Goal: Communication & Community: Answer question/provide support

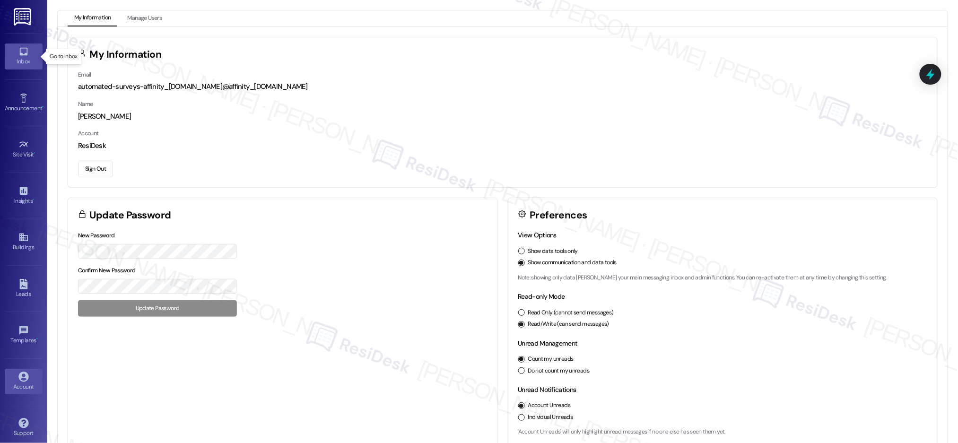
click at [30, 58] on div "Inbox" at bounding box center [23, 61] width 47 height 9
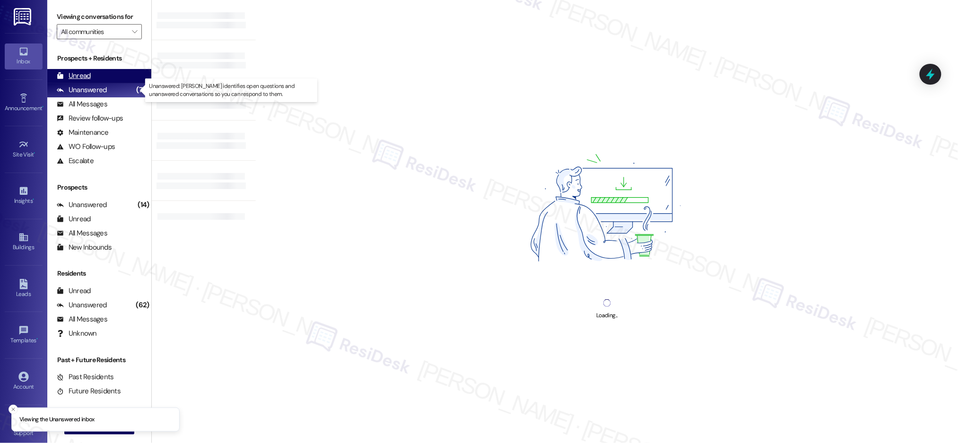
click at [86, 78] on div "Unread" at bounding box center [74, 76] width 34 height 10
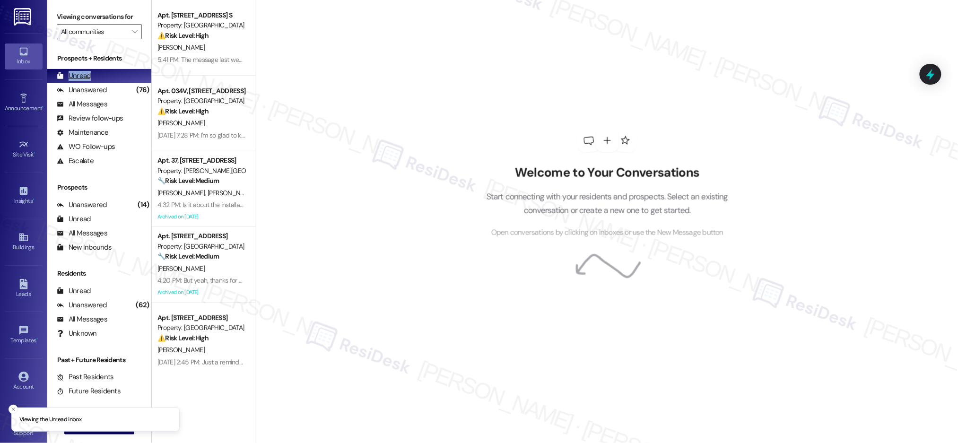
click at [86, 78] on div "Unread" at bounding box center [74, 76] width 34 height 10
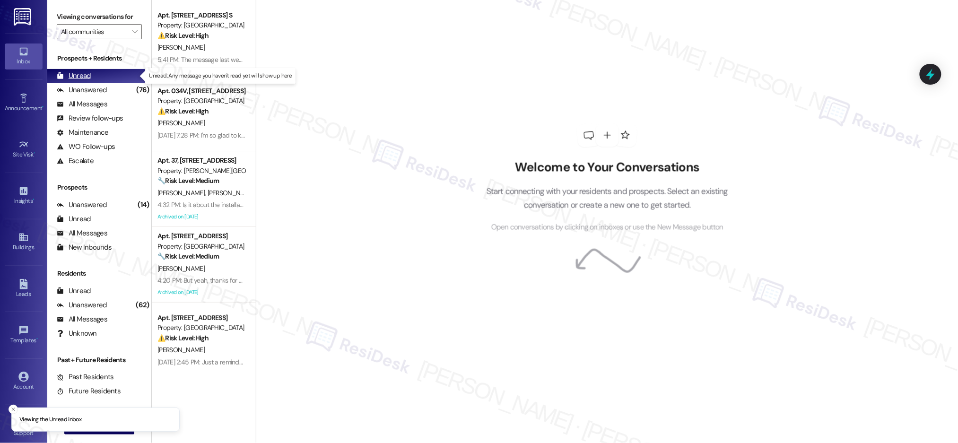
click at [86, 78] on div "Unread" at bounding box center [74, 76] width 34 height 10
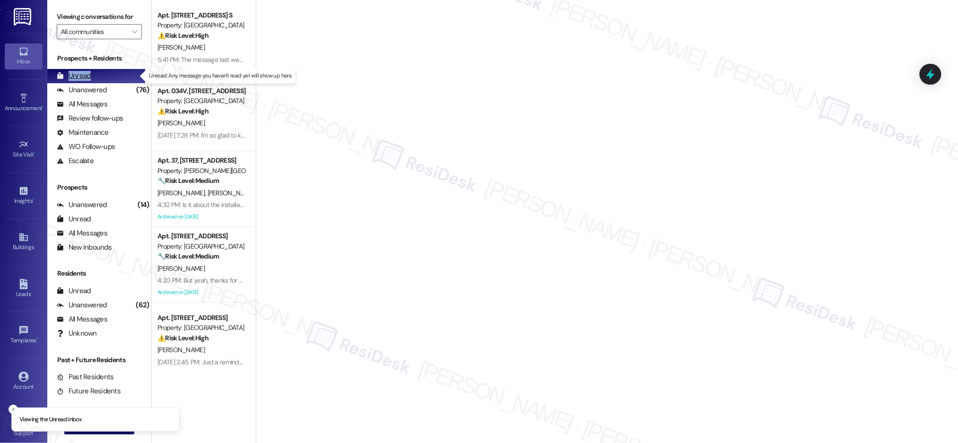
click at [86, 78] on div "Unread" at bounding box center [74, 76] width 34 height 10
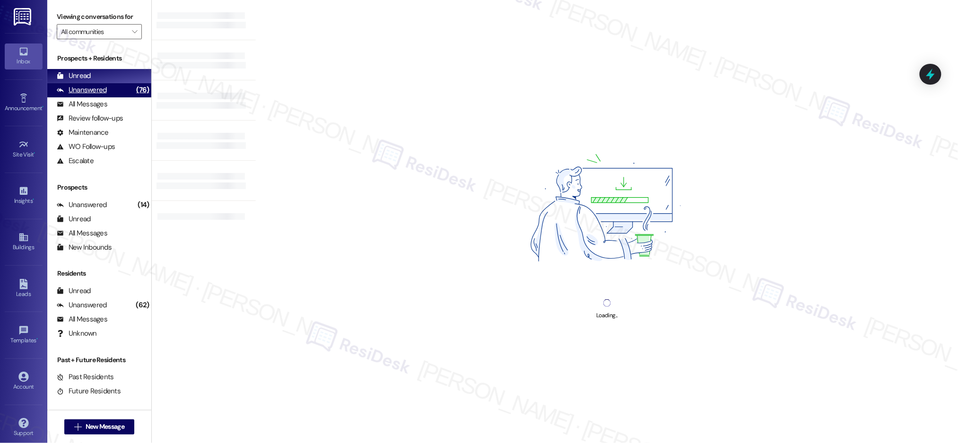
click at [92, 91] on div "Unanswered" at bounding box center [82, 90] width 50 height 10
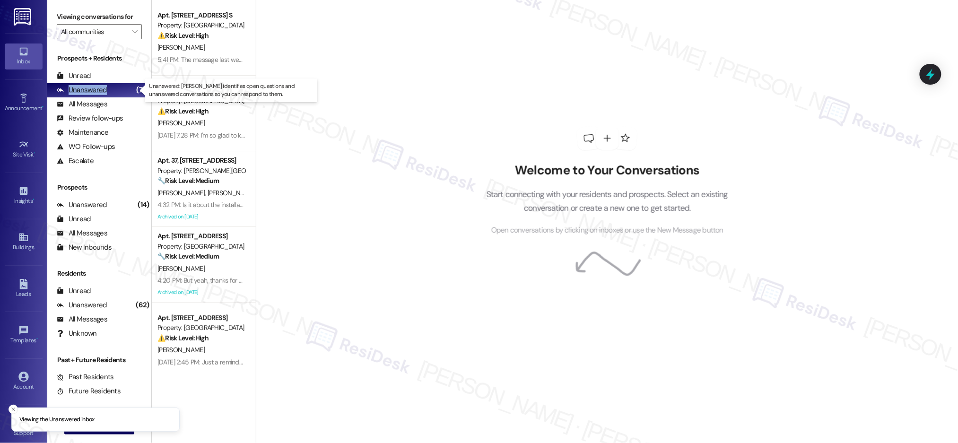
click at [92, 91] on div "Unanswered" at bounding box center [82, 90] width 50 height 10
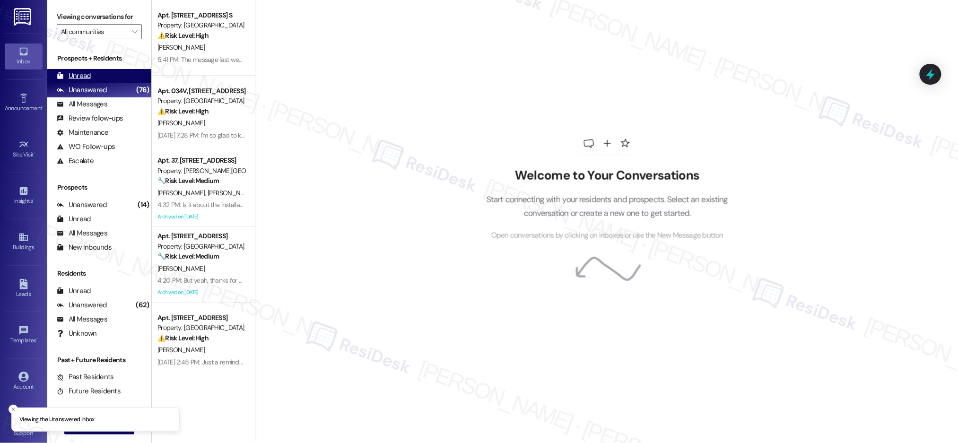
click at [89, 80] on div "Unread" at bounding box center [74, 76] width 34 height 10
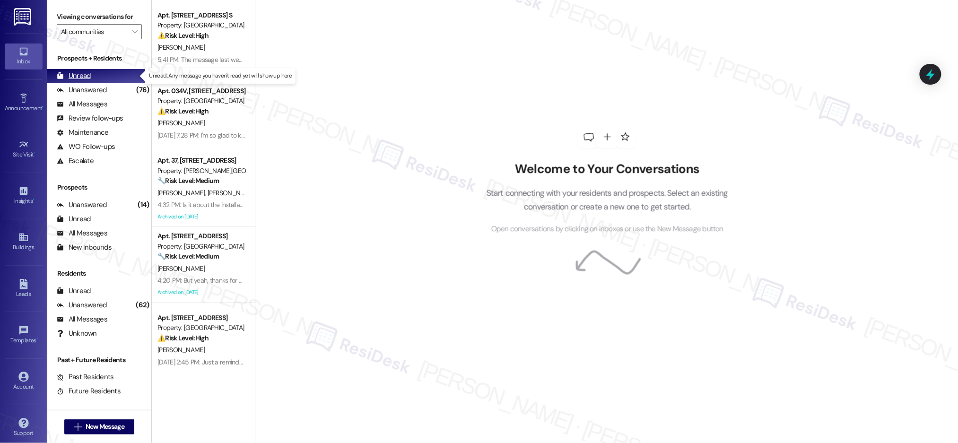
click at [89, 80] on div "Unread" at bounding box center [74, 76] width 34 height 10
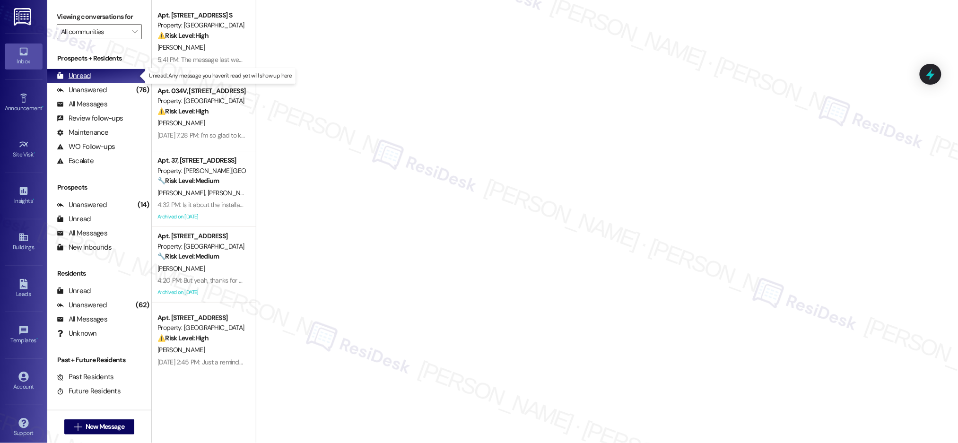
click at [89, 80] on div "Unread" at bounding box center [74, 76] width 34 height 10
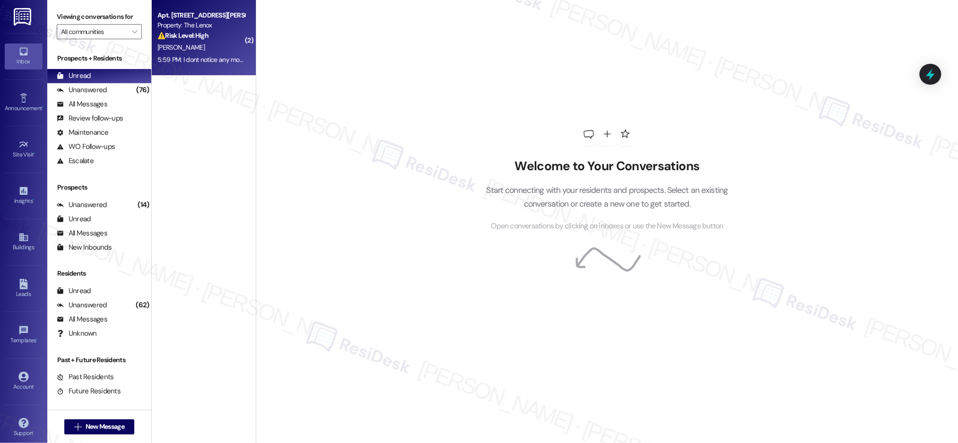
click at [214, 52] on div "C. Ness" at bounding box center [200, 48] width 89 height 12
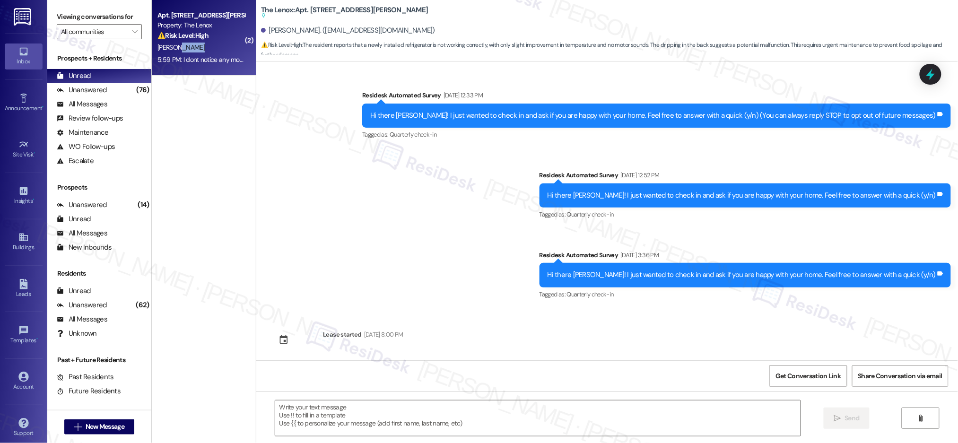
click at [209, 52] on div "C. Ness" at bounding box center [200, 48] width 89 height 12
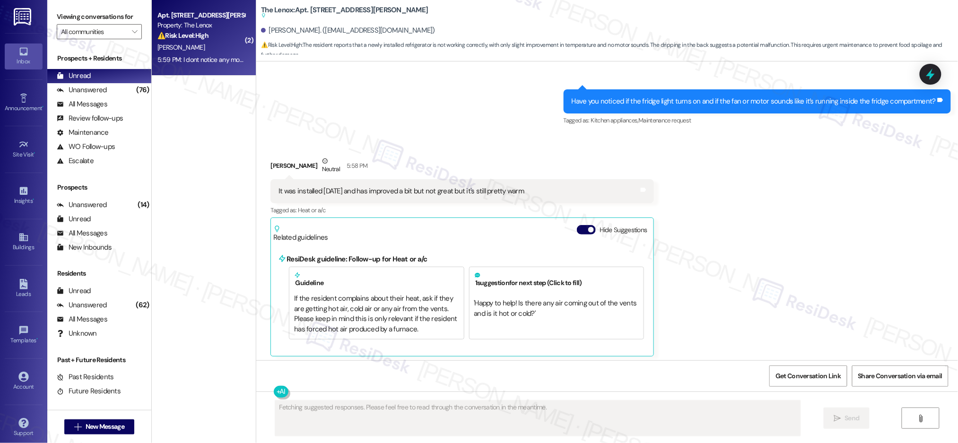
click at [207, 50] on div "C. Ness" at bounding box center [200, 48] width 89 height 12
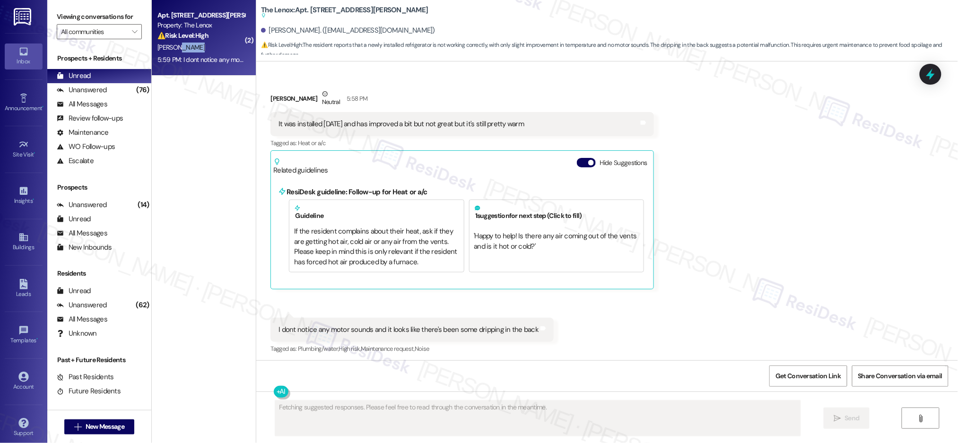
click at [208, 50] on div "C. Ness" at bounding box center [200, 48] width 89 height 12
click at [208, 49] on div "C. Ness" at bounding box center [200, 48] width 89 height 12
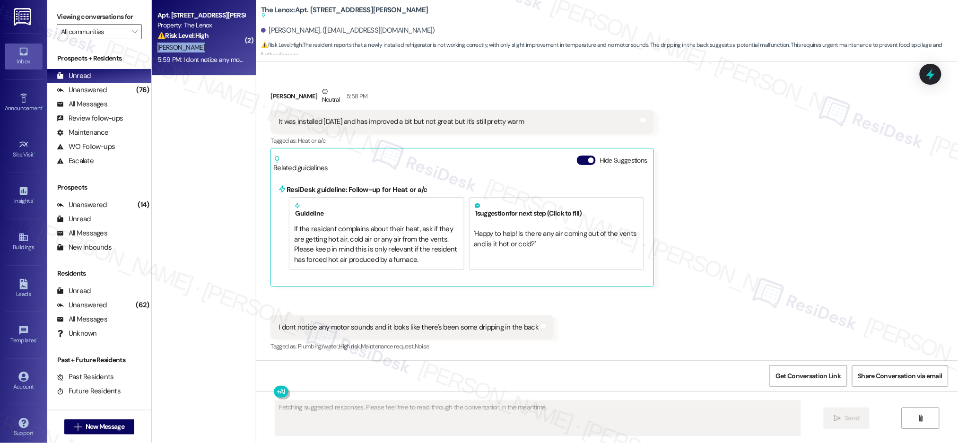
click at [208, 49] on div "C. Ness" at bounding box center [200, 48] width 89 height 12
click at [204, 38] on div "⚠️ Risk Level: High The resident reports that a newly installed refrigerator is…" at bounding box center [200, 36] width 87 height 10
drag, startPoint x: 204, startPoint y: 40, endPoint x: 219, endPoint y: 47, distance: 16.7
click at [205, 38] on div "⚠️ Risk Level: High The resident reports that a newly installed refrigerator is…" at bounding box center [200, 36] width 87 height 10
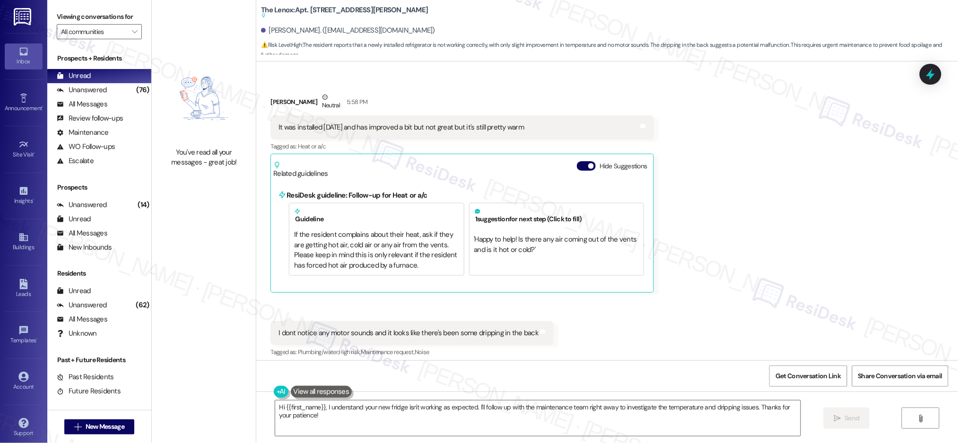
scroll to position [1338, 0]
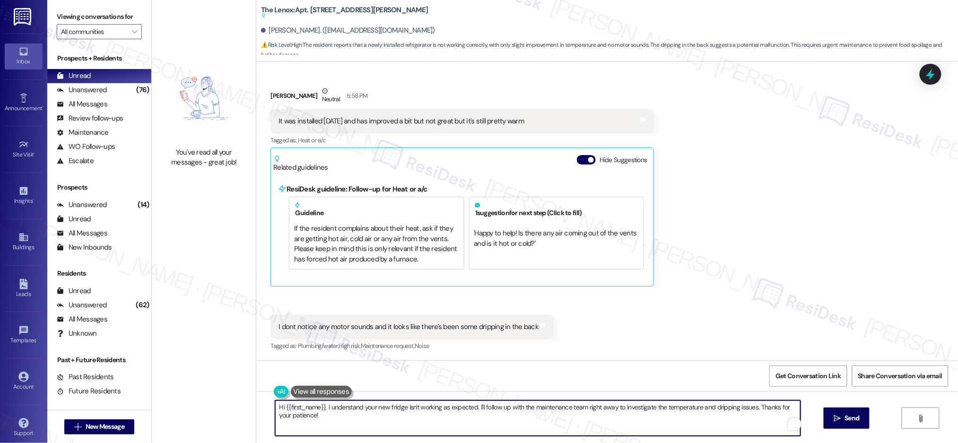
click at [511, 411] on textarea "Hi {{first_name}}, I understand your new fridge isn't working as expected. I'll…" at bounding box center [537, 417] width 525 height 35
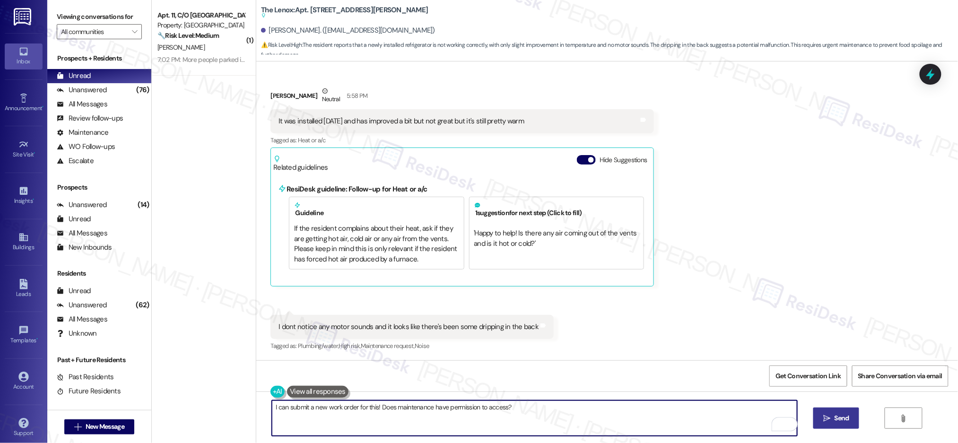
type textarea "I can submit a new work order for this! Does maintenance have permission to acc…"
drag, startPoint x: 850, startPoint y: 409, endPoint x: 845, endPoint y: 416, distance: 8.5
click at [850, 409] on button " Send" at bounding box center [836, 417] width 46 height 21
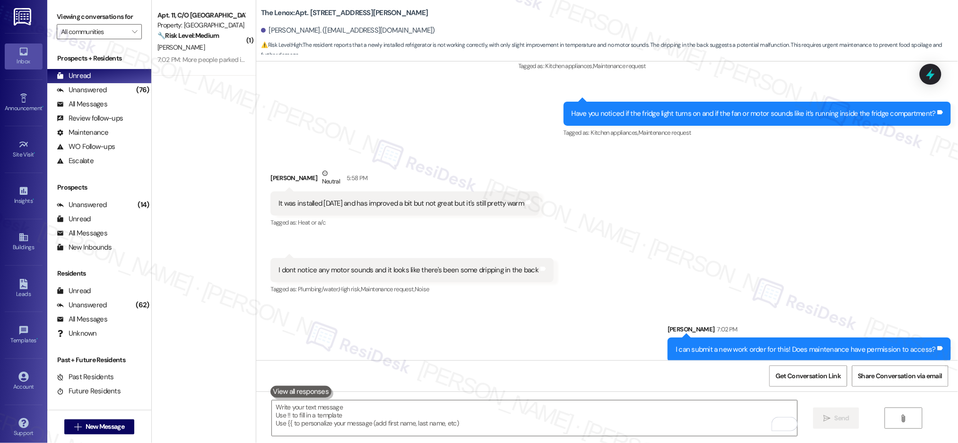
scroll to position [1265, 0]
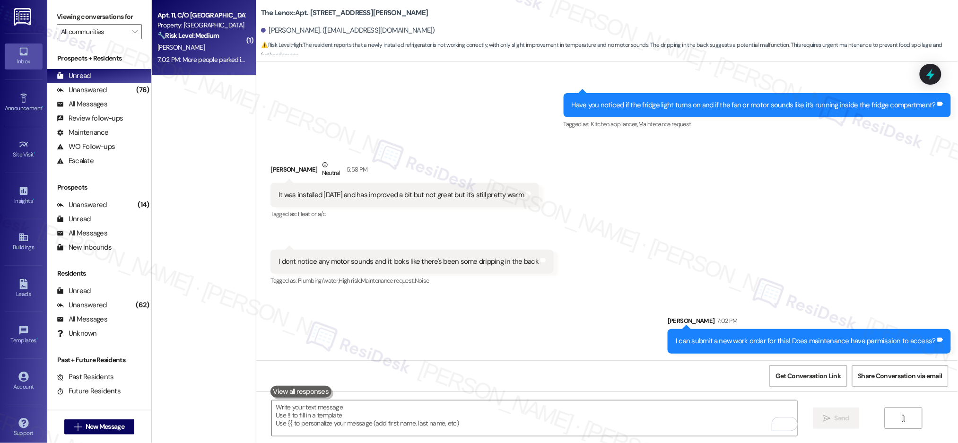
click at [231, 45] on div "[PERSON_NAME]" at bounding box center [200, 48] width 89 height 12
type textarea "Fetching suggested responses. Please feel free to read through the conversation…"
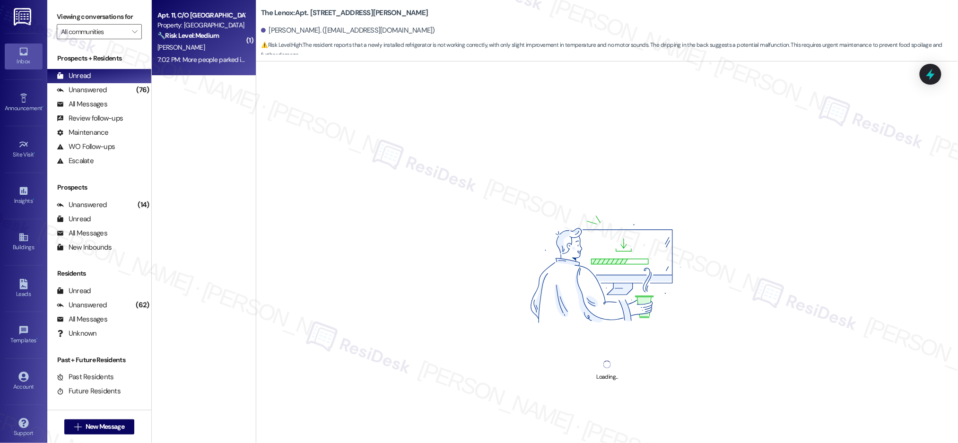
click at [231, 45] on div "[PERSON_NAME]" at bounding box center [200, 48] width 89 height 12
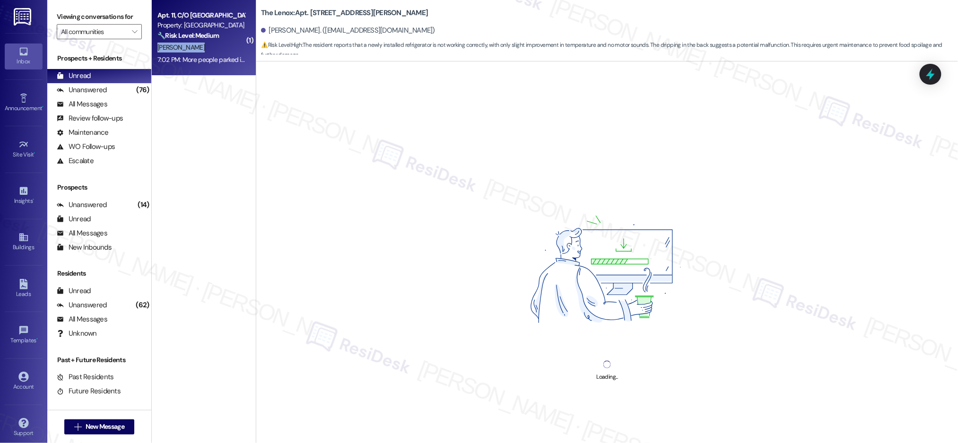
click at [231, 45] on div "[PERSON_NAME]" at bounding box center [200, 48] width 89 height 12
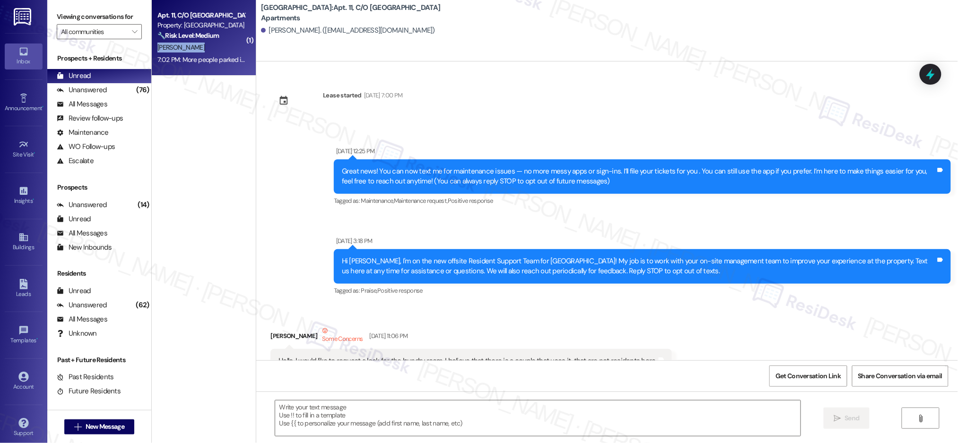
click at [231, 45] on div "[PERSON_NAME]" at bounding box center [200, 48] width 89 height 12
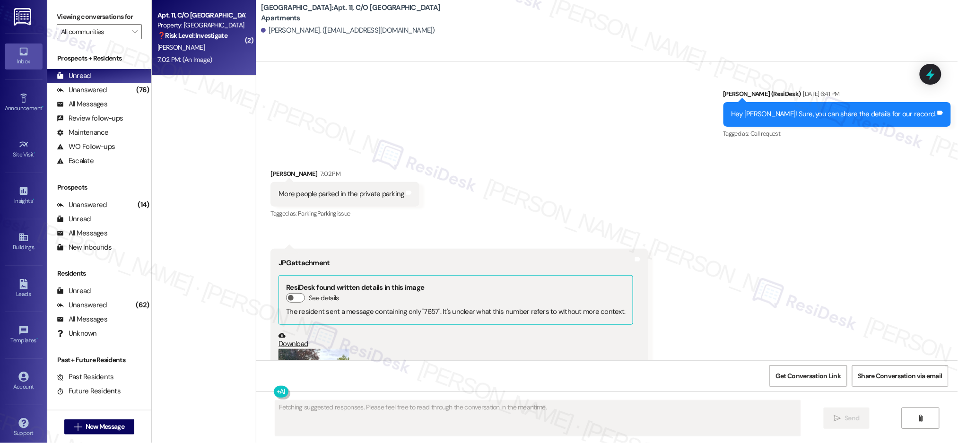
scroll to position [17399, 0]
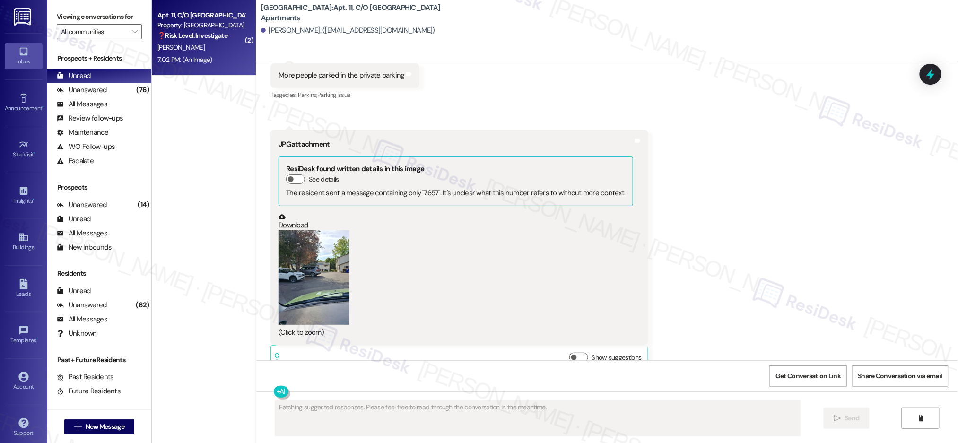
drag, startPoint x: 864, startPoint y: 314, endPoint x: 863, endPoint y: 321, distance: 6.8
click at [864, 314] on div "Received via SMS Paul Sjodin 7:02 PM More people parked in the private parking …" at bounding box center [607, 204] width 702 height 351
click at [317, 259] on button "Zoom image" at bounding box center [313, 277] width 71 height 95
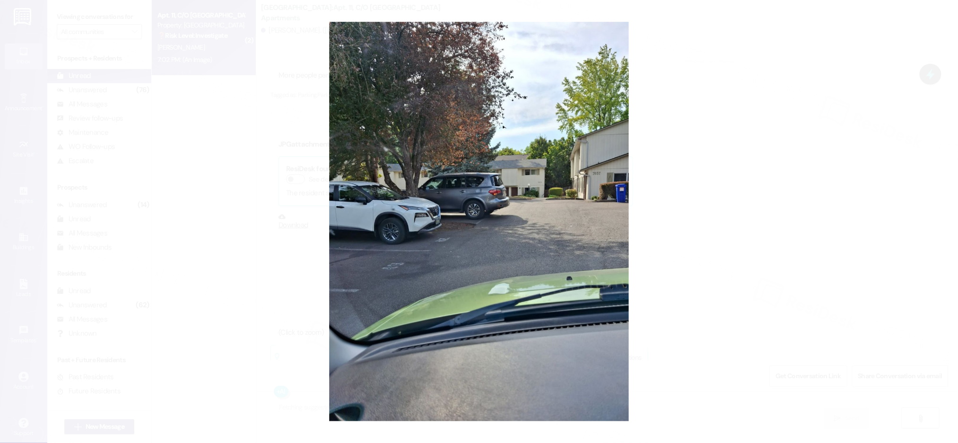
click at [679, 255] on button "Unzoom image" at bounding box center [479, 221] width 958 height 443
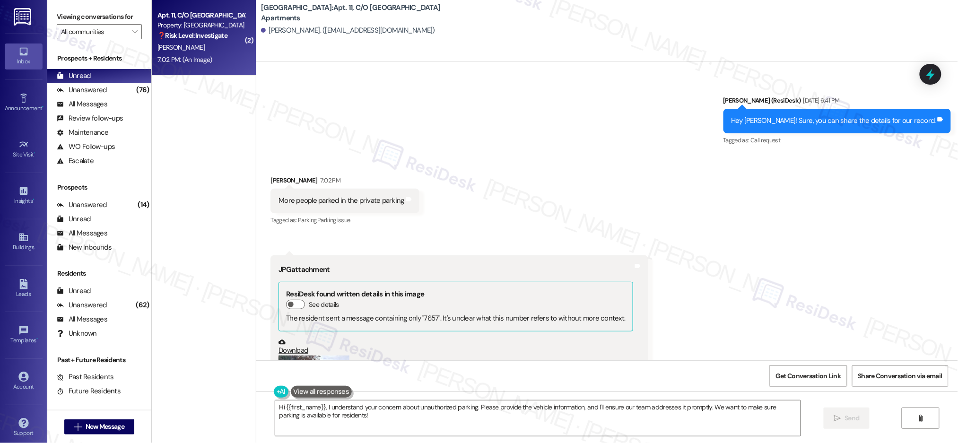
scroll to position [17179, 0]
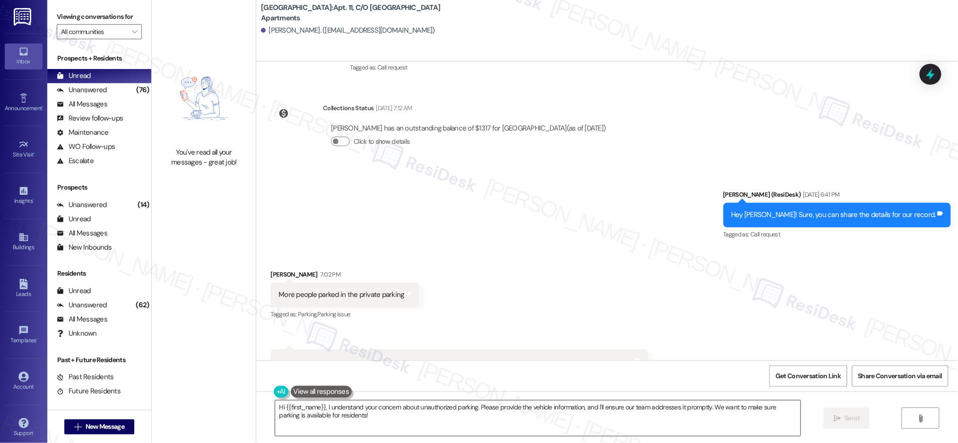
click at [475, 405] on textarea "Hi {{first_name}}, I understand your concern about unauthorized parking. Please…" at bounding box center [537, 417] width 525 height 35
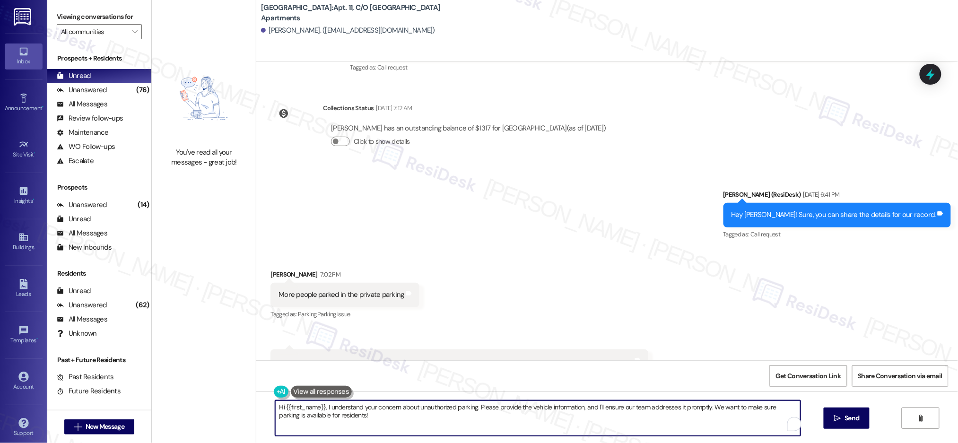
click at [475, 405] on textarea "Hi {{first_name}}, I understand your concern about unauthorized parking. Please…" at bounding box center [537, 417] width 525 height 35
click at [474, 405] on textarea "Hi {{first_name}}, I understand your concern about unauthorized parking. Please…" at bounding box center [537, 417] width 525 height 35
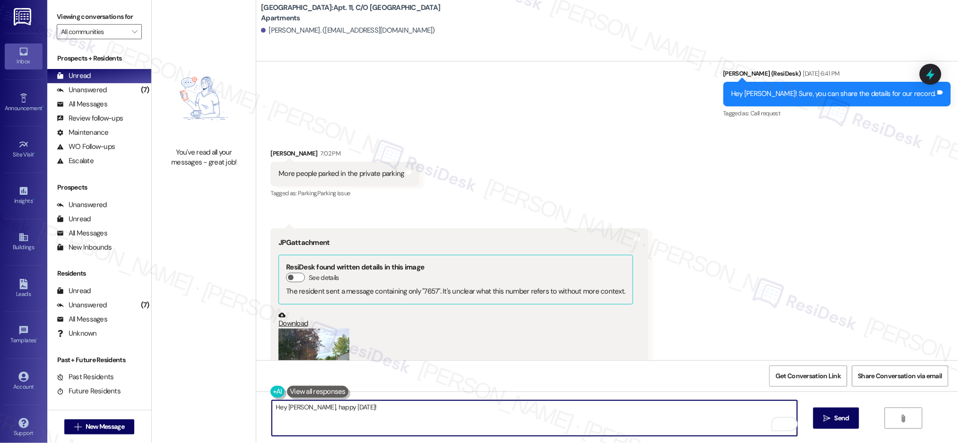
scroll to position [17399, 0]
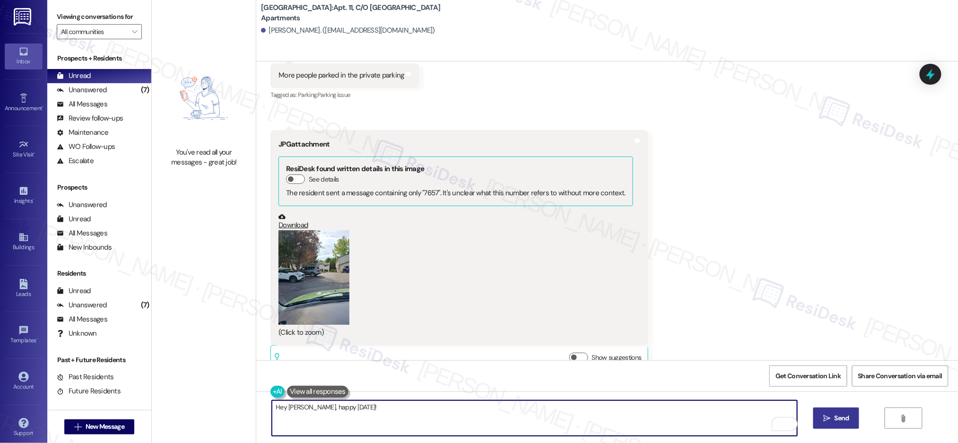
type textarea "Hey [PERSON_NAME], happy [DATE]!"
click at [843, 422] on span "Send" at bounding box center [841, 418] width 15 height 10
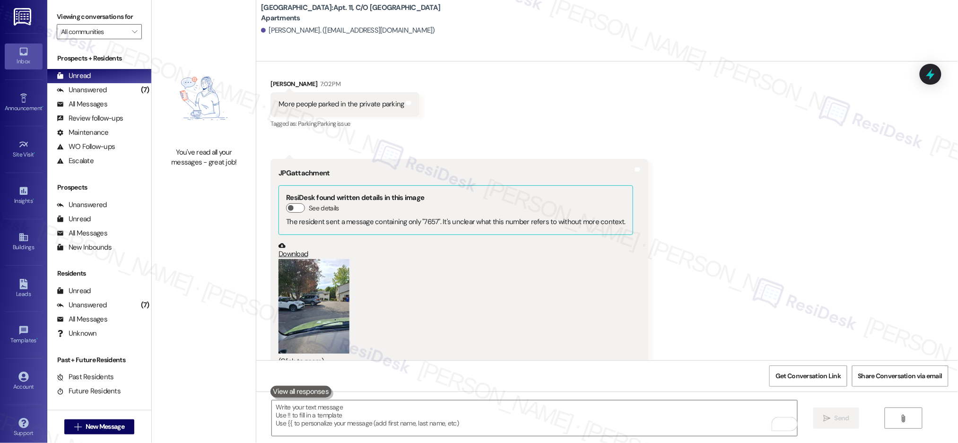
scroll to position [17308, 0]
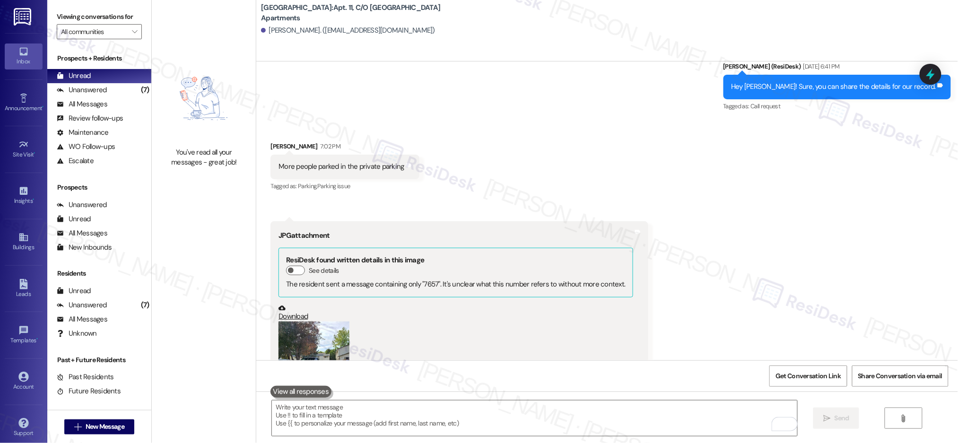
click at [330, 162] on div "More people parked in the private parking" at bounding box center [340, 167] width 125 height 10
copy div "More people parked in the private parking Tags and notes"
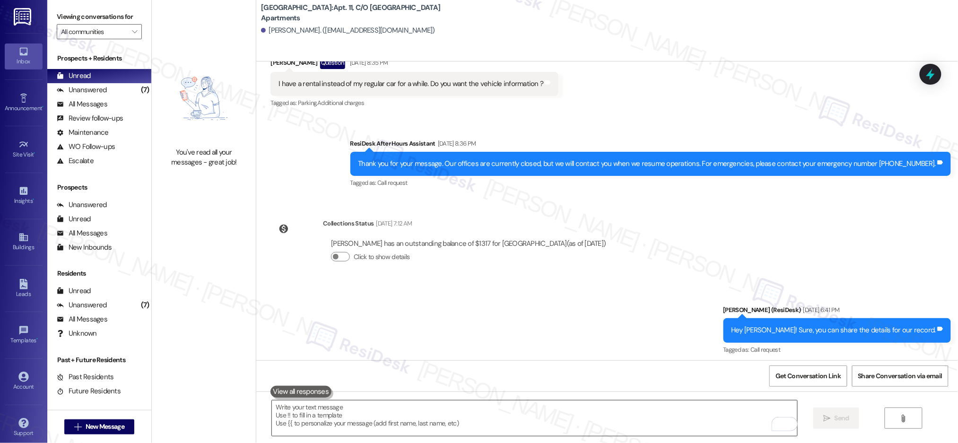
scroll to position [17465, 0]
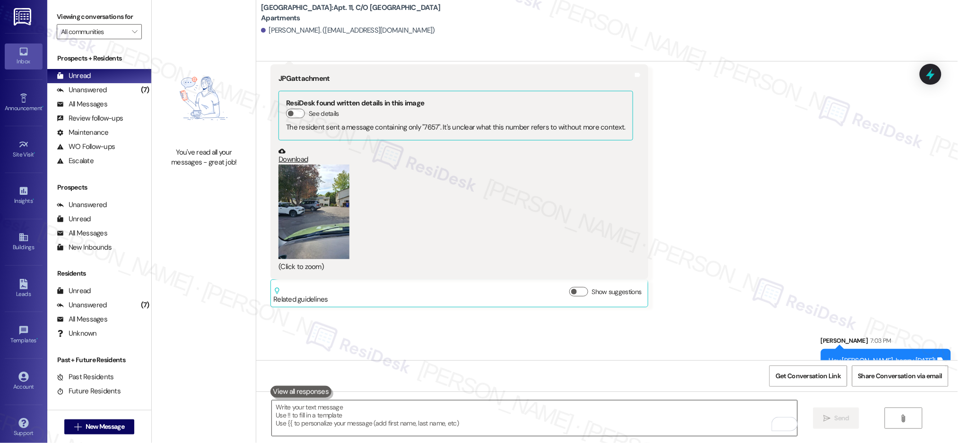
click at [575, 422] on textarea "To enrich screen reader interactions, please activate Accessibility in Grammarl…" at bounding box center [534, 417] width 525 height 35
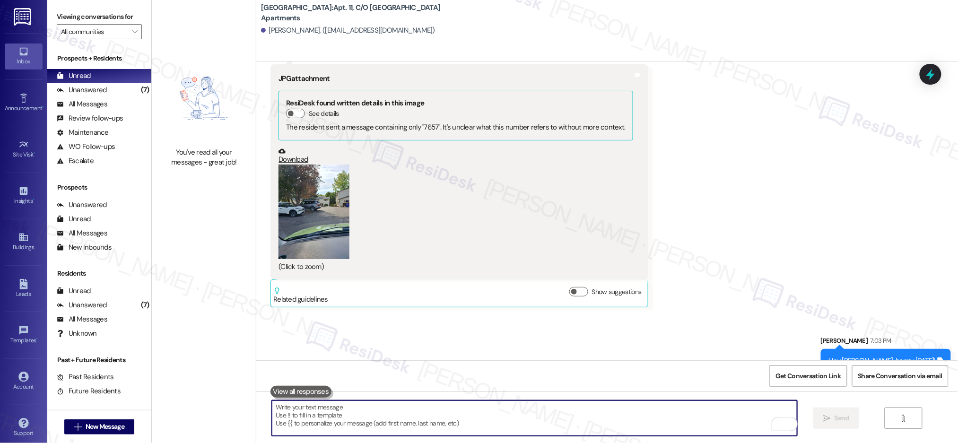
click at [576, 421] on textarea "To enrich screen reader interactions, please activate Accessibility in Grammarl…" at bounding box center [534, 417] width 525 height 35
paste textarea "About what time of day are you usually noticing these vehicles there?"
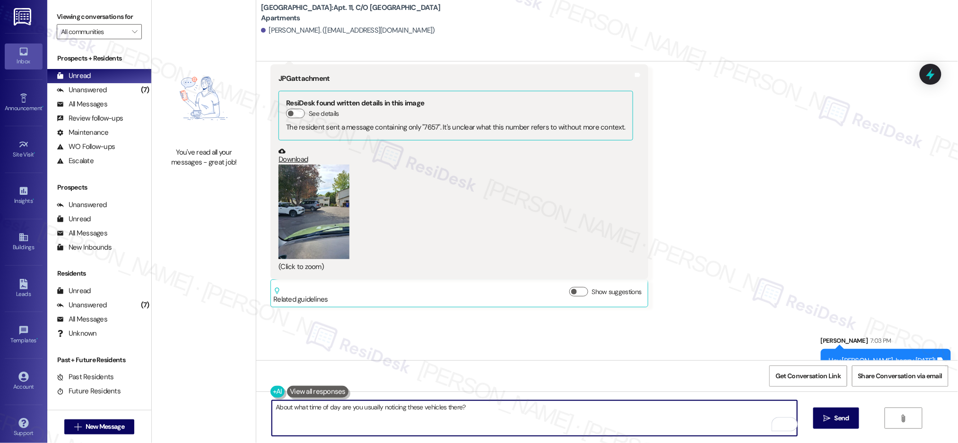
type textarea "About what time of day are you usually noticing these vehicles there?"
click at [823, 421] on icon "" at bounding box center [826, 419] width 7 height 8
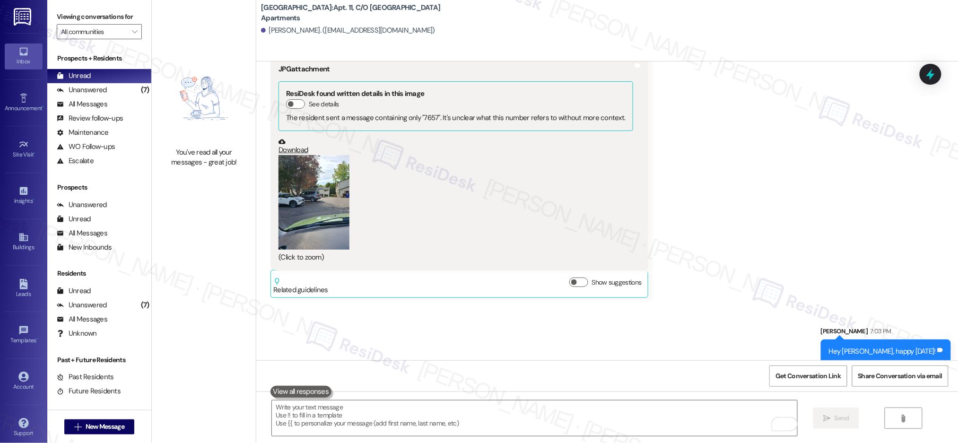
scroll to position [17531, 0]
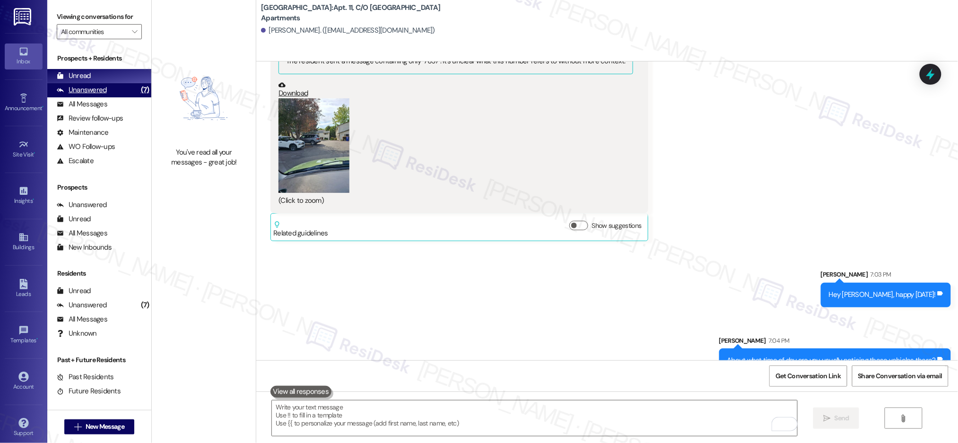
click at [80, 89] on div "Unanswered" at bounding box center [82, 90] width 50 height 10
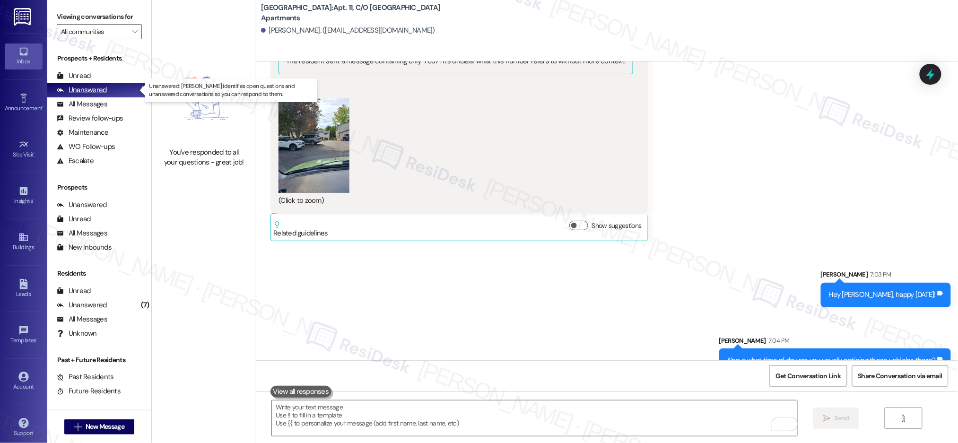
click at [80, 89] on div "Unanswered" at bounding box center [82, 90] width 50 height 10
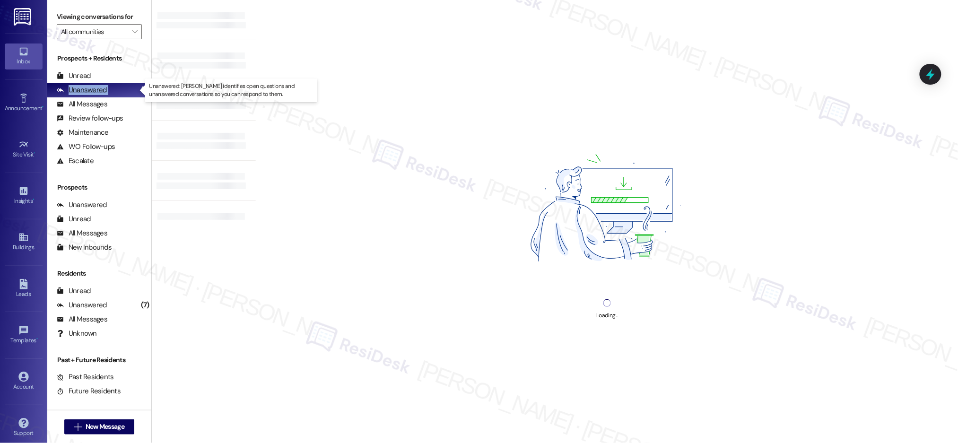
click at [80, 89] on div "Unanswered" at bounding box center [82, 90] width 50 height 10
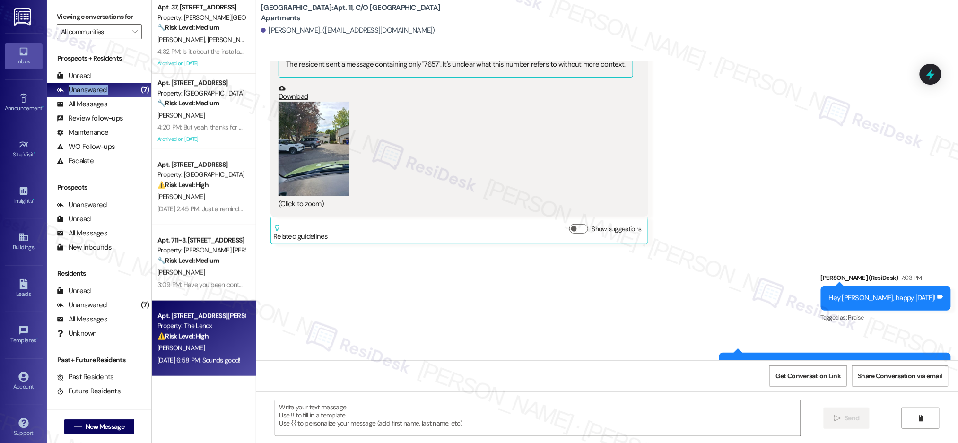
scroll to position [17398, 0]
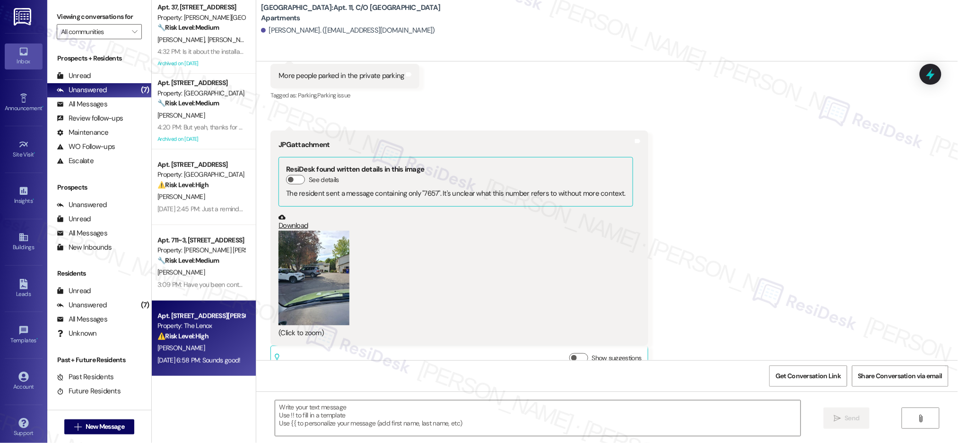
type textarea "Fetching suggested responses. Please feel free to read through the conversation…"
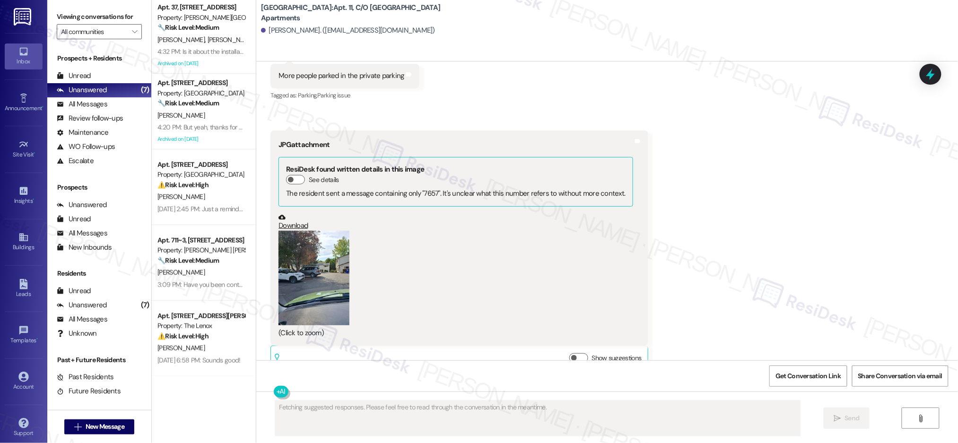
click at [207, 328] on div "Property: The Lenox" at bounding box center [200, 326] width 87 height 10
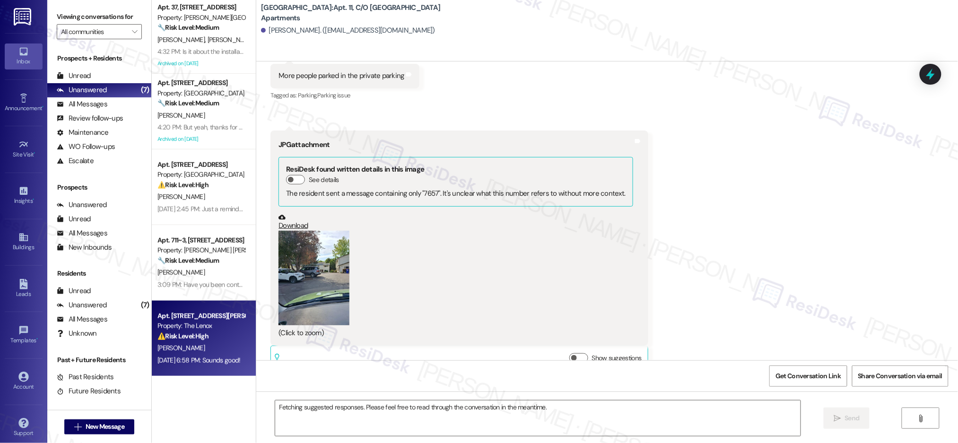
click at [207, 328] on div "Property: The Lenox" at bounding box center [200, 326] width 87 height 10
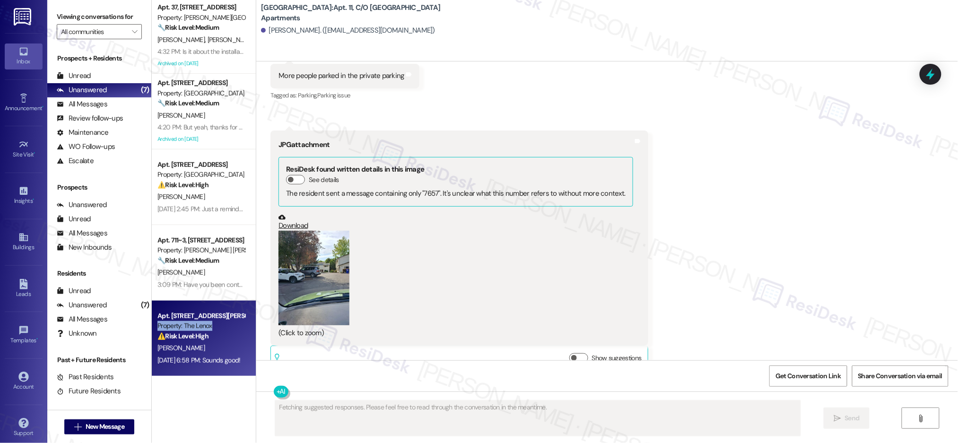
click at [207, 328] on div "Property: The Lenox" at bounding box center [200, 326] width 87 height 10
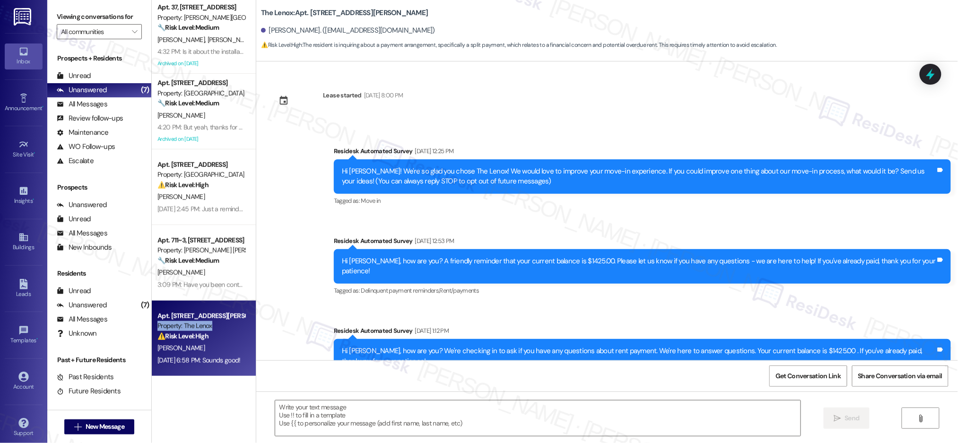
click at [207, 328] on div "Property: The Lenox" at bounding box center [200, 326] width 87 height 10
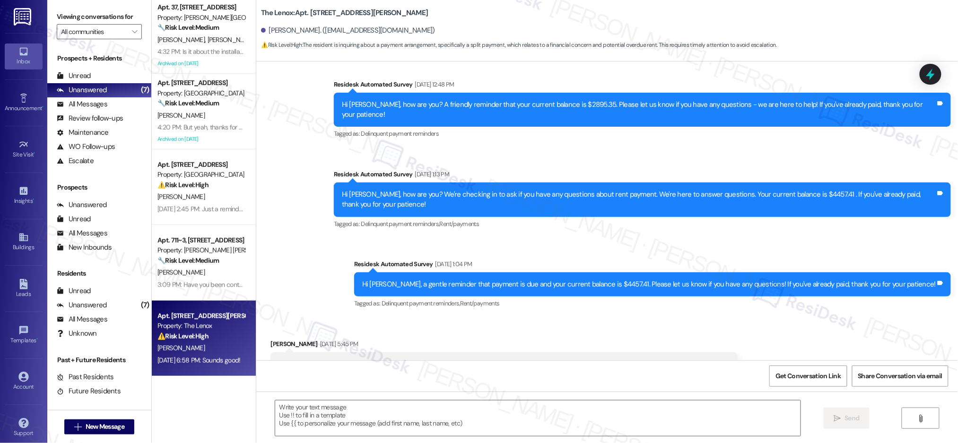
click at [207, 328] on div "Property: The Lenox" at bounding box center [200, 326] width 87 height 10
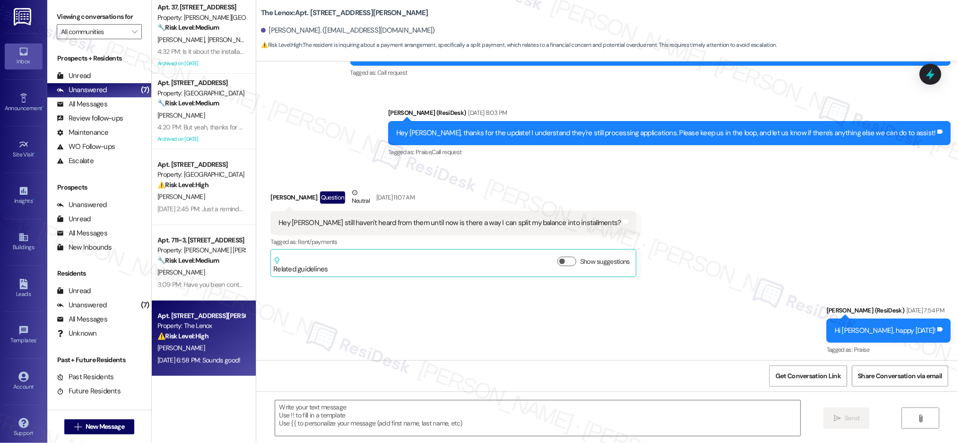
type textarea "Fetching suggested responses. Please feel free to read through the conversation…"
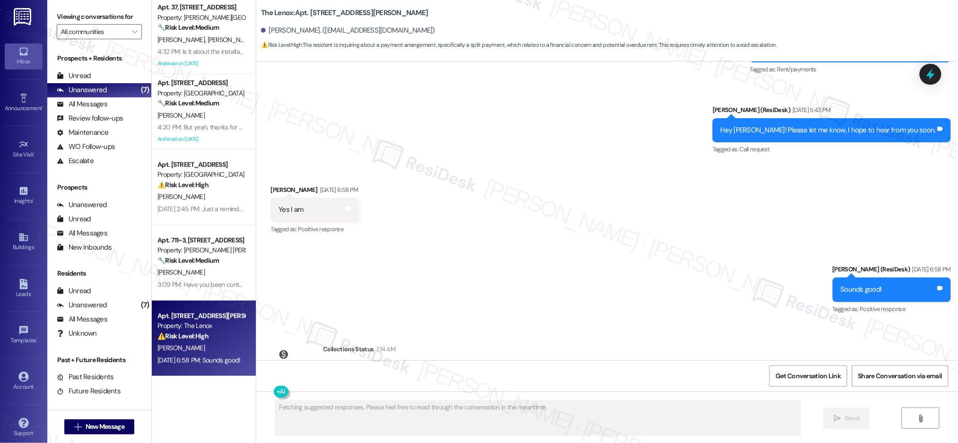
scroll to position [5633, 0]
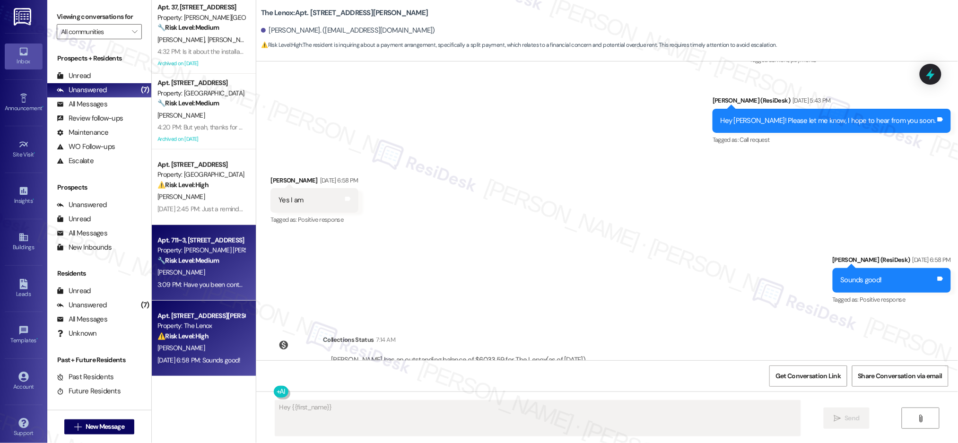
click at [184, 263] on strong "🔧 Risk Level: Medium" at bounding box center [187, 260] width 61 height 9
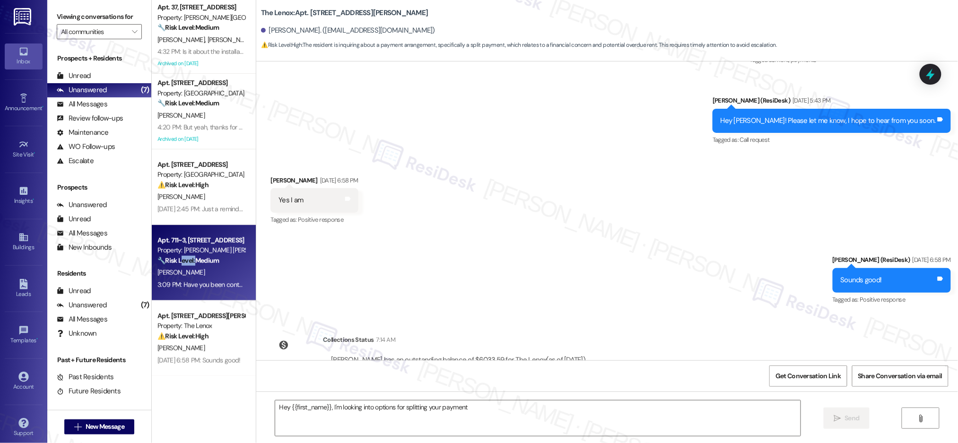
click at [184, 263] on strong "🔧 Risk Level: Medium" at bounding box center [187, 260] width 61 height 9
type textarea "Fetching suggested responses. Please feel free to read through the conversation…"
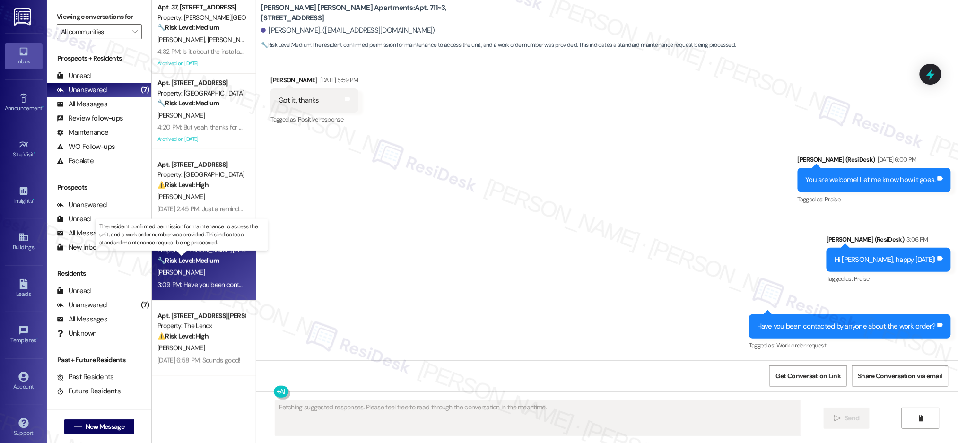
click at [184, 263] on strong "🔧 Risk Level: Medium" at bounding box center [187, 260] width 61 height 9
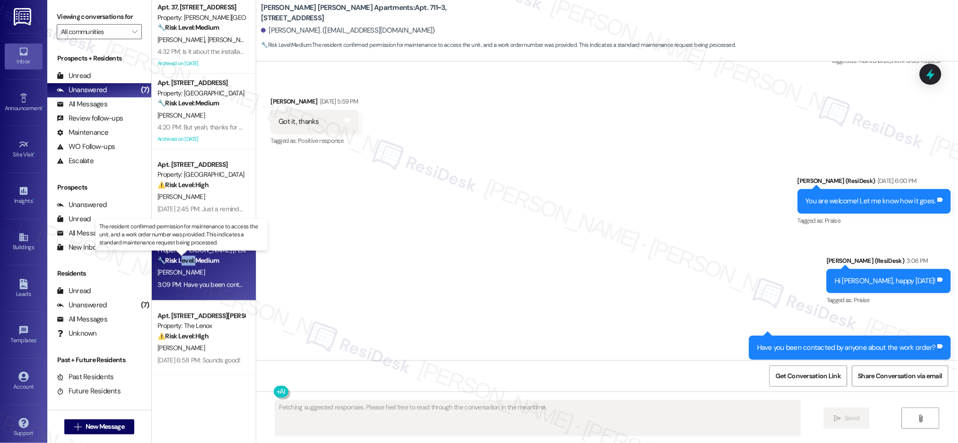
click at [184, 263] on strong "🔧 Risk Level: Medium" at bounding box center [187, 260] width 61 height 9
drag, startPoint x: 184, startPoint y: 263, endPoint x: 192, endPoint y: 262, distance: 8.1
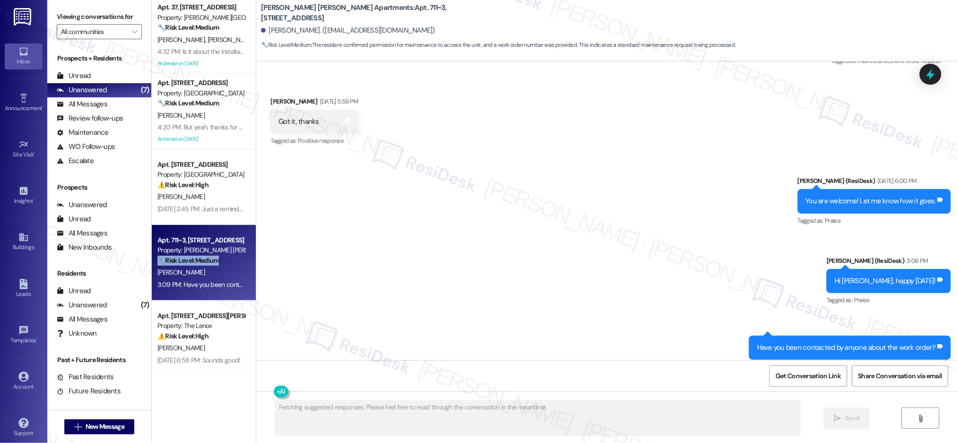
click at [184, 263] on strong "🔧 Risk Level: Medium" at bounding box center [187, 260] width 61 height 9
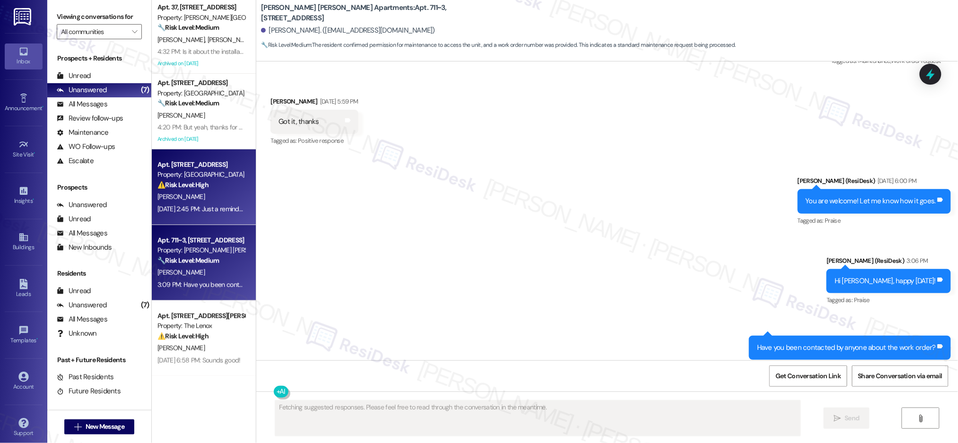
click at [208, 170] on div "Property: [GEOGRAPHIC_DATA]" at bounding box center [200, 175] width 87 height 10
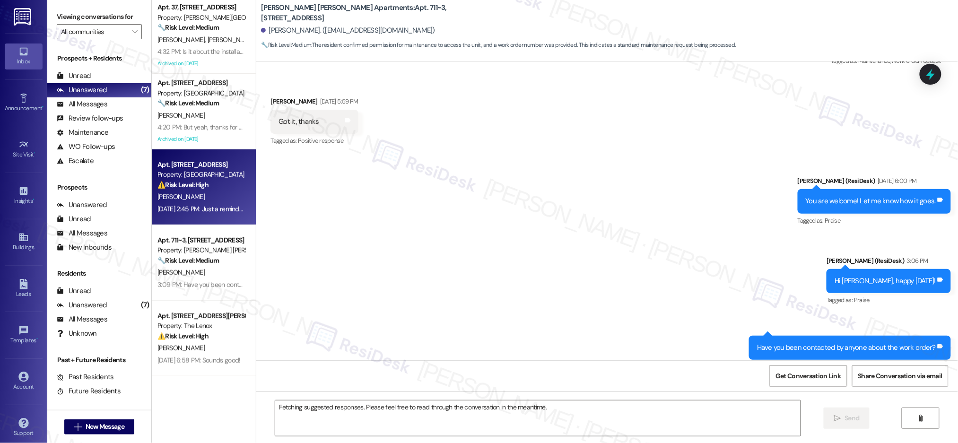
click at [208, 170] on div "Property: [GEOGRAPHIC_DATA]" at bounding box center [200, 175] width 87 height 10
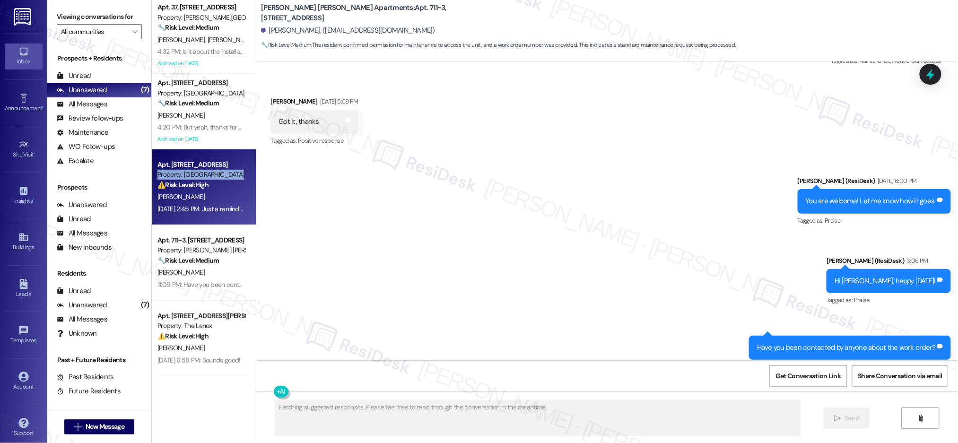
click at [209, 170] on div "Property: [GEOGRAPHIC_DATA]" at bounding box center [200, 175] width 87 height 10
click at [210, 171] on div "Property: [GEOGRAPHIC_DATA]" at bounding box center [200, 175] width 87 height 10
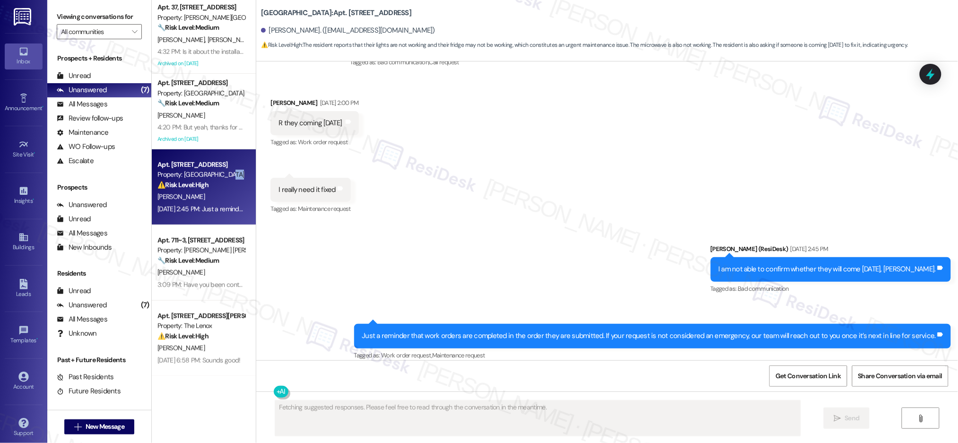
click at [211, 171] on div "Property: [GEOGRAPHIC_DATA]" at bounding box center [200, 175] width 87 height 10
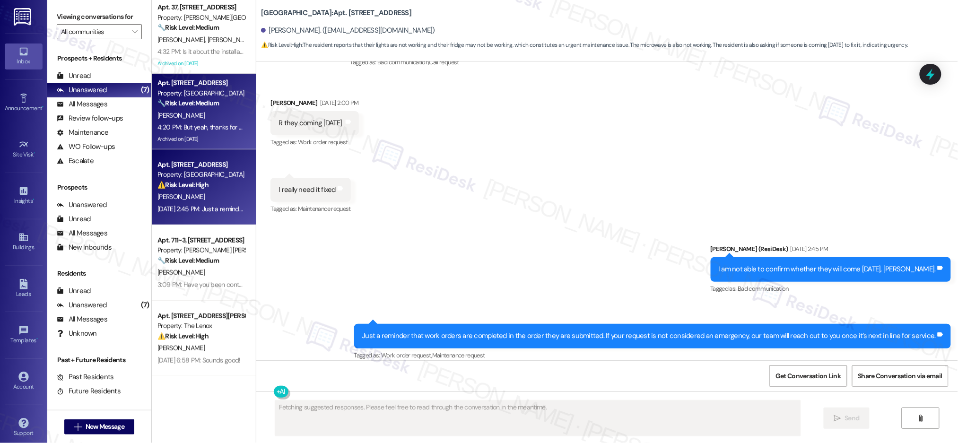
click at [199, 107] on div "🔧 Risk Level: Medium The resident is complaining about music from a car in the …" at bounding box center [200, 103] width 87 height 10
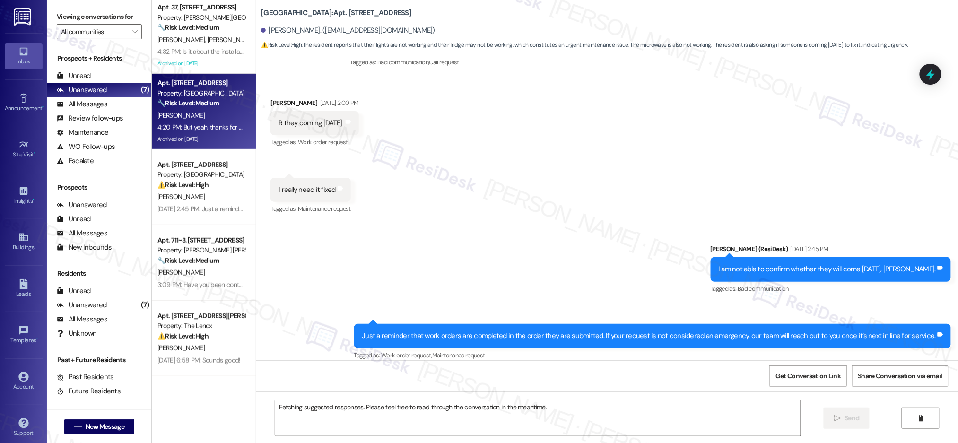
click at [201, 110] on div "[PERSON_NAME]" at bounding box center [200, 116] width 89 height 12
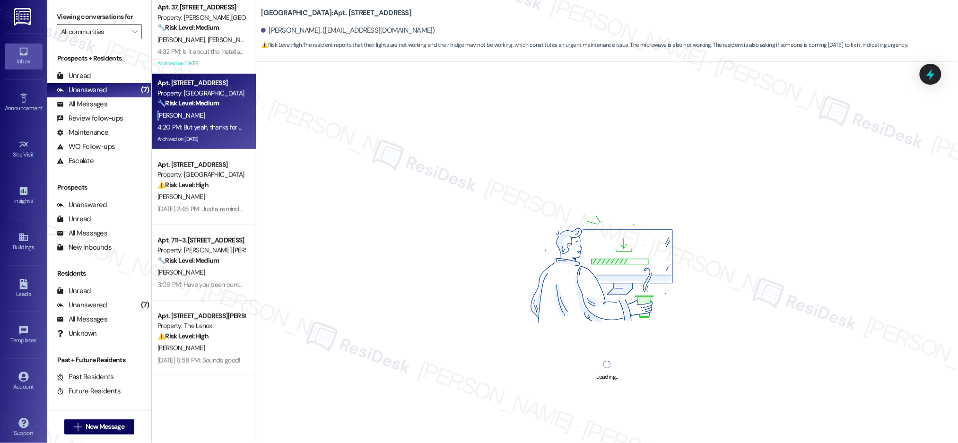
click at [201, 110] on div "[PERSON_NAME]" at bounding box center [200, 116] width 89 height 12
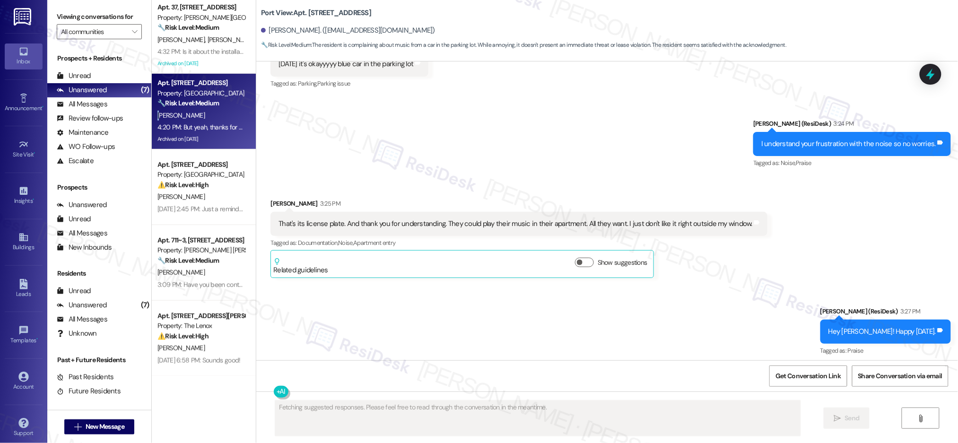
scroll to position [27941, 0]
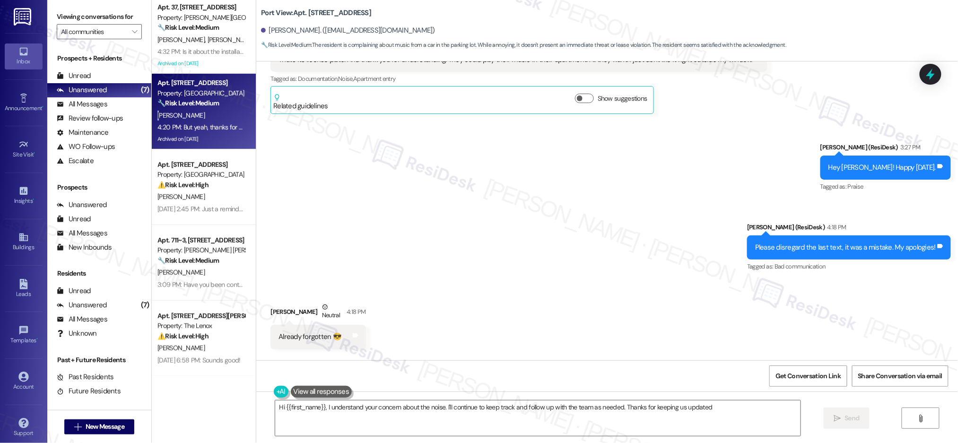
type textarea "Hi {{first_name}}, I understand your concern about the noise. I'll continue to …"
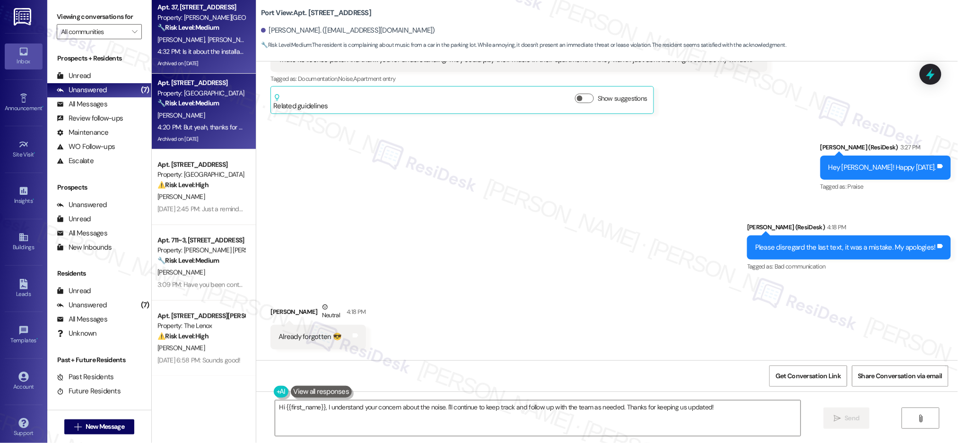
click at [196, 66] on div "Archived on [DATE]" at bounding box center [200, 64] width 89 height 12
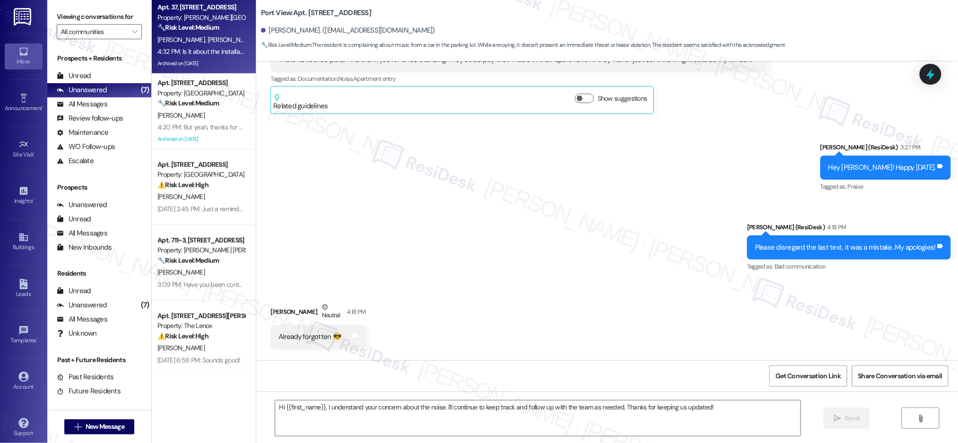
click at [194, 59] on div "Archived on [DATE]" at bounding box center [200, 64] width 89 height 12
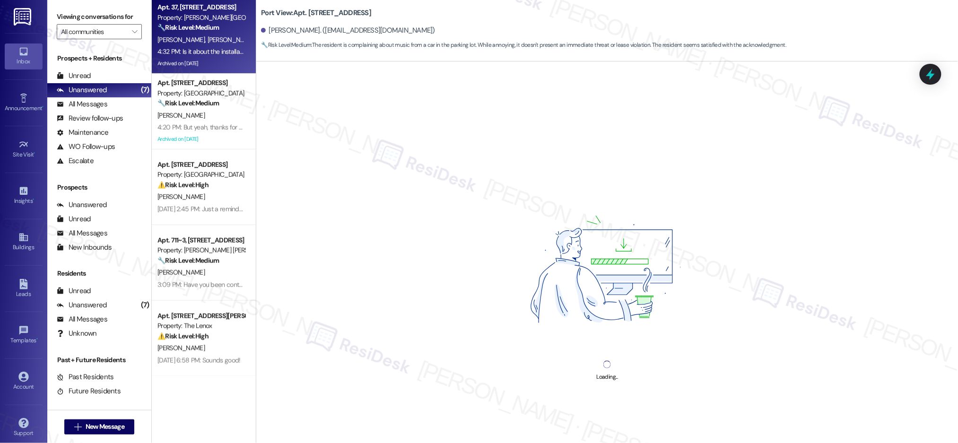
click at [194, 60] on div "Archived on [DATE]" at bounding box center [200, 64] width 89 height 12
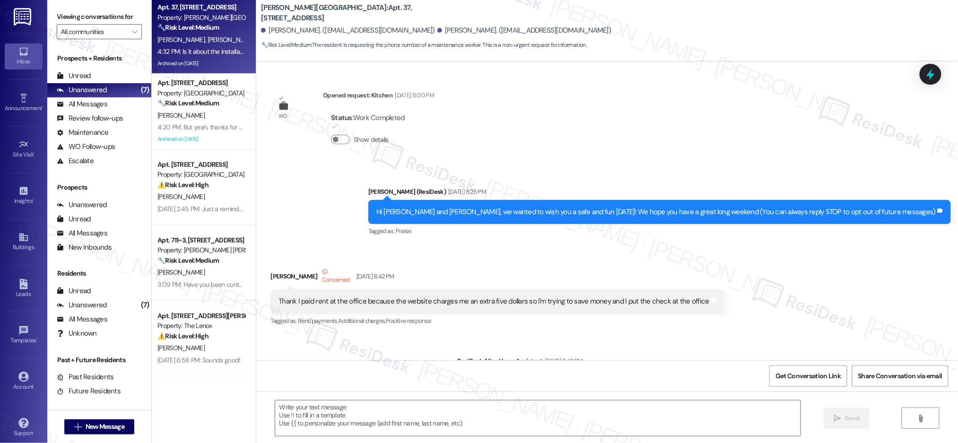
click at [209, 100] on div "Apt. 2826F, 2844 River Rd. S Property: Forest Ridge ⚠️ Risk Level: High The res…" at bounding box center [204, 188] width 104 height 376
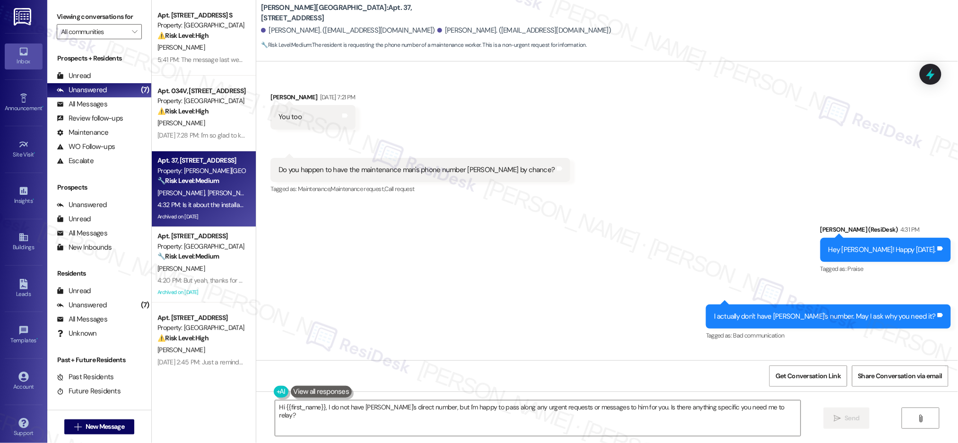
scroll to position [58065, 0]
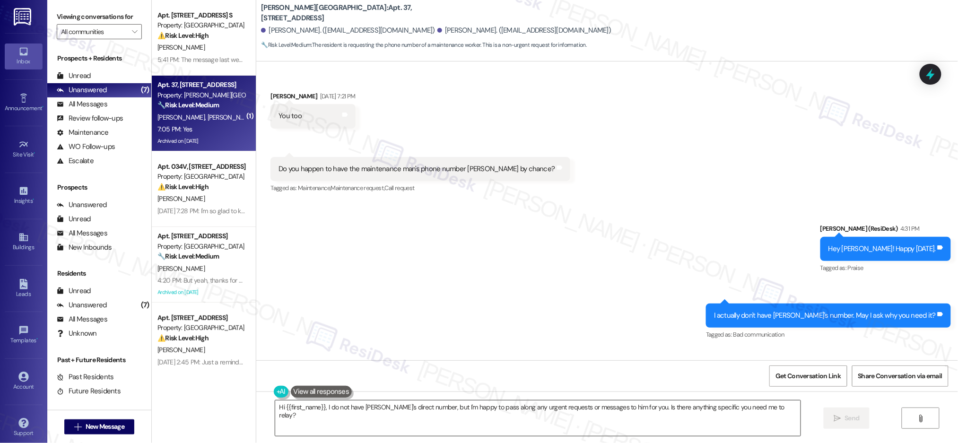
click at [381, 411] on textarea "Hi {{first_name}}, I do not have Mike's direct number, but I'm happy to pass al…" at bounding box center [537, 417] width 525 height 35
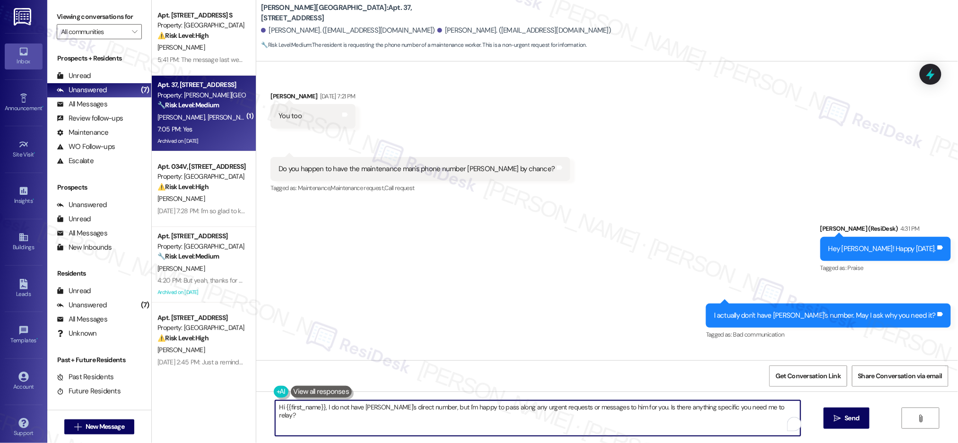
click at [384, 408] on textarea "Hi {{first_name}}, I do not have Mike's direct number, but I'm happy to pass al…" at bounding box center [537, 417] width 525 height 35
click at [384, 409] on textarea "Hi {{first_name}}, I do not have Mike's direct number, but I'm happy to pass al…" at bounding box center [537, 417] width 525 height 35
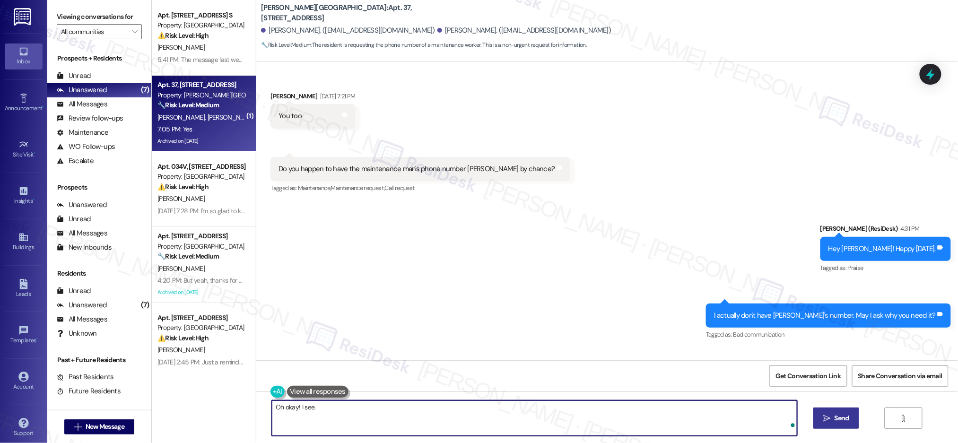
type textarea "Oh okay! I see."
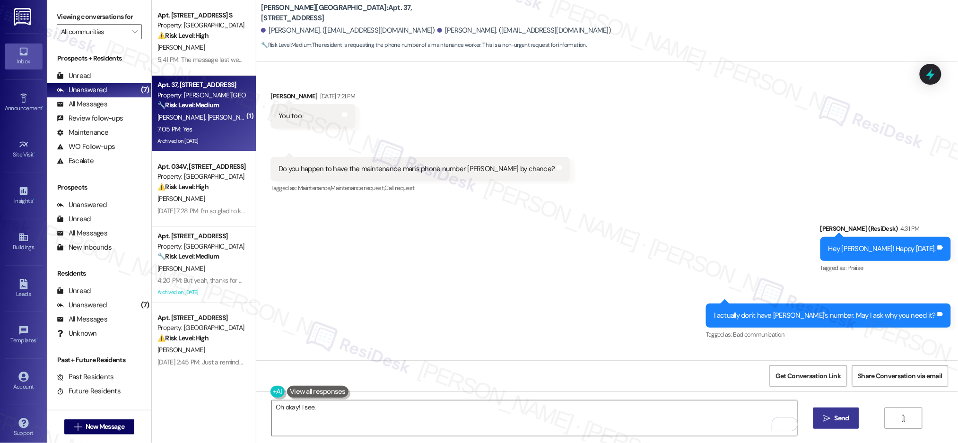
click at [834, 418] on span "Send" at bounding box center [841, 418] width 15 height 10
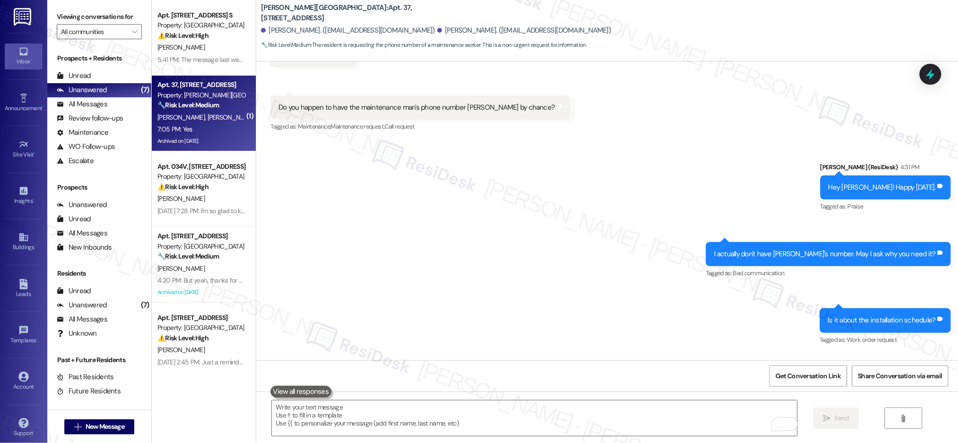
scroll to position [58131, 0]
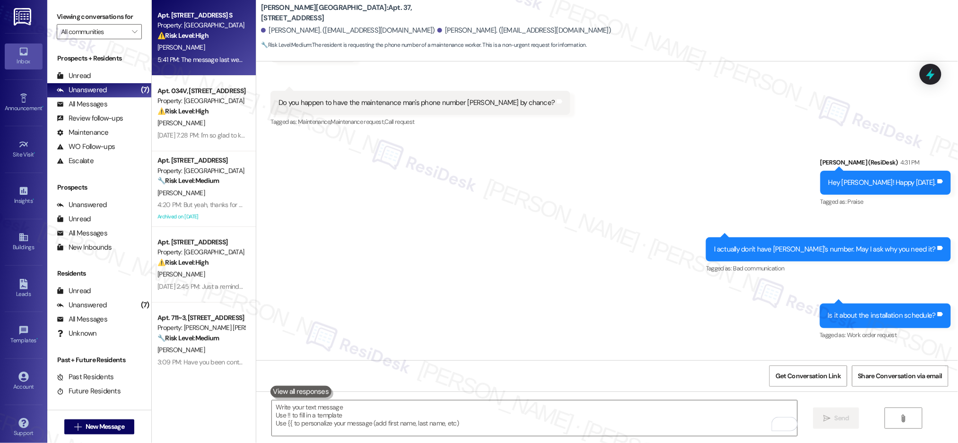
click at [197, 45] on div "[PERSON_NAME]" at bounding box center [200, 48] width 89 height 12
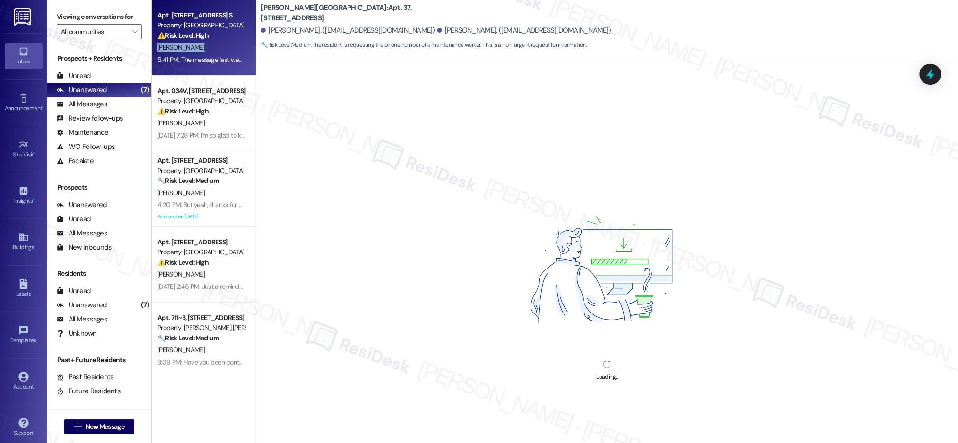
click at [197, 46] on div "[PERSON_NAME]" at bounding box center [200, 48] width 89 height 12
click at [198, 46] on div "[PERSON_NAME]" at bounding box center [200, 48] width 89 height 12
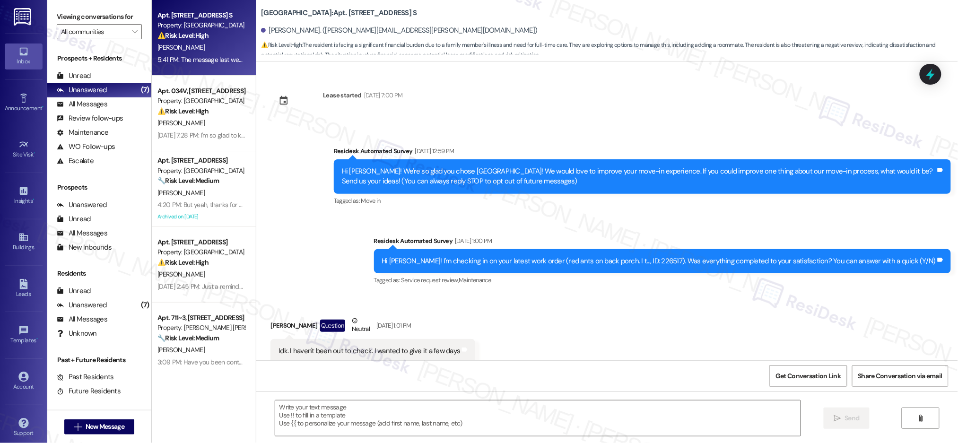
click at [198, 46] on div "[PERSON_NAME]" at bounding box center [200, 48] width 89 height 12
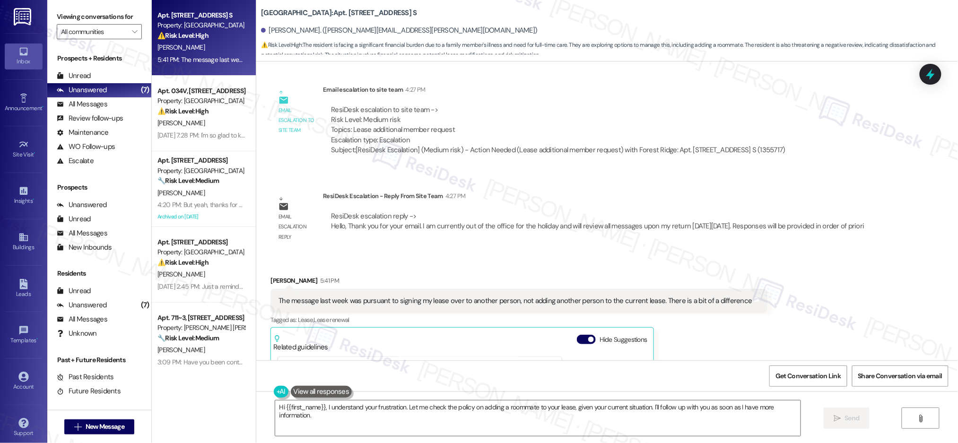
scroll to position [2076, 0]
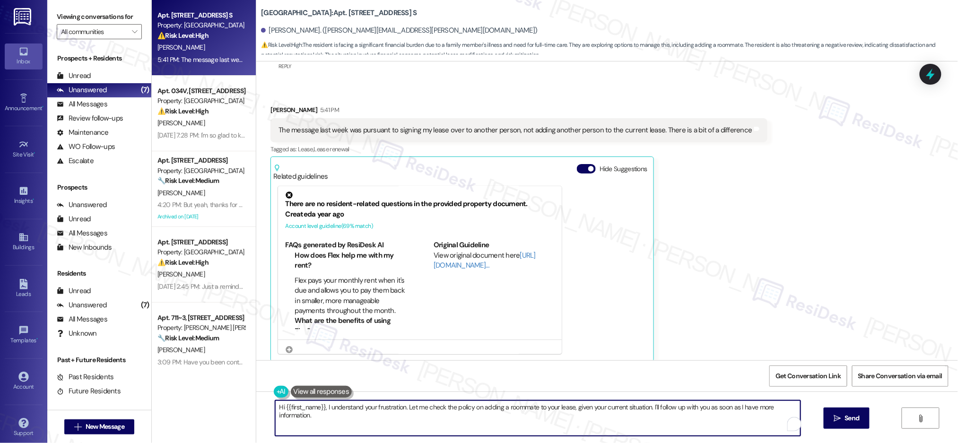
click at [715, 404] on textarea "Hi {{first_name}}, I understand your frustration. Let me check the policy on ad…" at bounding box center [537, 417] width 525 height 35
click at [718, 407] on textarea "Hi {{first_name}}, I understand your frustration. Let me check the policy on ad…" at bounding box center [537, 417] width 525 height 35
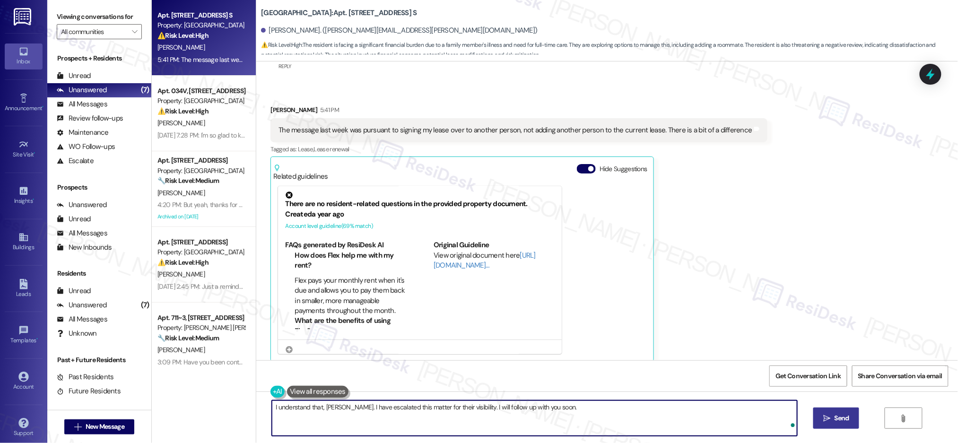
type textarea "I understand that, [PERSON_NAME]. I have escalated this matter for their visibi…"
drag, startPoint x: 851, startPoint y: 425, endPoint x: 847, endPoint y: 422, distance: 5.1
click at [852, 424] on button " Send" at bounding box center [836, 417] width 46 height 21
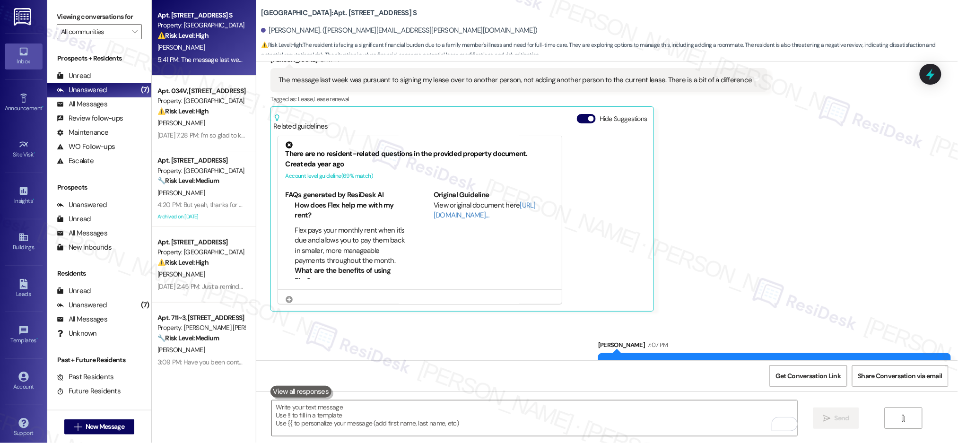
scroll to position [2142, 0]
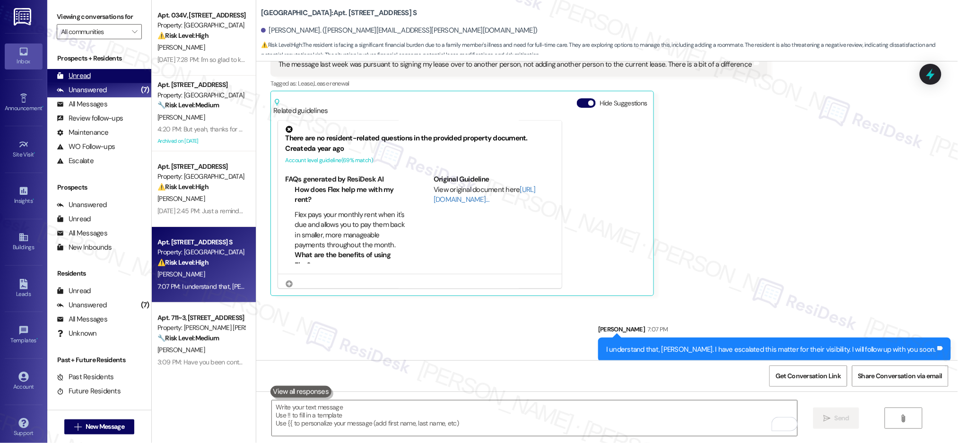
click at [69, 78] on div "Unread" at bounding box center [74, 76] width 34 height 10
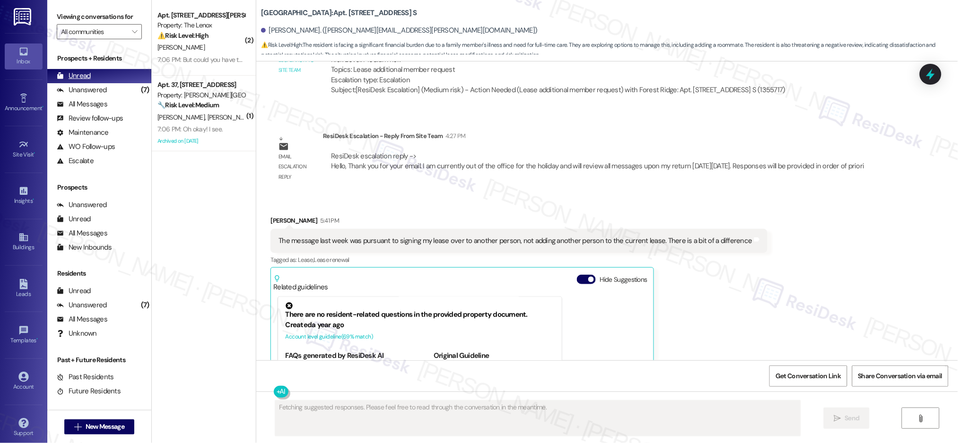
scroll to position [2076, 0]
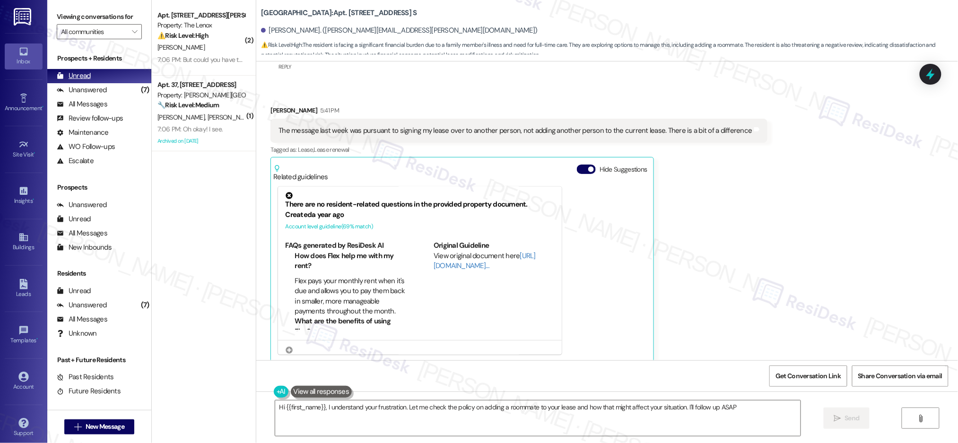
type textarea "Hi {{first_name}}, I understand your frustration. Let me check the policy on ad…"
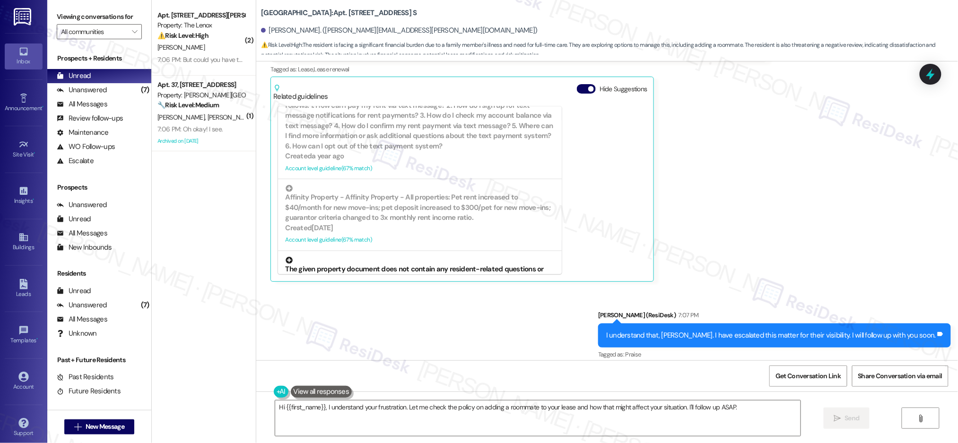
scroll to position [385, 0]
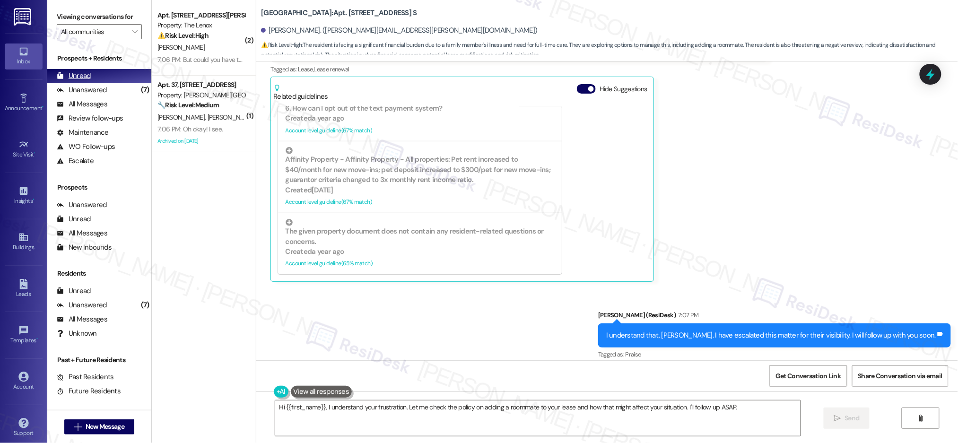
click at [134, 81] on div "Unread (0)" at bounding box center [99, 76] width 104 height 14
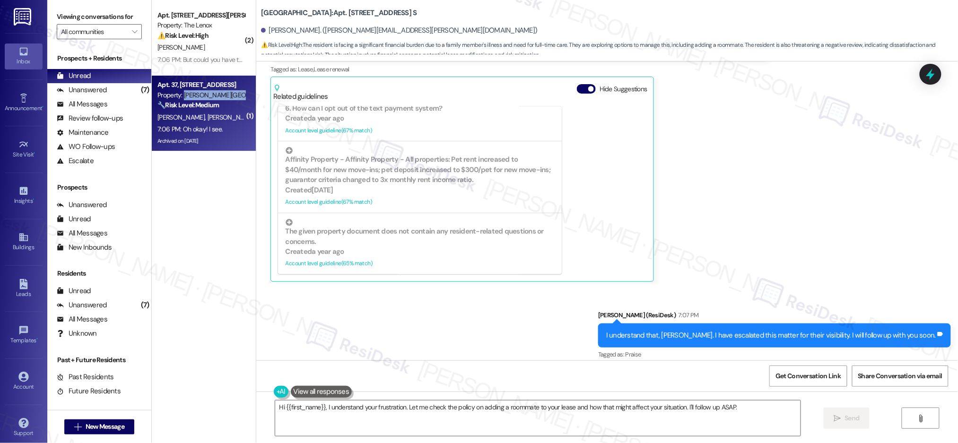
click at [177, 100] on div "Apt. 37, 13945 S Beavercreek Road Property: Berryhill Park 🔧 Risk Level: Medium…" at bounding box center [200, 95] width 89 height 32
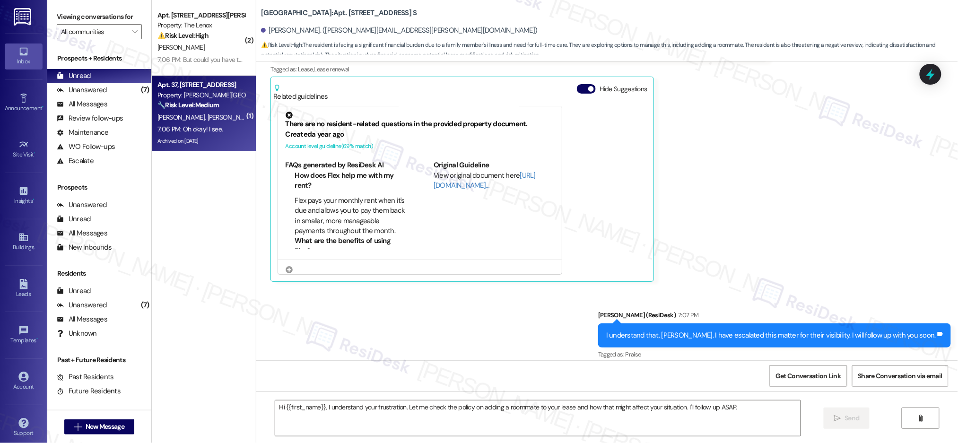
click at [177, 100] on div "Property: [PERSON_NAME][GEOGRAPHIC_DATA]" at bounding box center [200, 95] width 87 height 10
type textarea "Fetching suggested responses. Please feel free to read through the conversation…"
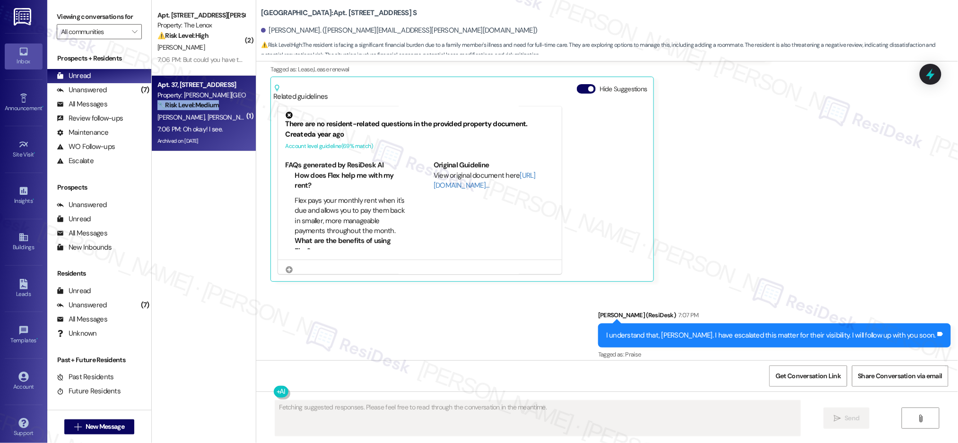
click at [178, 100] on div "🔧 Risk Level: Medium The resident is inquiring about the maintenance man's phon…" at bounding box center [200, 105] width 87 height 10
click at [179, 101] on strong "🔧 Risk Level: Medium" at bounding box center [187, 105] width 61 height 9
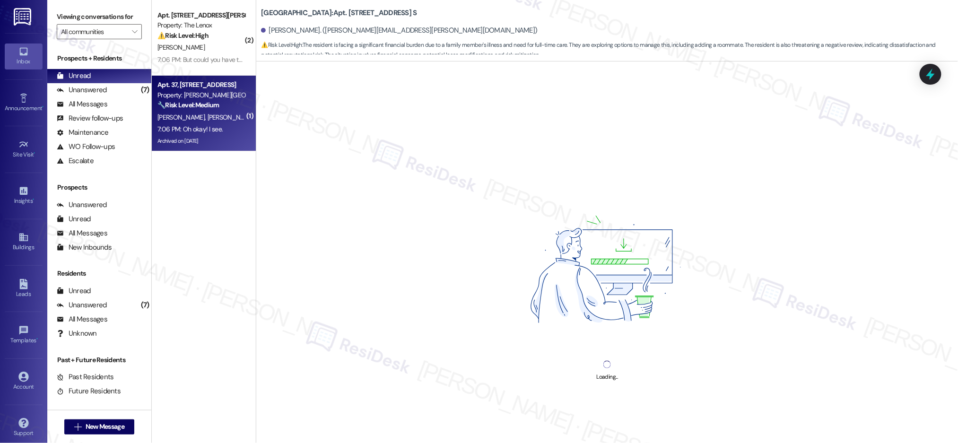
click at [180, 101] on strong "🔧 Risk Level: Medium" at bounding box center [187, 105] width 61 height 9
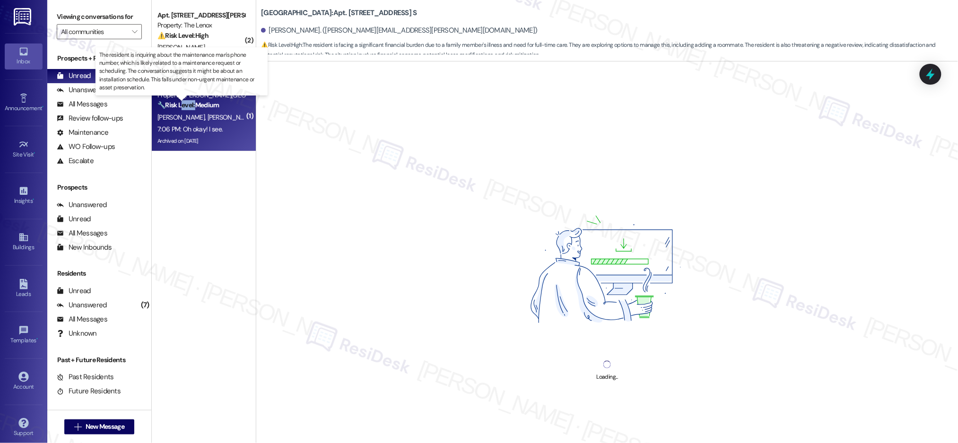
click at [180, 101] on strong "🔧 Risk Level: Medium" at bounding box center [187, 105] width 61 height 9
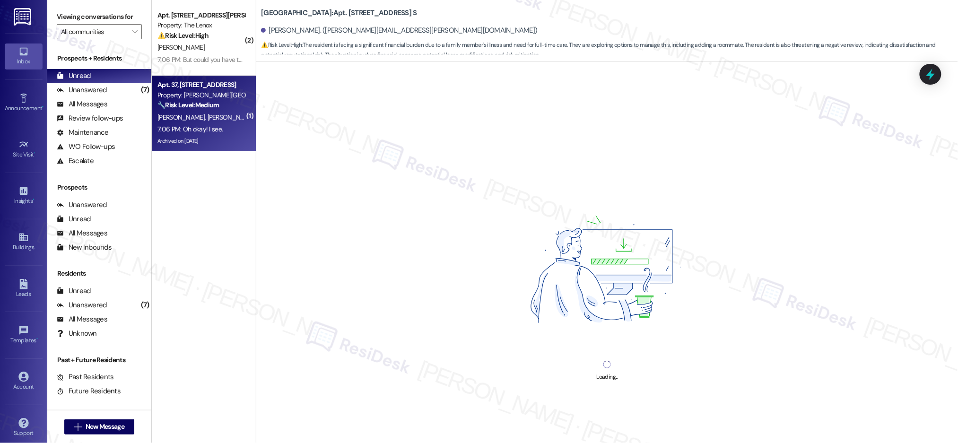
click at [208, 120] on span "[PERSON_NAME]" at bounding box center [231, 117] width 47 height 9
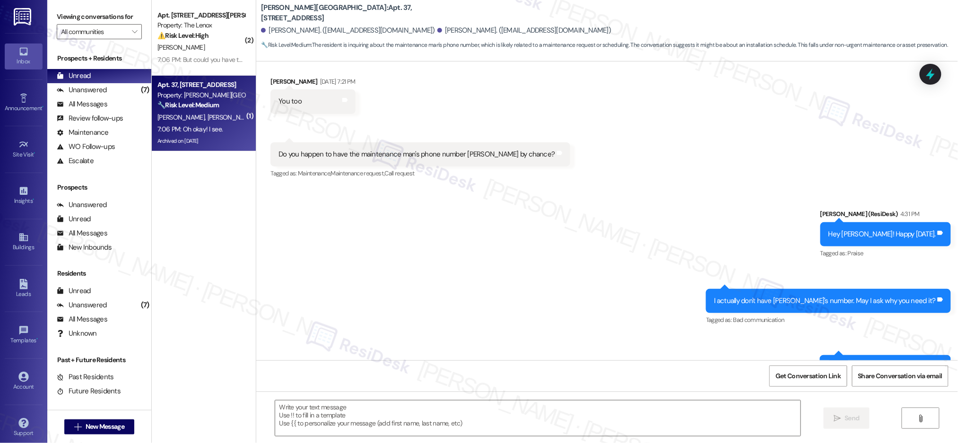
type textarea "Fetching suggested responses. Please feel free to read through the conversation…"
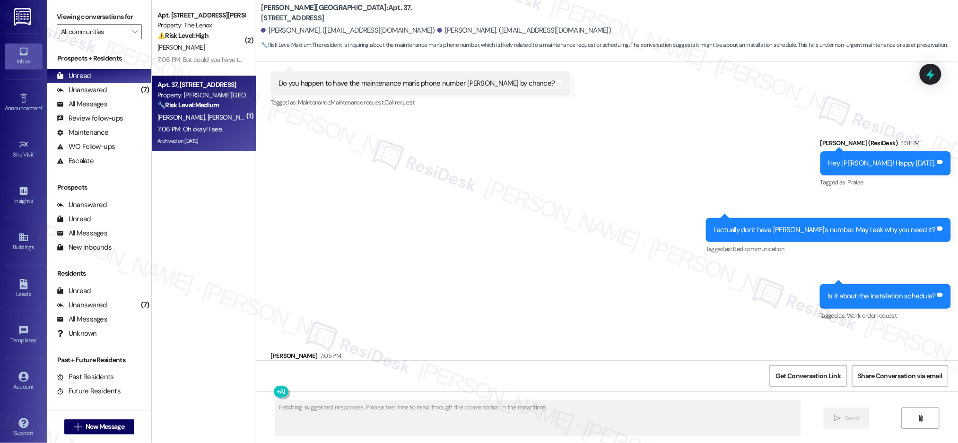
scroll to position [58159, 0]
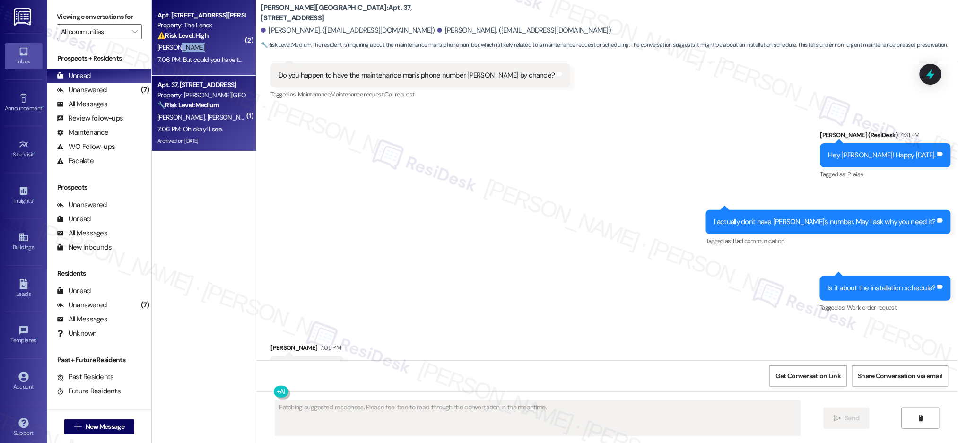
click at [195, 53] on div "Apt. 317, 5151 SE Holgate Boulevard Property: The Lenox ⚠️ Risk Level: High The…" at bounding box center [204, 38] width 104 height 76
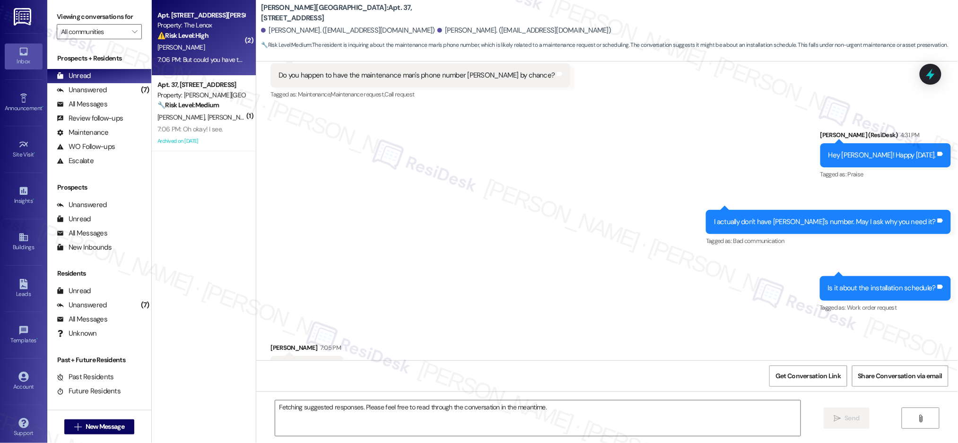
click at [196, 54] on div "7:06 PM: But could you have them turn the door around? It opens on the wrong si…" at bounding box center [200, 60] width 89 height 12
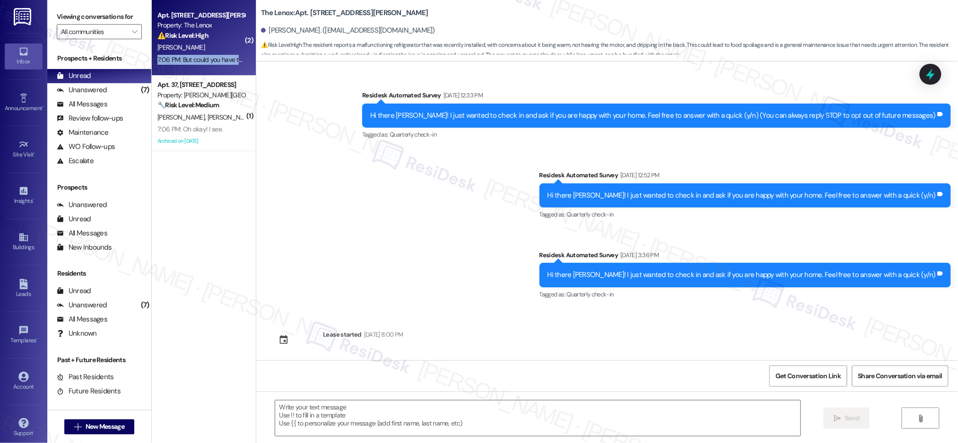
click at [196, 54] on div "7:06 PM: But could you have them turn the door around? It opens on the wrong si…" at bounding box center [200, 60] width 89 height 12
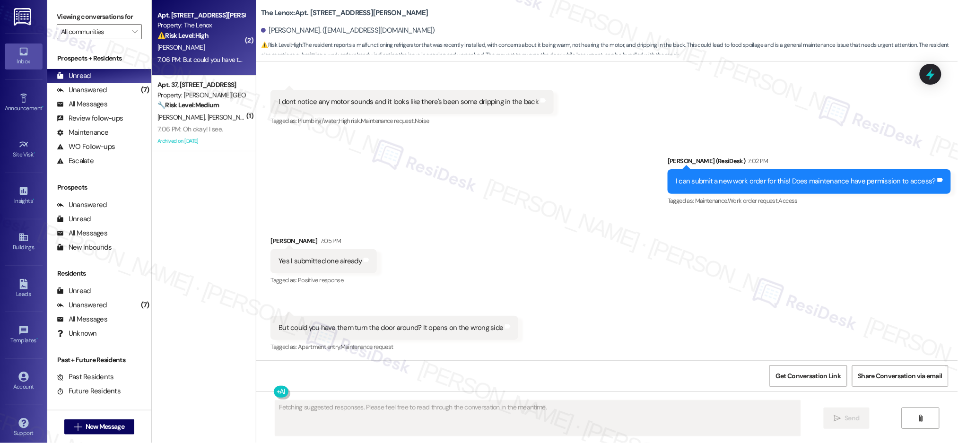
click at [195, 54] on div "7:06 PM: But could you have them turn the door around? It opens on the wrong si…" at bounding box center [200, 60] width 89 height 12
click at [196, 54] on div "7:06 PM: But could you have them turn the door around? It opens on the wrong si…" at bounding box center [200, 60] width 89 height 12
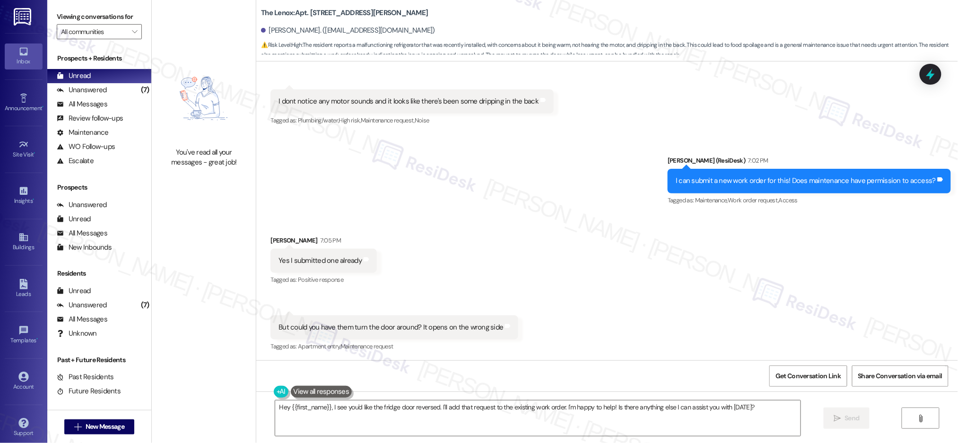
click at [598, 282] on div "Received via SMS Carter Ness 7:05 PM Yes I submitted one already Tags and notes…" at bounding box center [607, 287] width 702 height 147
click at [551, 306] on div "Received via SMS Carter Ness 7:05 PM Yes I submitted one already Tags and notes…" at bounding box center [607, 287] width 702 height 147
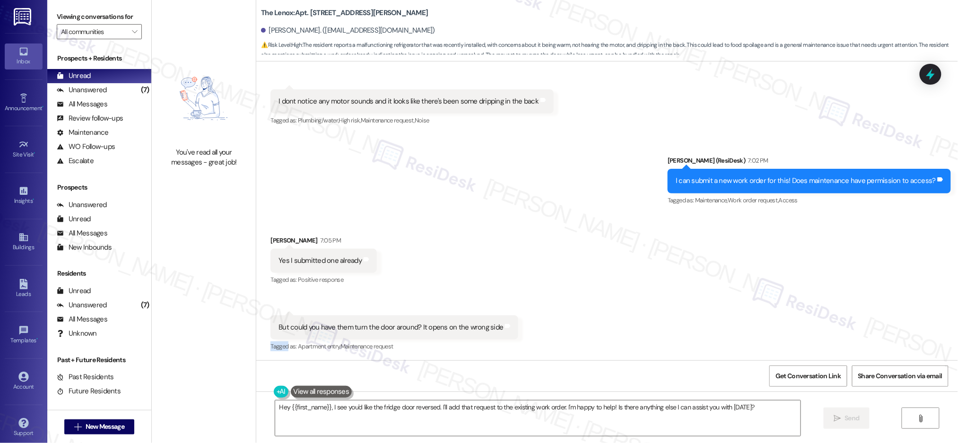
click at [551, 306] on div "Received via SMS Carter Ness 7:05 PM Yes I submitted one already Tags and notes…" at bounding box center [607, 287] width 702 height 147
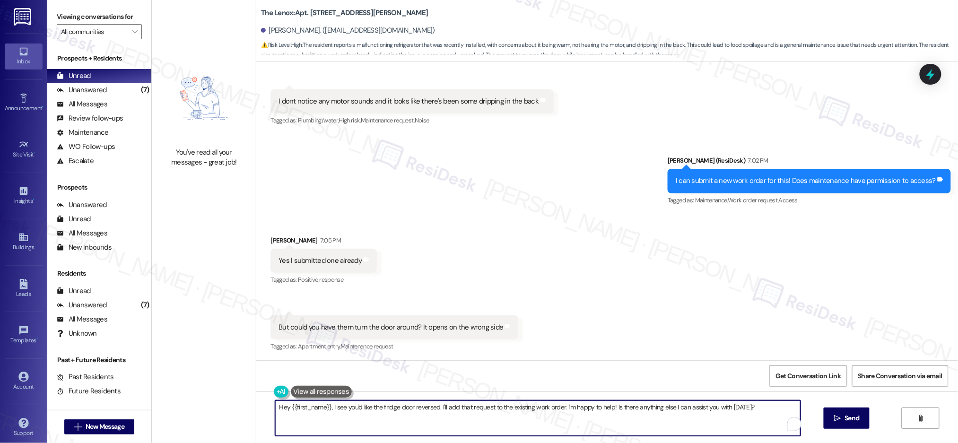
click at [468, 416] on textarea "Hey {{first_name}}, I see you'd like the fridge door reversed. I'll add that re…" at bounding box center [537, 417] width 525 height 35
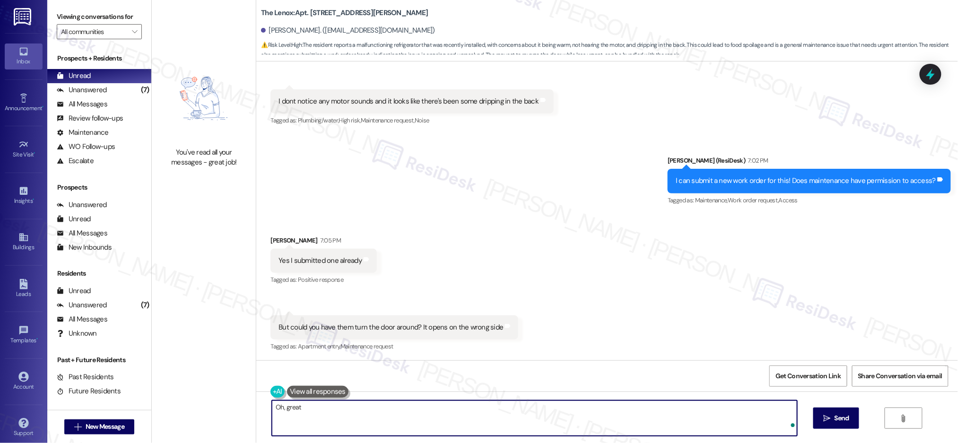
type textarea "Oh, great"
click button "Open Grammarly." at bounding box center [793, 426] width 8 height 8
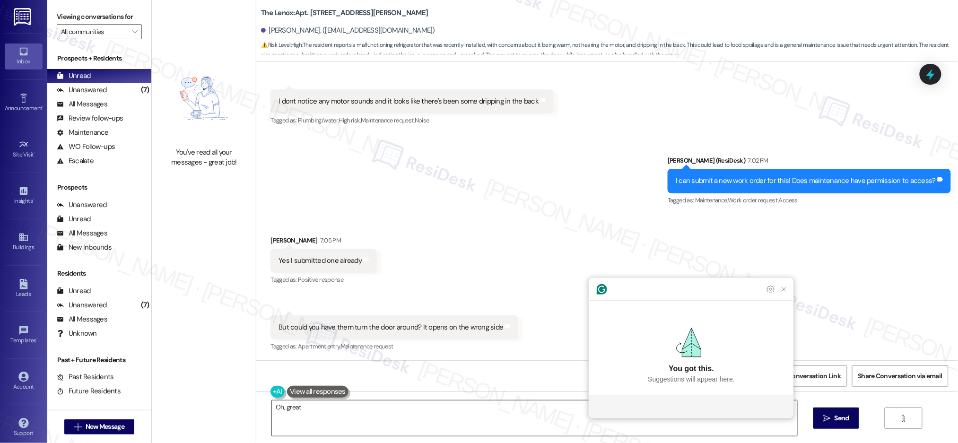
click at [565, 404] on textarea "Oh, great" at bounding box center [534, 417] width 525 height 35
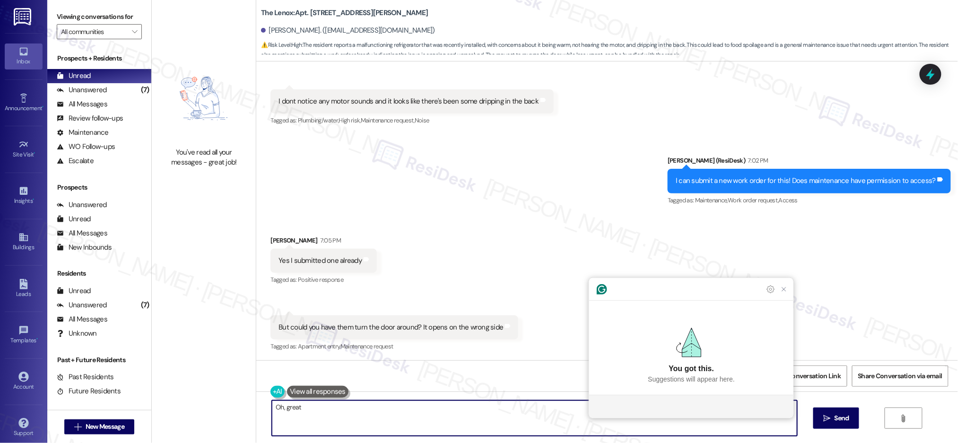
drag, startPoint x: 563, startPoint y: 411, endPoint x: 568, endPoint y: 408, distance: 5.3
click at [563, 411] on textarea "Oh, great" at bounding box center [534, 417] width 525 height 35
type textarea "Oh, great!"
click at [785, 293] on icon "Close Grammarly Assistant" at bounding box center [784, 290] width 8 height 8
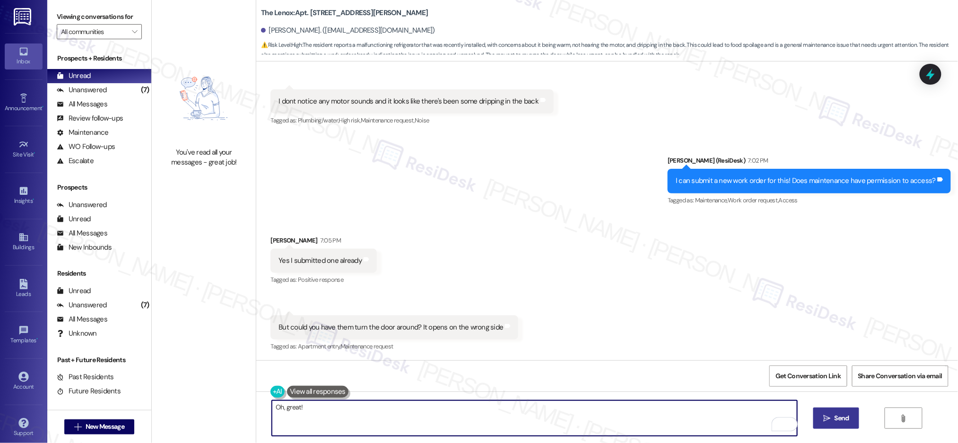
click at [832, 415] on span "Send" at bounding box center [841, 418] width 18 height 10
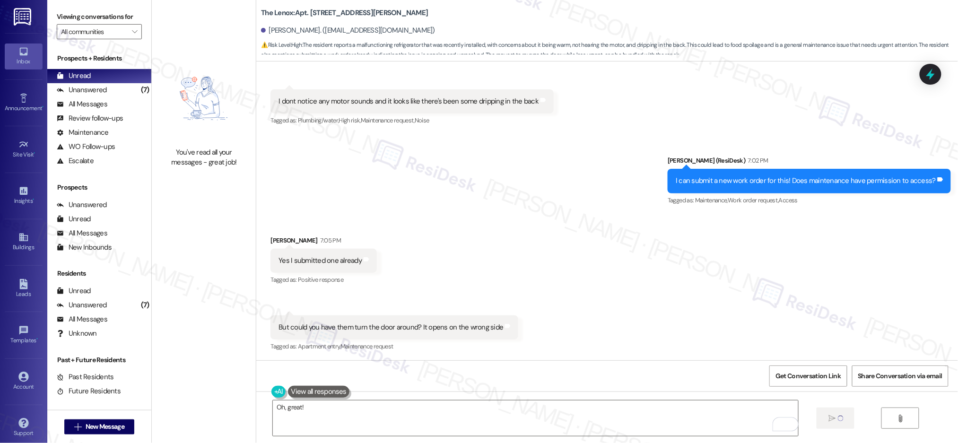
scroll to position [1424, 0]
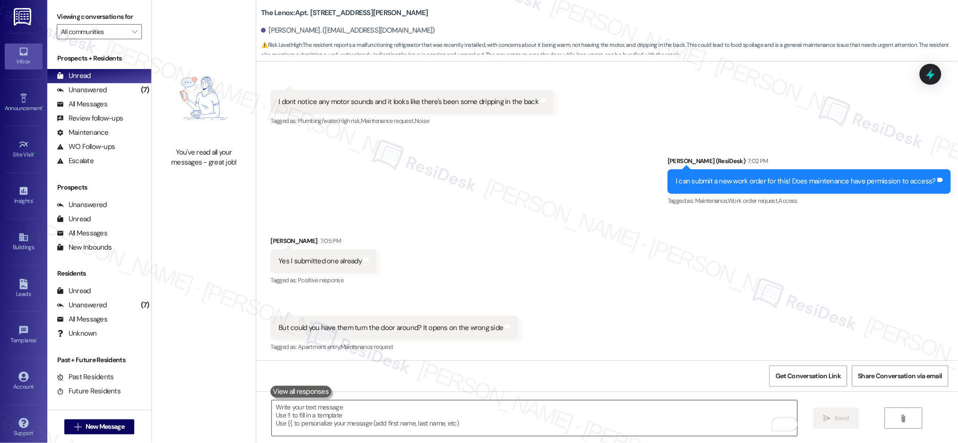
click at [443, 416] on textarea "To enrich screen reader interactions, please activate Accessibility in Grammarl…" at bounding box center [534, 417] width 525 height 35
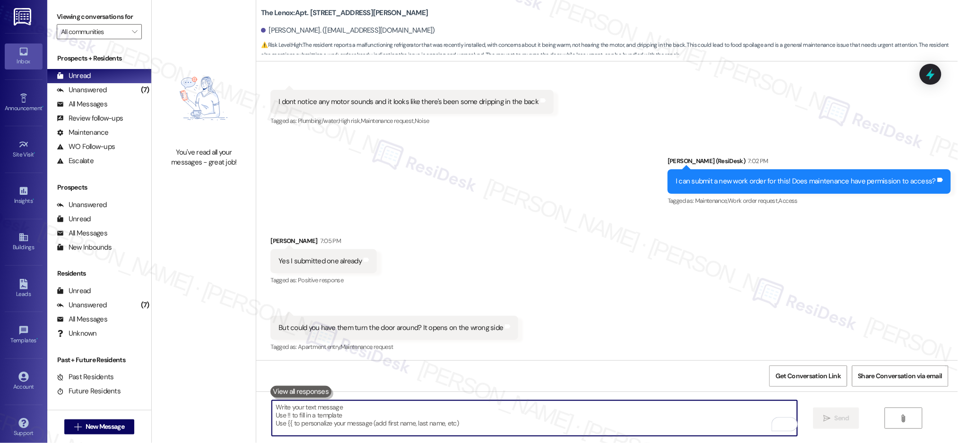
paste textarea "Just a reminder that work orders are completed in the order they are submitted.…"
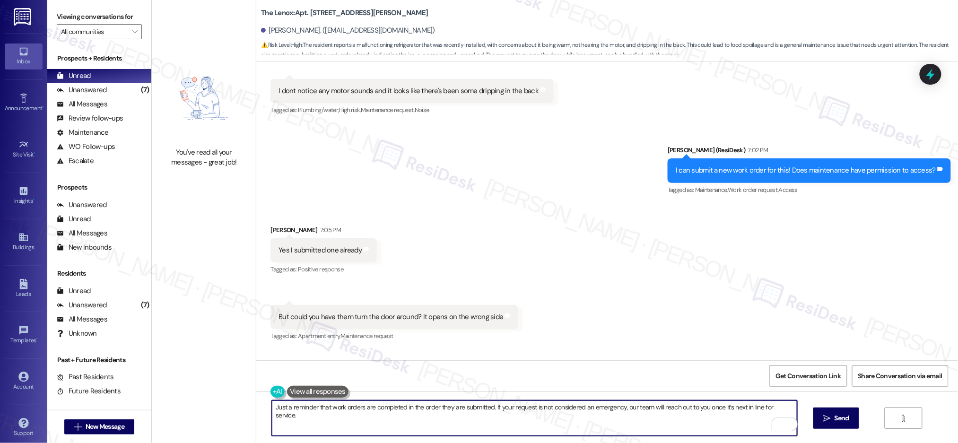
scroll to position [1490, 0]
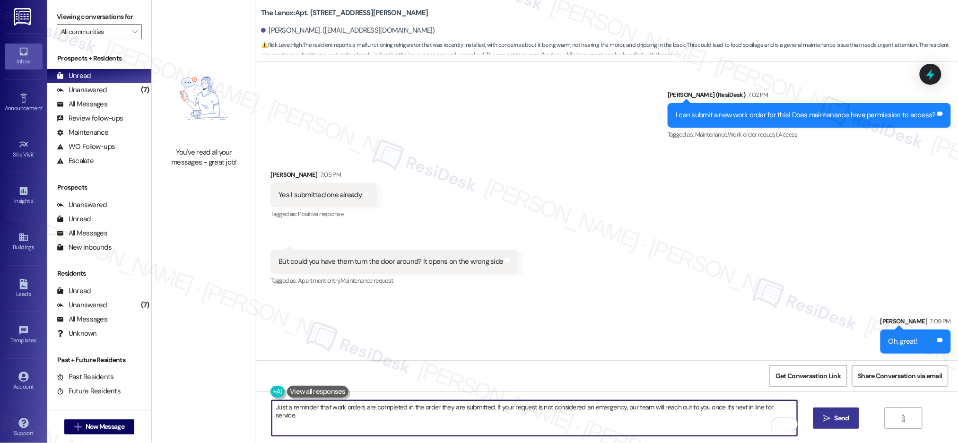
type textarea "Just a reminder that work orders are completed in the order they are submitted.…"
click at [841, 415] on span "Send" at bounding box center [841, 418] width 15 height 10
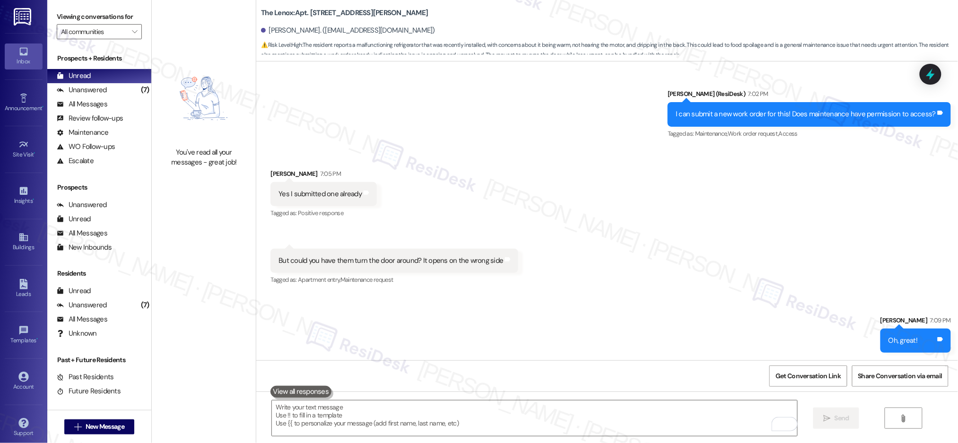
scroll to position [1557, 0]
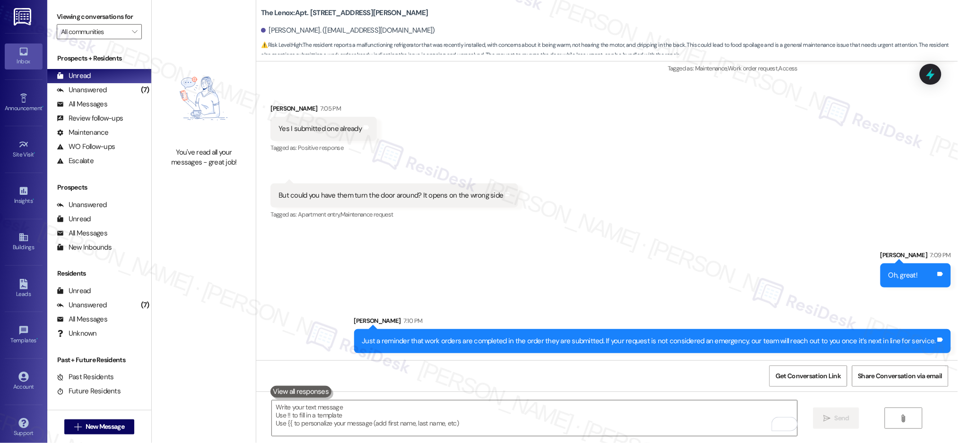
click at [538, 241] on div "Sent via SMS Sarah 7:09 PM Oh, great! Tags and notes Sent via SMS Sarah 7:10 PM…" at bounding box center [607, 295] width 702 height 132
drag, startPoint x: 521, startPoint y: 433, endPoint x: 528, endPoint y: 425, distance: 10.7
click at [521, 433] on textarea "To enrich screen reader interactions, please activate Accessibility in Grammarl…" at bounding box center [534, 417] width 525 height 35
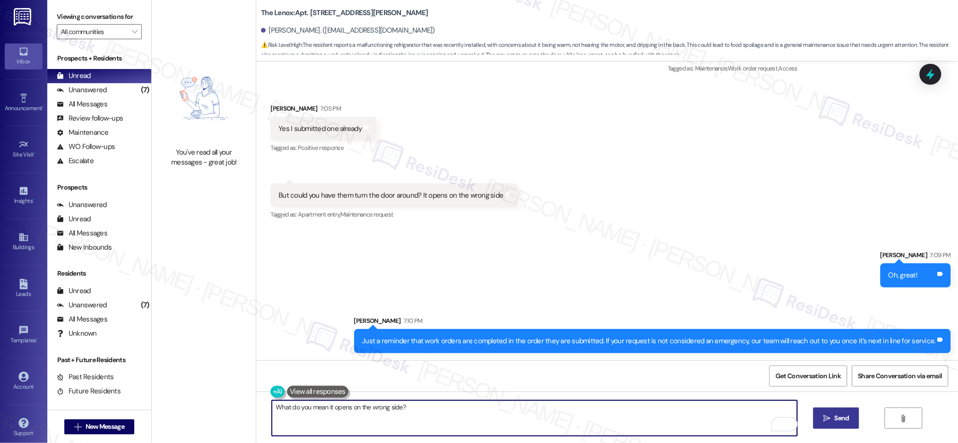
type textarea "What do you mean it opens on the wrong side?"
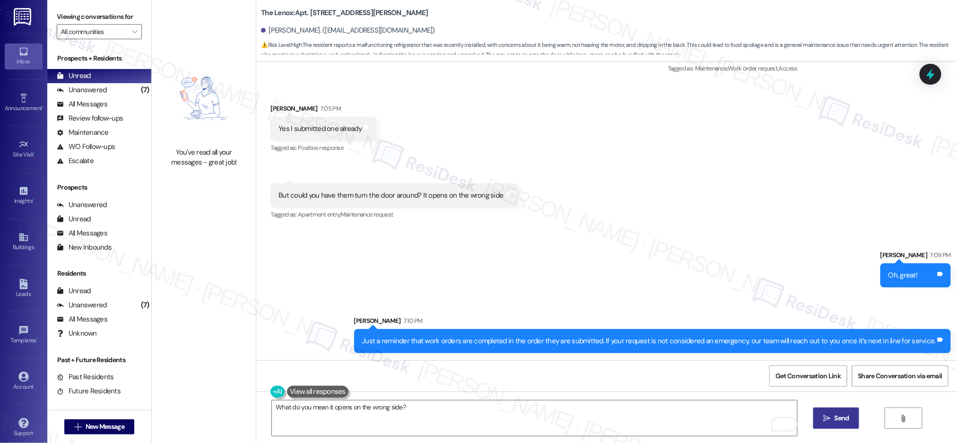
click at [842, 411] on button " Send" at bounding box center [836, 417] width 46 height 21
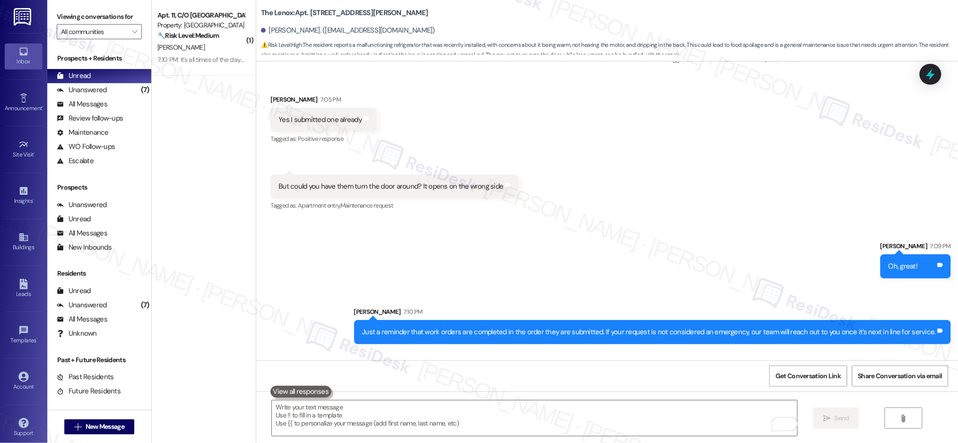
scroll to position [1622, 0]
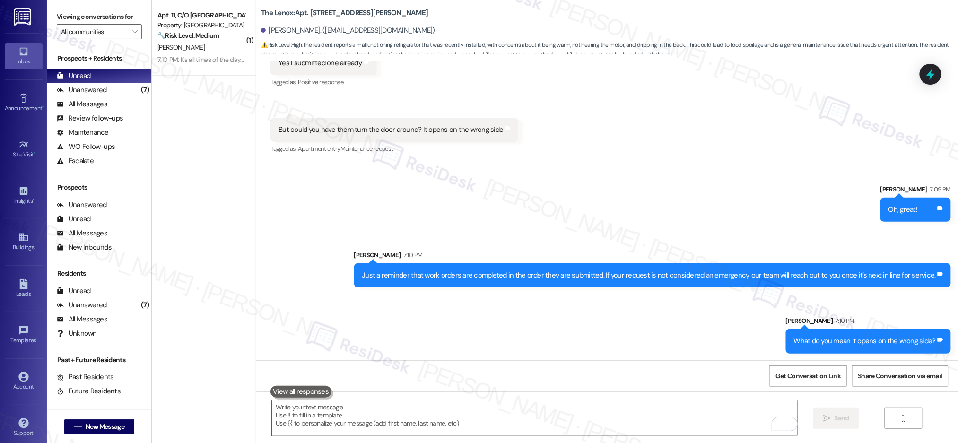
click at [675, 422] on textarea "To enrich screen reader interactions, please activate Accessibility in Grammarl…" at bounding box center [534, 417] width 525 height 35
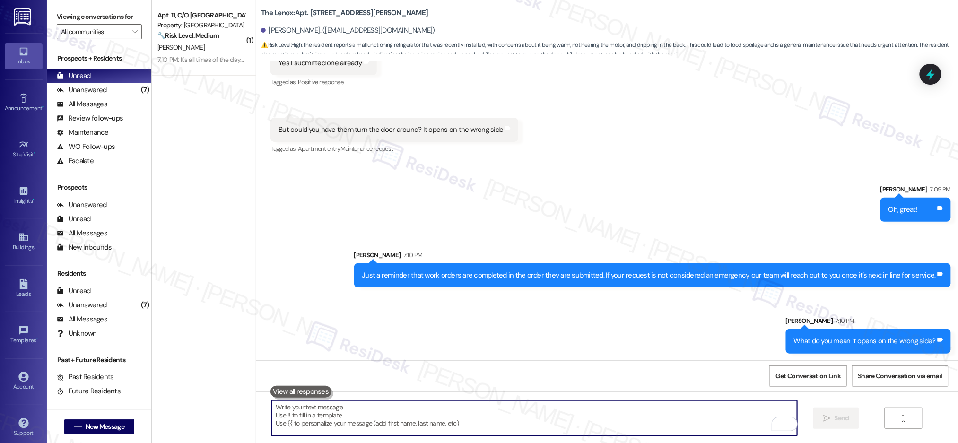
click at [676, 422] on textarea "To enrich screen reader interactions, please activate Accessibility in Grammarl…" at bounding box center [534, 417] width 525 height 35
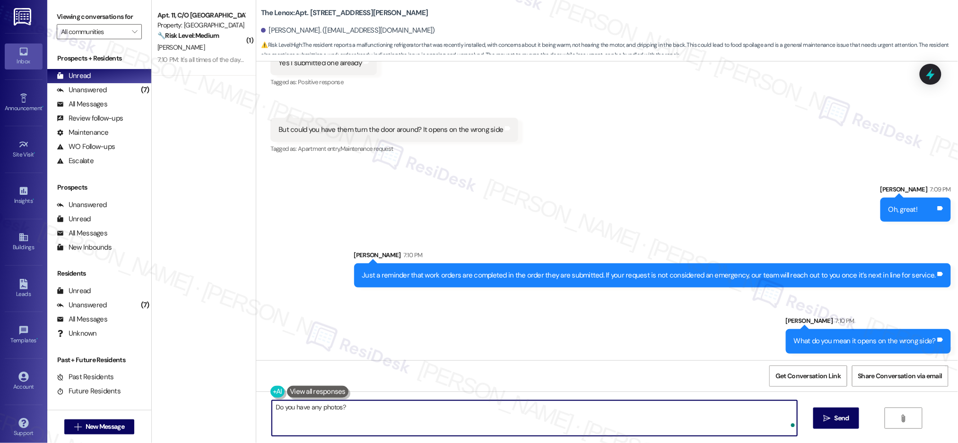
type textarea "Do you have any photos?"
drag, startPoint x: 810, startPoint y: 408, endPoint x: 818, endPoint y: 415, distance: 10.1
click at [818, 415] on div "Do you have any photos?  Send " at bounding box center [607, 426] width 702 height 71
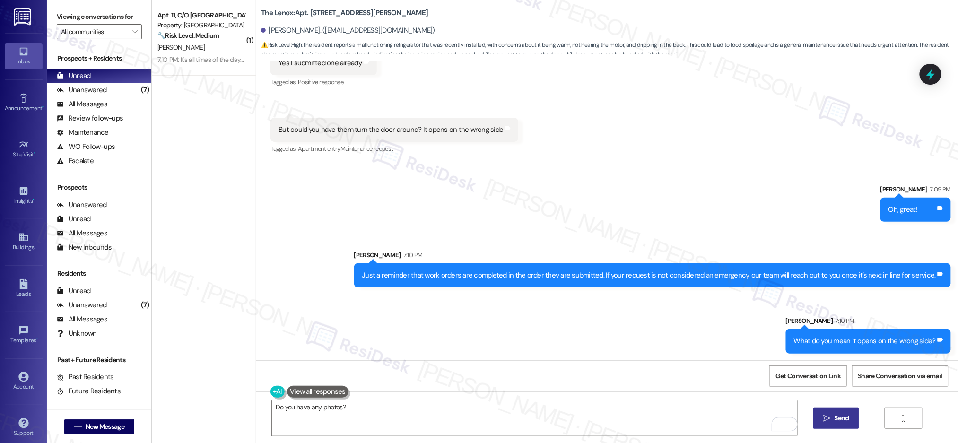
click at [821, 416] on span " Send" at bounding box center [836, 418] width 30 height 10
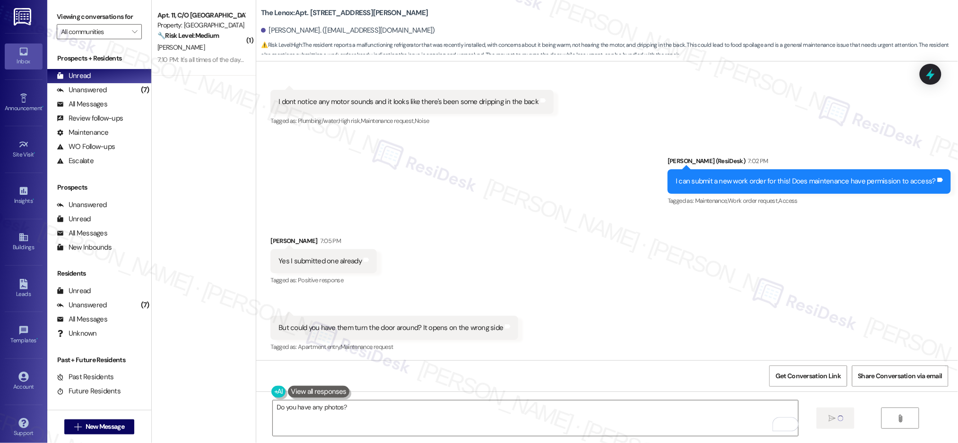
scroll to position [1688, 0]
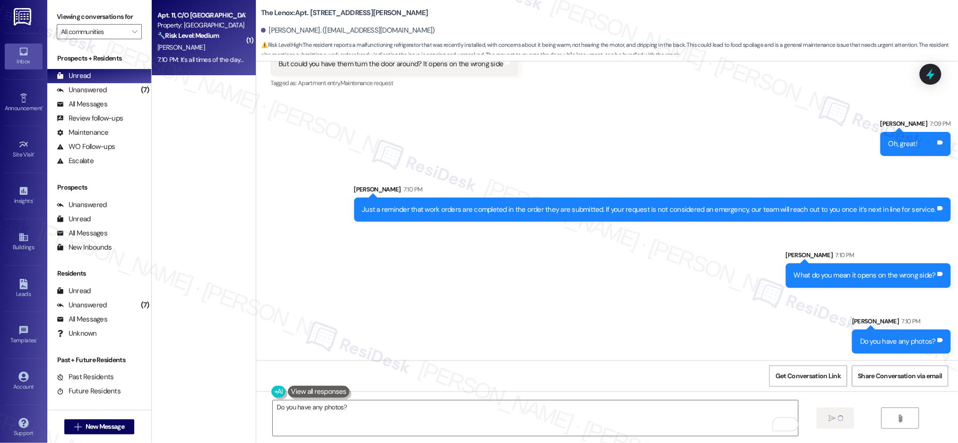
click at [192, 51] on div "[PERSON_NAME]" at bounding box center [200, 48] width 89 height 12
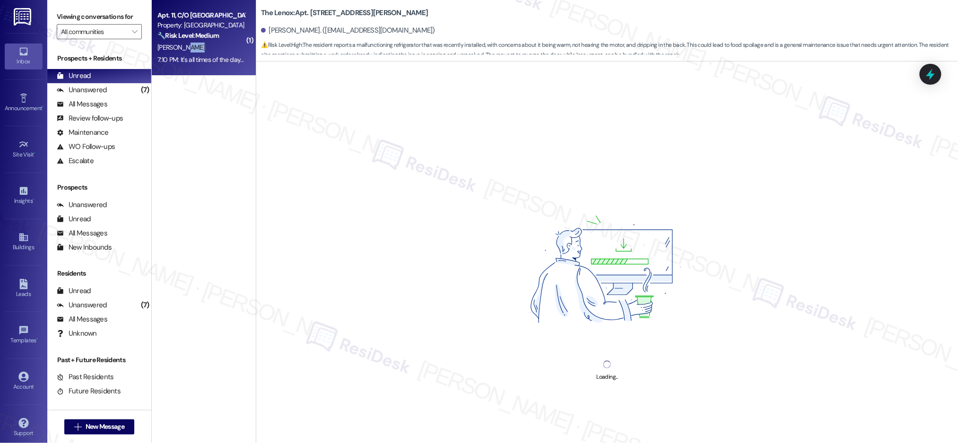
click at [192, 51] on div "[PERSON_NAME]" at bounding box center [200, 48] width 89 height 12
click at [193, 51] on div "[PERSON_NAME]" at bounding box center [200, 48] width 89 height 12
click at [173, 16] on div "Apt. 11, C/O [GEOGRAPHIC_DATA] Apartments" at bounding box center [200, 15] width 87 height 10
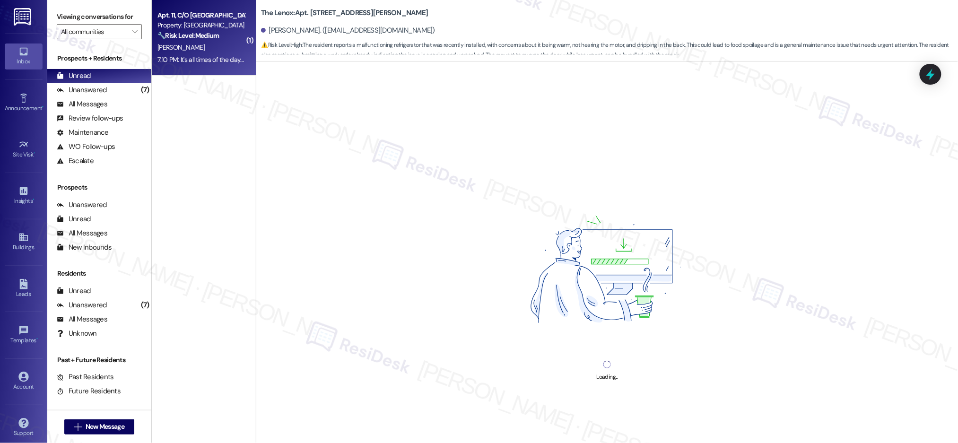
click at [201, 35] on strong "🔧 Risk Level: Medium" at bounding box center [187, 35] width 61 height 9
drag, startPoint x: 201, startPoint y: 35, endPoint x: 218, endPoint y: 58, distance: 28.7
click at [201, 35] on strong "🔧 Risk Level: Medium" at bounding box center [187, 35] width 61 height 9
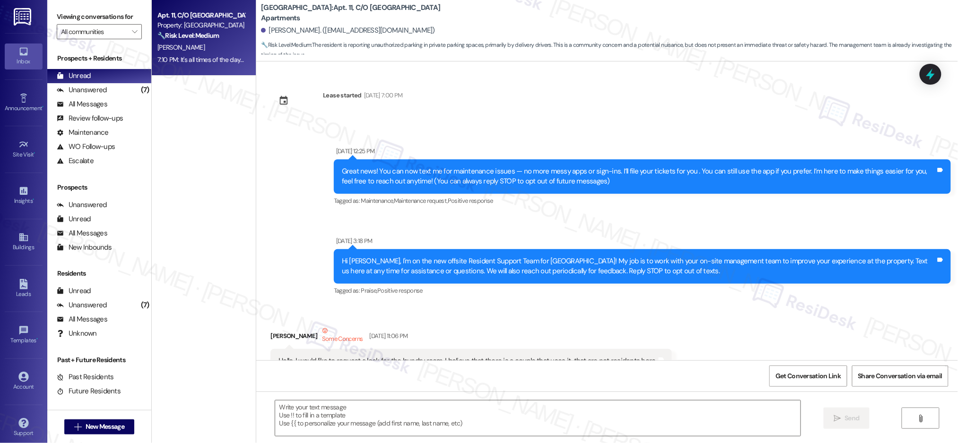
scroll to position [17625, 0]
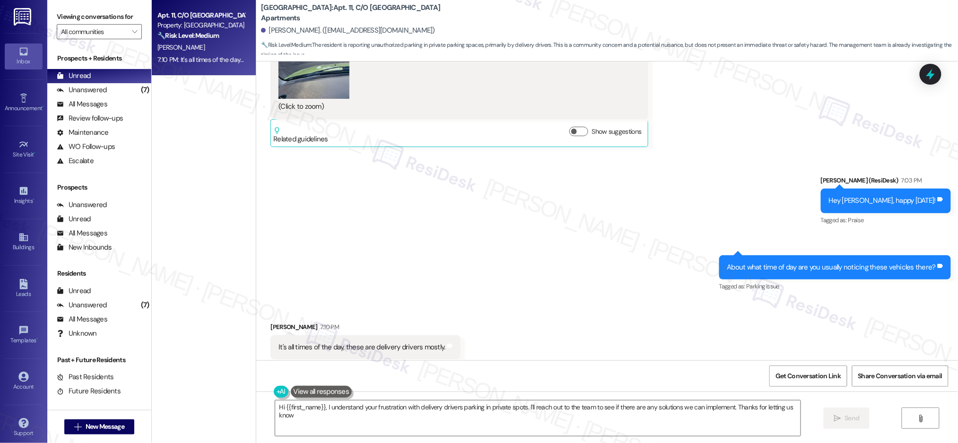
type textarea "Hi {{first_name}}, I understand your frustration with delivery drivers parking …"
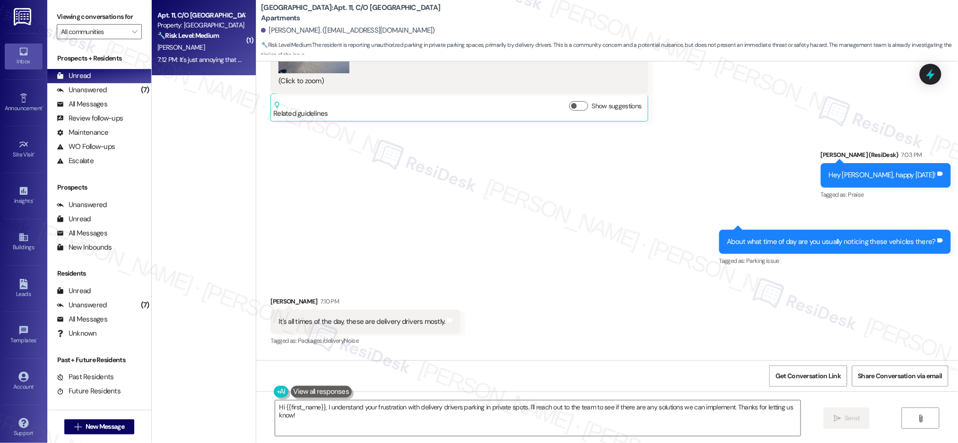
scroll to position [17691, 0]
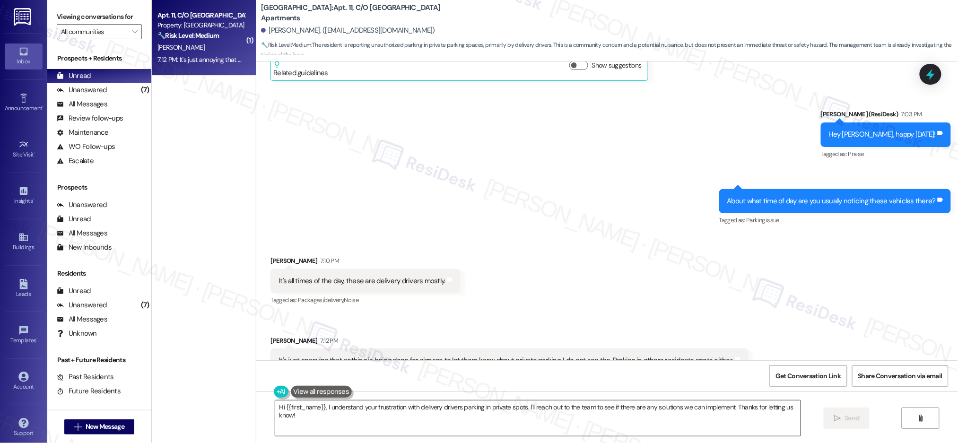
click at [411, 404] on textarea "Hi {{first_name}}, I understand your frustration with delivery drivers parking …" at bounding box center [537, 417] width 525 height 35
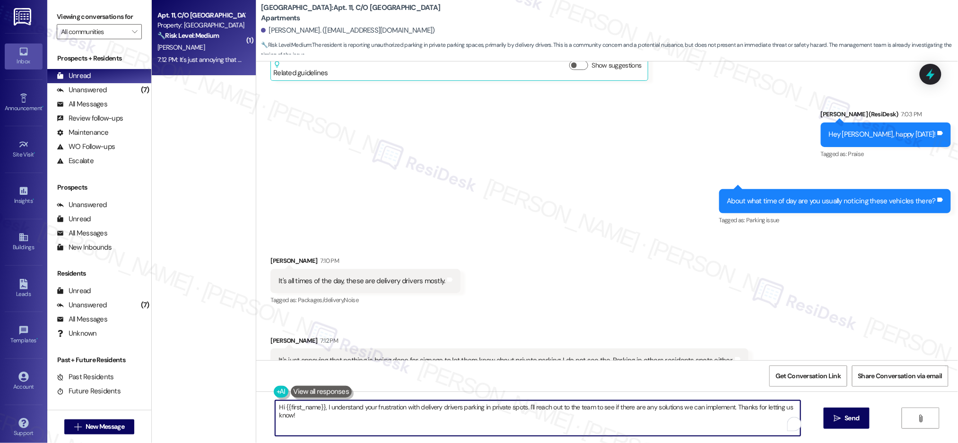
click at [411, 404] on textarea "Hi {{first_name}}, I understand your frustration with delivery drivers parking …" at bounding box center [537, 417] width 525 height 35
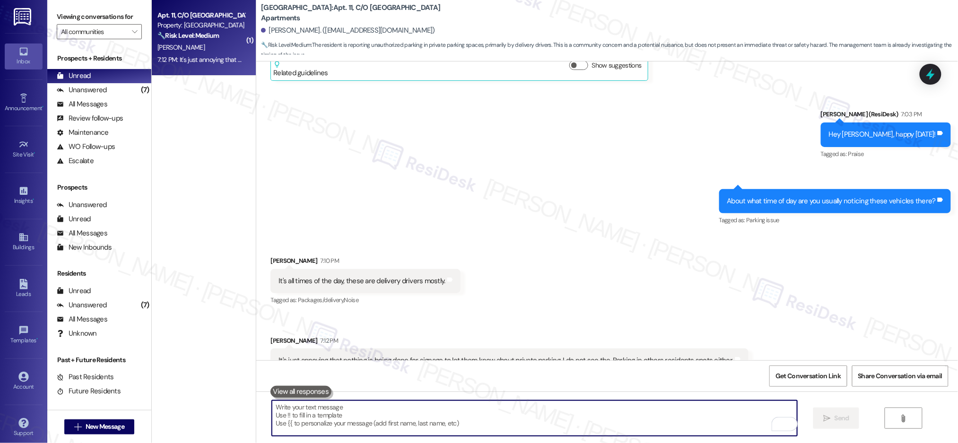
click at [625, 422] on textarea "To enrich screen reader interactions, please activate Accessibility in Grammarl…" at bounding box center [534, 417] width 525 height 35
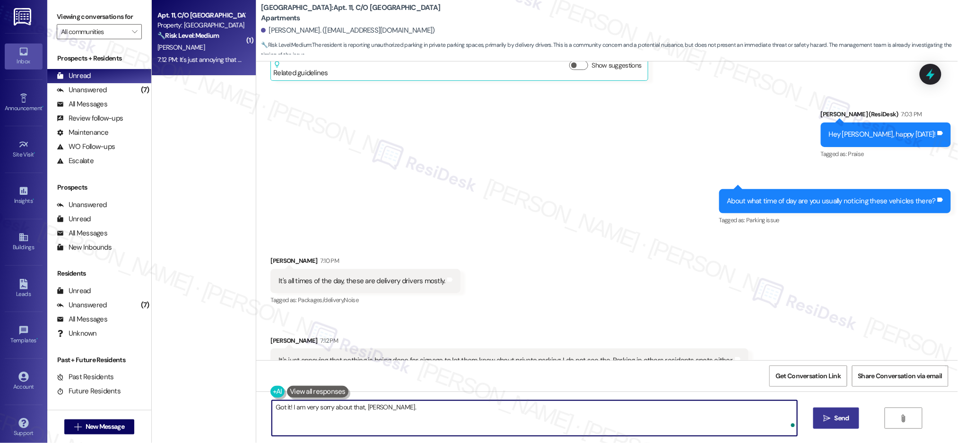
type textarea "Got it! I am very sorry about that, [PERSON_NAME]."
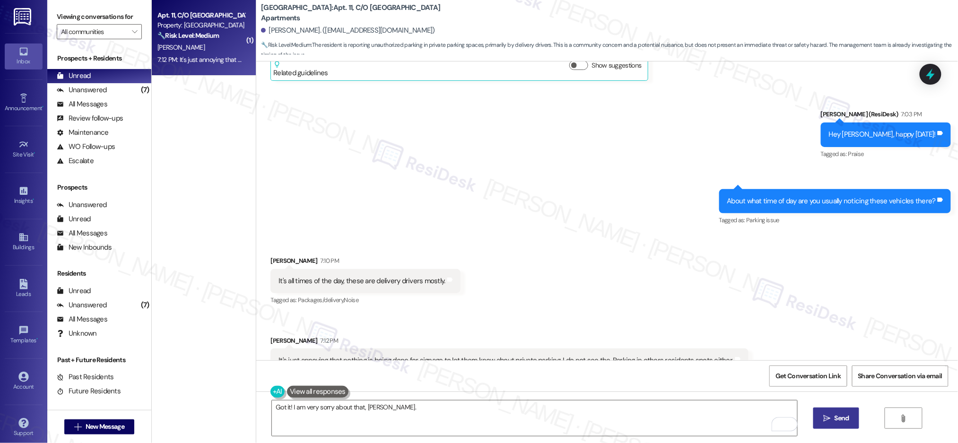
click at [821, 420] on span " Send" at bounding box center [836, 418] width 30 height 10
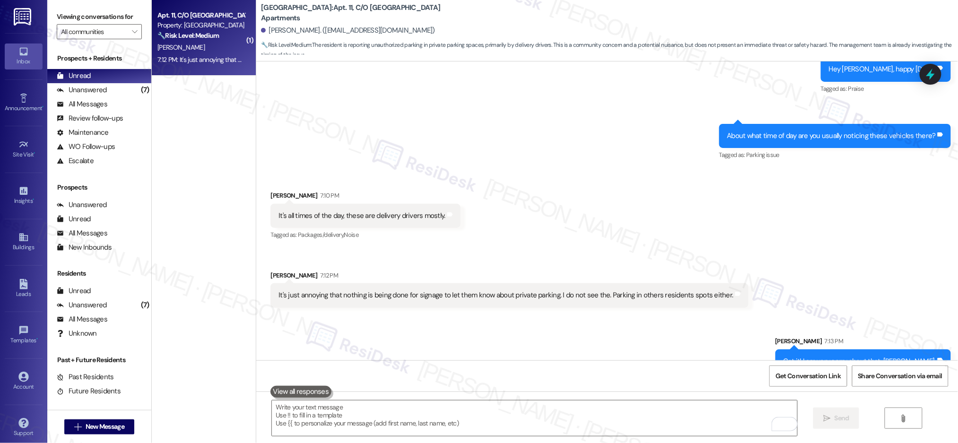
scroll to position [17757, 0]
click at [691, 415] on textarea "To enrich screen reader interactions, please activate Accessibility in Grammarl…" at bounding box center [534, 417] width 525 height 35
click at [645, 290] on div "It's just annoying that nothing is being done for signage to let them know abou…" at bounding box center [505, 295] width 454 height 10
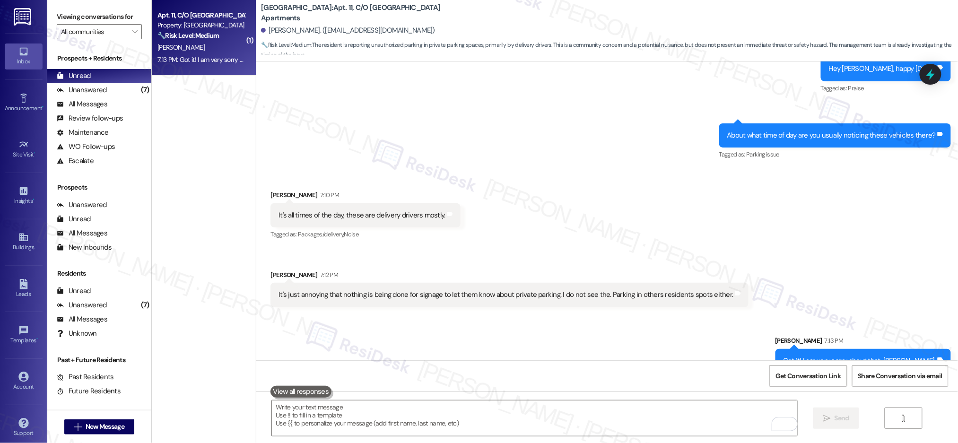
click at [645, 290] on div "It's just annoying that nothing is being done for signage to let them know abou…" at bounding box center [505, 295] width 454 height 10
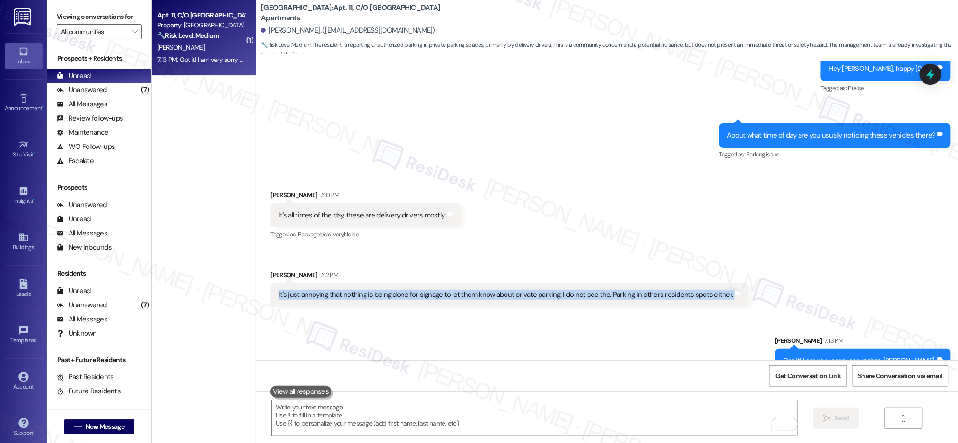
click at [645, 290] on div "It's just annoying that nothing is being done for signage to let them know abou…" at bounding box center [505, 295] width 454 height 10
copy div "It's just annoying that nothing is being done for signage to let them know abou…"
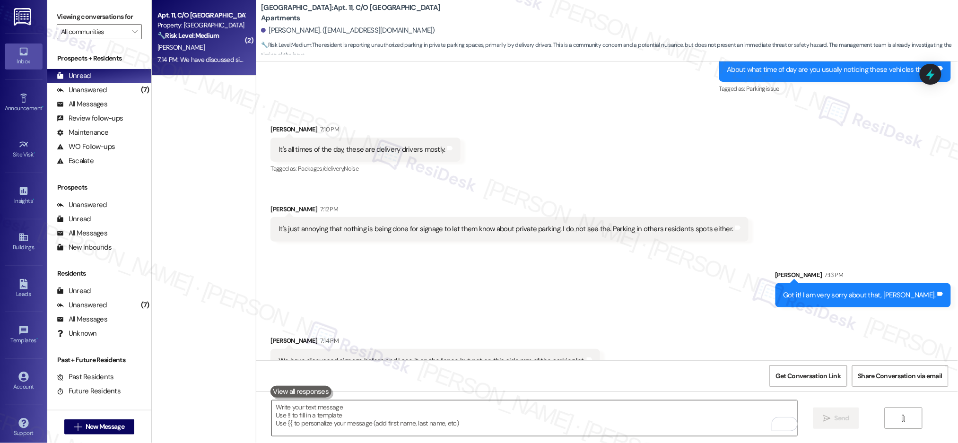
click at [671, 423] on textarea "To enrich screen reader interactions, please activate Accessibility in Grammarl…" at bounding box center [534, 417] width 525 height 35
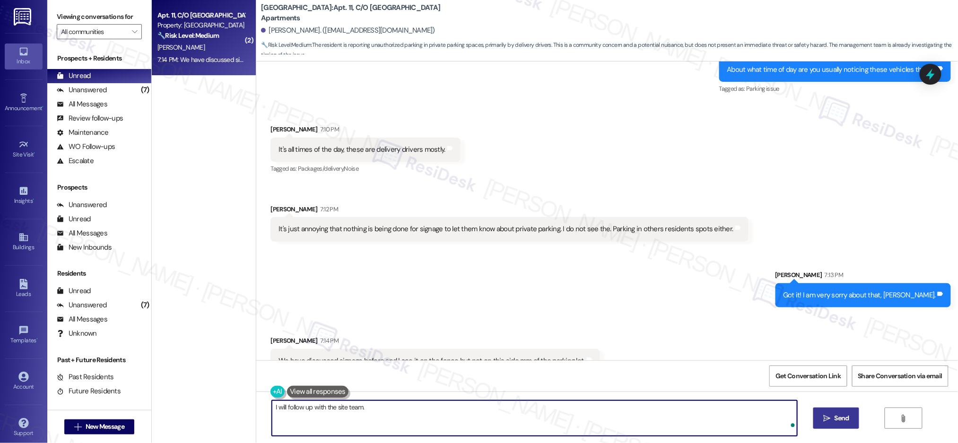
type textarea "I will follow up with the site team."
click at [857, 414] on button " Send" at bounding box center [836, 417] width 46 height 21
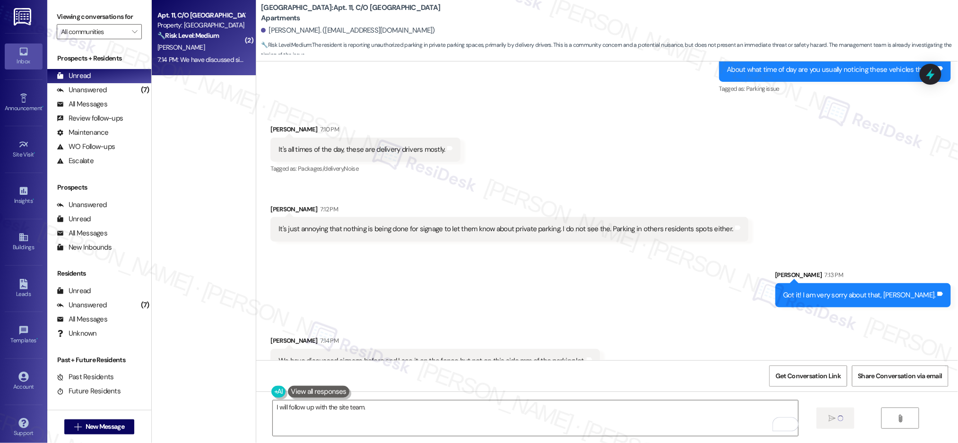
click at [853, 418] on div "I will follow up with the site team.  " at bounding box center [607, 426] width 702 height 71
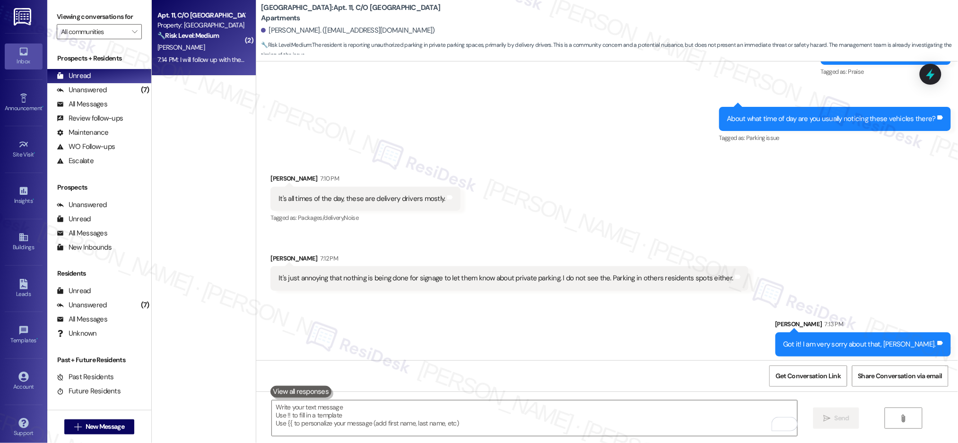
scroll to position [17889, 0]
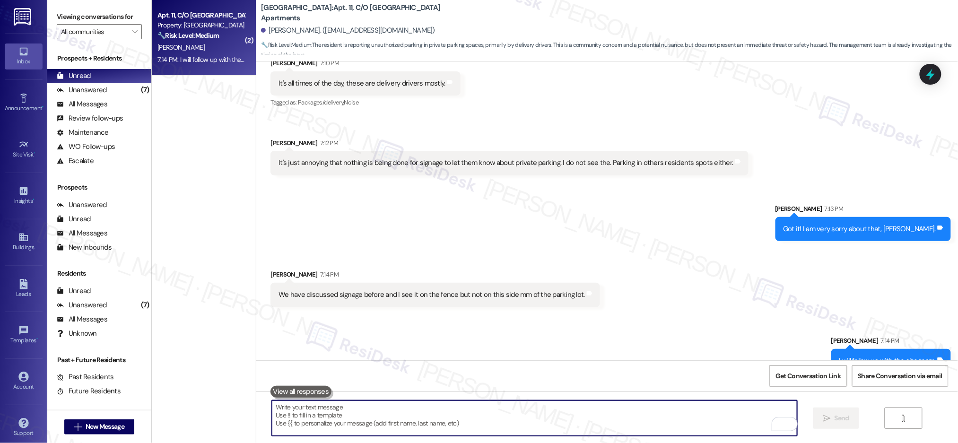
click at [485, 427] on textarea "To enrich screen reader interactions, please activate Accessibility in Grammarl…" at bounding box center [534, 417] width 525 height 35
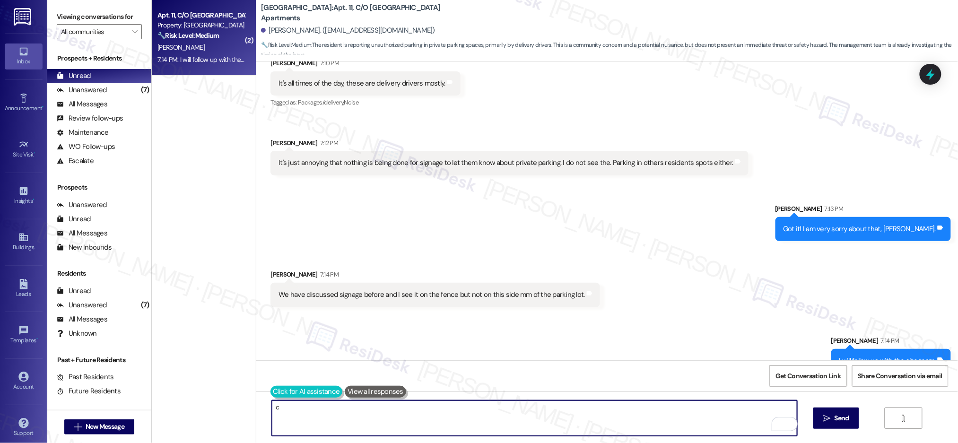
type textarea "c"
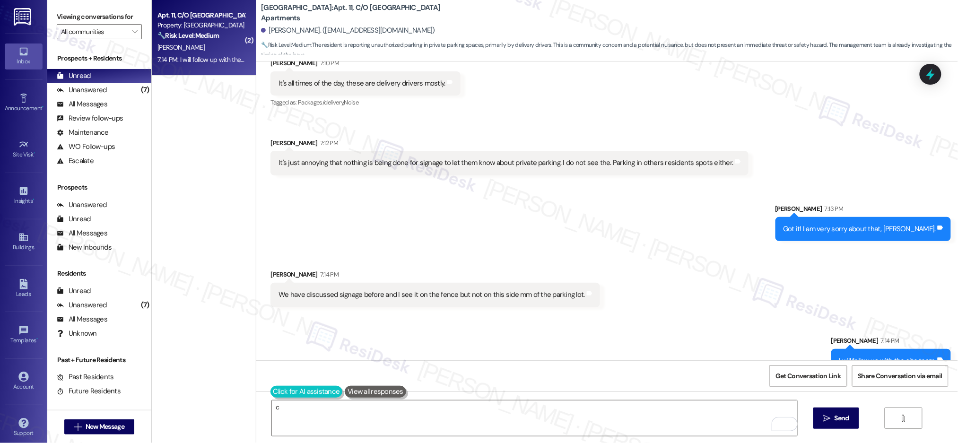
click at [275, 389] on button at bounding box center [306, 392] width 72 height 12
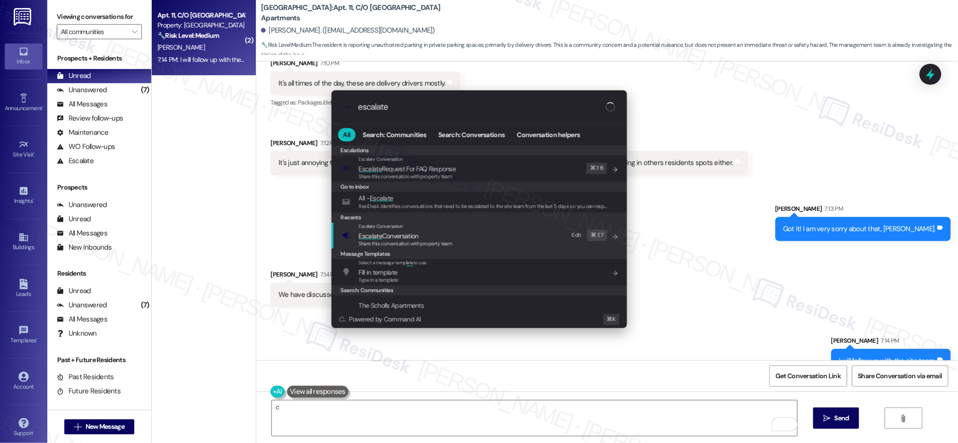
type input "escalate"
click at [391, 228] on span "Escalate Conversation" at bounding box center [381, 226] width 44 height 6
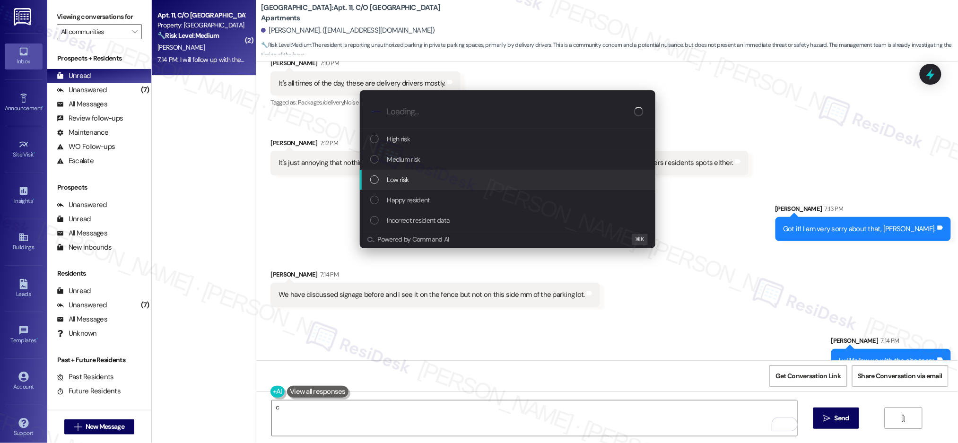
click at [421, 175] on div "Low risk" at bounding box center [508, 179] width 277 height 10
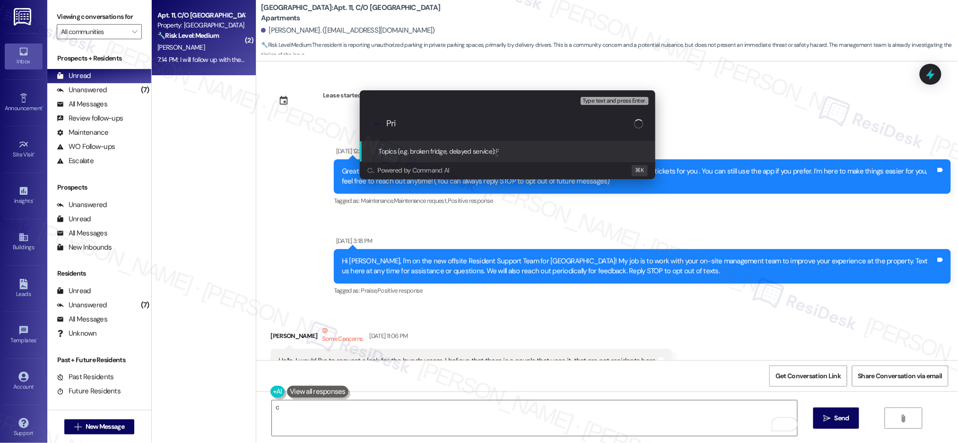
scroll to position [17889, 0]
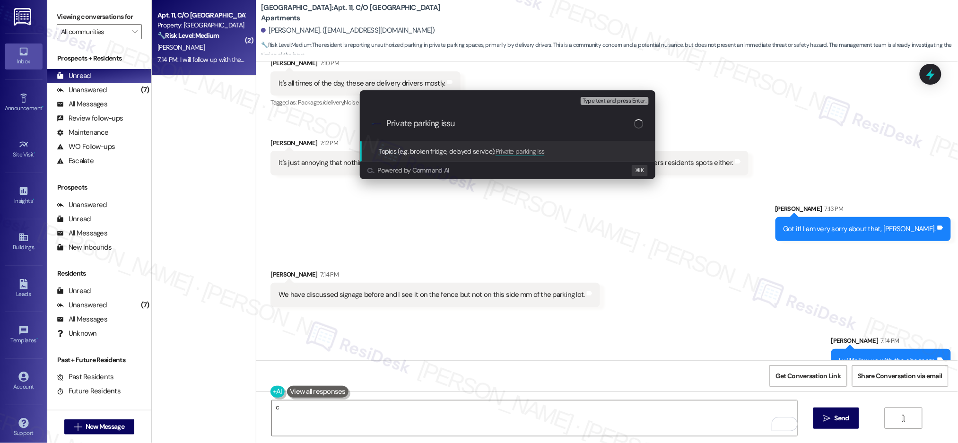
type input "Private parking issue"
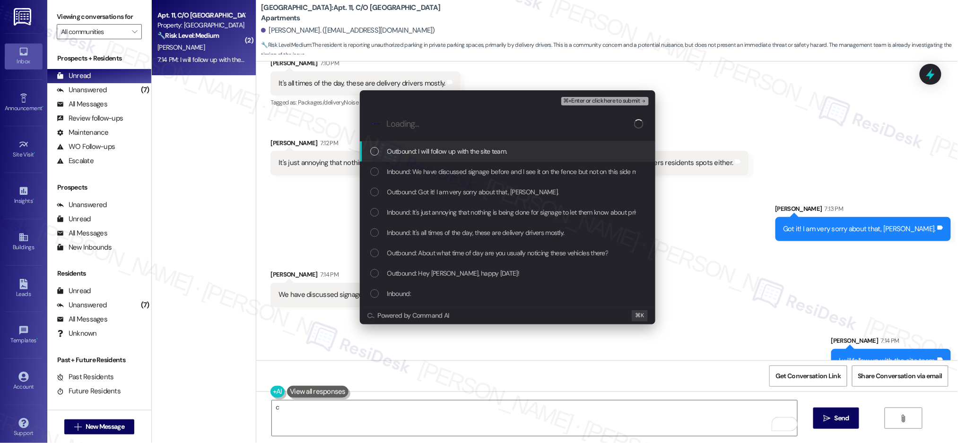
click at [585, 100] on span "⌘+Enter or click here to submit" at bounding box center [601, 101] width 77 height 7
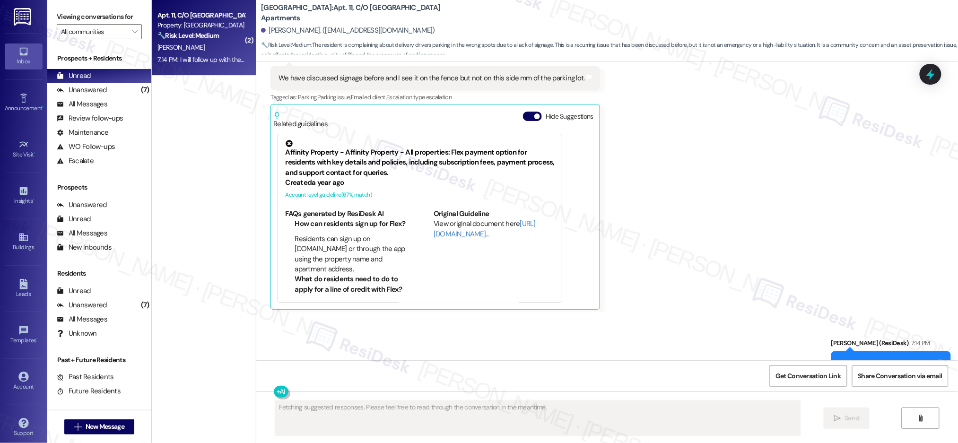
scroll to position [18165, 0]
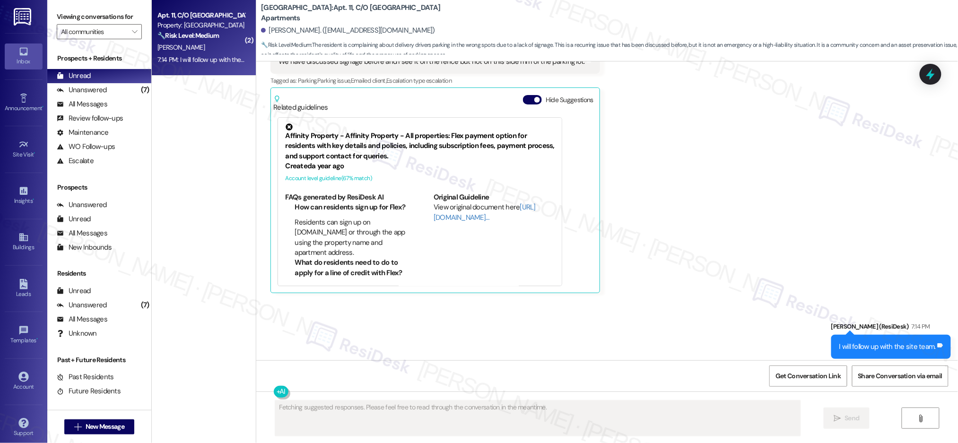
click at [712, 230] on div "Received via SMS [PERSON_NAME] 7:14 PM We have discussed signage before and I s…" at bounding box center [607, 157] width 702 height 285
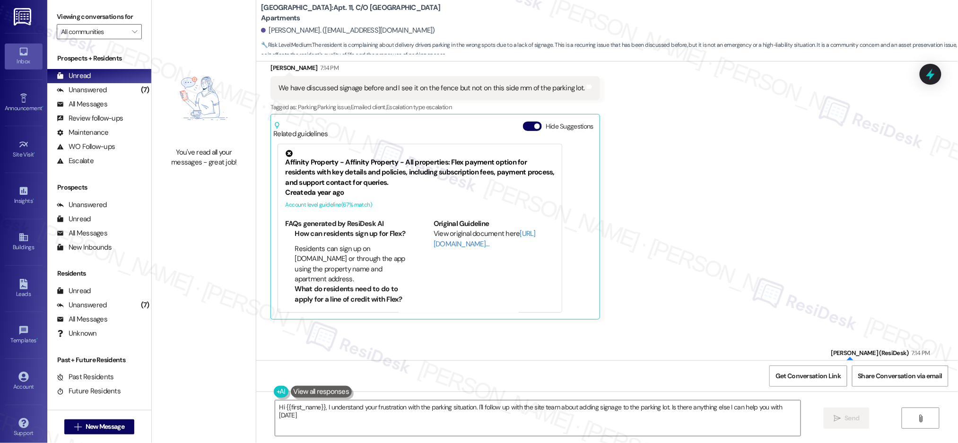
type textarea "Hi {{first_name}}, I understand your frustration with the parking situation. I'…"
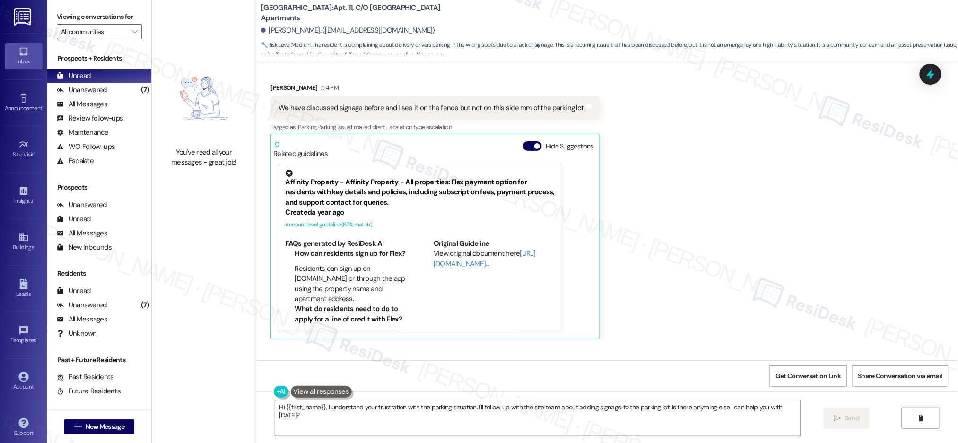
scroll to position [18115, 0]
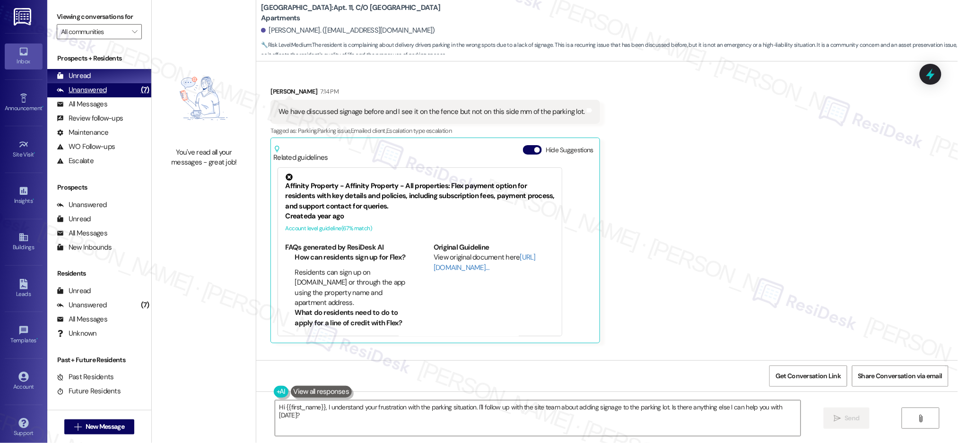
click at [109, 87] on div "Unanswered (7)" at bounding box center [99, 90] width 104 height 14
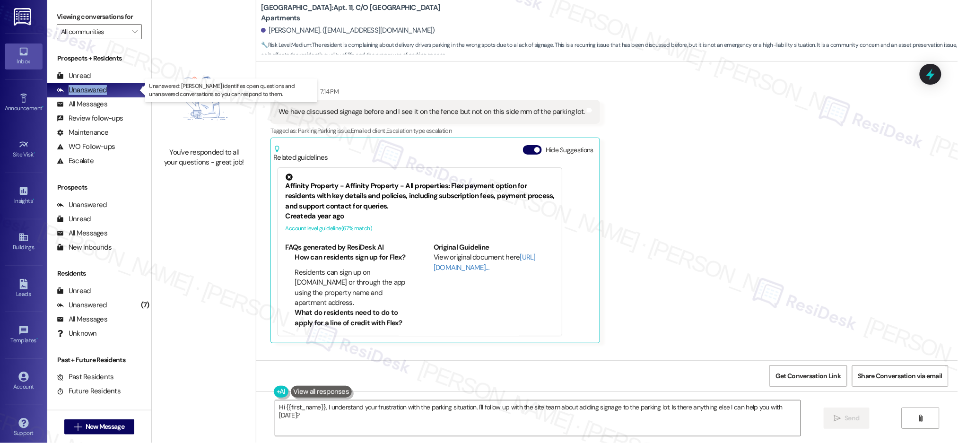
click at [109, 87] on div "Unanswered (7)" at bounding box center [99, 90] width 104 height 14
drag, startPoint x: 109, startPoint y: 87, endPoint x: 139, endPoint y: 125, distance: 48.4
click at [109, 87] on div "Unanswered (7)" at bounding box center [99, 90] width 104 height 14
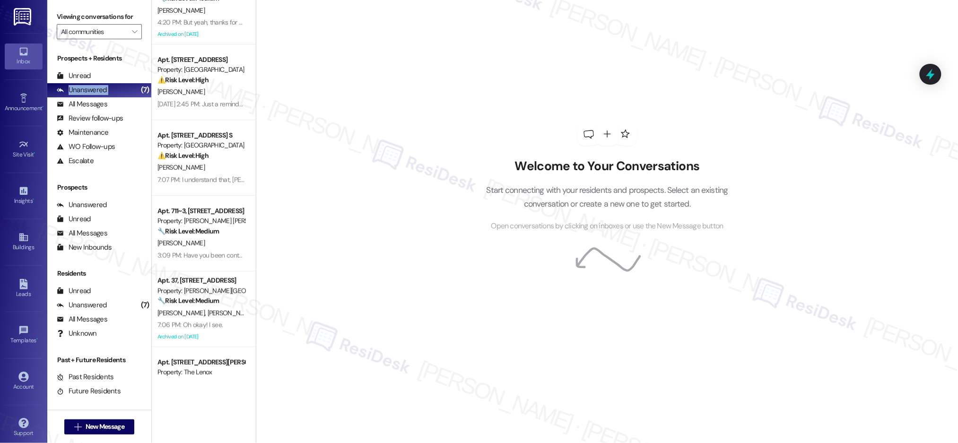
scroll to position [153, 0]
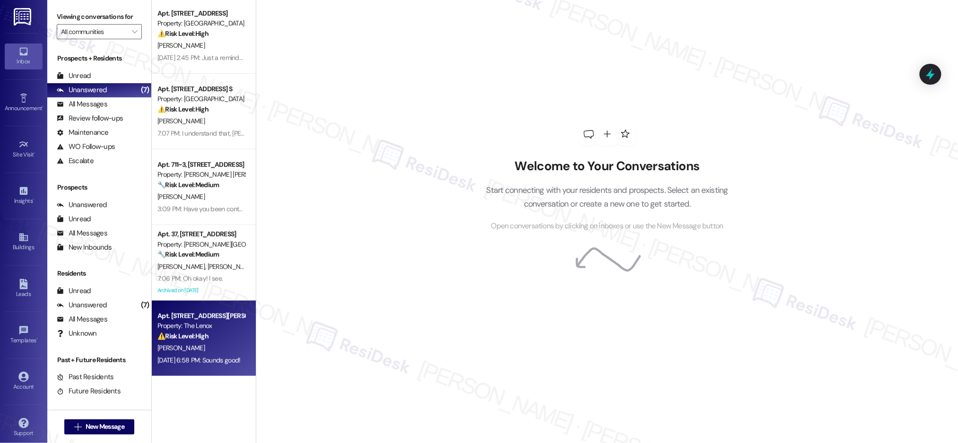
click at [205, 318] on div "Apt. [STREET_ADDRESS][PERSON_NAME]" at bounding box center [200, 316] width 87 height 10
click at [205, 317] on div "Apt. [STREET_ADDRESS][PERSON_NAME]" at bounding box center [200, 316] width 87 height 10
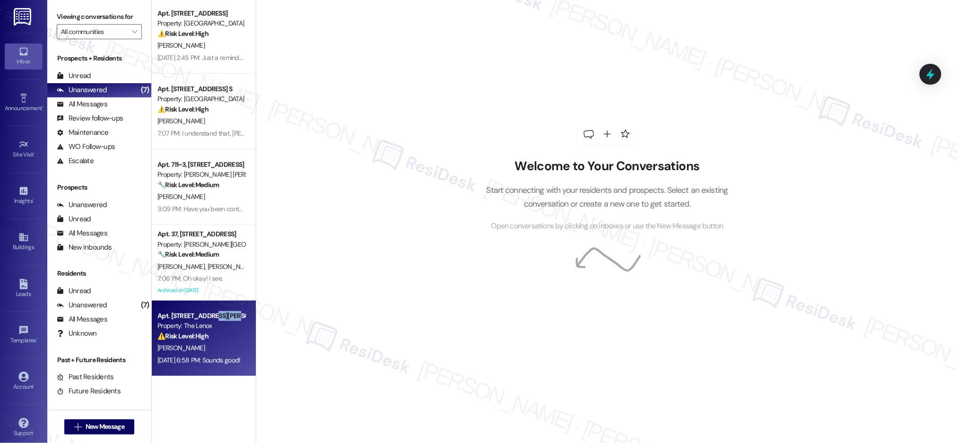
click at [205, 317] on div "Apt. [STREET_ADDRESS][PERSON_NAME]" at bounding box center [200, 316] width 87 height 10
click at [205, 318] on div "Apt. [STREET_ADDRESS][PERSON_NAME]" at bounding box center [200, 316] width 87 height 10
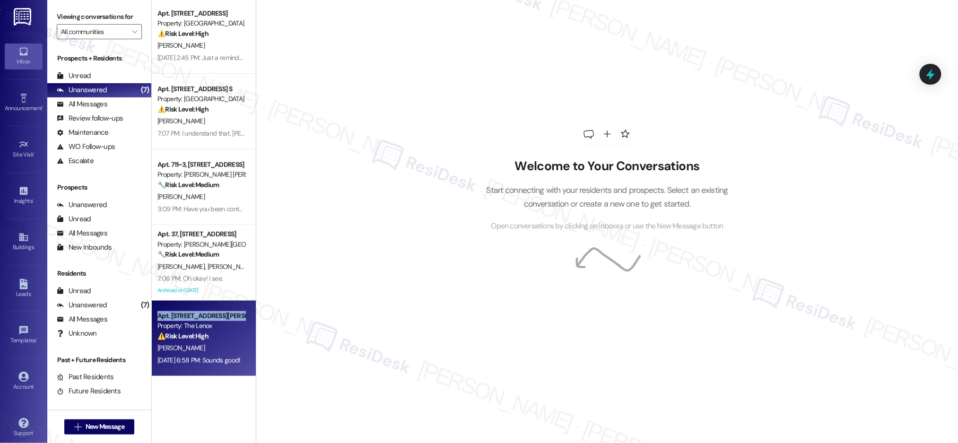
click at [205, 318] on div "Apt. [STREET_ADDRESS][PERSON_NAME]" at bounding box center [200, 316] width 87 height 10
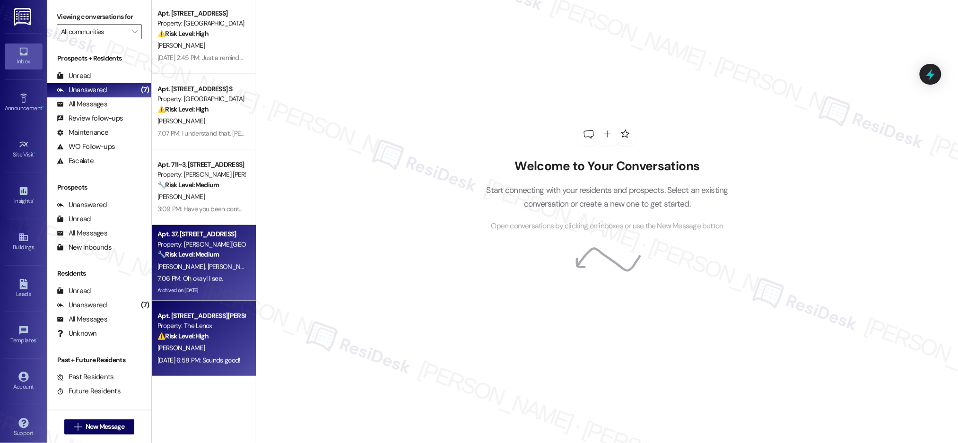
click at [212, 273] on div "7:06 PM: Oh okay! I see. 7:06 PM: Oh okay! I see." at bounding box center [200, 279] width 89 height 12
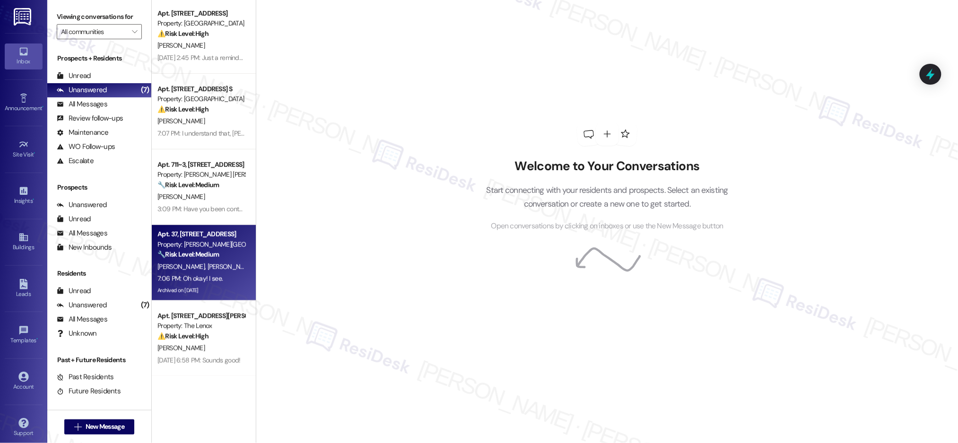
click at [212, 273] on div "7:06 PM: Oh okay! I see. 7:06 PM: Oh okay! I see." at bounding box center [200, 279] width 89 height 12
click at [213, 273] on div "7:06 PM: Oh okay! I see. 7:06 PM: Oh okay! I see." at bounding box center [200, 279] width 89 height 12
click at [213, 271] on div "Apt. 37, [STREET_ADDRESS] Property: [PERSON_NAME][GEOGRAPHIC_DATA] 🔧 Risk Level…" at bounding box center [204, 263] width 104 height 76
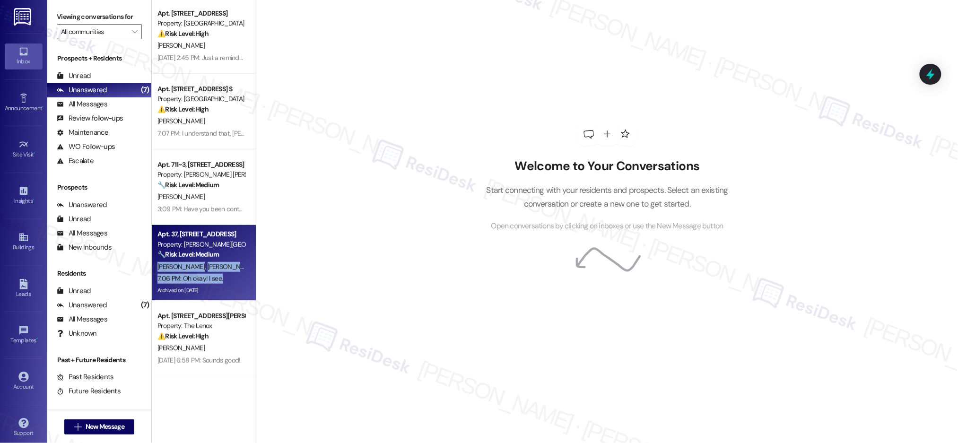
click at [213, 271] on div "[PERSON_NAME] [PERSON_NAME]" at bounding box center [200, 267] width 89 height 12
click at [213, 270] on div "[PERSON_NAME] [PERSON_NAME]" at bounding box center [200, 267] width 89 height 12
click at [213, 271] on div "[PERSON_NAME] [PERSON_NAME]" at bounding box center [200, 267] width 89 height 12
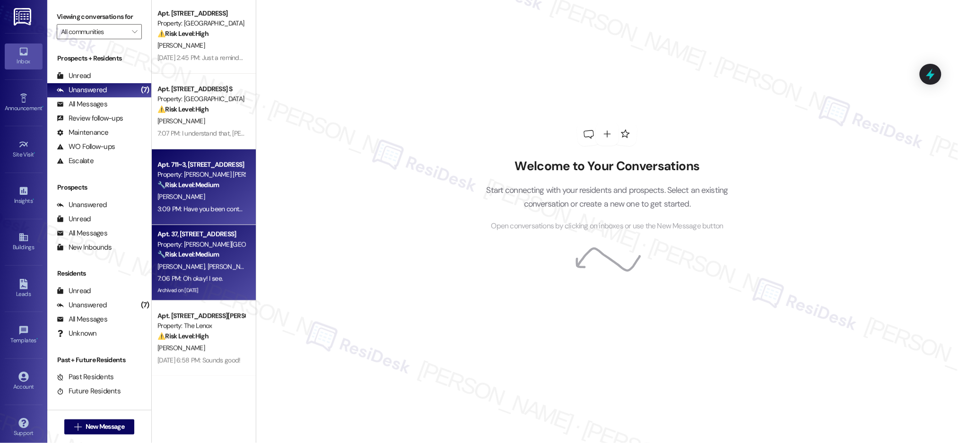
click at [189, 170] on div "Property: [PERSON_NAME] [PERSON_NAME] Apartments" at bounding box center [200, 175] width 87 height 10
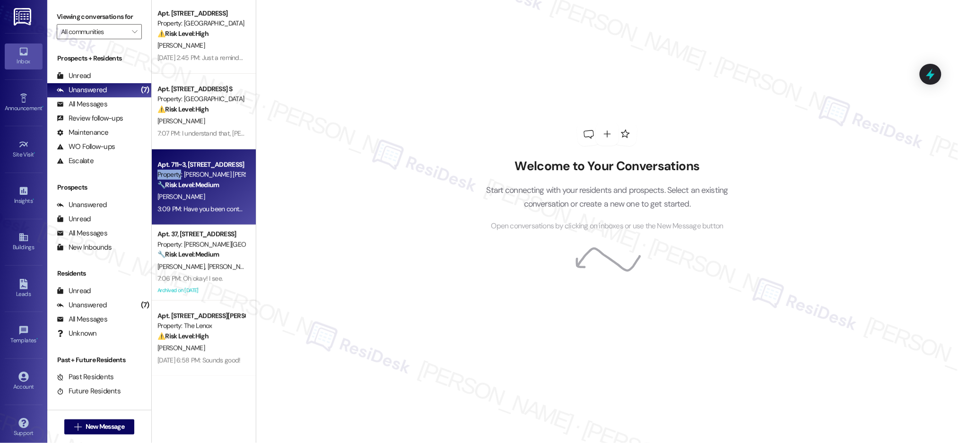
click at [190, 170] on div "Property: [PERSON_NAME] [PERSON_NAME] Apartments" at bounding box center [200, 175] width 87 height 10
click at [190, 169] on div "Apt. 711~3, [STREET_ADDRESS] Property: [PERSON_NAME] [PERSON_NAME] Apartments 🔧…" at bounding box center [200, 175] width 89 height 32
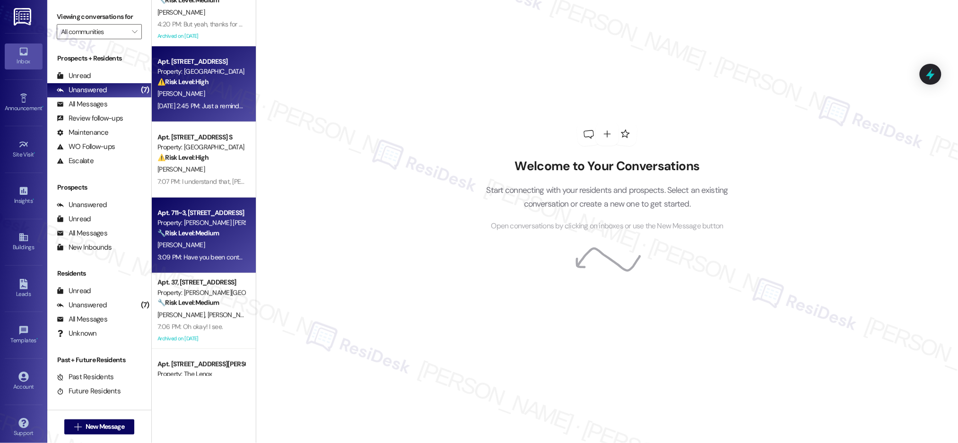
click at [182, 76] on div "Property: [GEOGRAPHIC_DATA]" at bounding box center [200, 72] width 87 height 10
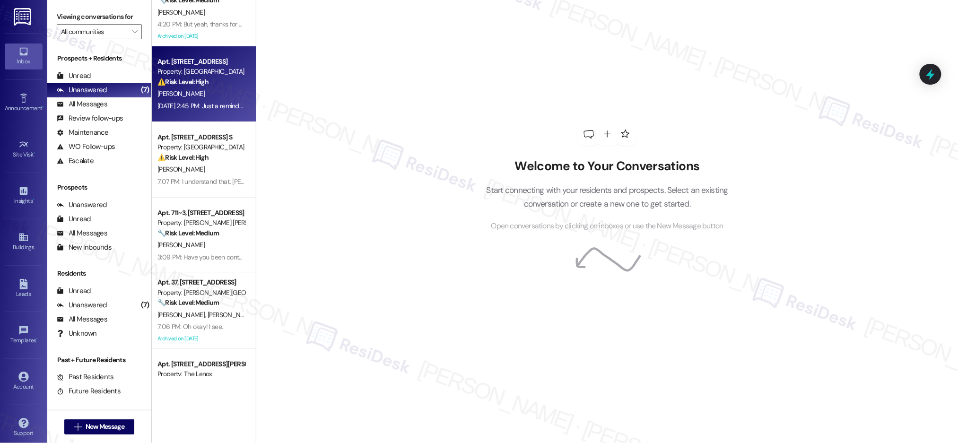
click at [182, 76] on div "Property: [GEOGRAPHIC_DATA]" at bounding box center [200, 72] width 87 height 10
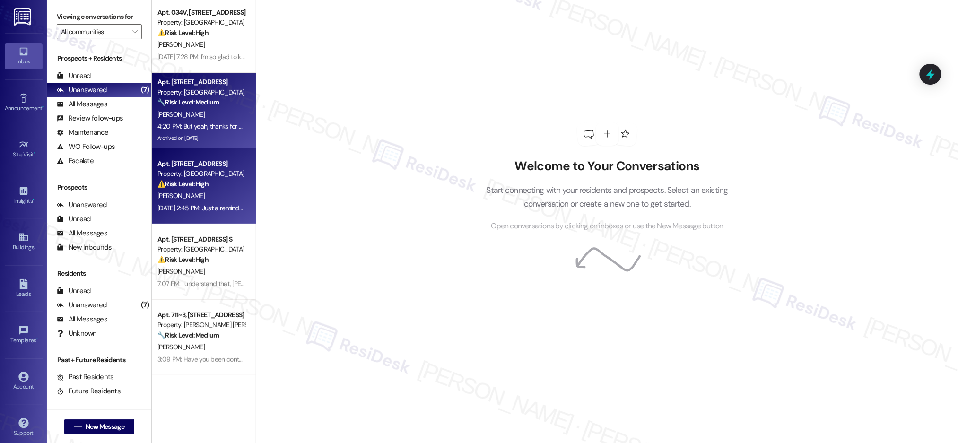
scroll to position [0, 0]
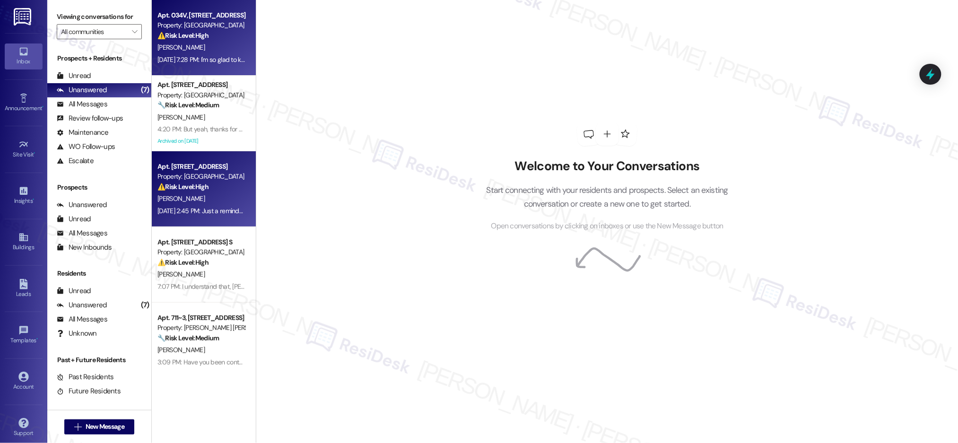
click at [195, 59] on div "[DATE] 7:28 PM: I'm so glad to know that your home is meeting your expectations…" at bounding box center [744, 59] width 1174 height 9
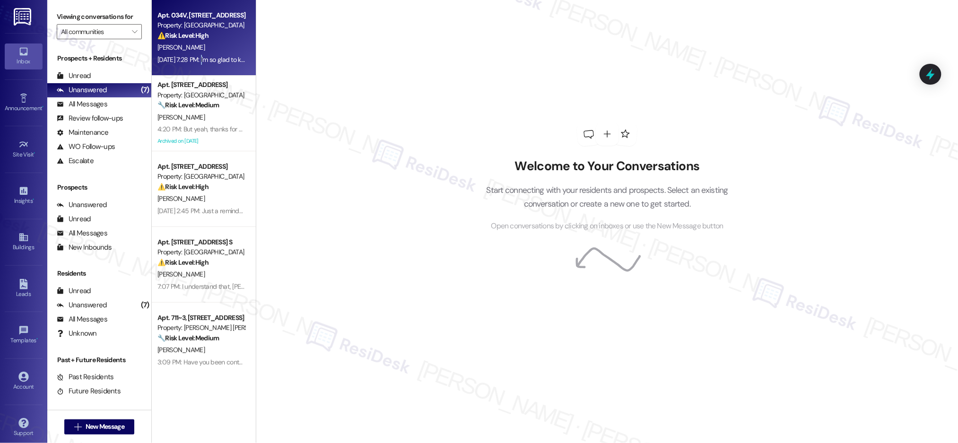
click at [195, 59] on div "[DATE] 7:28 PM: I'm so glad to know that your home is meeting your expectations…" at bounding box center [744, 59] width 1174 height 9
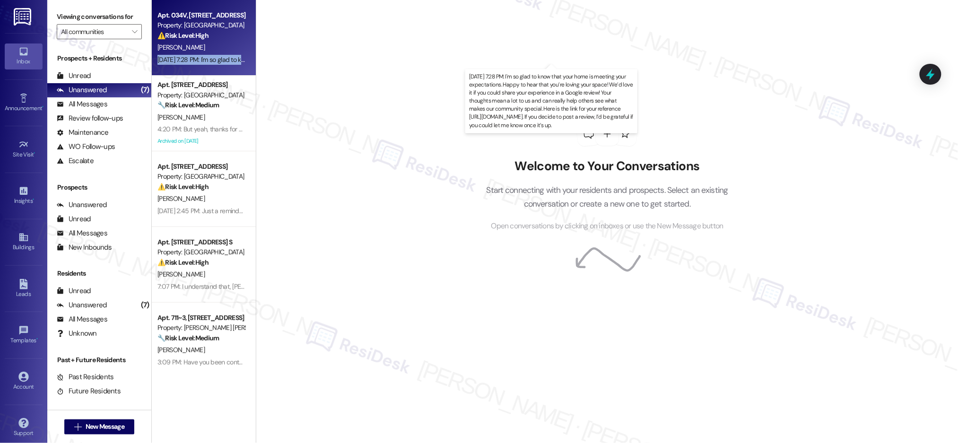
click at [195, 59] on div "[DATE] 7:28 PM: I'm so glad to know that your home is meeting your expectations…" at bounding box center [744, 59] width 1174 height 9
click at [198, 61] on div "[DATE] 7:28 PM: I'm so glad to know that your home is meeting your expectations…" at bounding box center [744, 59] width 1174 height 9
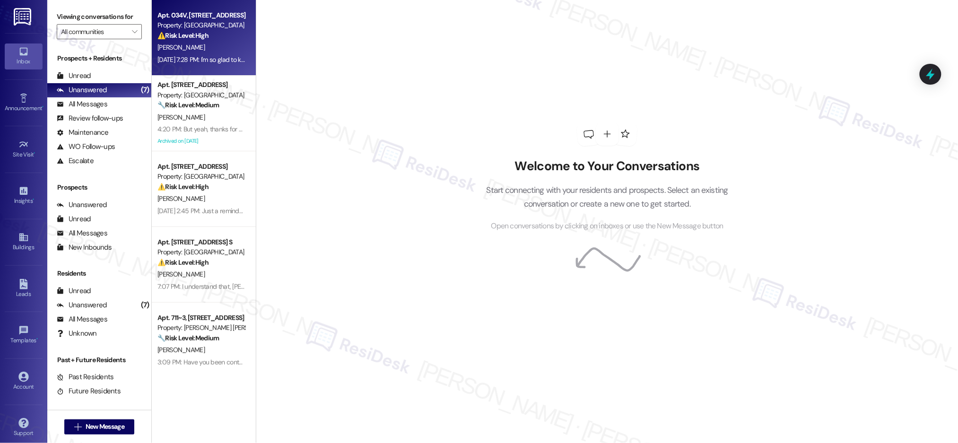
click at [192, 64] on div "[DATE] 7:28 PM: I'm so glad to know that your home is meeting your expectations…" at bounding box center [200, 60] width 89 height 12
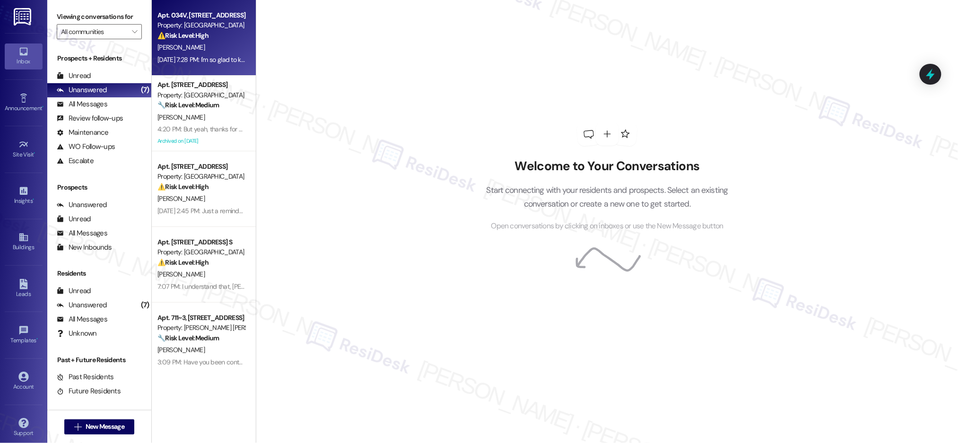
click at [193, 63] on div "[DATE] 7:28 PM: I'm so glad to know that your home is meeting your expectations…" at bounding box center [200, 60] width 89 height 12
click at [196, 27] on div "Property: [GEOGRAPHIC_DATA]" at bounding box center [200, 25] width 87 height 10
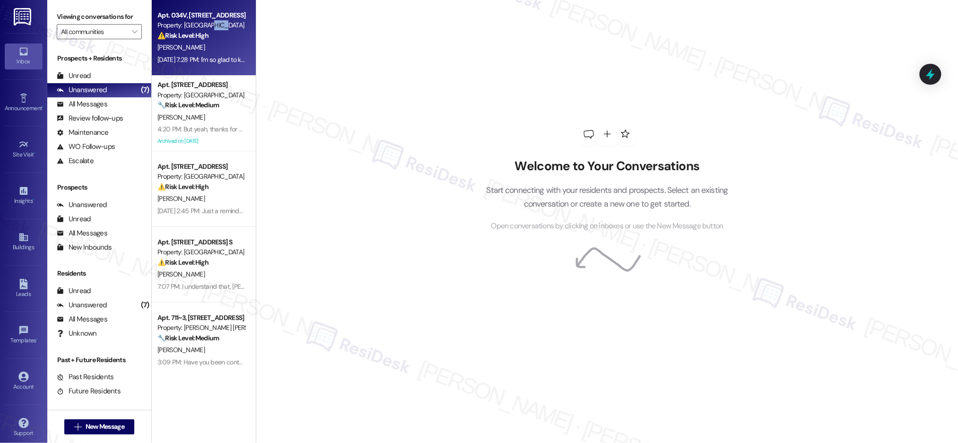
click at [196, 28] on div "Property: [GEOGRAPHIC_DATA]" at bounding box center [200, 25] width 87 height 10
click at [87, 76] on div "Unread" at bounding box center [74, 76] width 34 height 10
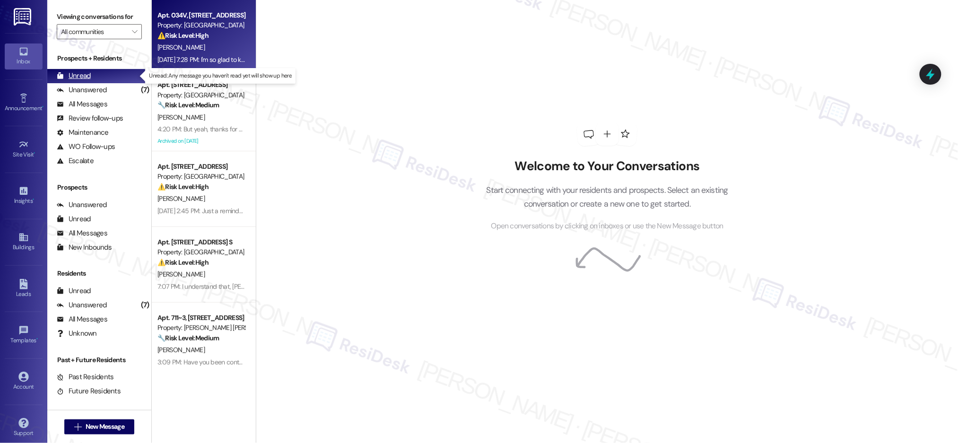
click at [88, 76] on div "Unread" at bounding box center [74, 76] width 34 height 10
click at [88, 75] on div "Unread" at bounding box center [74, 76] width 34 height 10
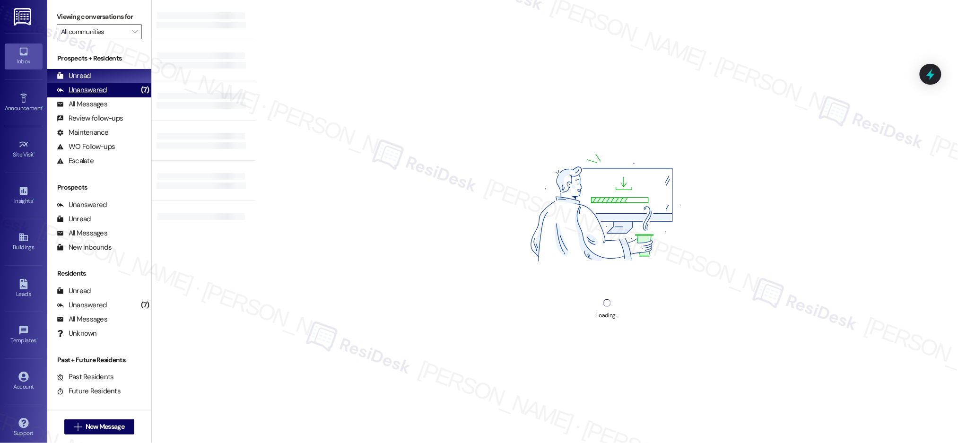
click at [102, 86] on div "Unanswered" at bounding box center [82, 90] width 50 height 10
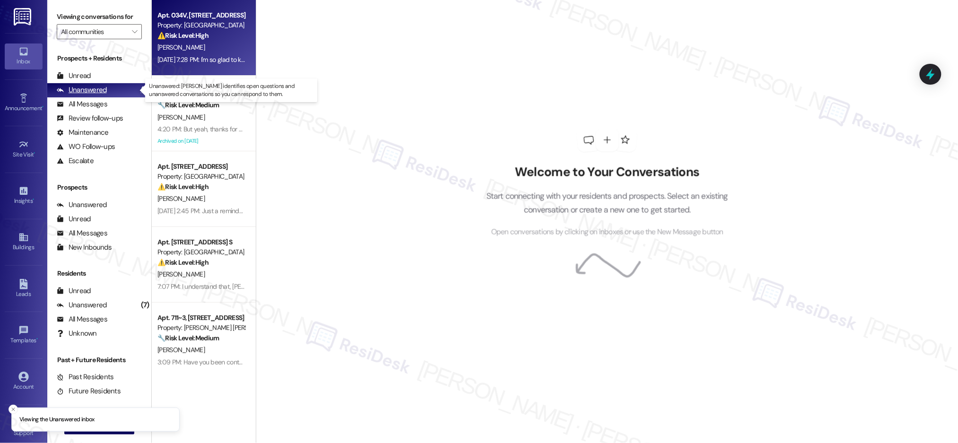
click at [102, 86] on div "Unanswered" at bounding box center [82, 90] width 50 height 10
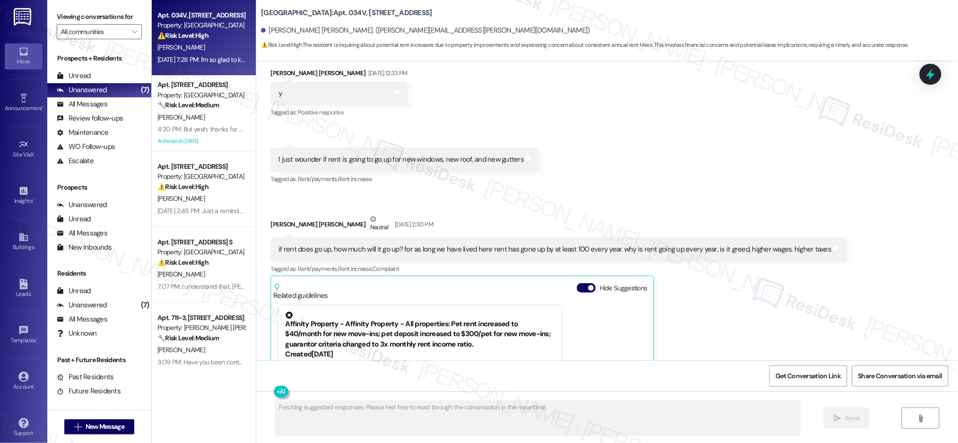
scroll to position [1837, 0]
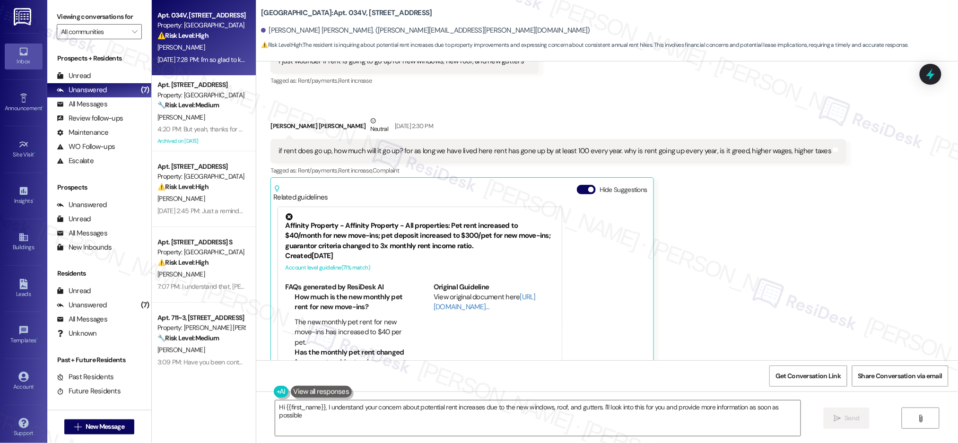
type textarea "Hi {{first_name}}, I understand your concern about potential rent increases due…"
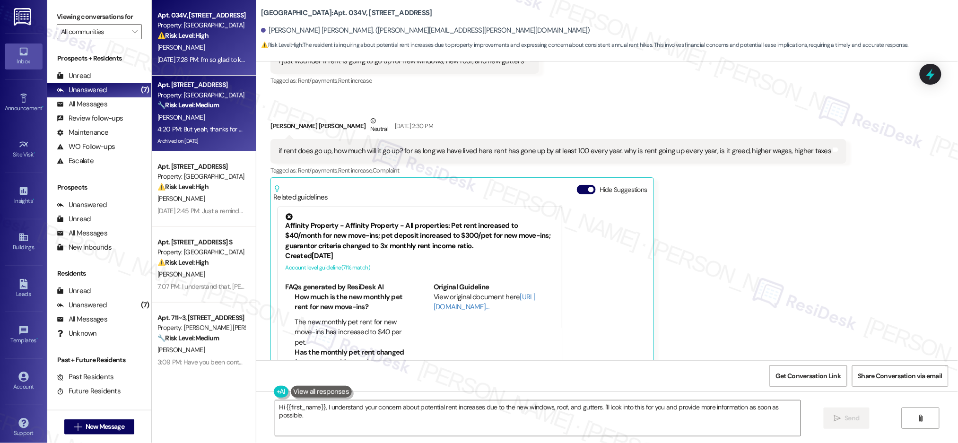
click at [157, 104] on strong "🔧 Risk Level: Medium" at bounding box center [187, 105] width 61 height 9
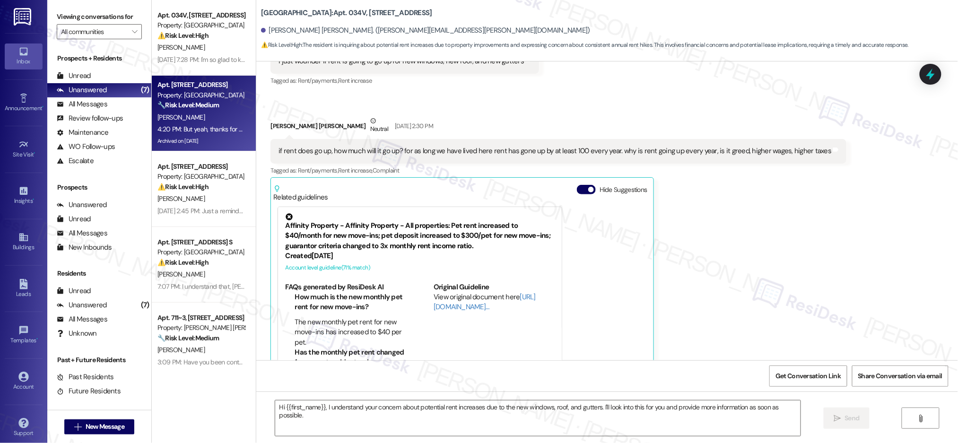
click at [180, 114] on div "[PERSON_NAME]" at bounding box center [200, 118] width 89 height 12
click at [181, 115] on div "[PERSON_NAME]" at bounding box center [200, 118] width 89 height 12
click at [181, 116] on div "[PERSON_NAME]" at bounding box center [200, 118] width 89 height 12
type textarea "Fetching suggested responses. Please feel free to read through the conversation…"
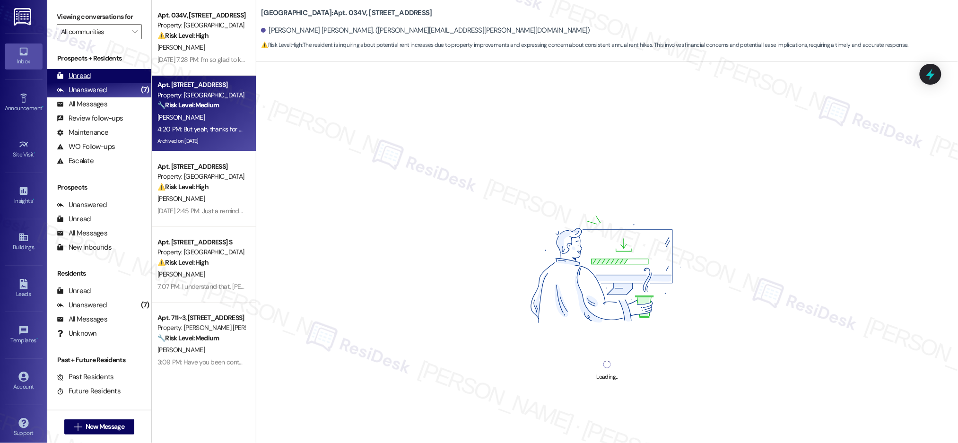
click at [95, 69] on div "Unread (0)" at bounding box center [99, 76] width 104 height 14
click at [94, 70] on div "Unread (0)" at bounding box center [99, 76] width 104 height 14
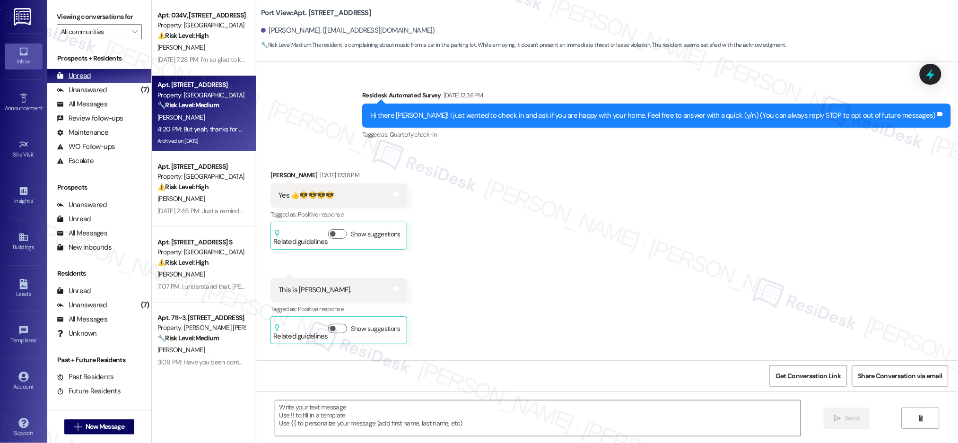
click at [94, 71] on div "Unread (0)" at bounding box center [99, 76] width 104 height 14
click at [94, 70] on div "Unread (0)" at bounding box center [99, 76] width 104 height 14
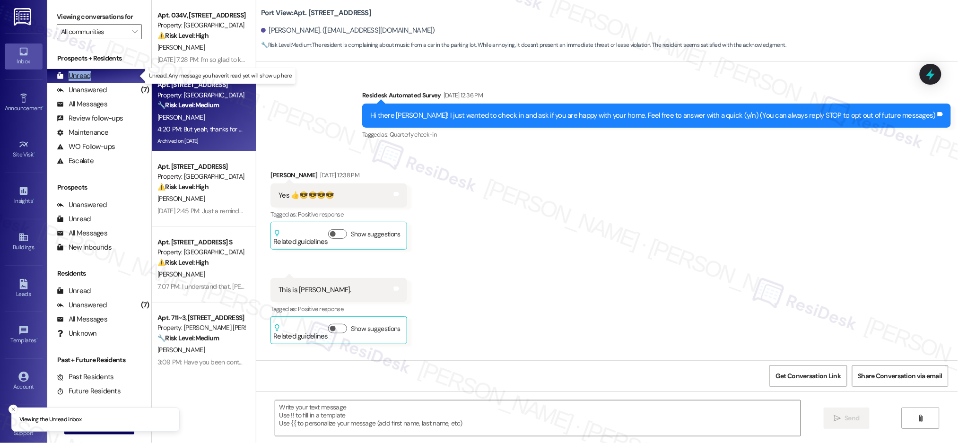
click at [94, 70] on div "Unread (0)" at bounding box center [99, 76] width 104 height 14
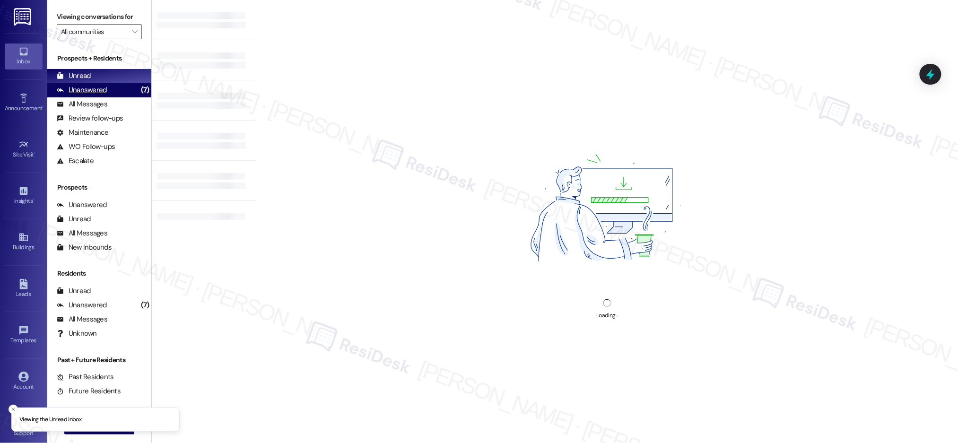
click at [139, 87] on div "(7)" at bounding box center [145, 90] width 13 height 15
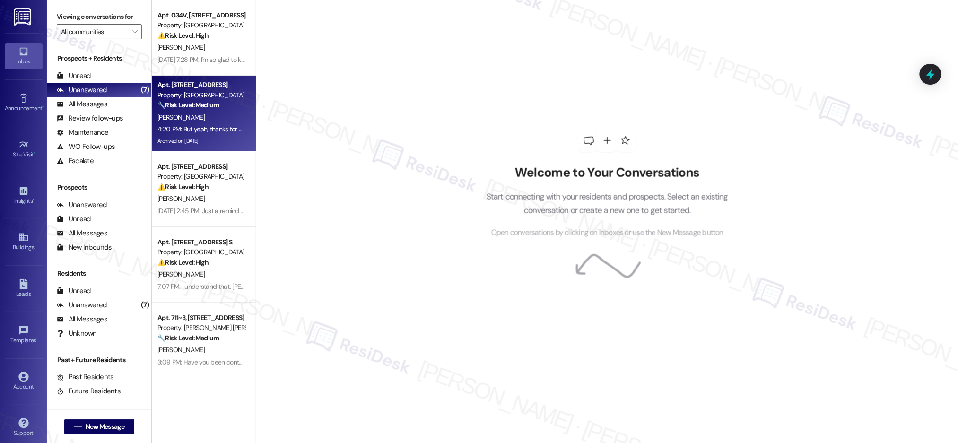
click at [139, 89] on div "(7)" at bounding box center [145, 90] width 13 height 15
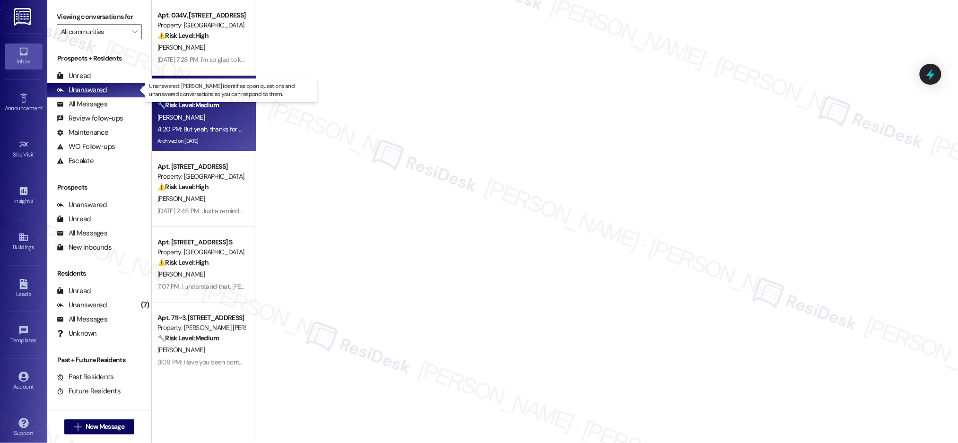
click at [139, 89] on div "(7)" at bounding box center [145, 90] width 13 height 15
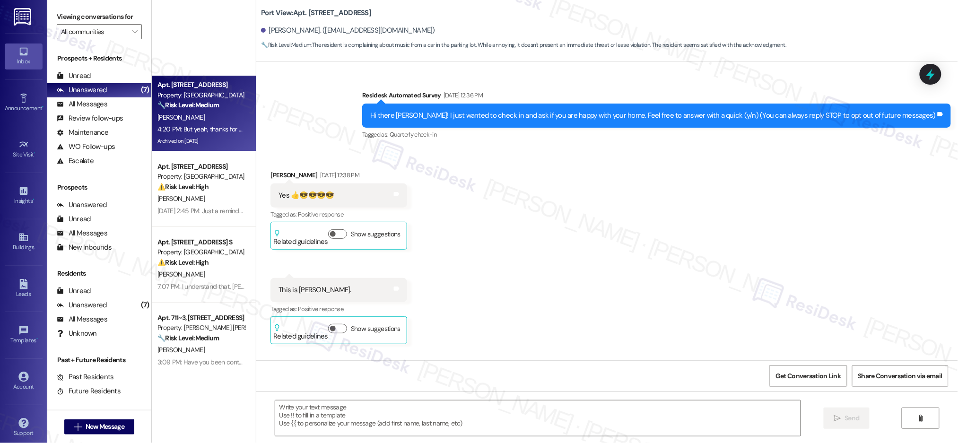
scroll to position [153, 0]
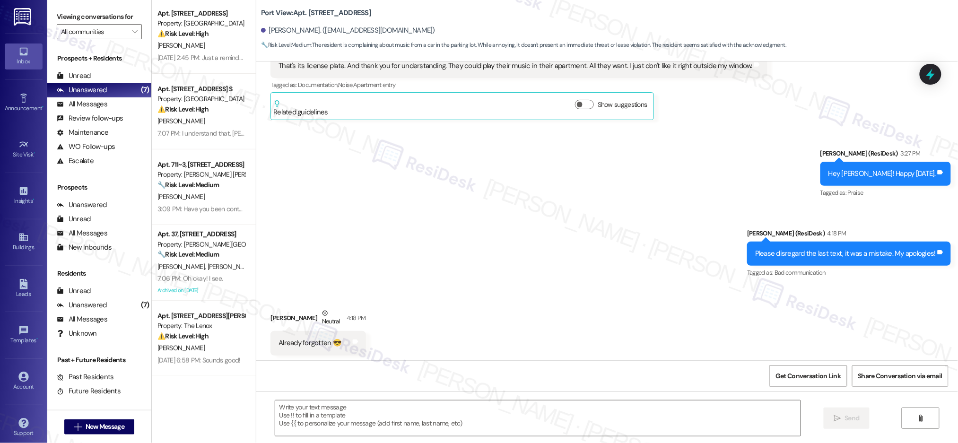
type textarea "Fetching suggested responses. Please feel free to read through the conversation…"
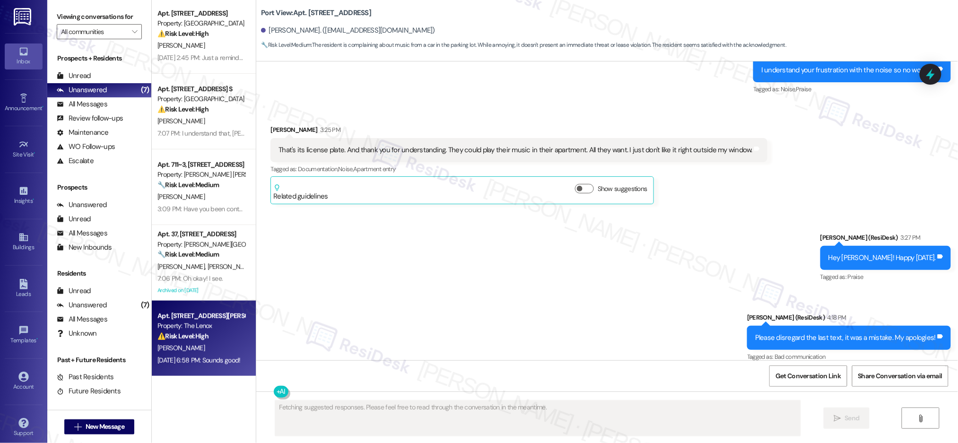
click at [236, 348] on div "Apt. [STREET_ADDRESS][PERSON_NAME] Property: The Lenox ⚠️ Risk Level: High The …" at bounding box center [204, 339] width 104 height 76
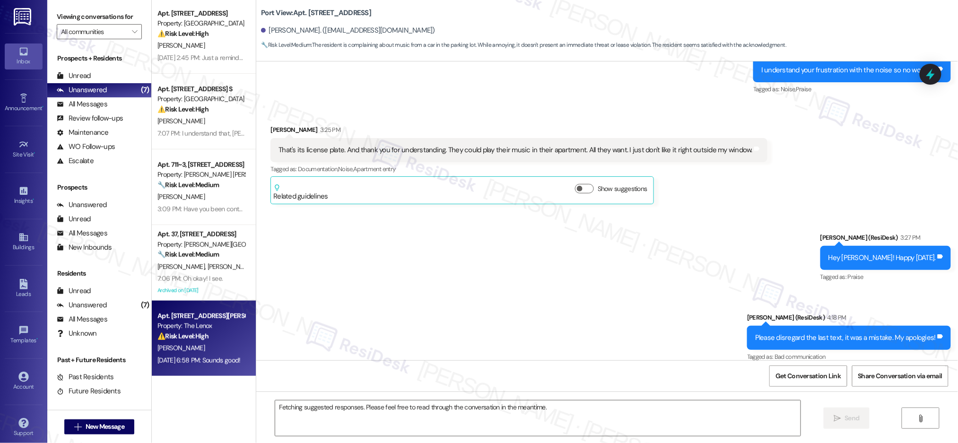
click at [225, 347] on div "[PERSON_NAME]" at bounding box center [200, 348] width 89 height 12
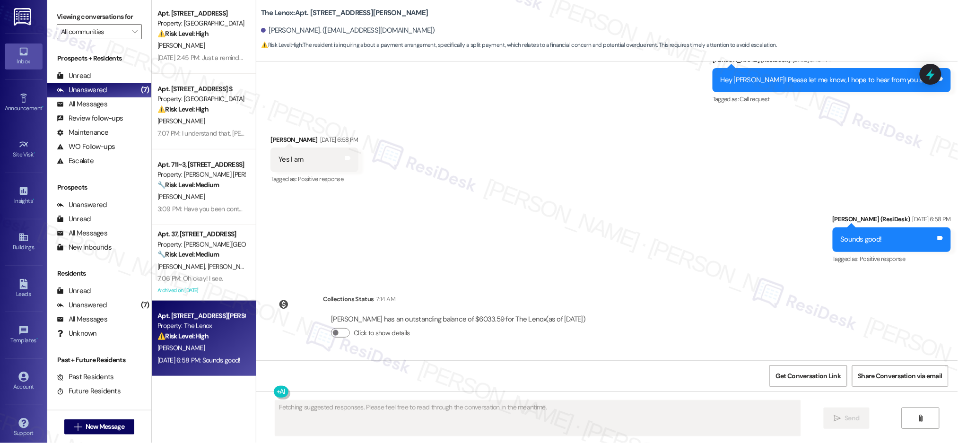
click at [225, 347] on div "[PERSON_NAME]" at bounding box center [200, 348] width 89 height 12
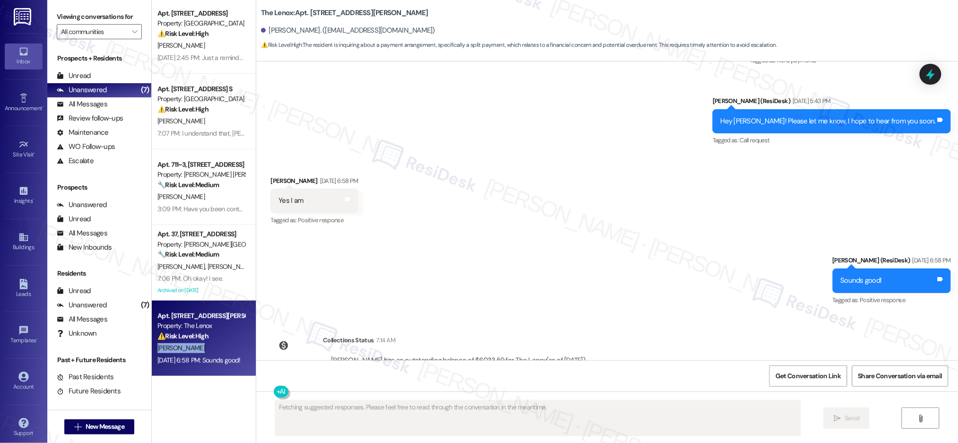
click at [225, 347] on div "[PERSON_NAME]" at bounding box center [200, 348] width 89 height 12
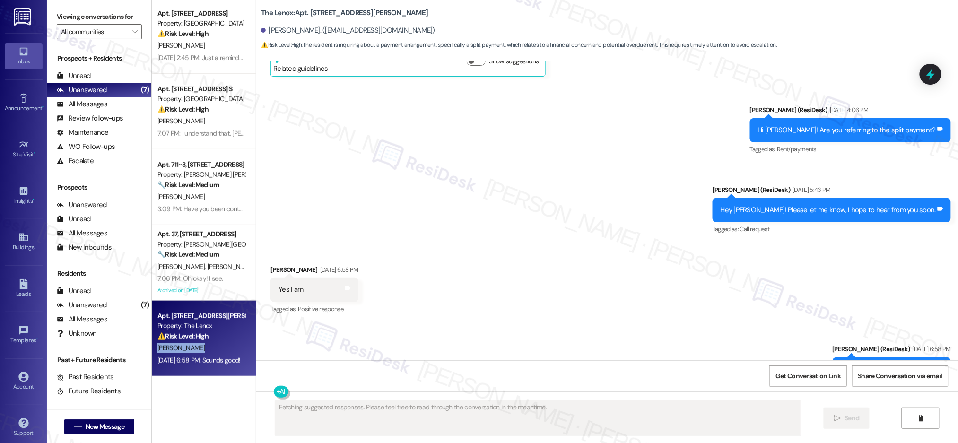
scroll to position [5633, 0]
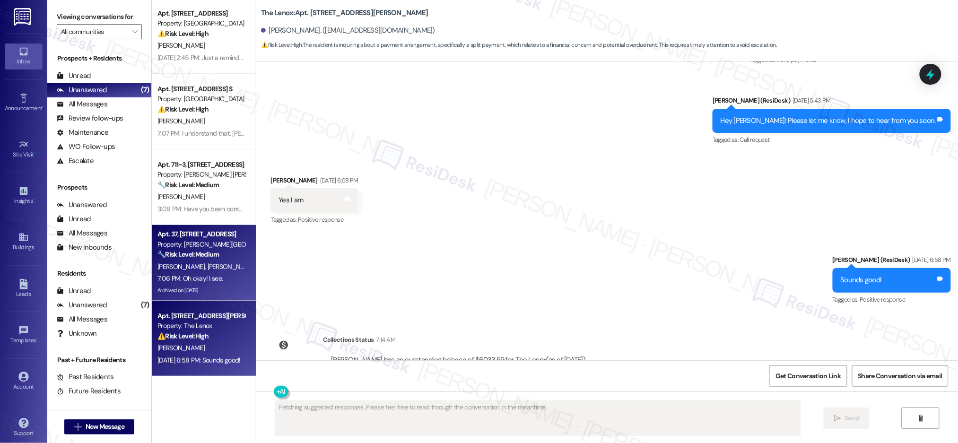
drag, startPoint x: 139, startPoint y: 268, endPoint x: 166, endPoint y: 270, distance: 27.5
click at [139, 268] on div "Prospects + Residents Unread (0) Unread: Any message you haven't read yet will …" at bounding box center [99, 226] width 104 height 355
click at [208, 268] on span "[PERSON_NAME]" at bounding box center [231, 266] width 47 height 9
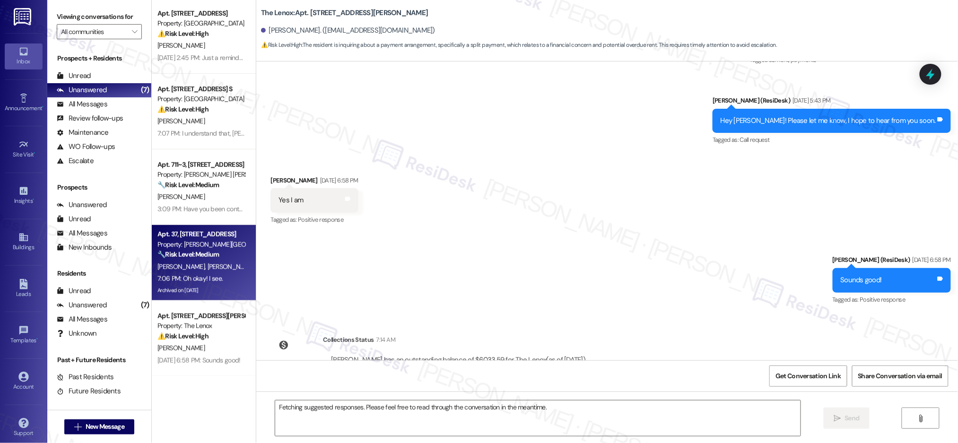
click at [208, 268] on span "[PERSON_NAME]" at bounding box center [231, 266] width 47 height 9
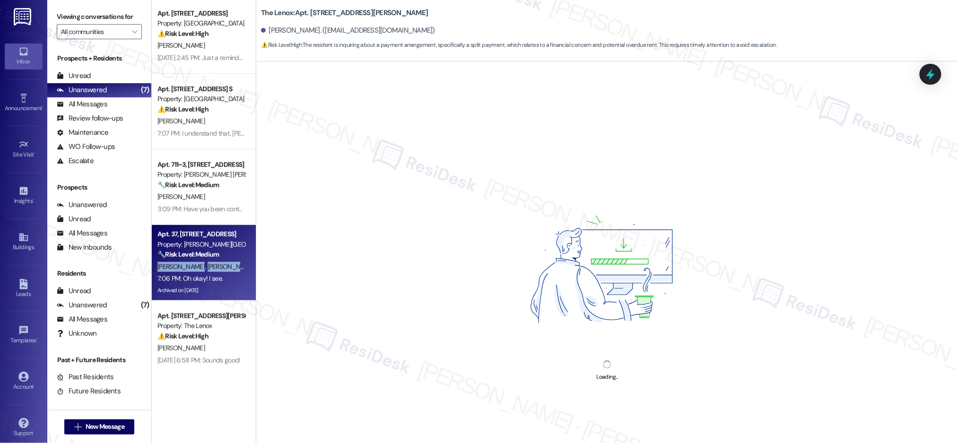
click at [208, 268] on span "[PERSON_NAME]" at bounding box center [231, 266] width 47 height 9
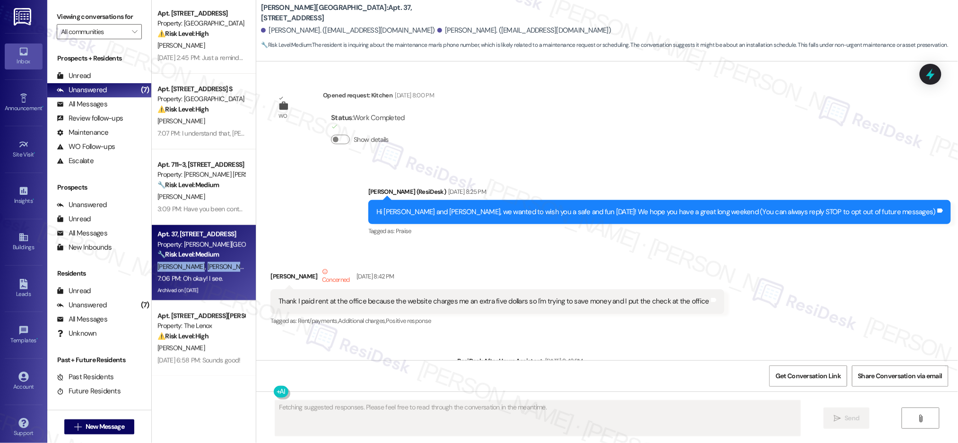
type textarea "Fetching suggested responses. Please feel free to read through the conversation…"
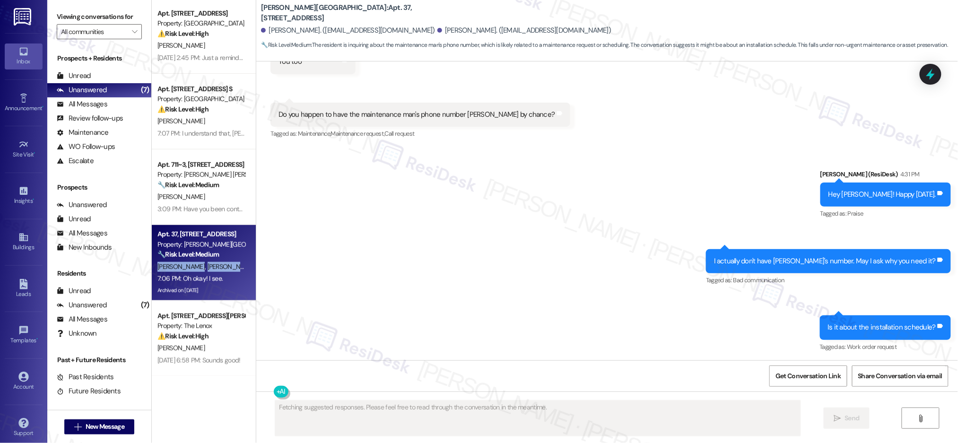
scroll to position [58159, 0]
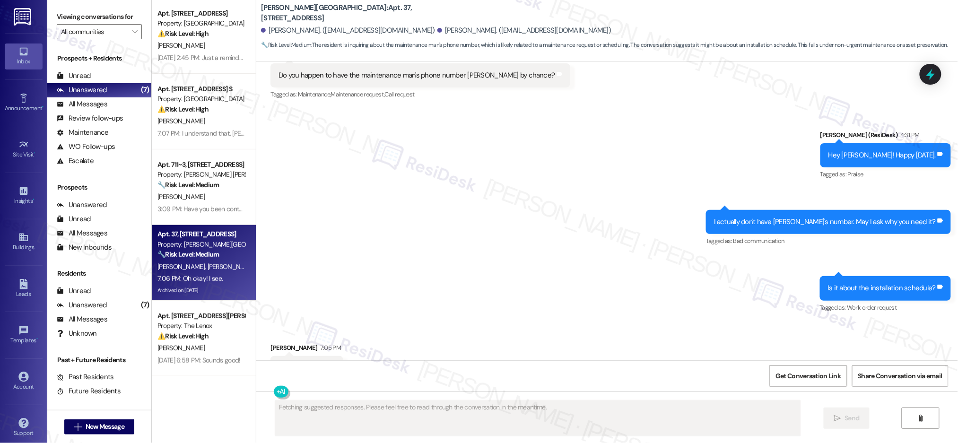
click at [617, 321] on div "Received via SMS [PERSON_NAME] 7:05 PM Yes Tags and notes Tagged as: Positive r…" at bounding box center [607, 361] width 702 height 80
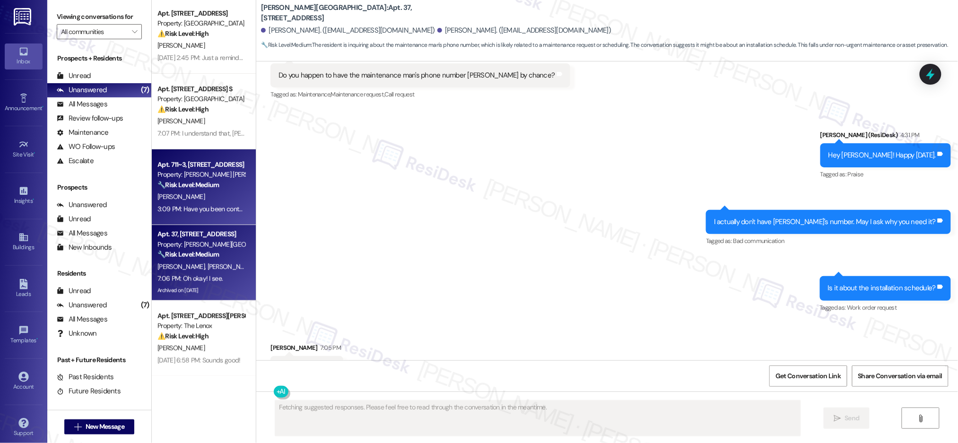
click at [194, 196] on div "[PERSON_NAME]" at bounding box center [200, 197] width 89 height 12
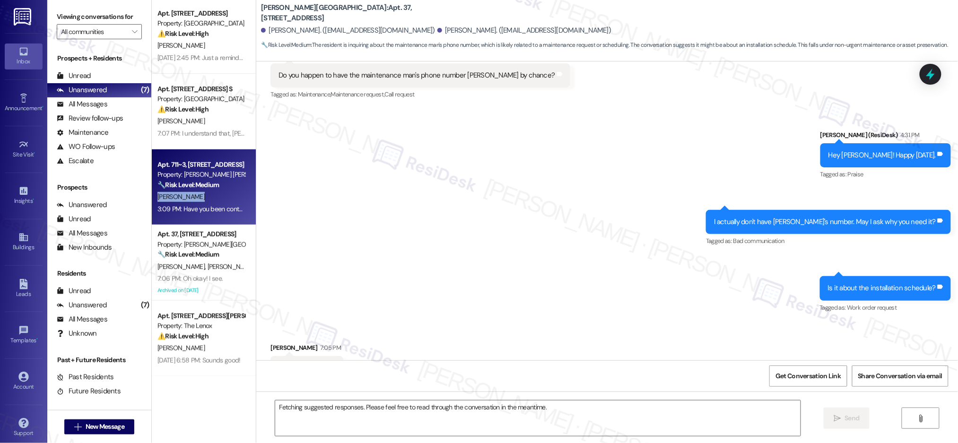
click at [194, 196] on div "[PERSON_NAME]" at bounding box center [200, 197] width 89 height 12
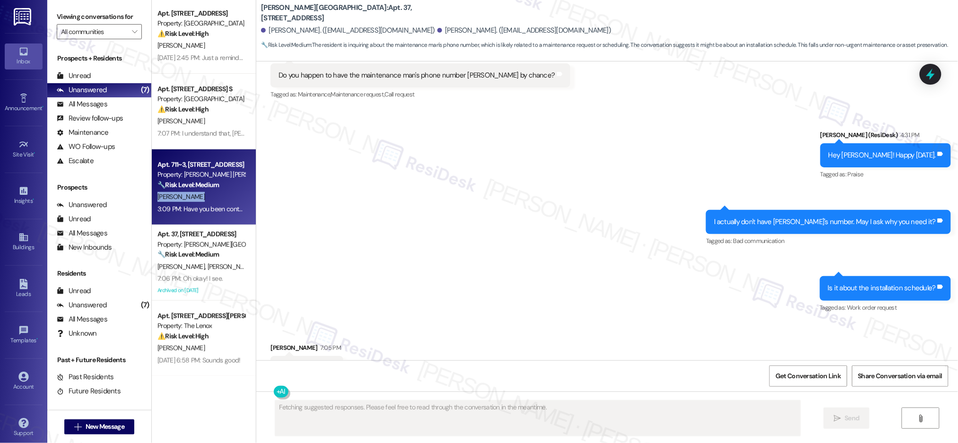
click at [195, 197] on div "[PERSON_NAME]" at bounding box center [200, 197] width 89 height 12
click at [196, 197] on div "[PERSON_NAME]" at bounding box center [200, 197] width 89 height 12
click at [197, 198] on div "[PERSON_NAME]" at bounding box center [200, 197] width 89 height 12
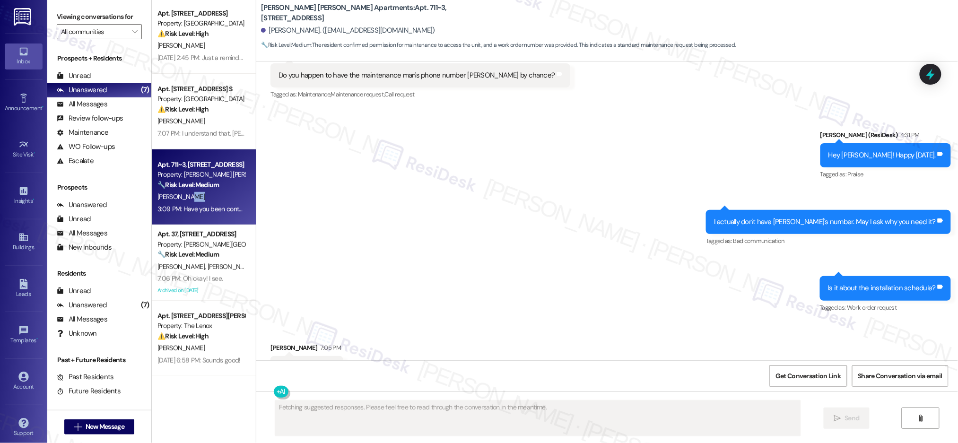
click at [198, 199] on div "[PERSON_NAME]" at bounding box center [200, 197] width 89 height 12
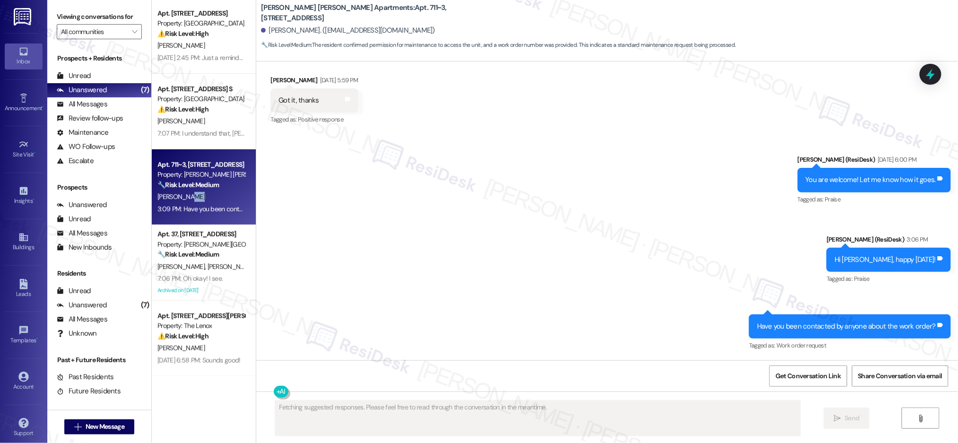
click at [198, 199] on div "[PERSON_NAME]" at bounding box center [200, 197] width 89 height 12
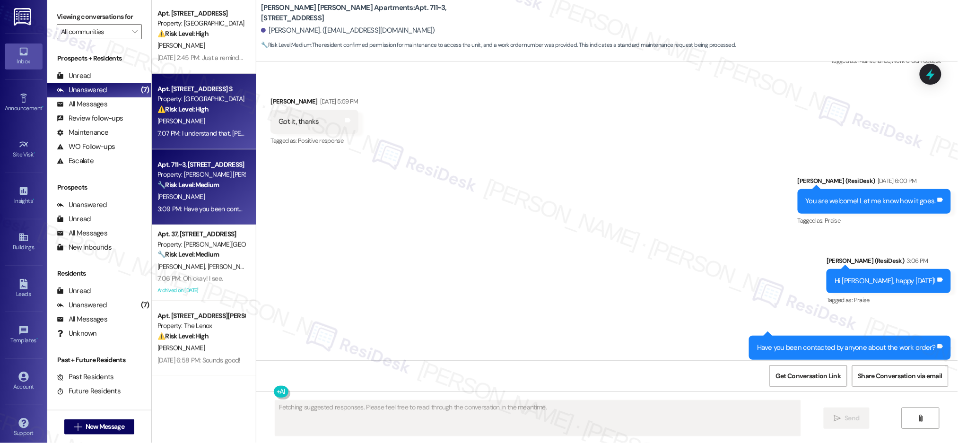
click at [206, 112] on div "⚠️ Risk Level: High The resident is facing a significant financial burden due t…" at bounding box center [200, 109] width 87 height 10
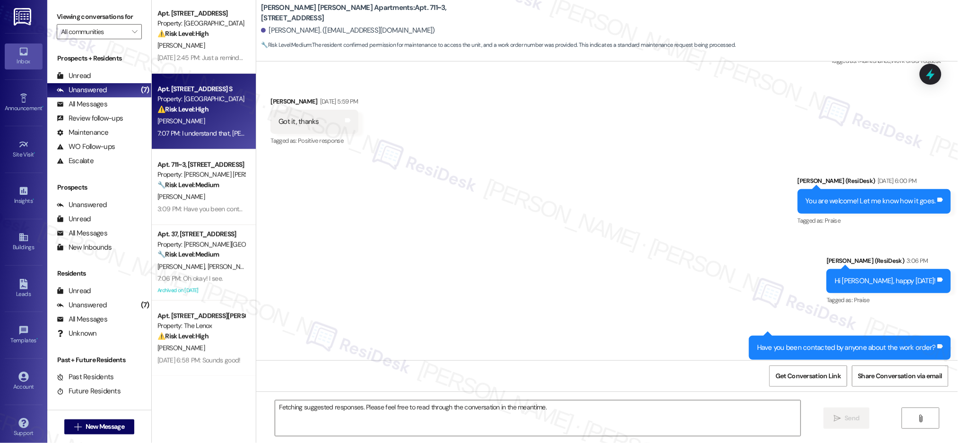
click at [206, 112] on div "⚠️ Risk Level: High The resident is facing a significant financial burden due t…" at bounding box center [200, 109] width 87 height 10
click at [207, 113] on div "⚠️ Risk Level: High The resident is facing a significant financial burden due t…" at bounding box center [200, 109] width 87 height 10
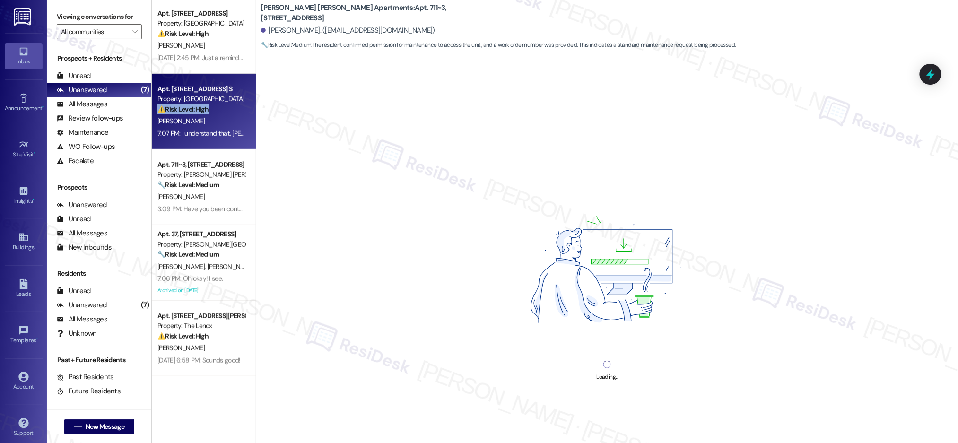
click at [207, 113] on div "⚠️ Risk Level: High The resident is facing a significant financial burden due t…" at bounding box center [200, 109] width 87 height 10
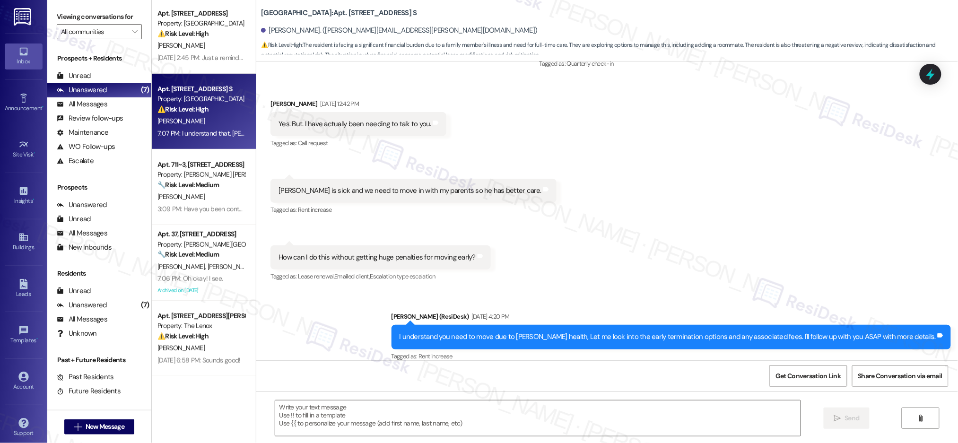
type textarea "Fetching suggested responses. Please feel free to read through the conversation…"
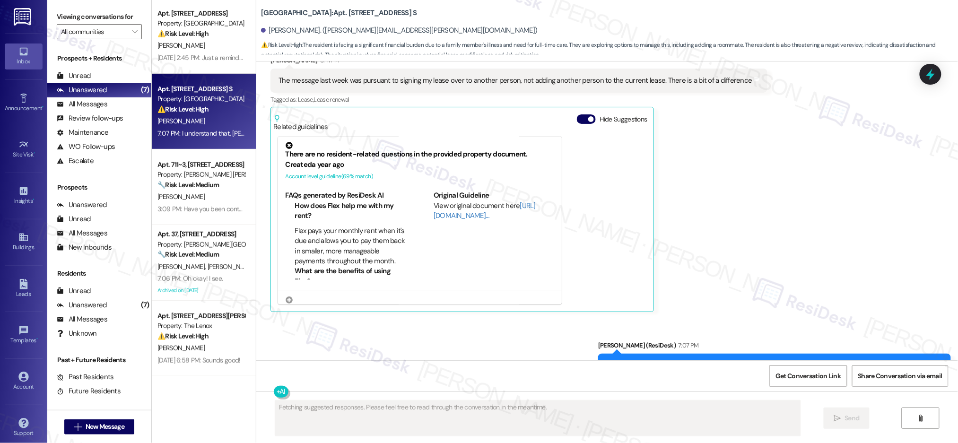
scroll to position [2156, 0]
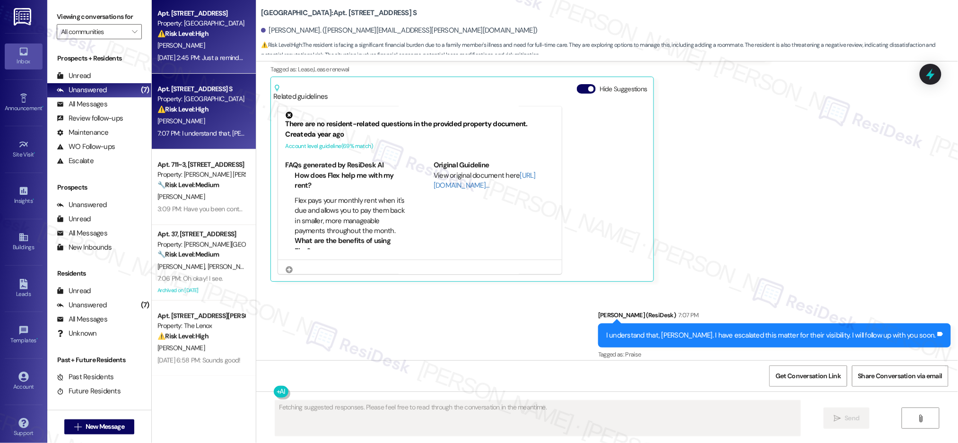
click at [205, 49] on div "[PERSON_NAME]" at bounding box center [200, 46] width 89 height 12
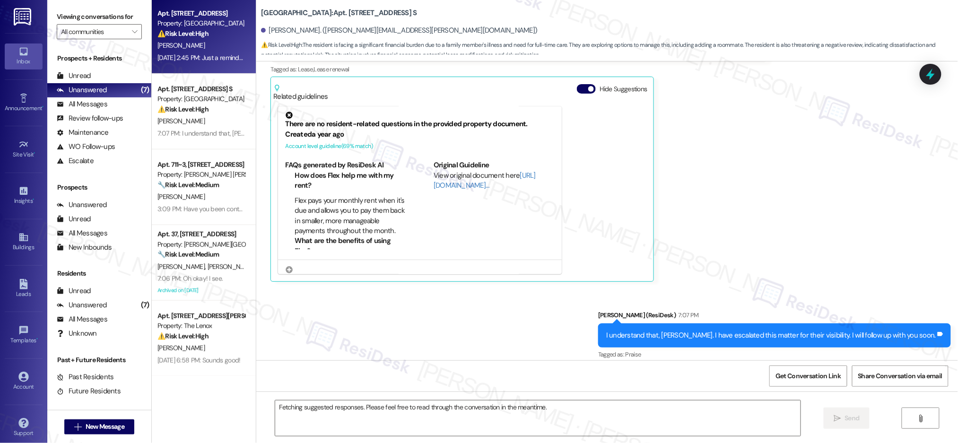
click at [207, 50] on div "[PERSON_NAME]" at bounding box center [200, 46] width 89 height 12
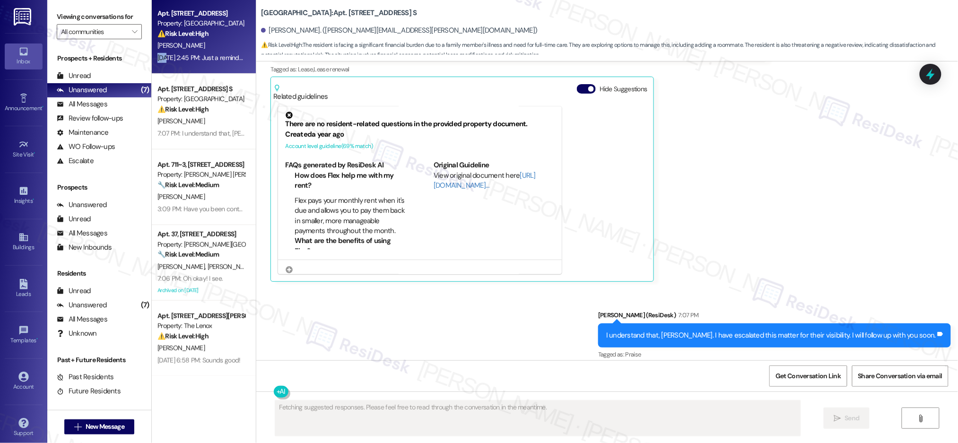
click at [209, 52] on div "[DATE] 2:45 PM: Just a reminder that work orders are completed in the order the…" at bounding box center [200, 58] width 89 height 12
click at [210, 53] on div "[DATE] 2:45 PM: Just a reminder that work orders are completed in the order the…" at bounding box center [439, 57] width 564 height 9
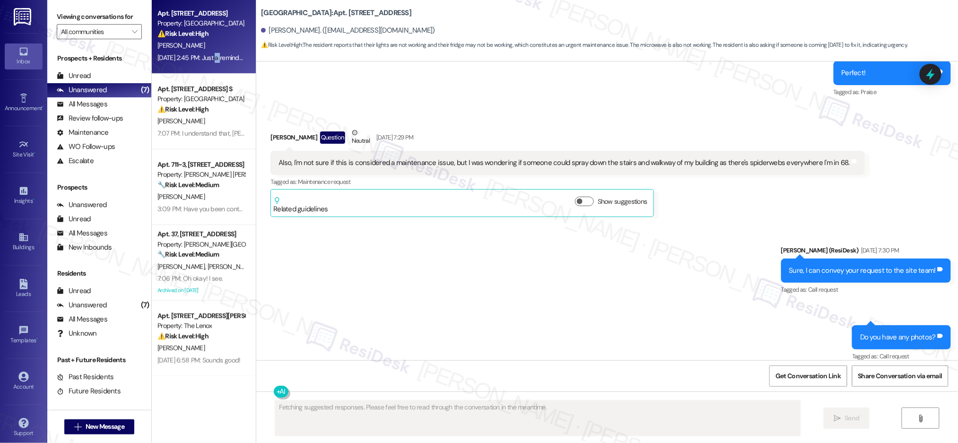
scroll to position [4933, 0]
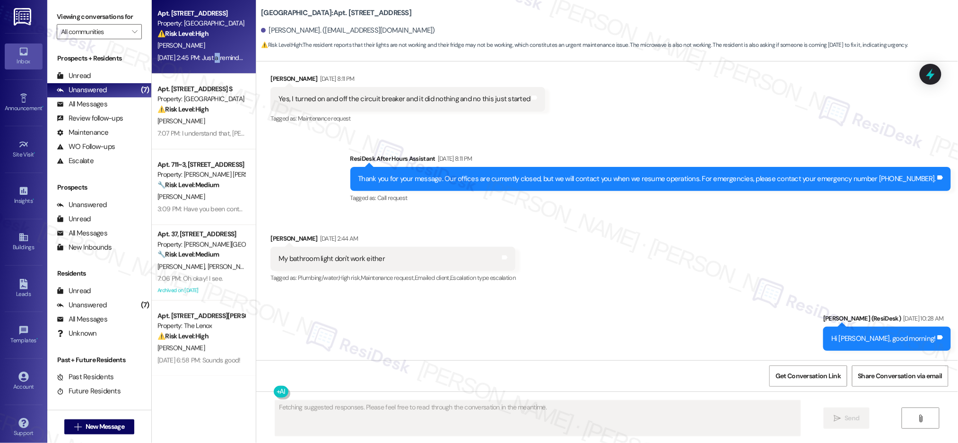
click at [210, 53] on div "[DATE] 2:45 PM: Just a reminder that work orders are completed in the order the…" at bounding box center [439, 57] width 564 height 9
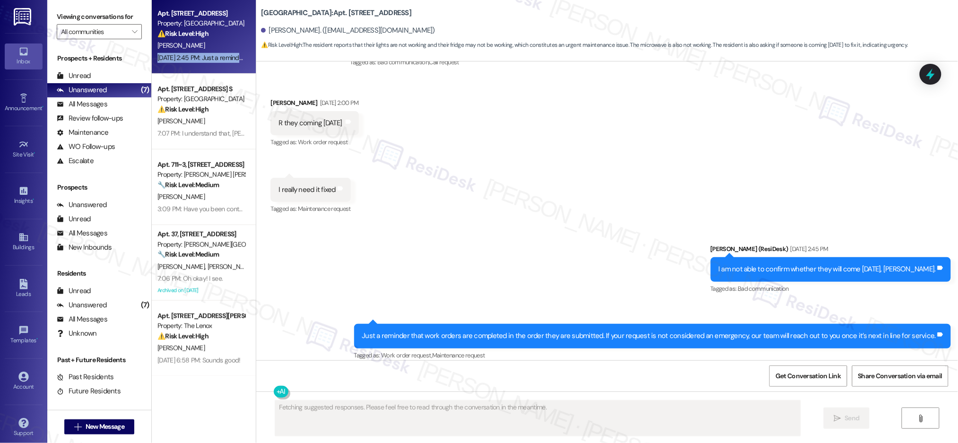
drag, startPoint x: 210, startPoint y: 53, endPoint x: 217, endPoint y: 52, distance: 6.2
click at [211, 53] on div "[DATE] 2:45 PM: Just a reminder that work orders are completed in the order the…" at bounding box center [439, 57] width 564 height 9
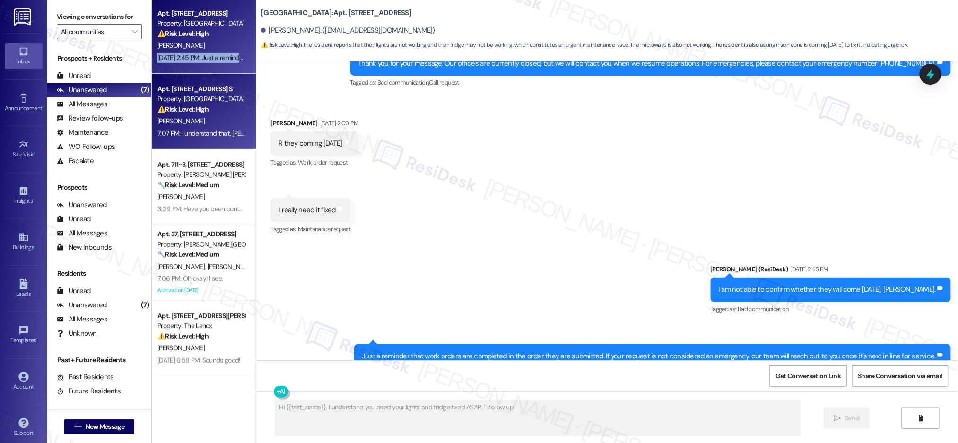
scroll to position [4912, 0]
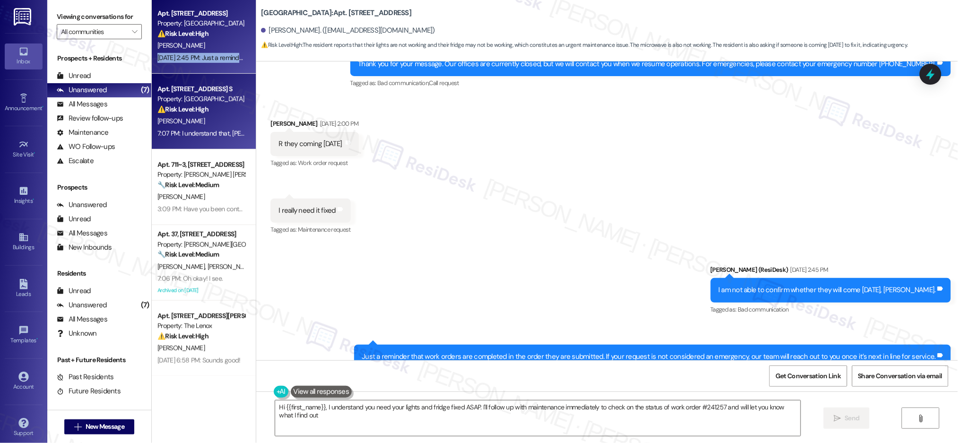
type textarea "Hi {{first_name}}, I understand you need your lights and fridge fixed ASAP. I'l…"
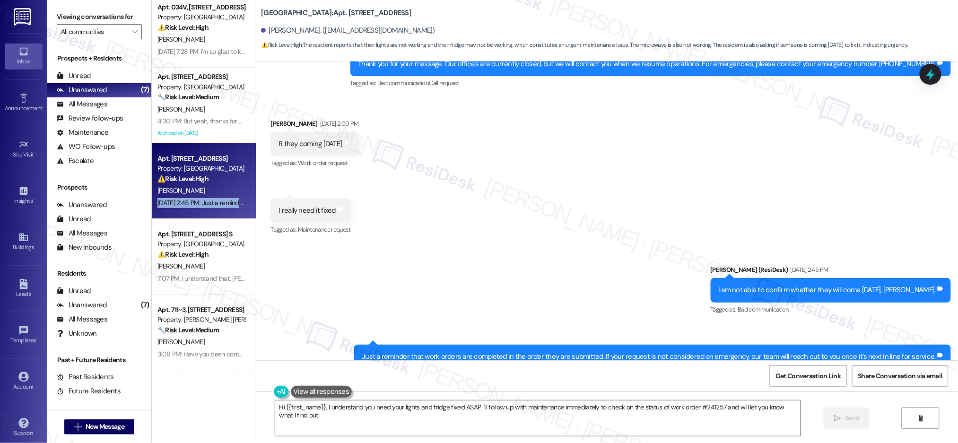
scroll to position [0, 0]
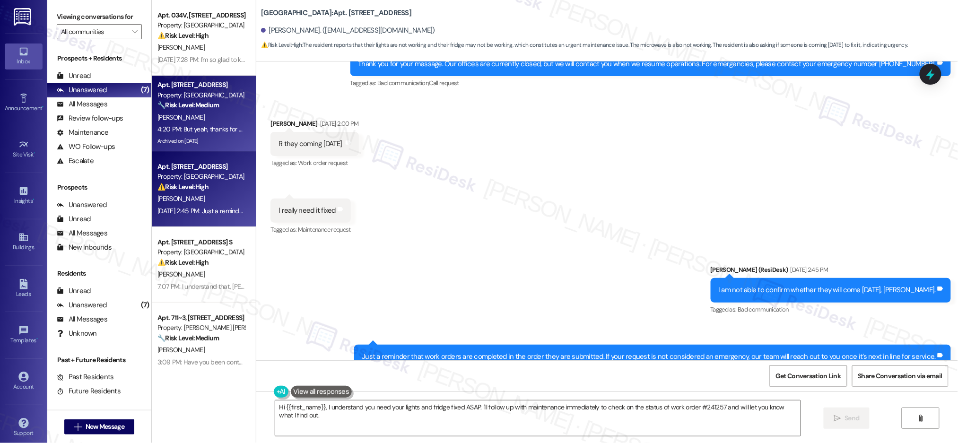
click at [204, 125] on div "4:20 PM: But yeah, thanks for clarifying. And you're absolutely right, it’s rea…" at bounding box center [472, 129] width 630 height 9
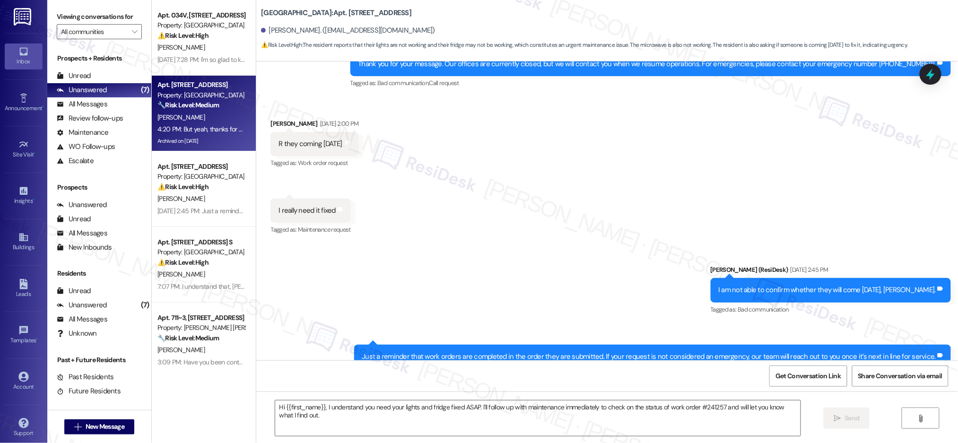
click at [204, 125] on div "4:20 PM: But yeah, thanks for clarifying. And you're absolutely right, it’s rea…" at bounding box center [472, 129] width 630 height 9
type textarea "Fetching suggested responses. Please feel free to read through the conversation…"
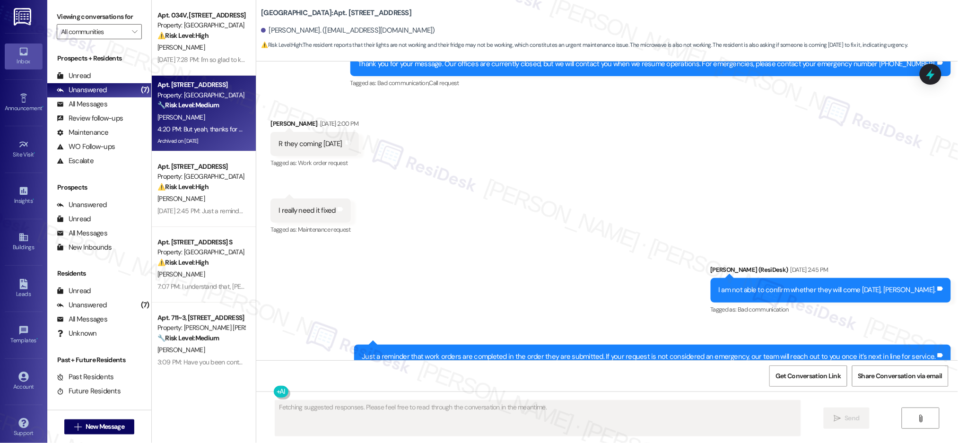
click at [204, 123] on div "4:20 PM: But yeah, thanks for clarifying. And you're absolutely right, it’s rea…" at bounding box center [200, 129] width 89 height 12
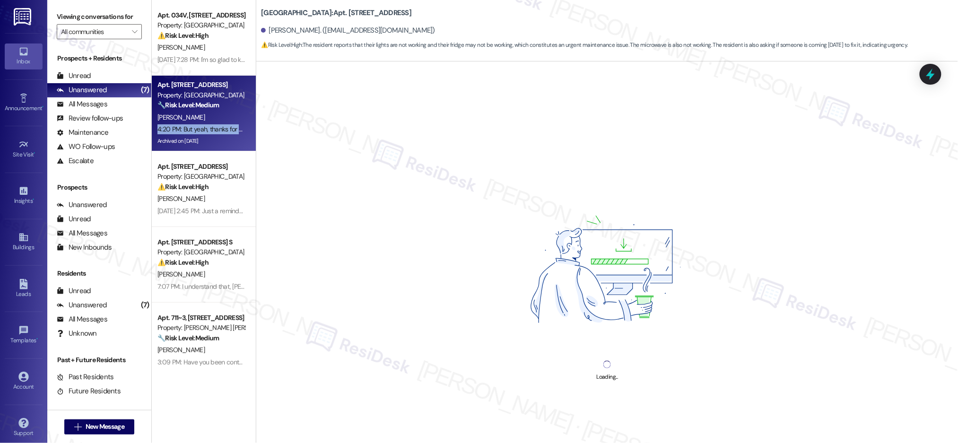
click at [204, 123] on div "4:20 PM: But yeah, thanks for clarifying. And you're absolutely right, it’s rea…" at bounding box center [200, 129] width 89 height 12
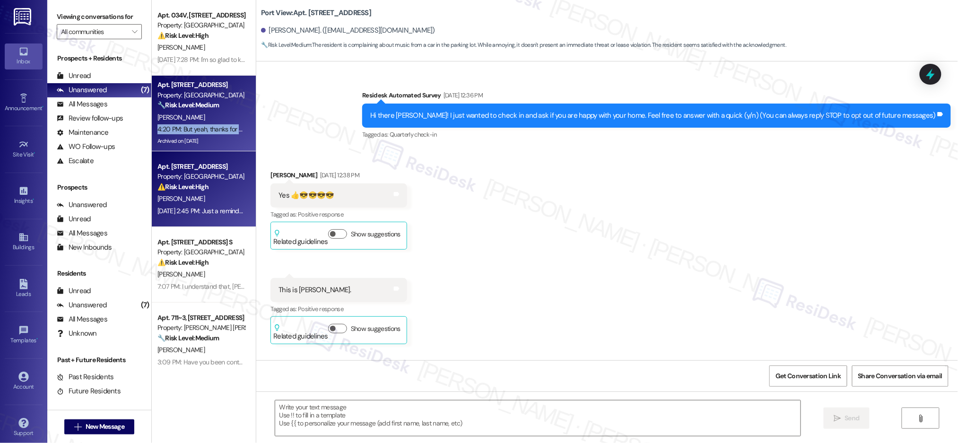
type textarea "Fetching suggested responses. Please feel free to read through the conversation…"
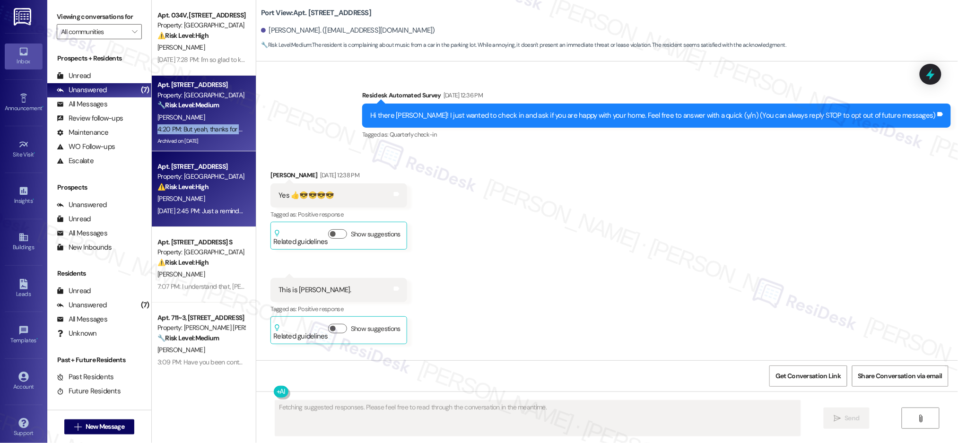
scroll to position [27941, 0]
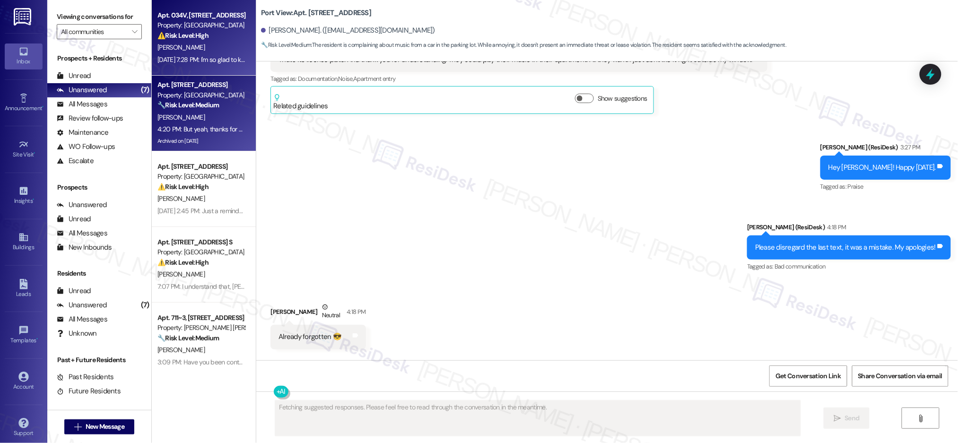
click at [195, 58] on div "[DATE] 7:28 PM: I'm so glad to know that your home is meeting your expectations…" at bounding box center [744, 59] width 1174 height 9
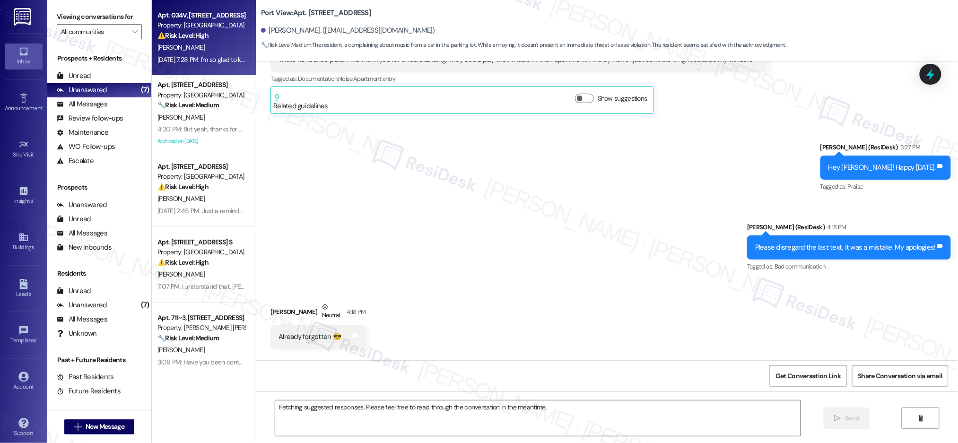
click at [195, 59] on div "[DATE] 7:28 PM: I'm so glad to know that your home is meeting your expectations…" at bounding box center [744, 59] width 1174 height 9
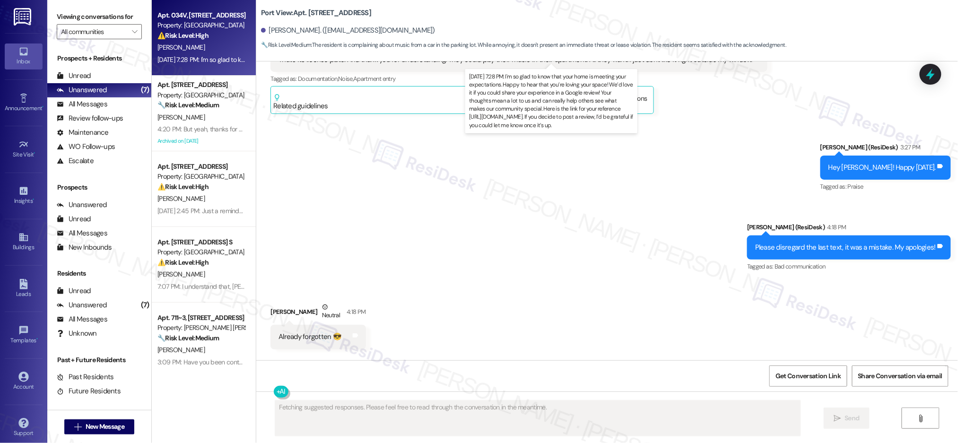
click at [198, 61] on div "[DATE] 7:28 PM: I'm so glad to know that your home is meeting your expectations…" at bounding box center [744, 59] width 1174 height 9
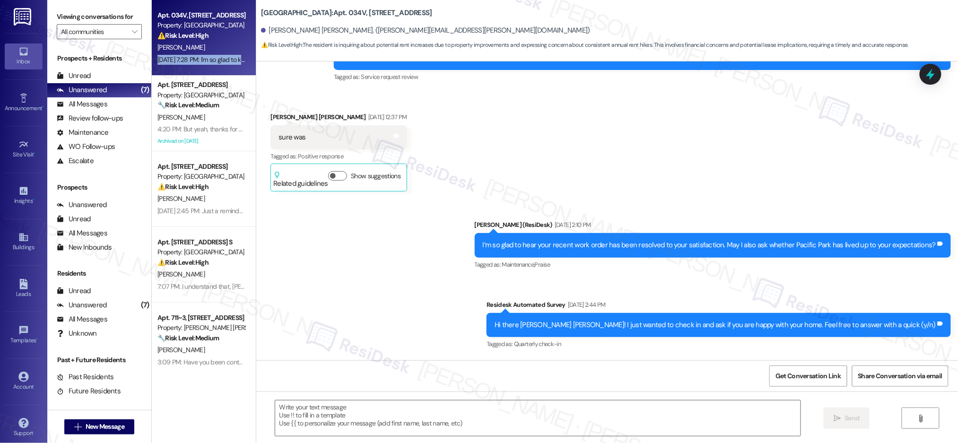
click at [198, 61] on div "[DATE] 7:28 PM: I'm so glad to know that your home is meeting your expectations…" at bounding box center [744, 59] width 1174 height 9
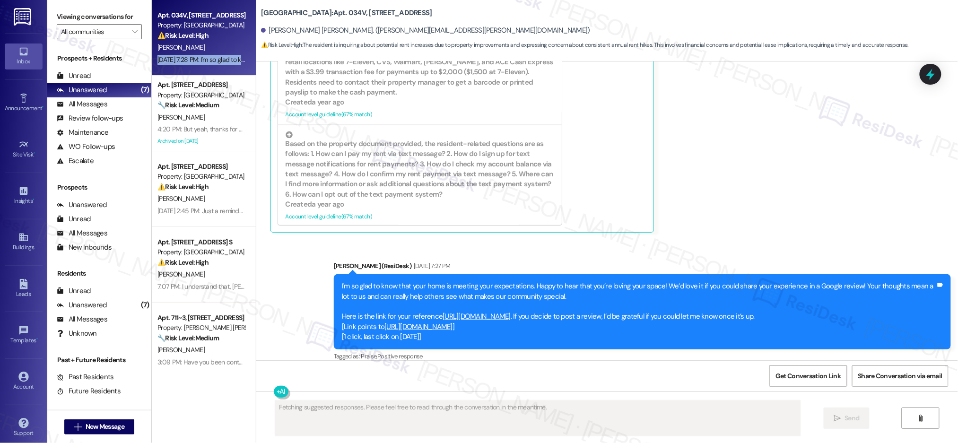
scroll to position [546, 0]
click at [74, 77] on div "Unread" at bounding box center [74, 76] width 34 height 10
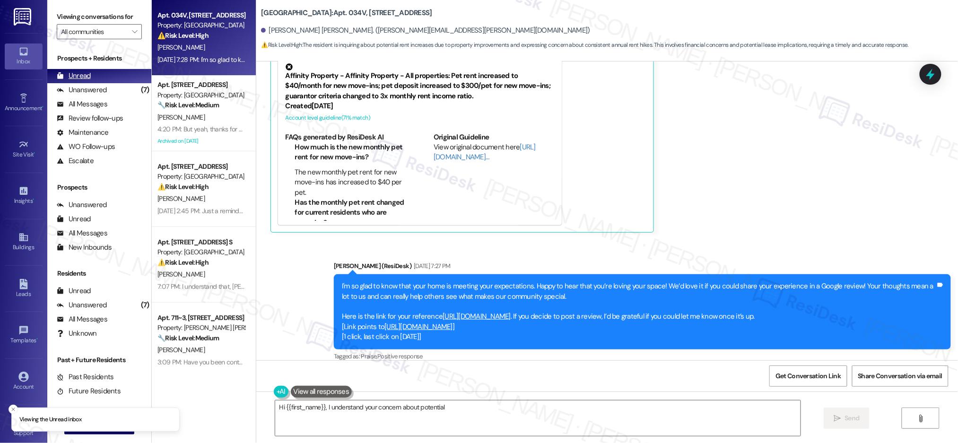
click at [74, 76] on div "Unread" at bounding box center [74, 76] width 34 height 10
click at [75, 76] on div "Unread" at bounding box center [74, 76] width 34 height 10
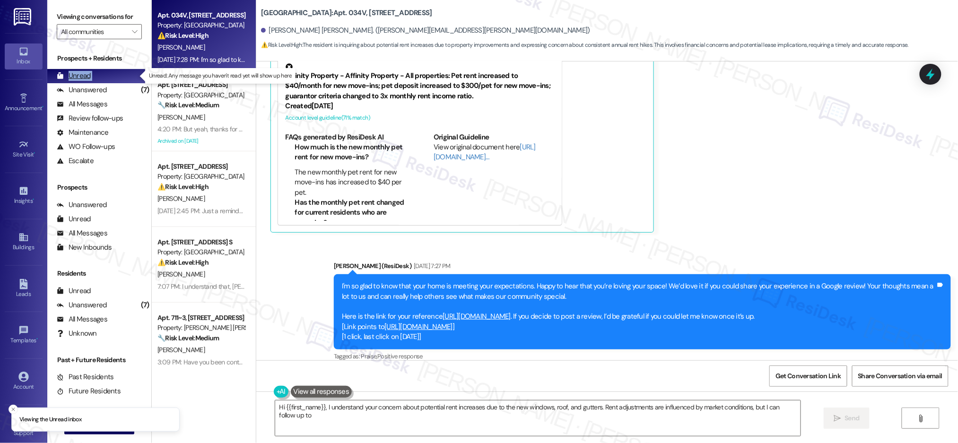
type textarea "Hi {{first_name}}, I understand your concern about potential rent increases due…"
click at [75, 76] on div "Unread" at bounding box center [74, 76] width 34 height 10
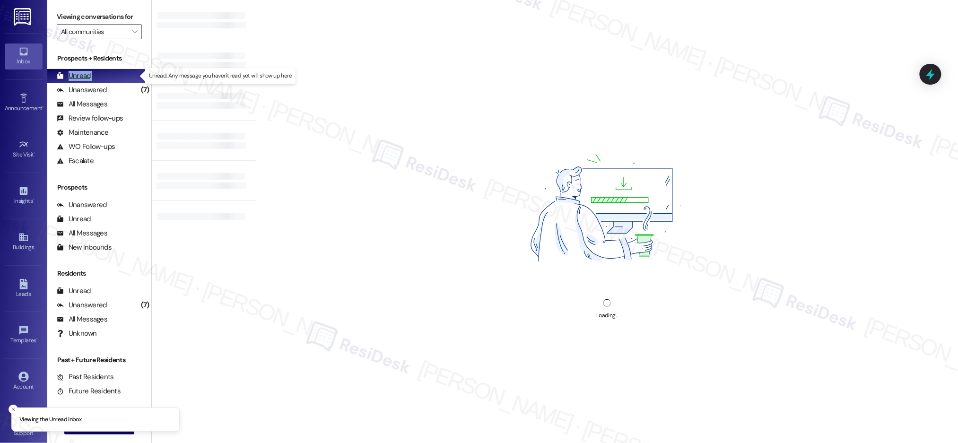
click at [75, 76] on div "Unread" at bounding box center [74, 76] width 34 height 10
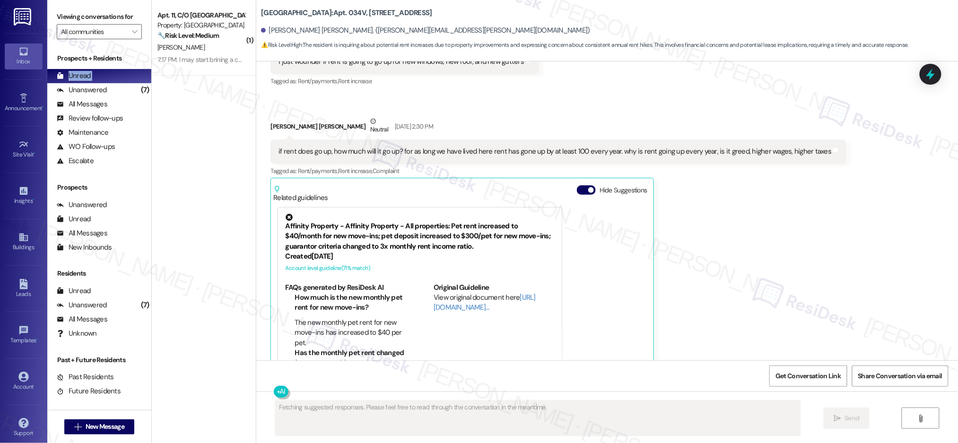
scroll to position [1837, 0]
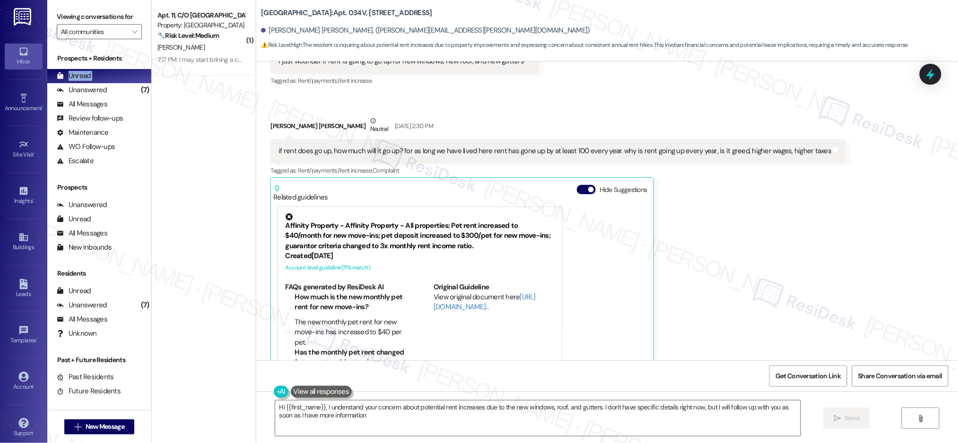
type textarea "Hi {{first_name}}, I understand your concern about potential rent increases due…"
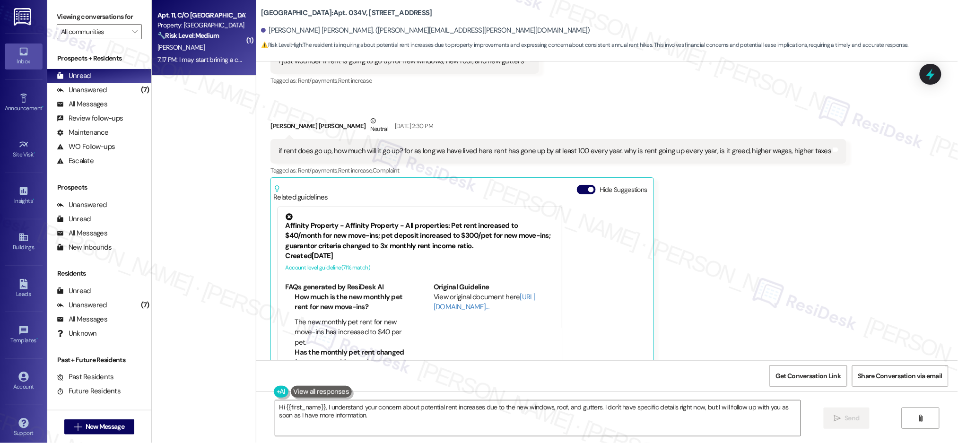
click at [183, 34] on strong "🔧 Risk Level: Medium" at bounding box center [187, 35] width 61 height 9
click at [185, 35] on strong "🔧 Risk Level: Medium" at bounding box center [187, 35] width 61 height 9
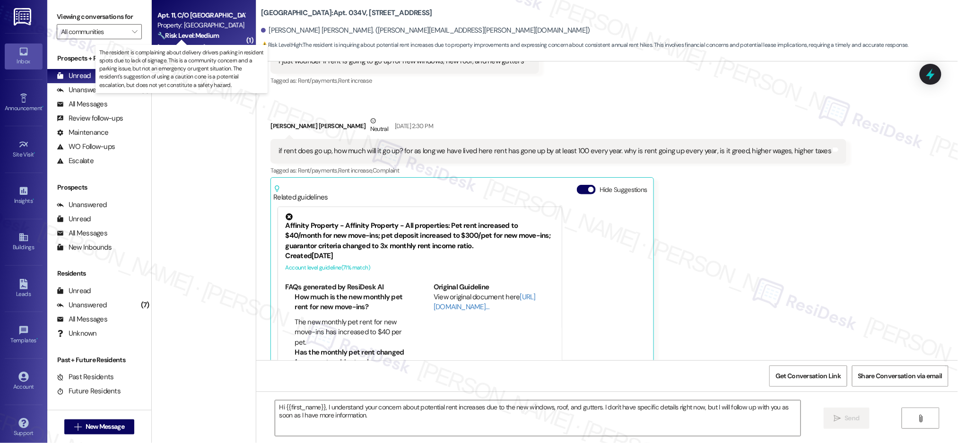
drag, startPoint x: 185, startPoint y: 35, endPoint x: 346, endPoint y: 79, distance: 167.2
click at [185, 35] on strong "🔧 Risk Level: Medium" at bounding box center [187, 35] width 61 height 9
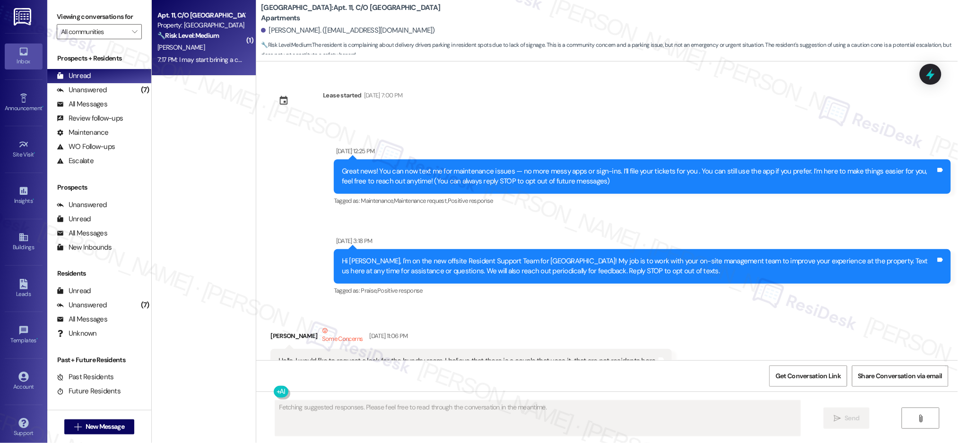
click at [227, 35] on div "🔧 Risk Level: Medium The resident is complaining about delivery drivers parking…" at bounding box center [200, 36] width 87 height 10
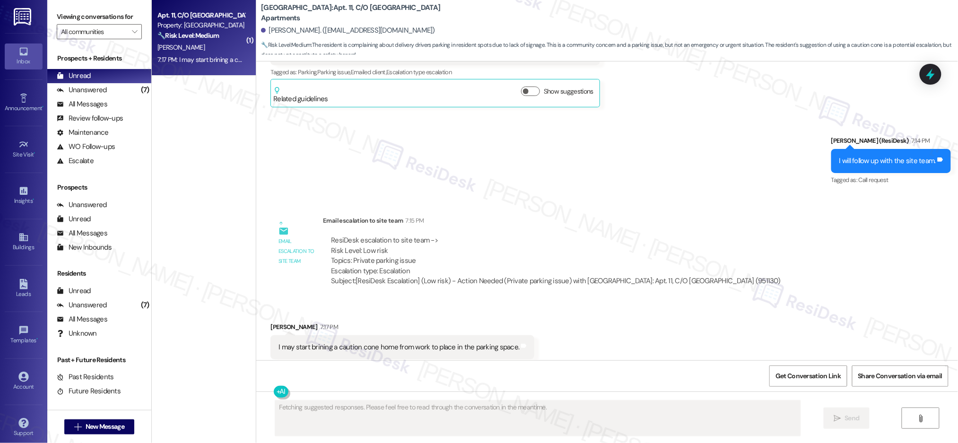
click at [229, 37] on div "🔧 Risk Level: Medium The resident is complaining about delivery drivers parking…" at bounding box center [200, 36] width 87 height 10
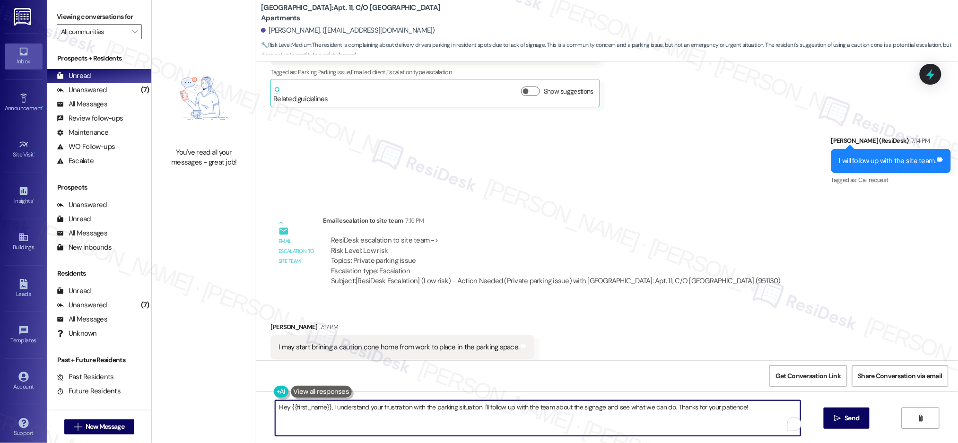
click at [484, 413] on textarea "Hey {{first_name}}, I understand your frustration with the parking situation. I…" at bounding box center [537, 417] width 525 height 35
click at [483, 413] on textarea "Hey {{first_name}}, I understand your frustration with the parking situation. I…" at bounding box center [537, 417] width 525 height 35
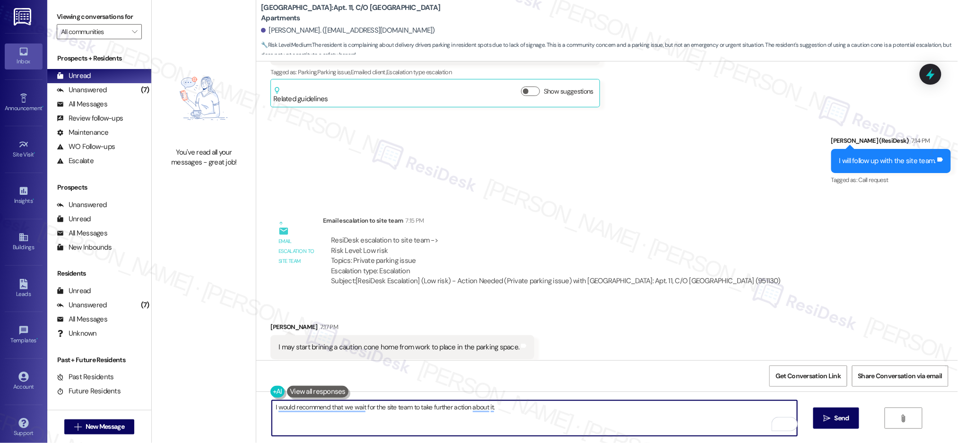
click at [530, 420] on textarea "I would recommend that we wait for the site team to take further action about i…" at bounding box center [534, 417] width 525 height 35
drag, startPoint x: 510, startPoint y: 415, endPoint x: 530, endPoint y: 414, distance: 20.3
click at [510, 415] on textarea "I would recommend that we wait for the site team to take further action about i…" at bounding box center [534, 417] width 525 height 35
type textarea "I would recommend that we wait for the site team to take further action about i…"
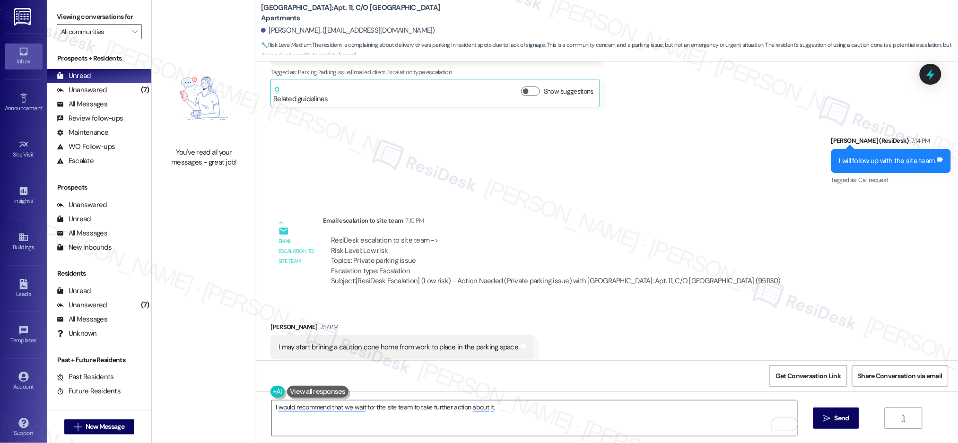
click at [814, 419] on button " Send" at bounding box center [836, 417] width 46 height 21
click at [814, 419] on div "I would recommend that we wait for the site team to take further action about i…" at bounding box center [607, 426] width 702 height 71
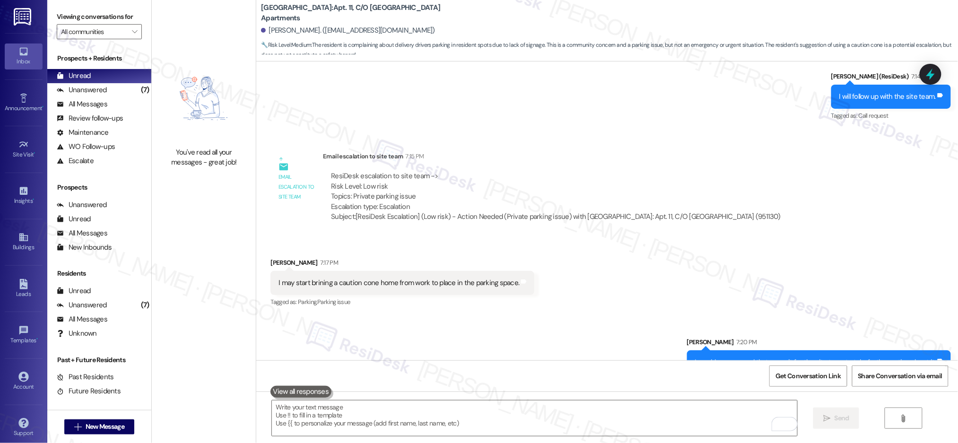
scroll to position [18239, 0]
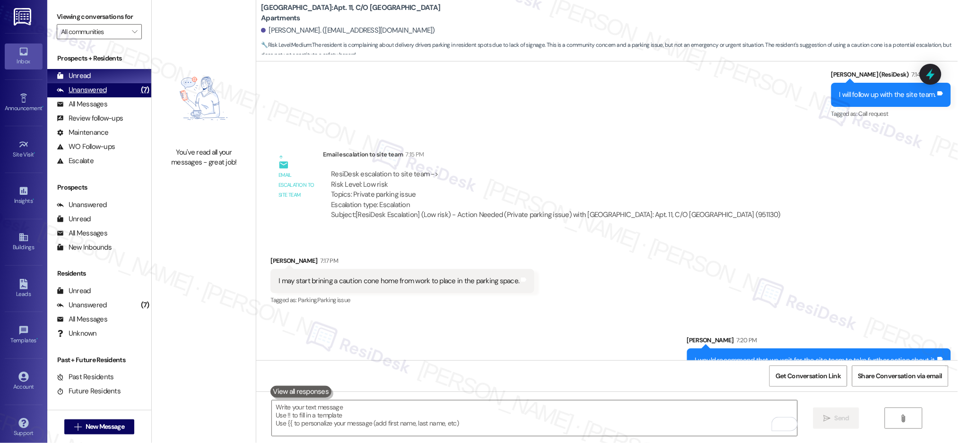
click at [103, 88] on div "Unanswered" at bounding box center [82, 90] width 50 height 10
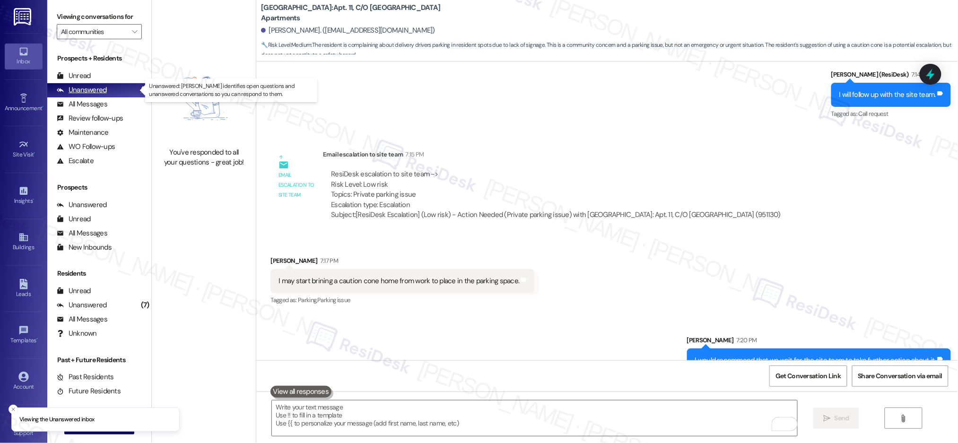
click at [103, 88] on div "Unanswered" at bounding box center [82, 90] width 50 height 10
click at [103, 90] on div "Unanswered" at bounding box center [82, 90] width 50 height 10
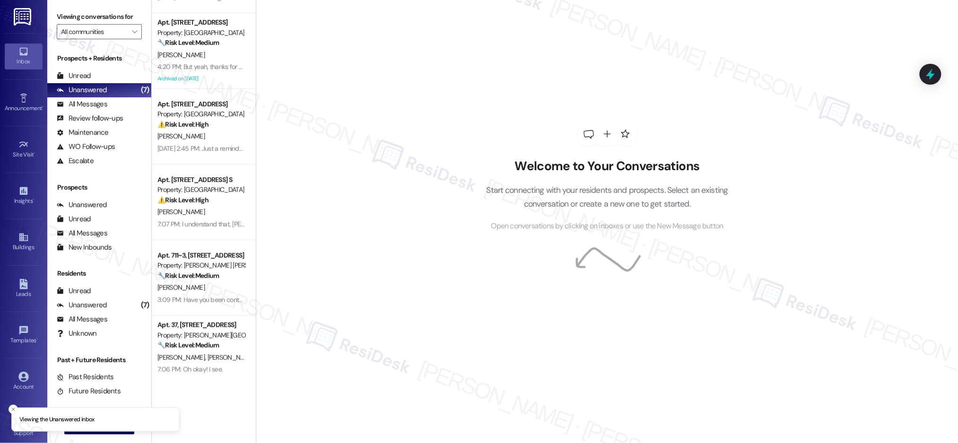
scroll to position [153, 0]
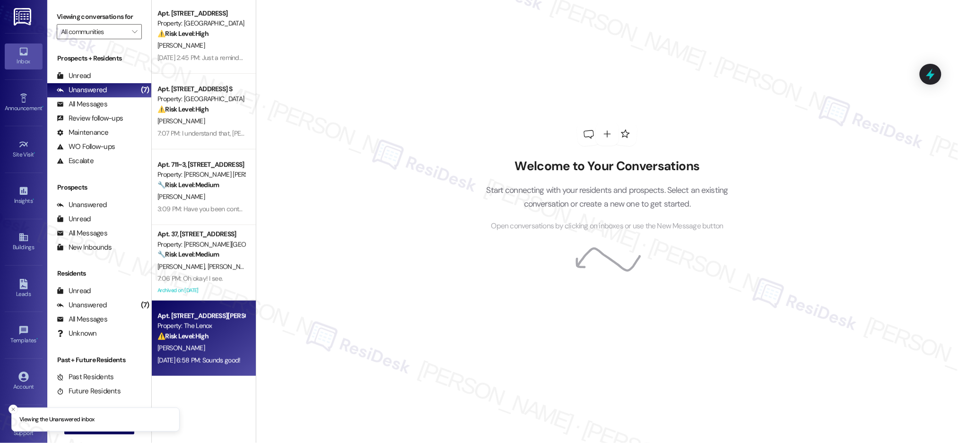
click at [205, 341] on div "Apt. [STREET_ADDRESS][PERSON_NAME] Property: The Lenox ⚠️ Risk Level: High The …" at bounding box center [200, 326] width 89 height 32
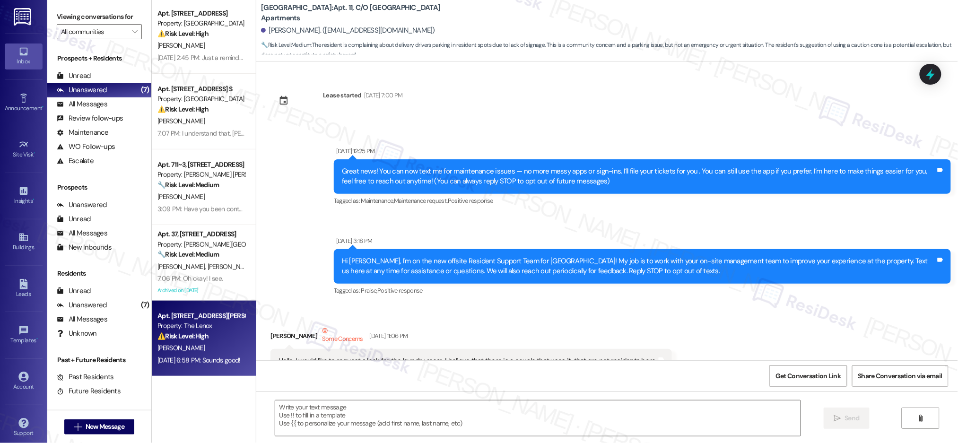
click at [205, 340] on div "⚠️ Risk Level: High The resident is inquiring about a payment arrangement, spec…" at bounding box center [200, 336] width 87 height 10
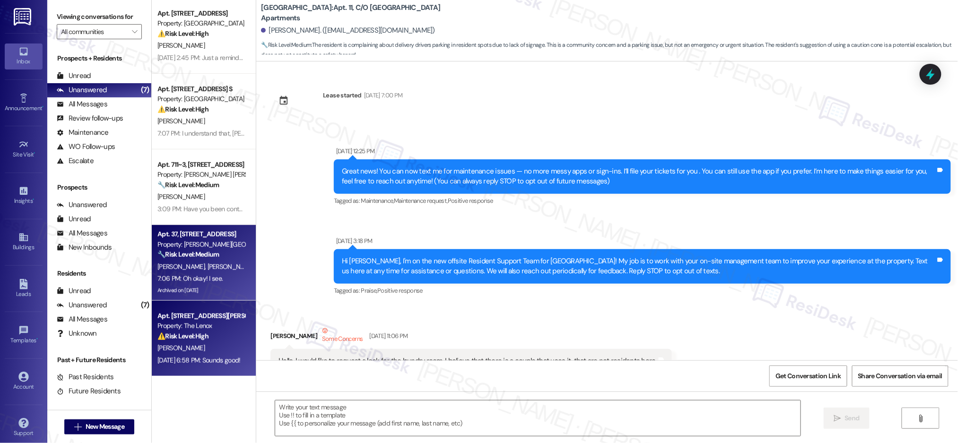
click at [205, 340] on div "⚠️ Risk Level: High The resident is inquiring about a payment arrangement, spec…" at bounding box center [200, 336] width 87 height 10
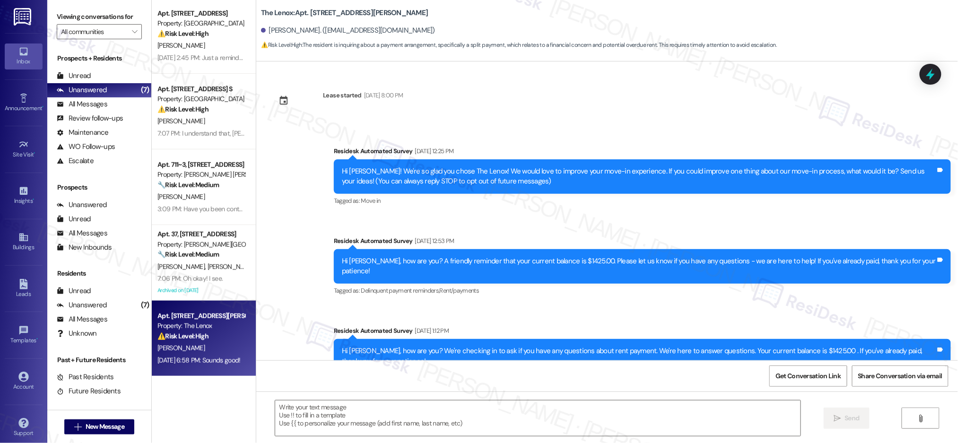
click at [202, 261] on div "[PERSON_NAME] [PERSON_NAME]" at bounding box center [200, 267] width 89 height 12
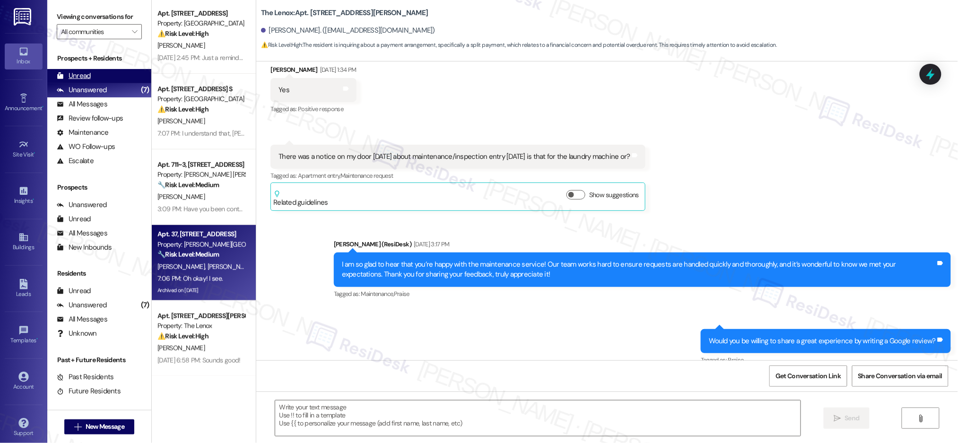
scroll to position [0, 0]
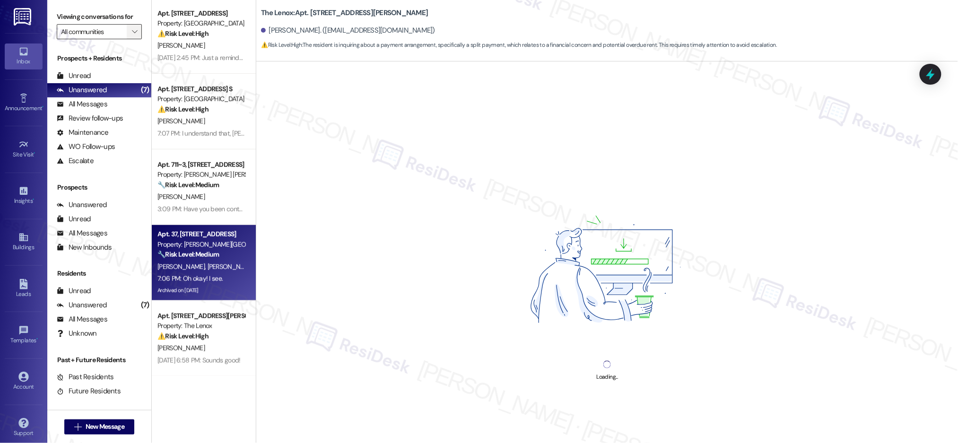
click at [130, 38] on span "" at bounding box center [134, 31] width 9 height 15
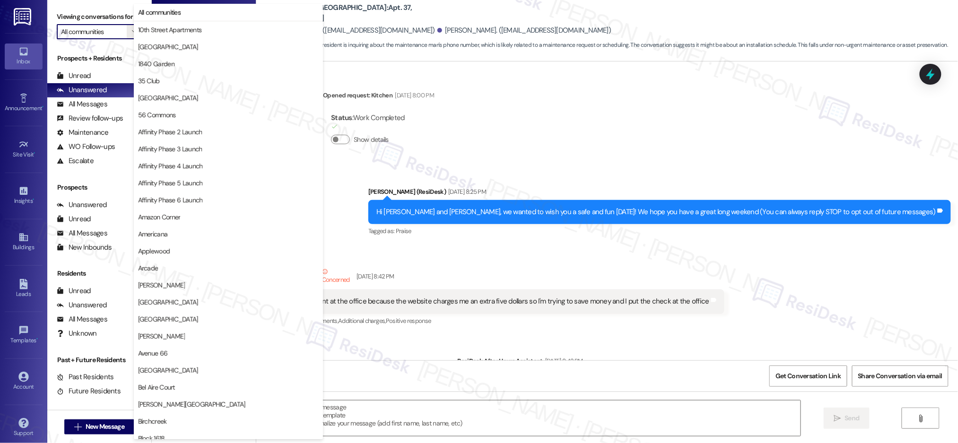
click at [174, 4] on button "All communities" at bounding box center [228, 12] width 189 height 17
click at [178, 10] on div "Apt. [STREET_ADDRESS]" at bounding box center [200, 14] width 87 height 10
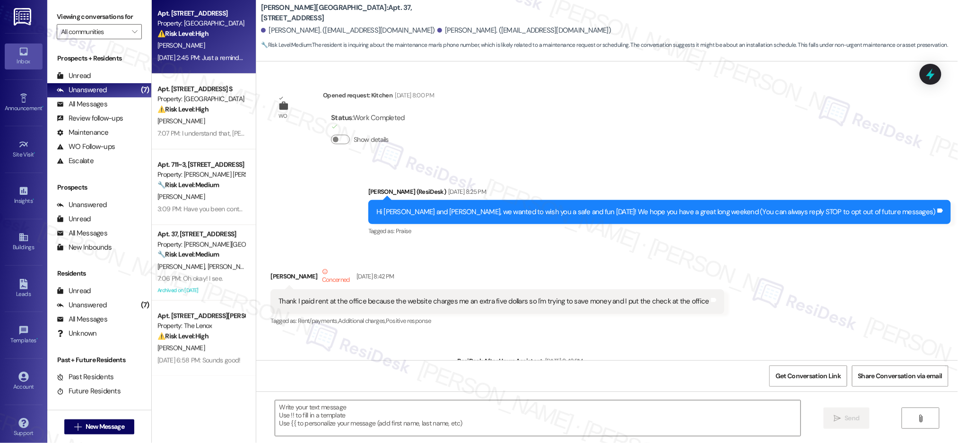
scroll to position [58079, 0]
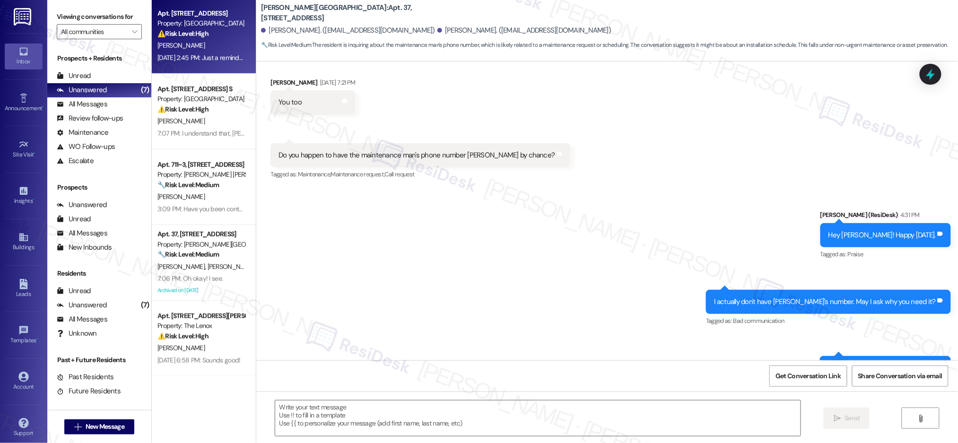
type textarea "Fetching suggested responses. Please feel free to read through the conversation…"
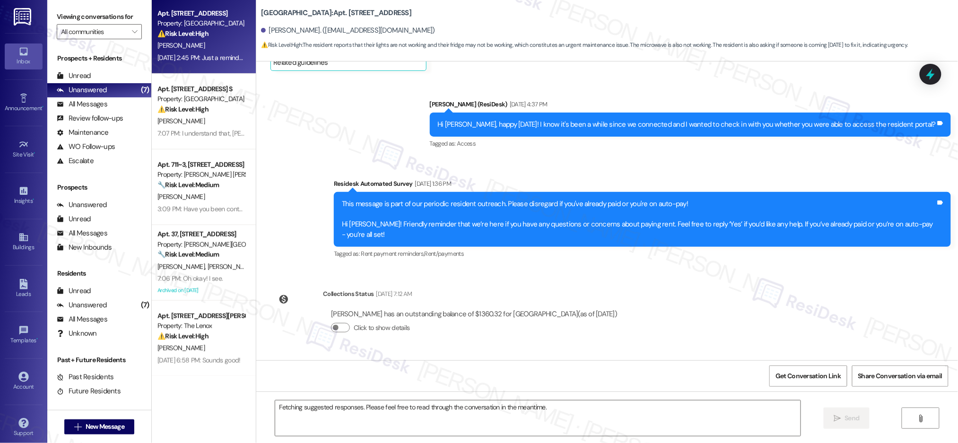
scroll to position [4933, 0]
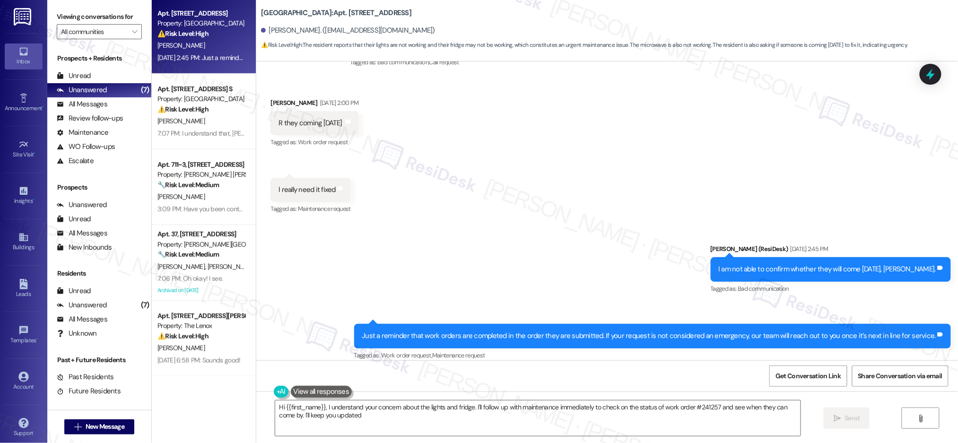
type textarea "Hi {{first_name}}, I understand your concern about the lights and fridge. I'll …"
click at [484, 204] on div "Received via SMS [PERSON_NAME] [DATE] 2:00 PM R they coming [DATE] Tags and not…" at bounding box center [607, 150] width 702 height 147
click at [136, 75] on div "Unread (0)" at bounding box center [99, 76] width 104 height 14
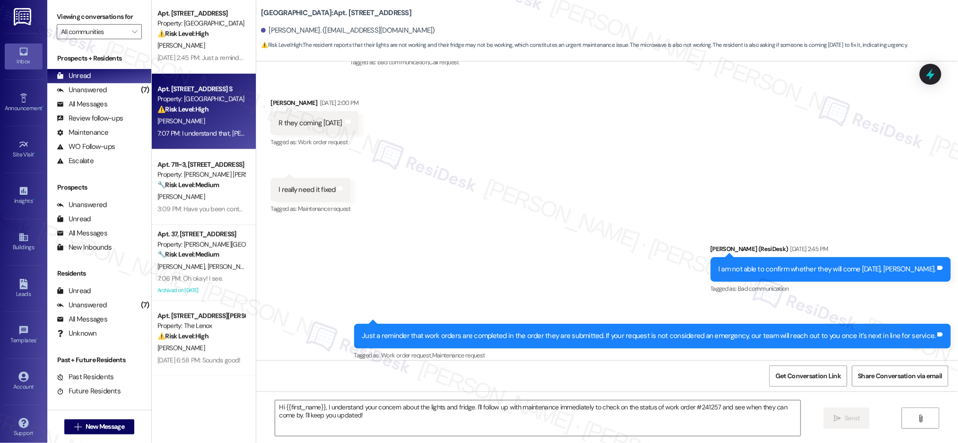
click at [176, 105] on strong "⚠️ Risk Level: High" at bounding box center [182, 109] width 51 height 9
click at [187, 112] on strong "⚠️ Risk Level: High" at bounding box center [182, 109] width 51 height 9
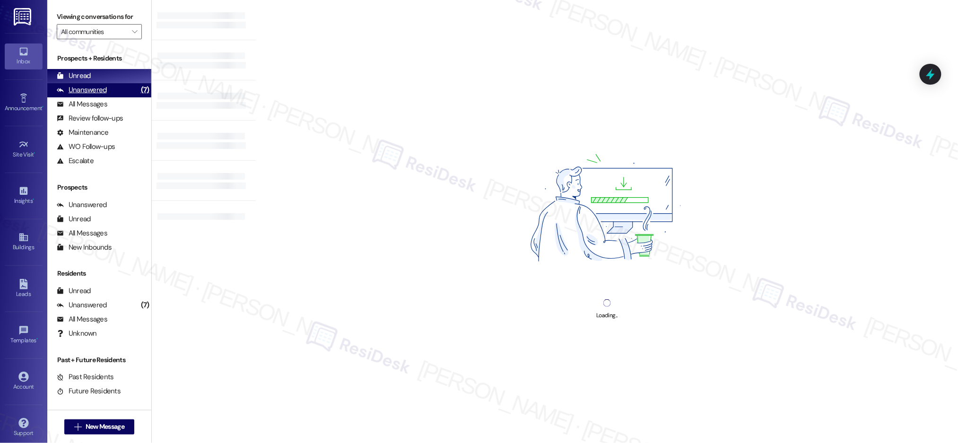
click at [116, 86] on div "Unanswered (7)" at bounding box center [99, 90] width 104 height 14
click at [116, 87] on div "Unanswered (7)" at bounding box center [99, 90] width 104 height 14
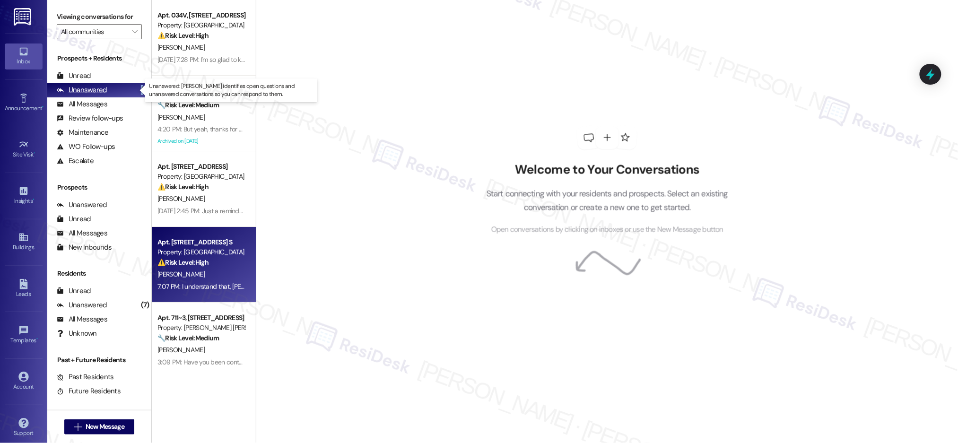
click at [116, 87] on div "Unanswered (7)" at bounding box center [99, 90] width 104 height 14
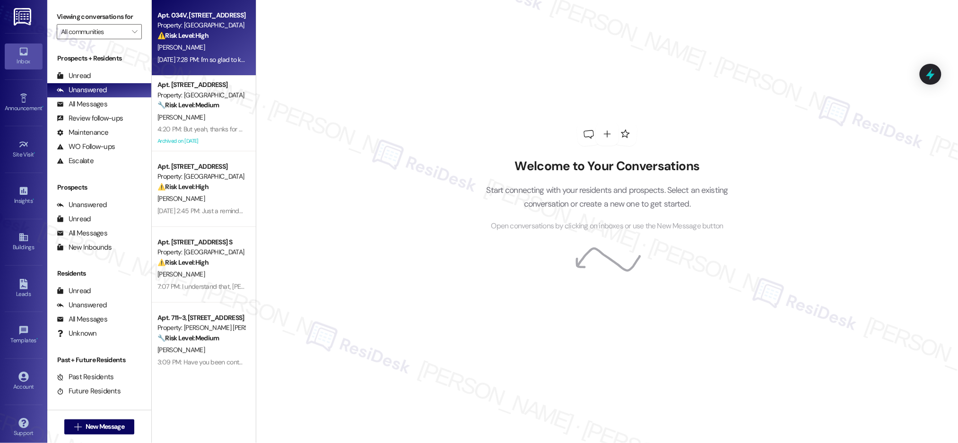
click at [192, 49] on div "[PERSON_NAME]" at bounding box center [200, 48] width 89 height 12
click at [193, 50] on div "[PERSON_NAME]" at bounding box center [200, 48] width 89 height 12
click at [194, 51] on div "[PERSON_NAME]" at bounding box center [200, 48] width 89 height 12
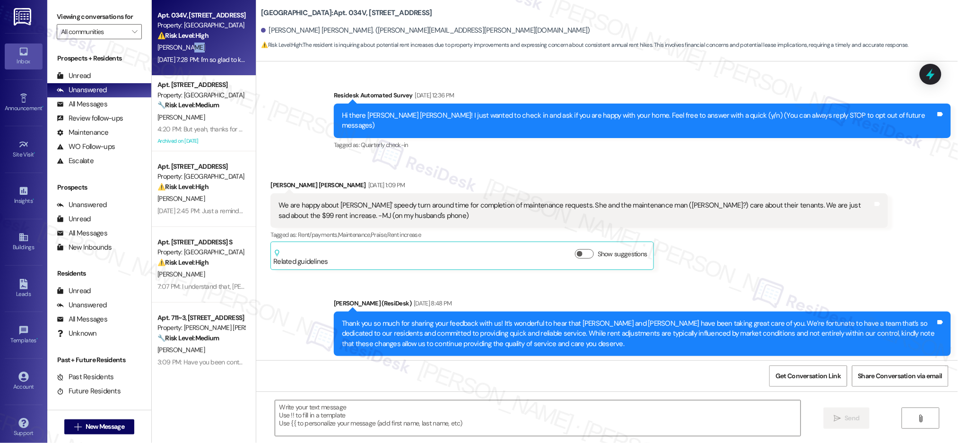
click at [196, 52] on div "[PERSON_NAME]" at bounding box center [200, 48] width 89 height 12
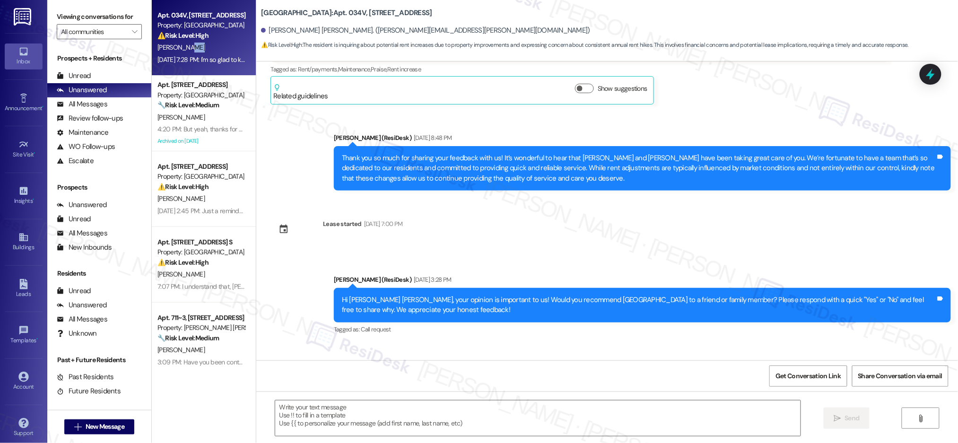
drag, startPoint x: 196, startPoint y: 52, endPoint x: 206, endPoint y: 61, distance: 14.4
click at [196, 52] on div "[PERSON_NAME]" at bounding box center [200, 48] width 89 height 12
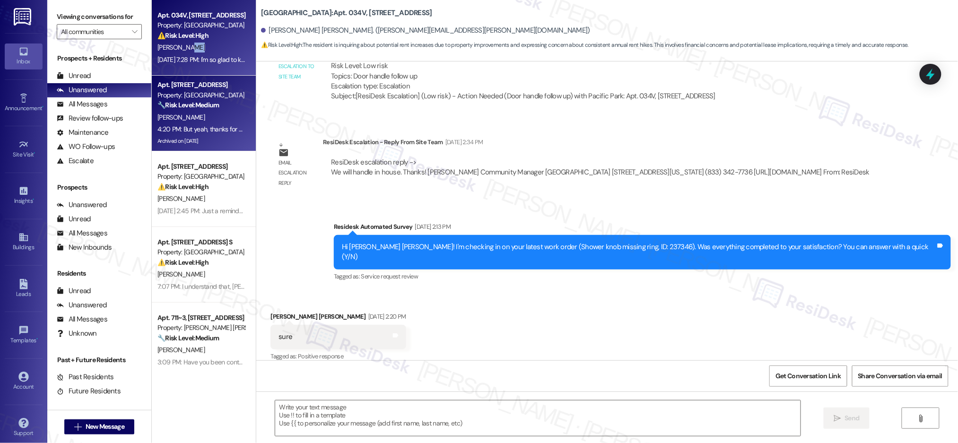
type textarea "Fetching suggested responses. Please feel free to read through the conversation…"
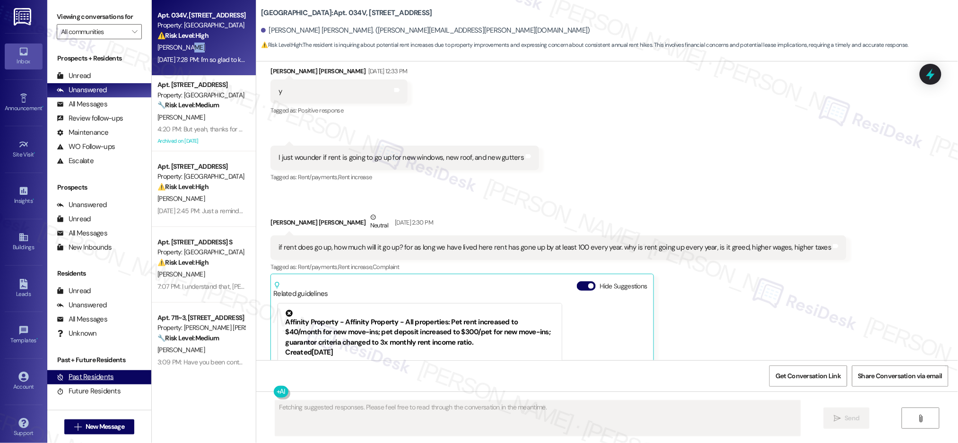
scroll to position [1837, 0]
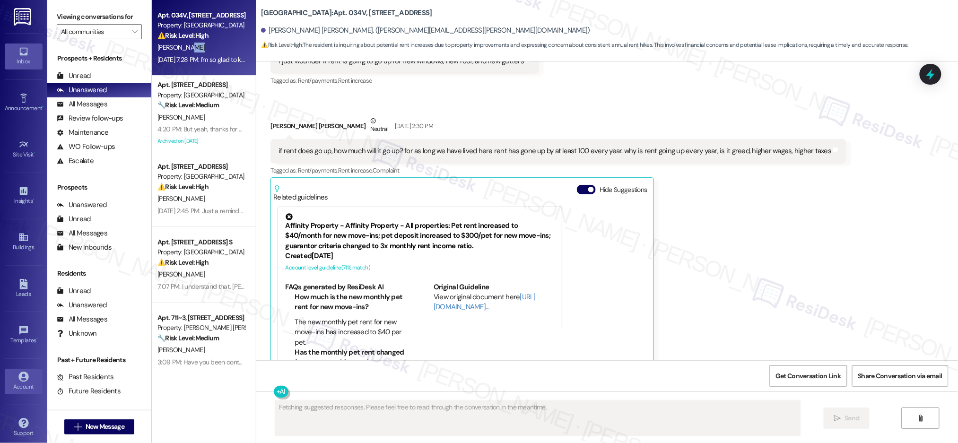
click at [21, 376] on icon at bounding box center [23, 377] width 10 height 10
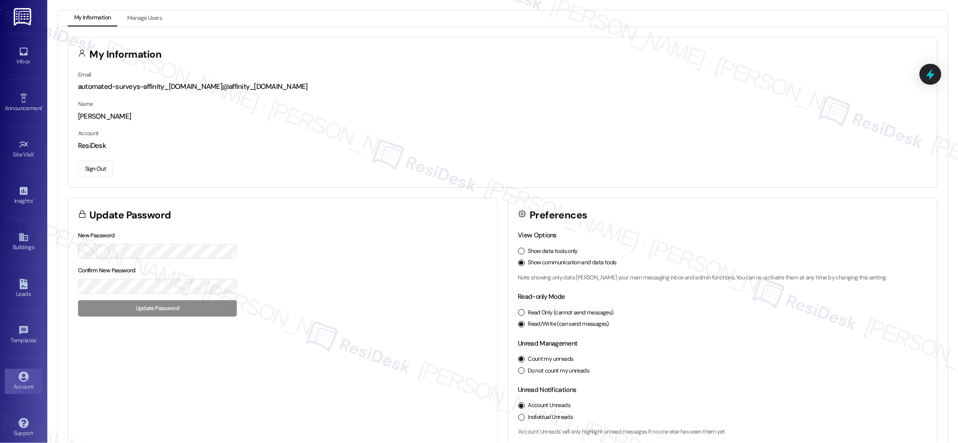
click at [93, 166] on button "Sign Out" at bounding box center [95, 169] width 35 height 17
click at [94, 167] on button "Sign Out" at bounding box center [95, 169] width 35 height 17
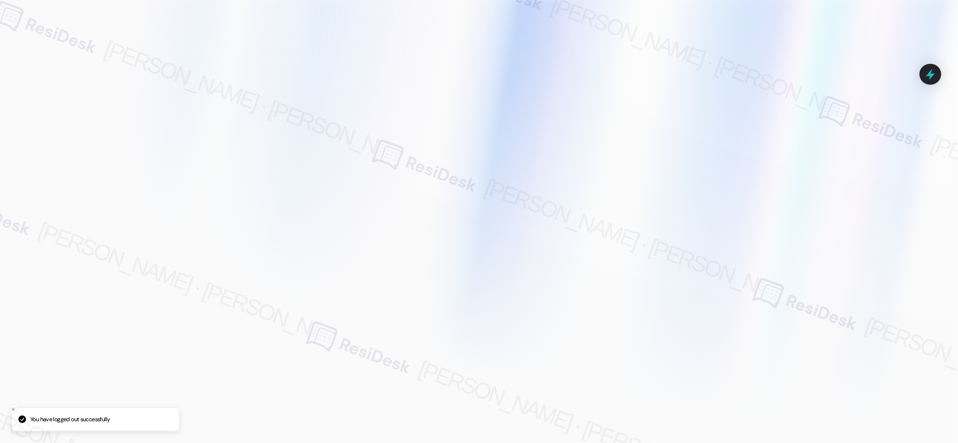
type input "automated-surveys-affinity_property-resen.seven@affinity_property.com"
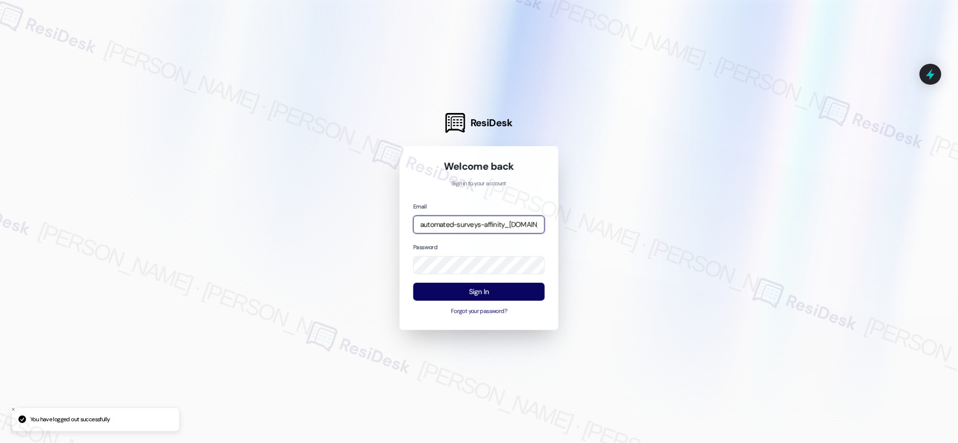
click at [474, 226] on input "automated-surveys-affinity_property-resen.seven@affinity_property.com" at bounding box center [478, 225] width 131 height 18
click at [661, 221] on div at bounding box center [479, 221] width 958 height 443
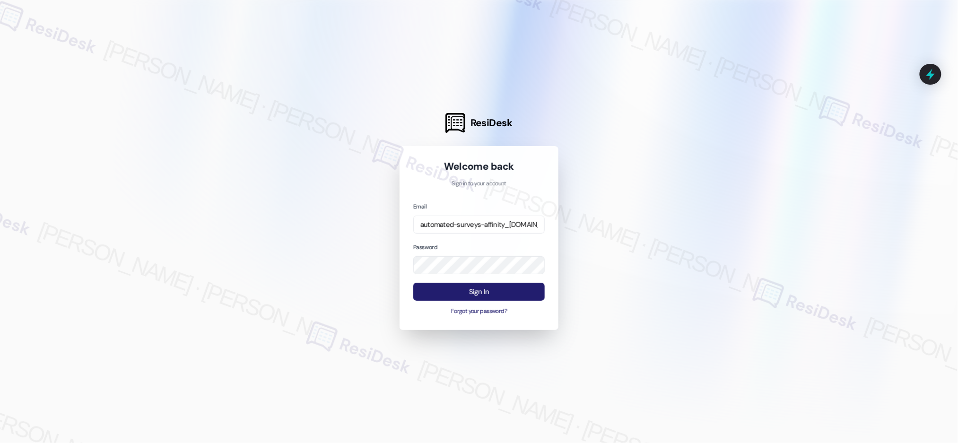
drag, startPoint x: 504, startPoint y: 283, endPoint x: 509, endPoint y: 290, distance: 8.5
click at [504, 284] on button "Sign In" at bounding box center [478, 292] width 131 height 18
click at [509, 290] on button "Sign In" at bounding box center [478, 292] width 131 height 18
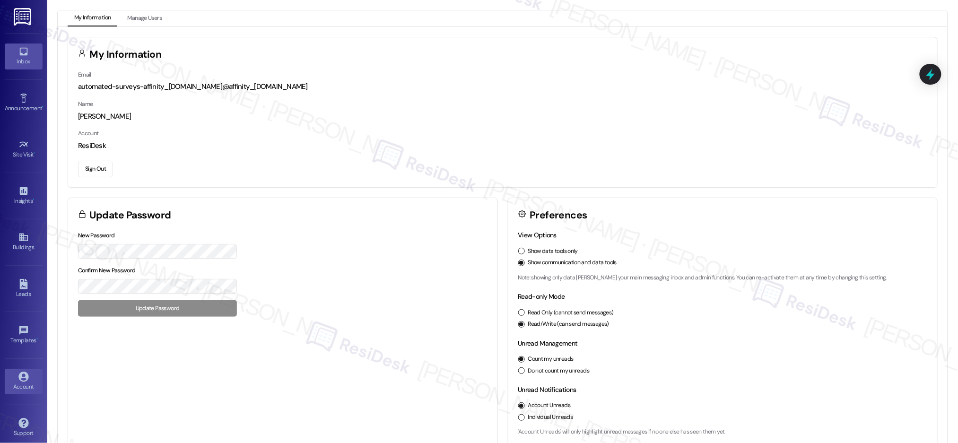
click at [20, 68] on link "Inbox" at bounding box center [24, 56] width 38 height 26
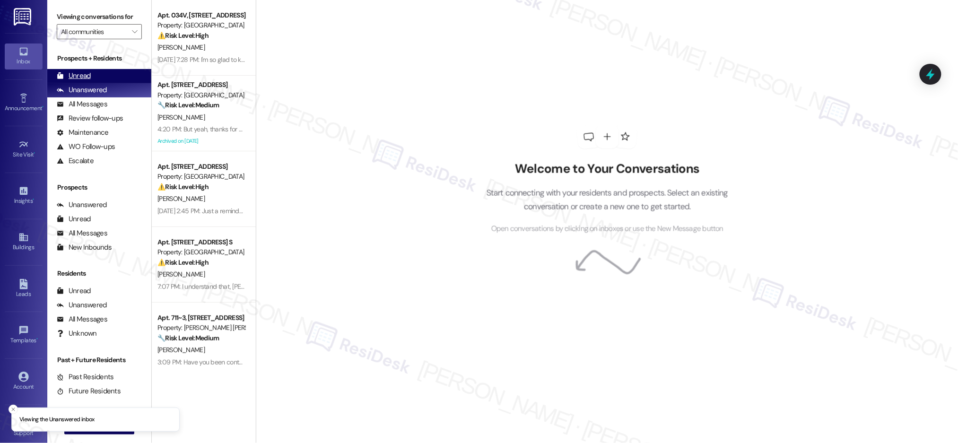
click at [80, 77] on div "Unread" at bounding box center [74, 76] width 34 height 10
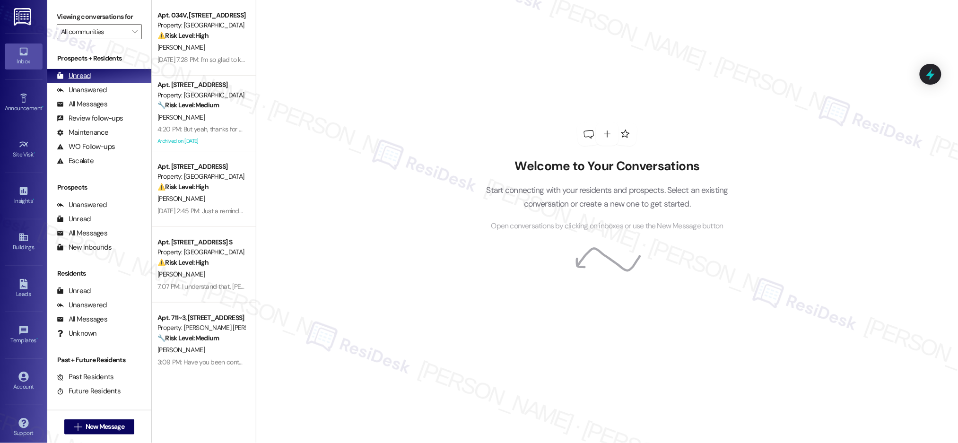
click at [80, 77] on div "Unread" at bounding box center [74, 76] width 34 height 10
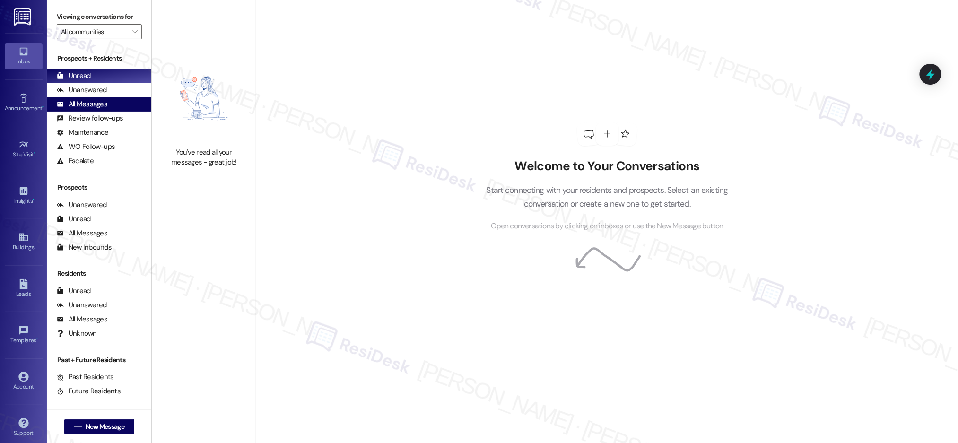
click at [94, 98] on div "All Messages (undefined)" at bounding box center [99, 104] width 104 height 14
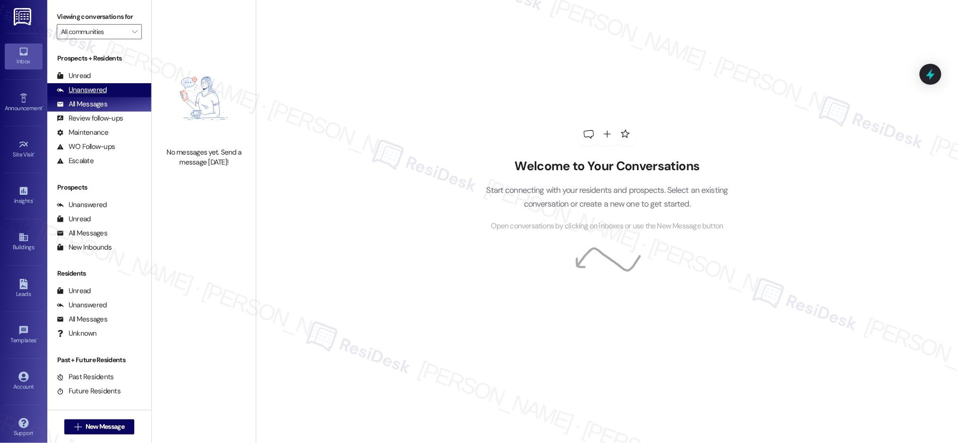
click at [91, 93] on div "Unanswered" at bounding box center [82, 90] width 50 height 10
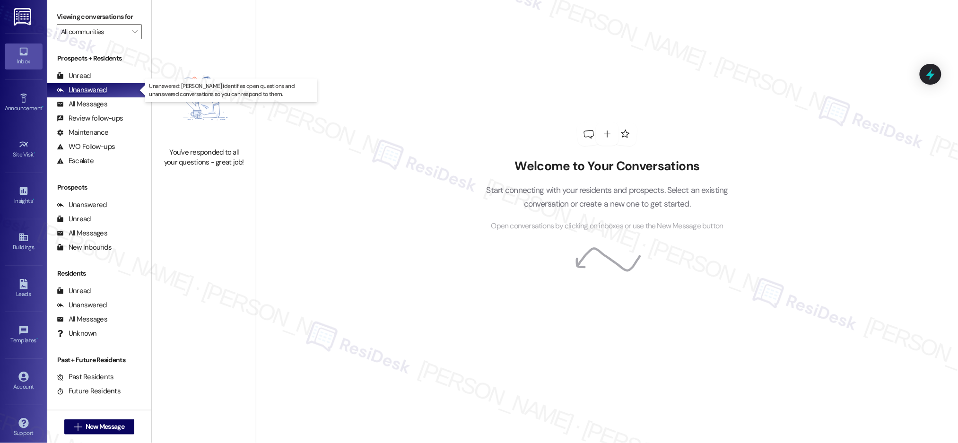
click at [91, 93] on div "Unanswered" at bounding box center [82, 90] width 50 height 10
click at [91, 92] on div "Unanswered" at bounding box center [82, 90] width 50 height 10
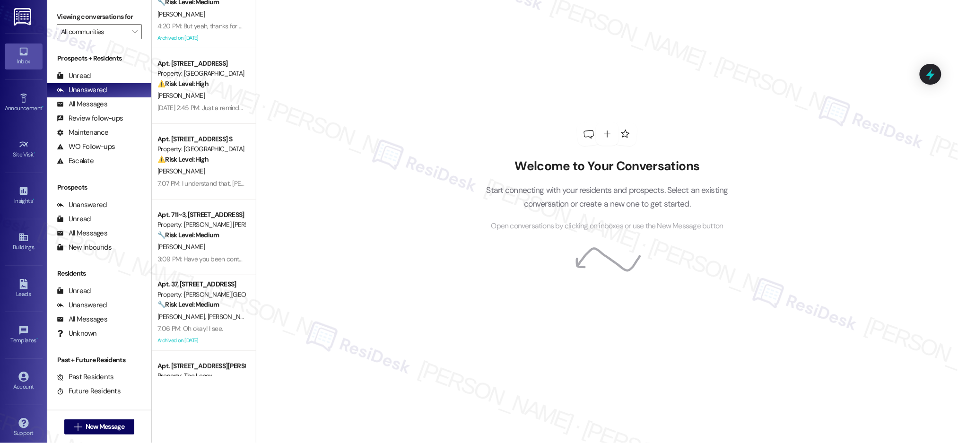
scroll to position [153, 0]
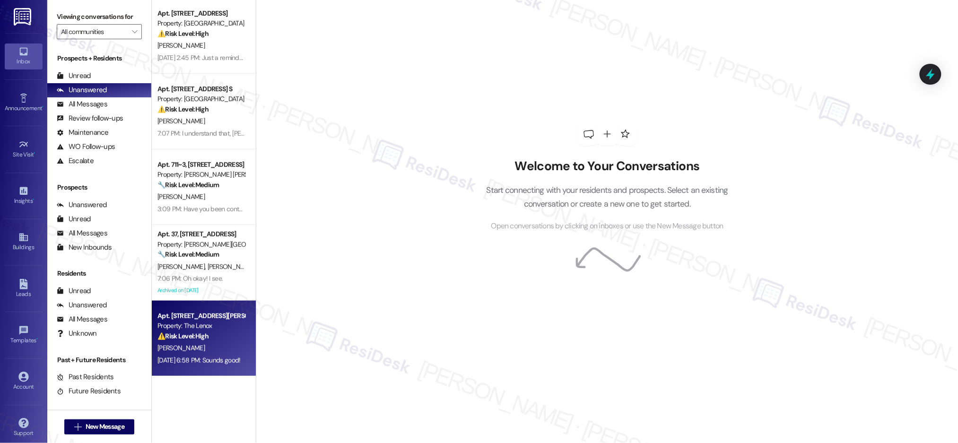
click at [213, 333] on div "⚠️ Risk Level: High The resident is inquiring about a payment arrangement, spec…" at bounding box center [200, 336] width 87 height 10
click at [212, 333] on div "⚠️ Risk Level: High The resident is inquiring about a payment arrangement, spec…" at bounding box center [200, 336] width 87 height 10
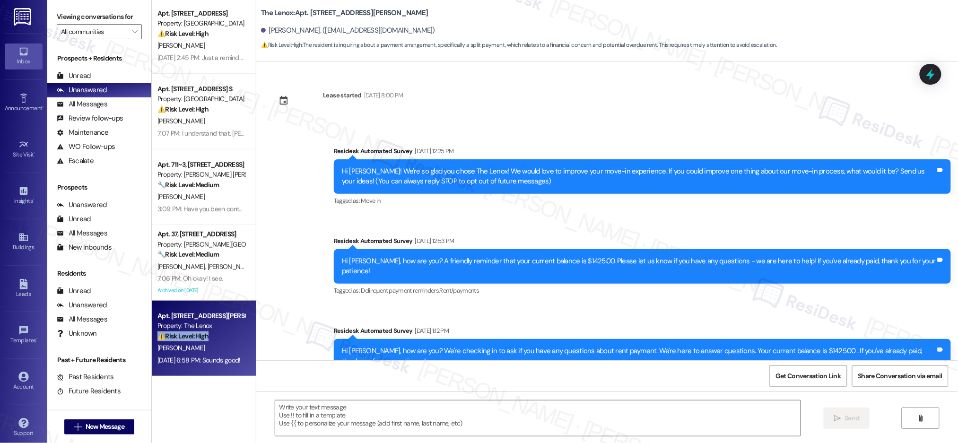
click at [212, 333] on div "⚠️ Risk Level: High The resident is inquiring about a payment arrangement, spec…" at bounding box center [200, 336] width 87 height 10
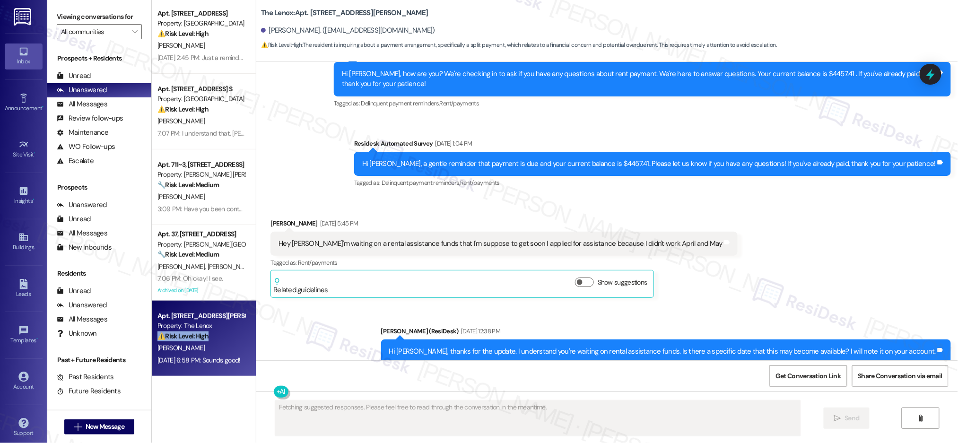
click at [212, 334] on div "⚠️ Risk Level: High The resident is inquiring about a payment arrangement, spec…" at bounding box center [200, 336] width 87 height 10
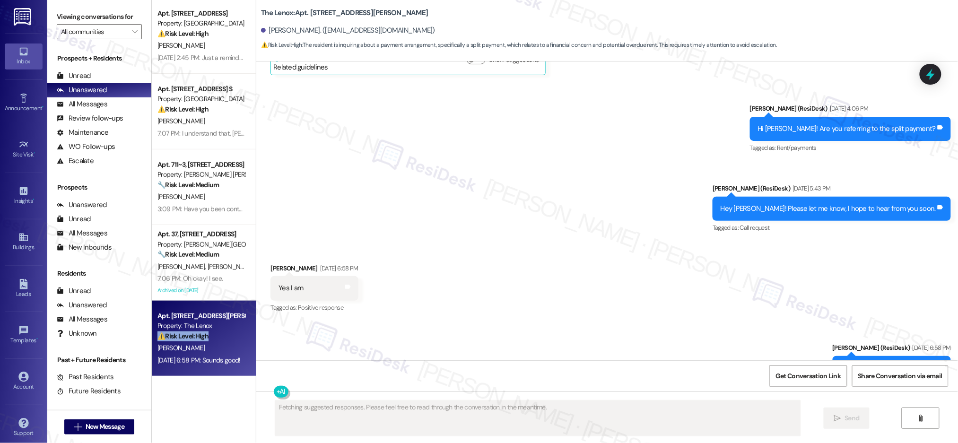
scroll to position [5633, 0]
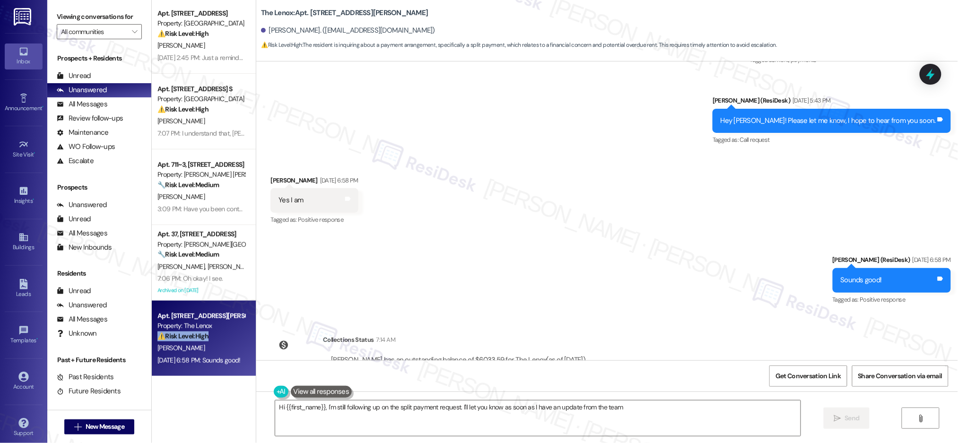
type textarea "Hi {{first_name}}, I'm still following up on the split payment request. I'll le…"
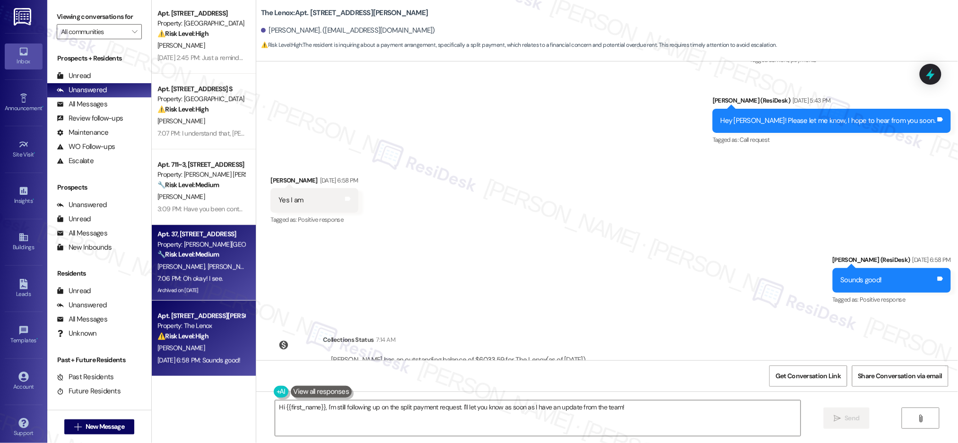
click at [216, 271] on div "[PERSON_NAME] [PERSON_NAME]" at bounding box center [200, 267] width 89 height 12
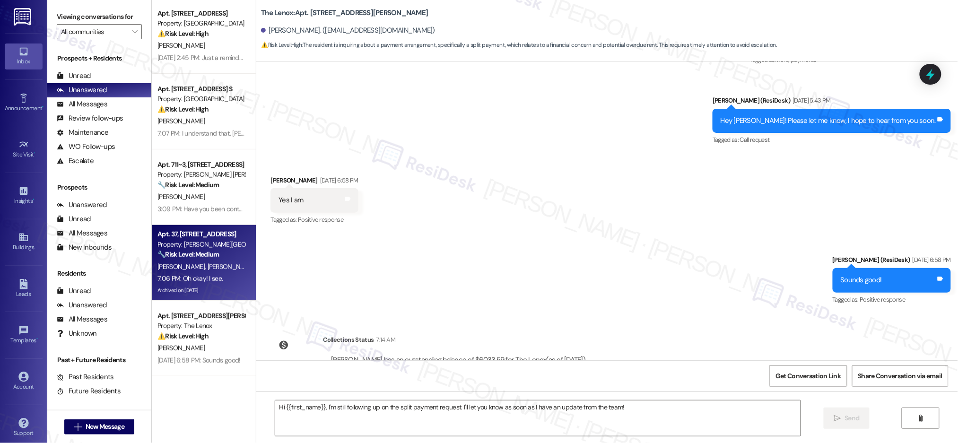
click at [216, 271] on div "[PERSON_NAME] [PERSON_NAME]" at bounding box center [200, 267] width 89 height 12
drag, startPoint x: 216, startPoint y: 271, endPoint x: 214, endPoint y: 247, distance: 24.2
click at [216, 270] on div "[PERSON_NAME] [PERSON_NAME]" at bounding box center [200, 267] width 89 height 12
type textarea "Fetching suggested responses. Please feel free to read through the conversation…"
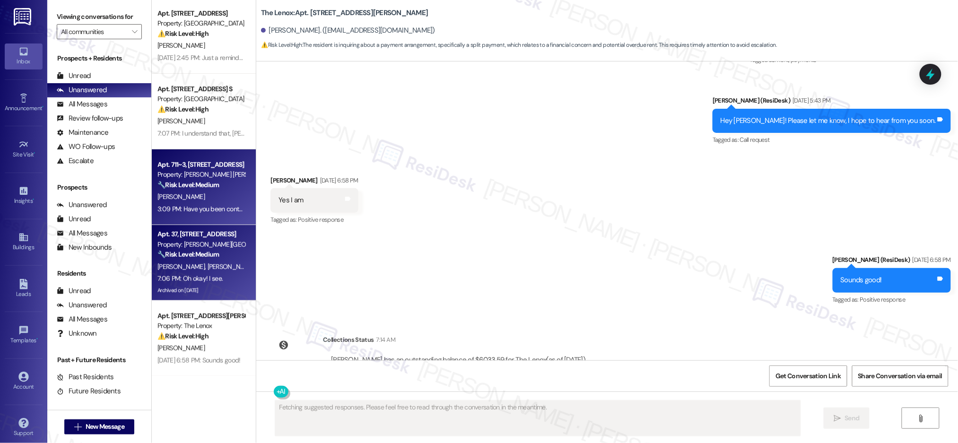
click at [192, 153] on div "Apt. 711~3, 711 SE 60th Ave. Property: Julie Ann Apartments 🔧 Risk Level: Mediu…" at bounding box center [204, 187] width 104 height 76
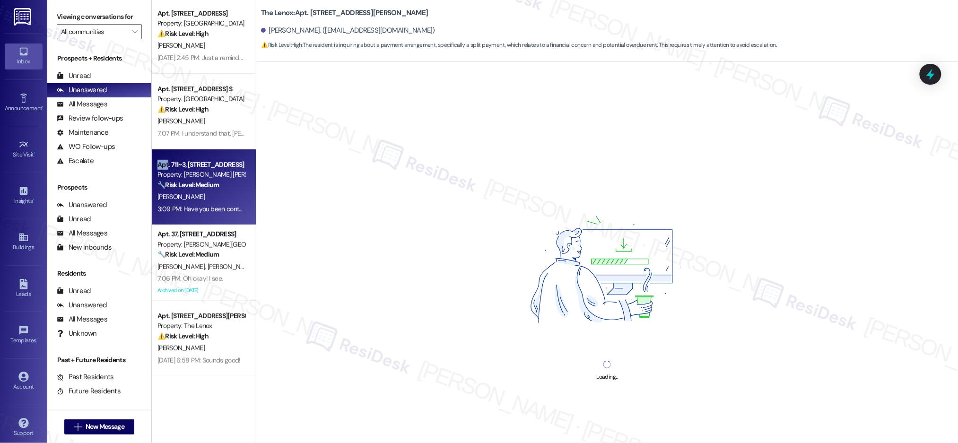
click at [192, 153] on div "Apt. 711~3, 711 SE 60th Ave. Property: Julie Ann Apartments 🔧 Risk Level: Mediu…" at bounding box center [204, 187] width 104 height 76
drag, startPoint x: 195, startPoint y: 156, endPoint x: 197, endPoint y: 166, distance: 10.2
click at [195, 157] on div "Apt. 711~3, 711 SE 60th Ave. Property: Julie Ann Apartments 🔧 Risk Level: Mediu…" at bounding box center [204, 187] width 104 height 76
click at [198, 166] on div "Apt. 711~3, [STREET_ADDRESS]" at bounding box center [200, 165] width 87 height 10
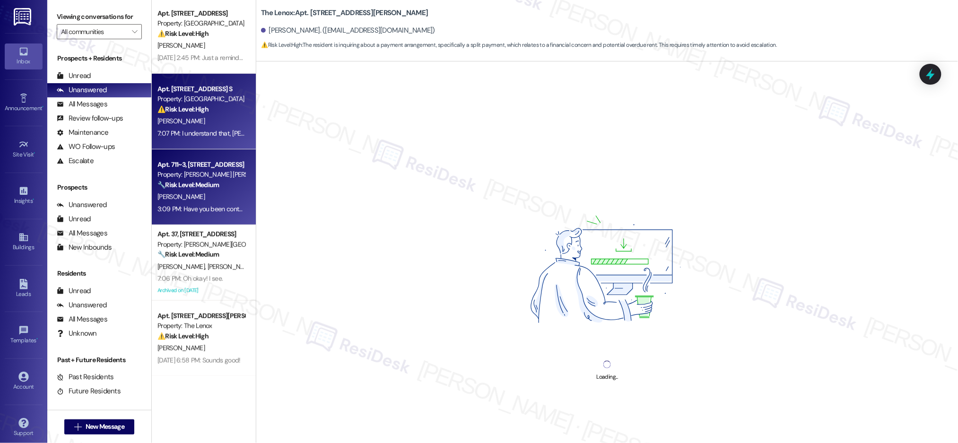
click at [196, 119] on div "[PERSON_NAME]" at bounding box center [200, 121] width 89 height 12
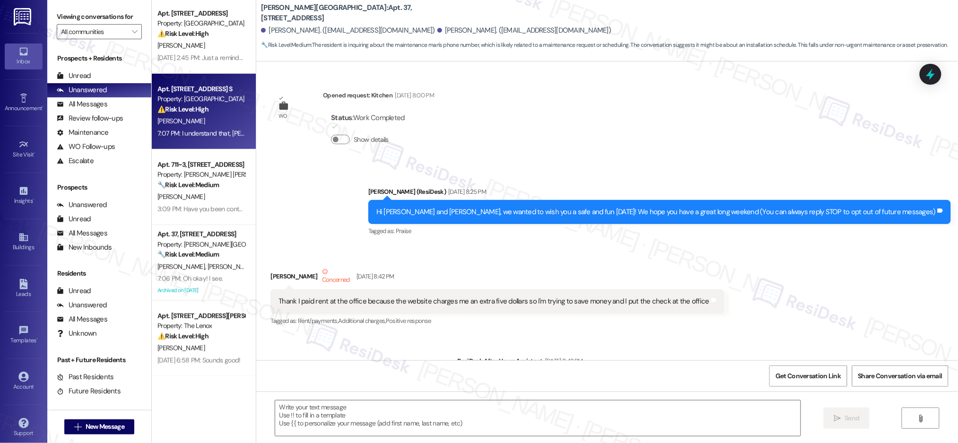
click at [196, 119] on div "[PERSON_NAME]" at bounding box center [200, 121] width 89 height 12
click at [208, 75] on div "Apt. 2826F, 2844 River Rd. S Property: Forest Ridge ⚠️ Risk Level: High The res…" at bounding box center [204, 112] width 104 height 76
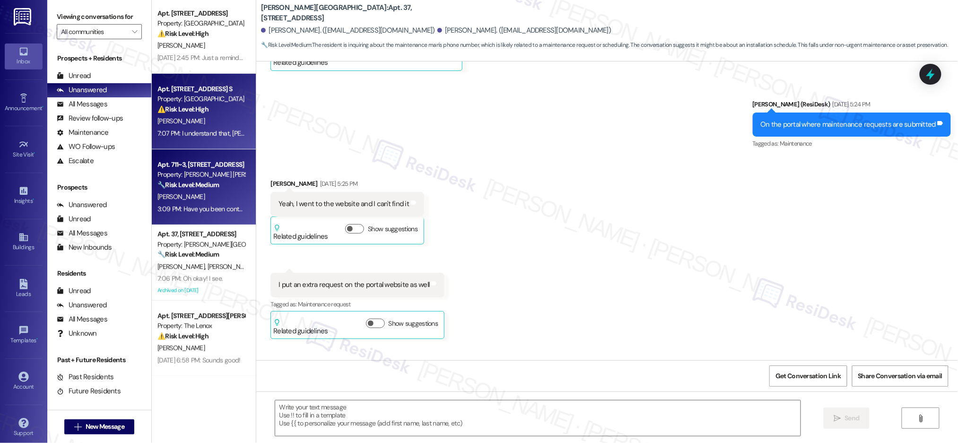
click at [217, 156] on div "Apt. 711~3, 711 SE 60th Ave. Property: Julie Ann Apartments 🔧 Risk Level: Mediu…" at bounding box center [204, 187] width 104 height 76
click at [217, 175] on div "Apt. 034V, 2220 Shady Lane Drive Property: Pacific Park ⚠️ Risk Level: High The…" at bounding box center [204, 111] width 104 height 529
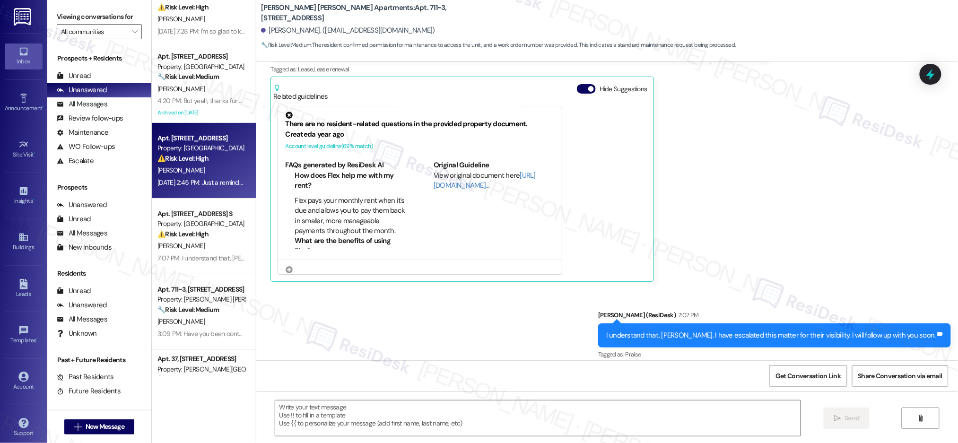
scroll to position [4933, 0]
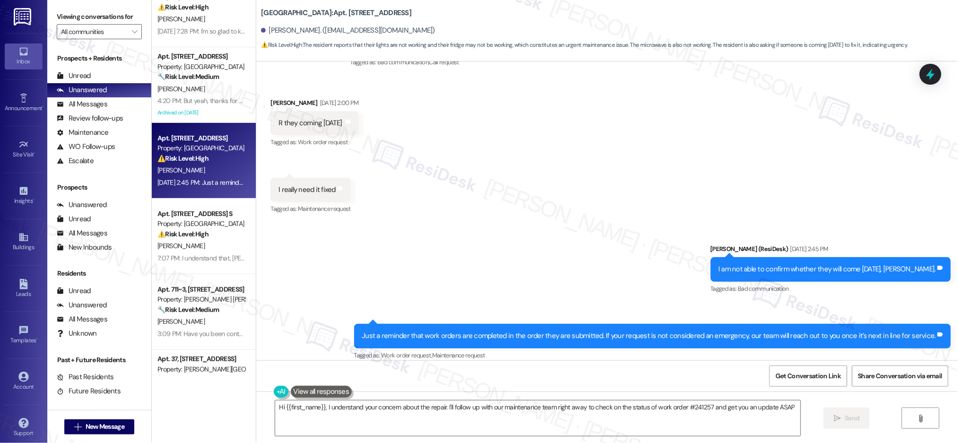
type textarea "Hi {{first_name}}, I understand your concern about the repair. I'll follow up w…"
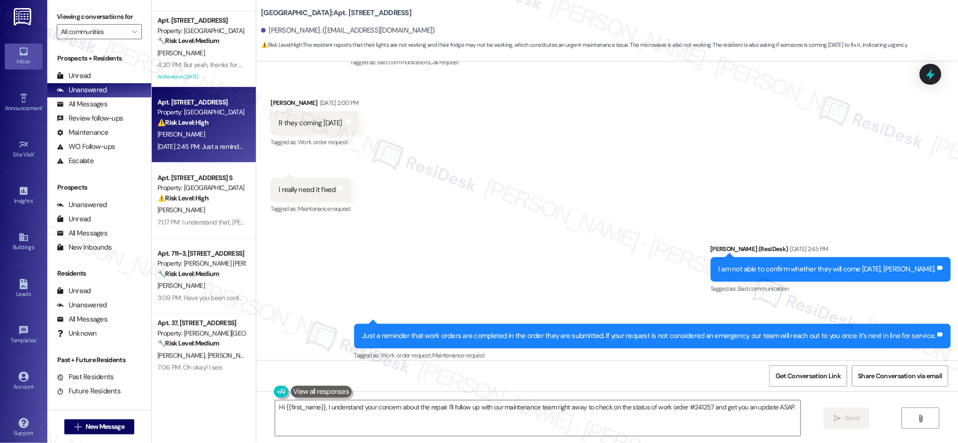
scroll to position [153, 0]
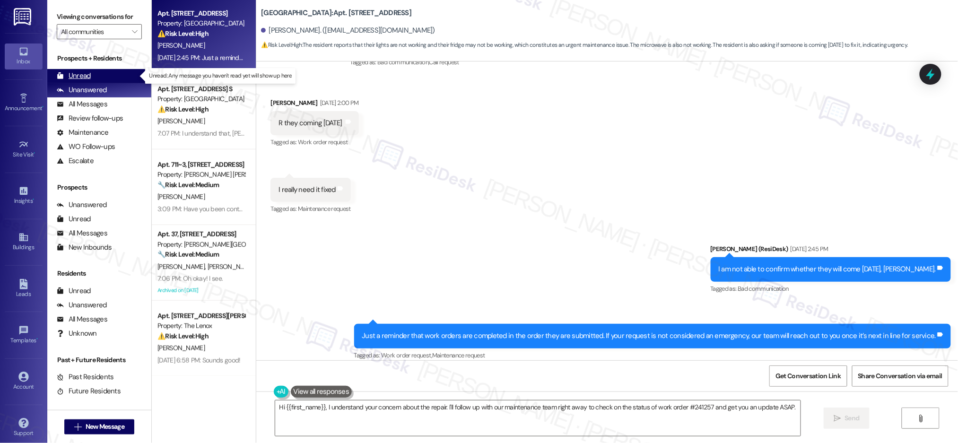
click at [69, 74] on div "Unread" at bounding box center [74, 76] width 34 height 10
click at [69, 73] on div "Unread" at bounding box center [74, 76] width 34 height 10
click at [70, 73] on div "Unread" at bounding box center [74, 76] width 34 height 10
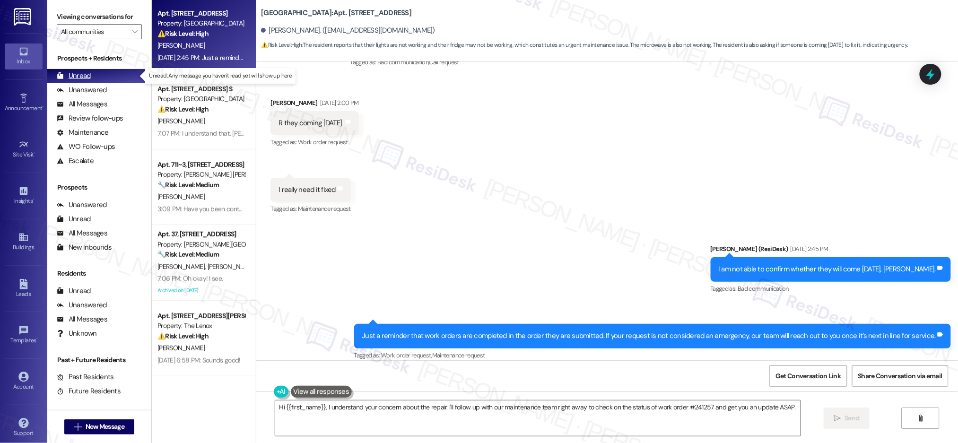
click at [71, 72] on div "Unread" at bounding box center [74, 76] width 34 height 10
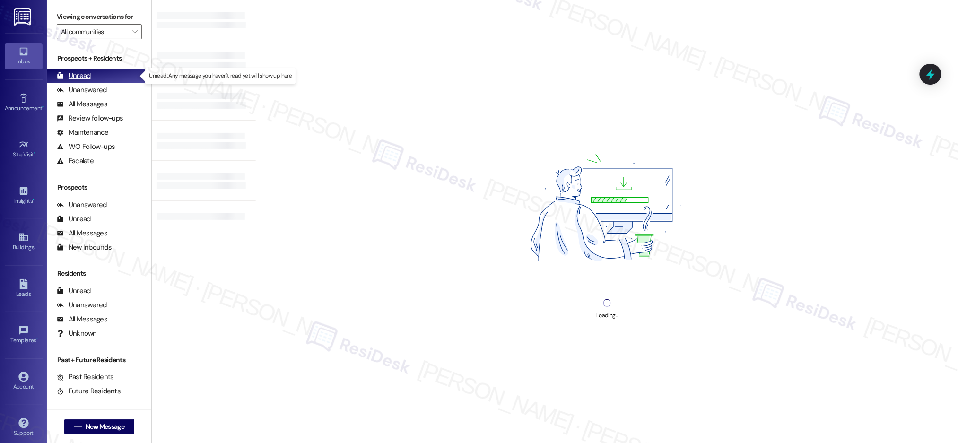
click at [71, 72] on div "Unread" at bounding box center [74, 76] width 34 height 10
drag, startPoint x: 71, startPoint y: 72, endPoint x: 76, endPoint y: 69, distance: 5.1
click at [72, 71] on div "Unread" at bounding box center [74, 76] width 34 height 10
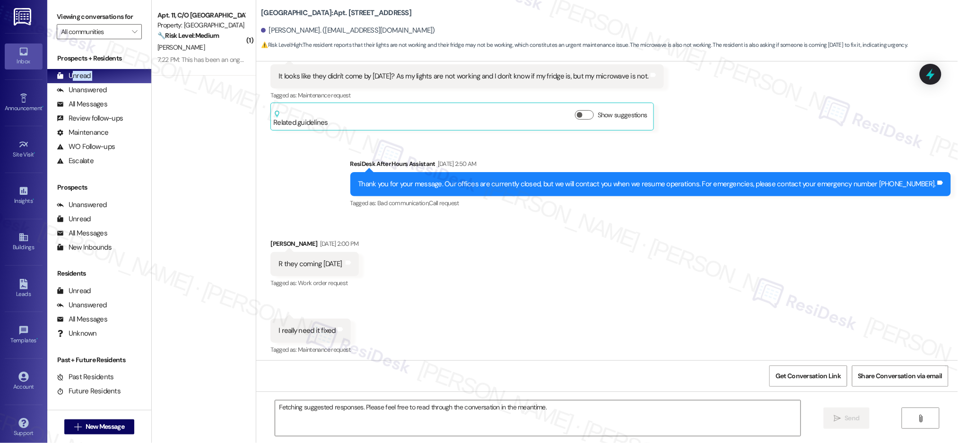
scroll to position [4787, 0]
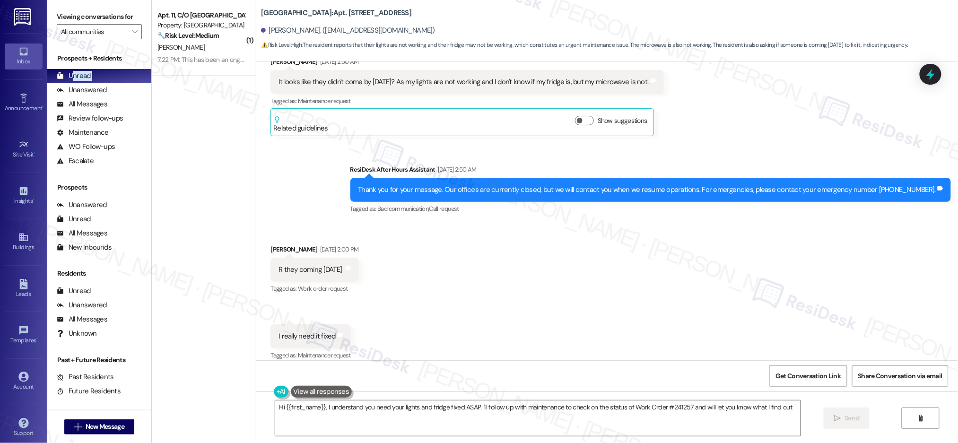
type textarea "Hi {{first_name}}, I understand you need your lights and fridge fixed ASAP. I'l…"
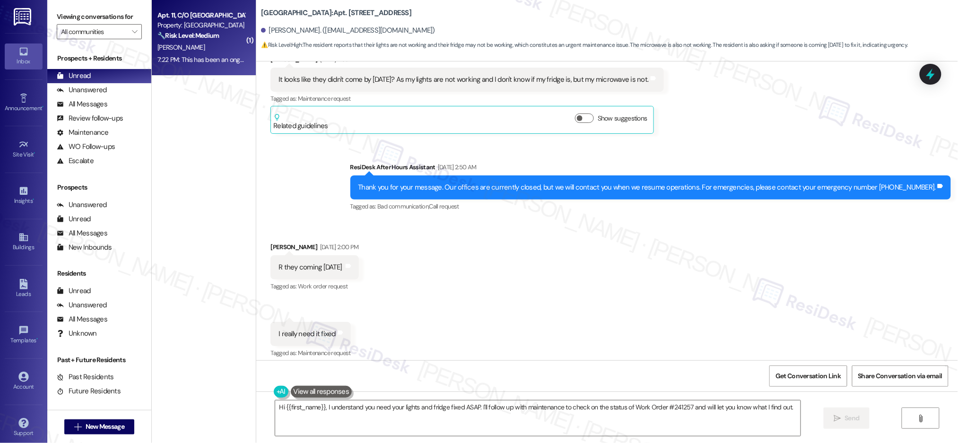
click at [158, 31] on div "🔧 Risk Level: Medium The resident is reporting an ongoing issue with parking si…" at bounding box center [200, 36] width 87 height 10
click at [177, 42] on div "[PERSON_NAME]" at bounding box center [200, 48] width 89 height 12
type textarea "Fetching suggested responses. Please feel free to read through the conversation…"
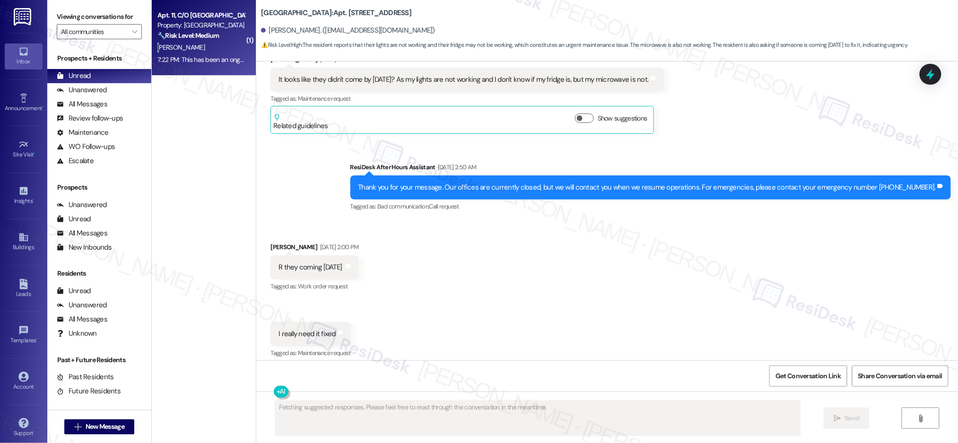
click at [177, 42] on div "[PERSON_NAME]" at bounding box center [200, 48] width 89 height 12
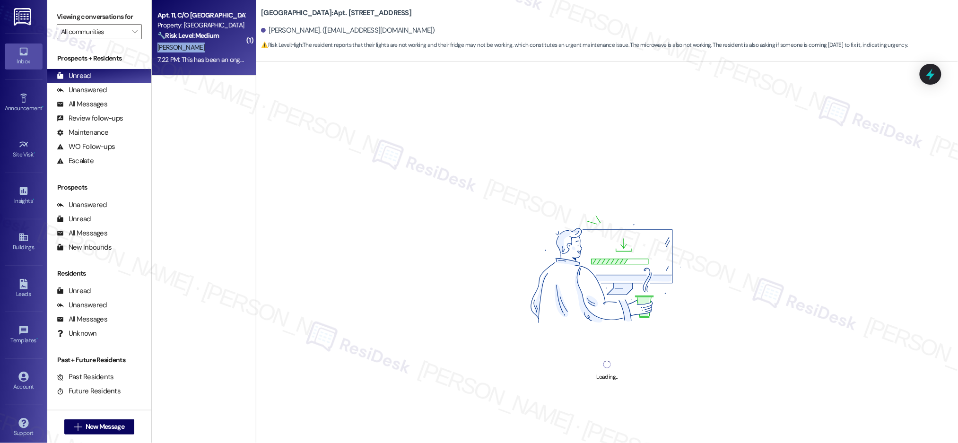
click at [178, 42] on div "[PERSON_NAME]" at bounding box center [200, 48] width 89 height 12
click at [180, 43] on div "[PERSON_NAME]" at bounding box center [200, 48] width 89 height 12
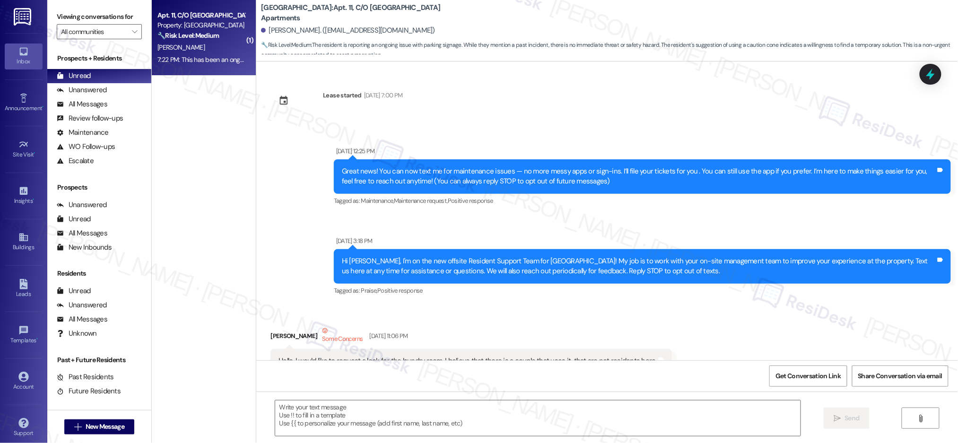
click at [200, 43] on div "[PERSON_NAME]" at bounding box center [200, 48] width 89 height 12
click at [200, 44] on div "[PERSON_NAME]" at bounding box center [200, 48] width 89 height 12
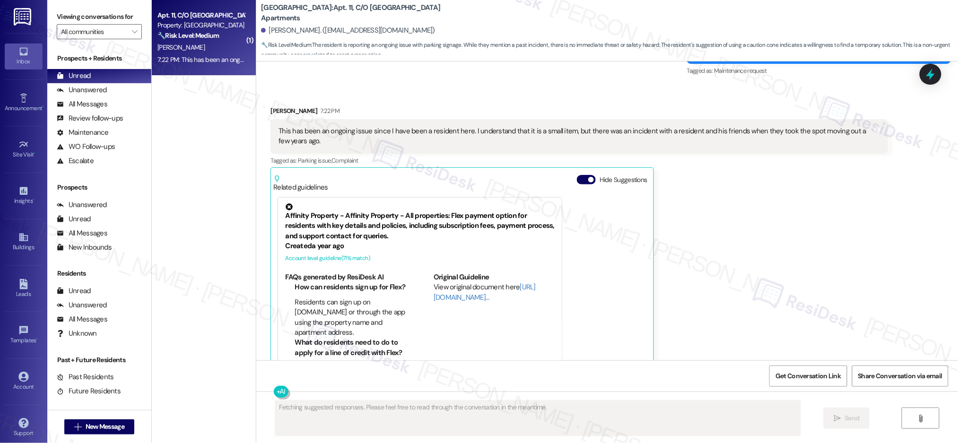
click at [201, 44] on div "[PERSON_NAME]" at bounding box center [200, 48] width 89 height 12
click at [202, 45] on div "[PERSON_NAME]" at bounding box center [200, 48] width 89 height 12
click at [203, 46] on div "[PERSON_NAME]" at bounding box center [200, 48] width 89 height 12
click at [202, 42] on div "[PERSON_NAME]" at bounding box center [200, 48] width 89 height 12
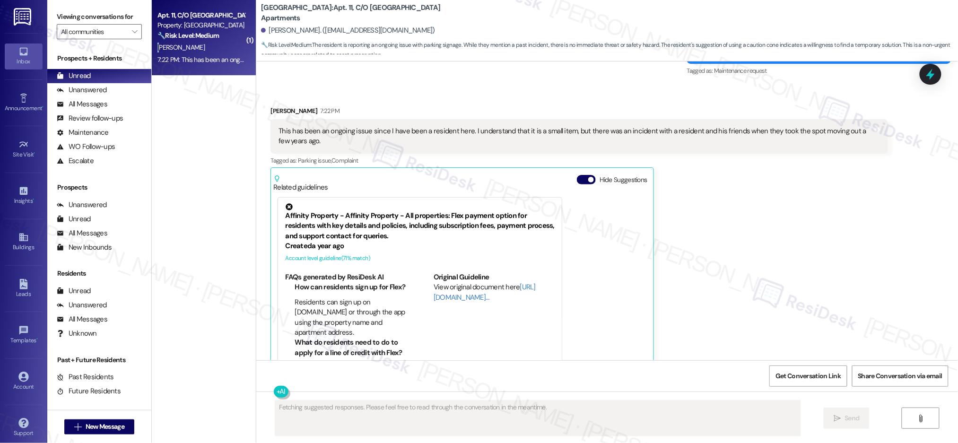
click at [203, 42] on div "[PERSON_NAME]" at bounding box center [200, 48] width 89 height 12
click at [202, 42] on div "[PERSON_NAME]" at bounding box center [200, 48] width 89 height 12
click at [200, 39] on div "🔧 Risk Level: Medium The resident is reporting an ongoing issue with parking si…" at bounding box center [200, 36] width 87 height 10
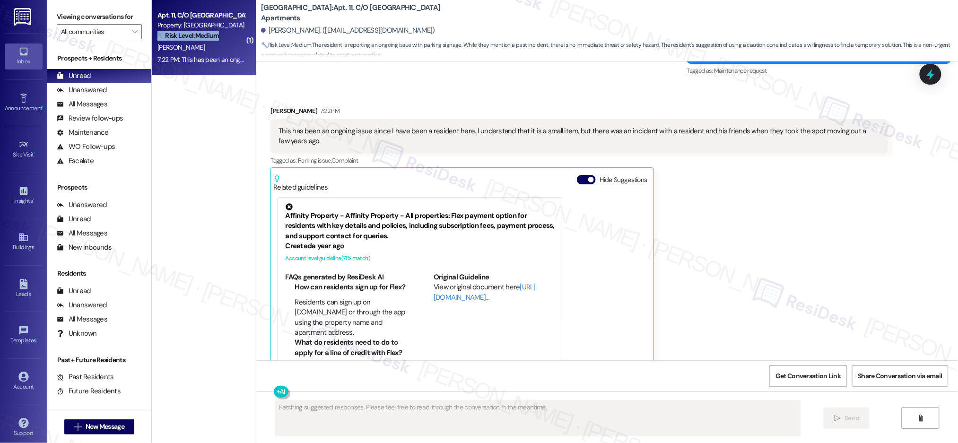
click at [200, 39] on div "🔧 Risk Level: Medium The resident is reporting an ongoing issue with parking si…" at bounding box center [200, 36] width 87 height 10
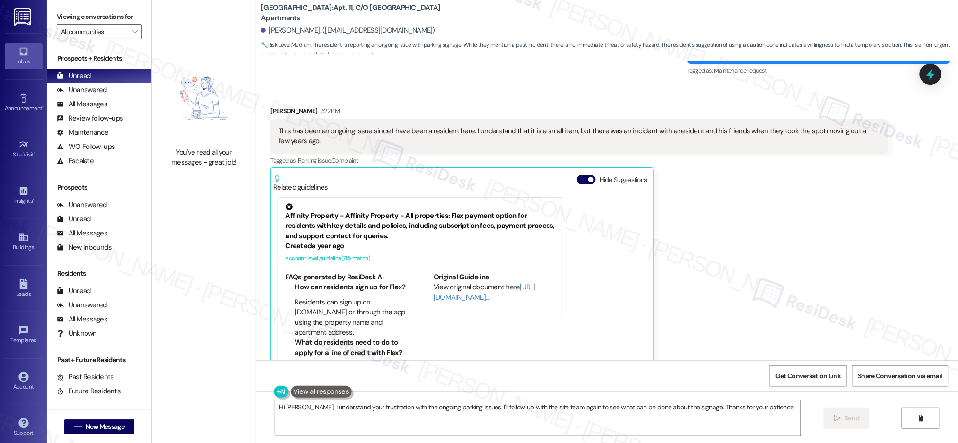
type textarea "Hi Paul, I understand your frustration with the ongoing parking issues. I'll fo…"
click at [96, 85] on div "Unanswered" at bounding box center [82, 90] width 50 height 10
click at [97, 86] on div "Unanswered" at bounding box center [82, 90] width 50 height 10
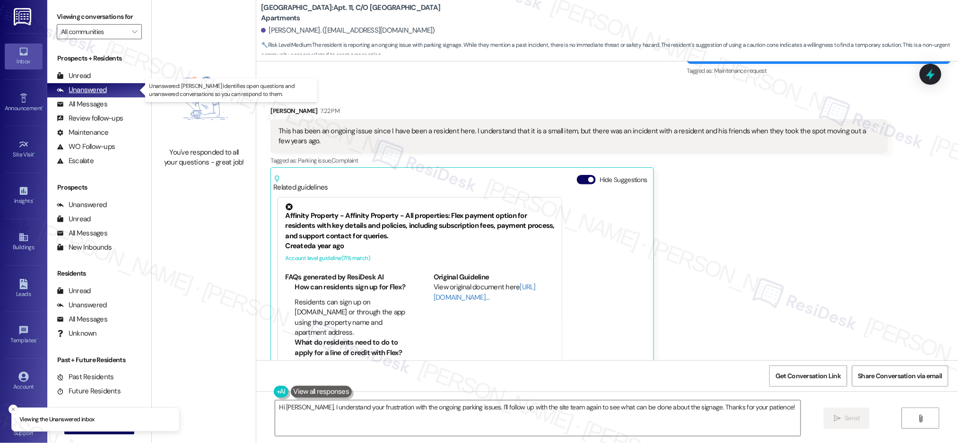
click at [97, 86] on div "Unanswered" at bounding box center [82, 90] width 50 height 10
click at [96, 87] on div "Unanswered" at bounding box center [82, 90] width 50 height 10
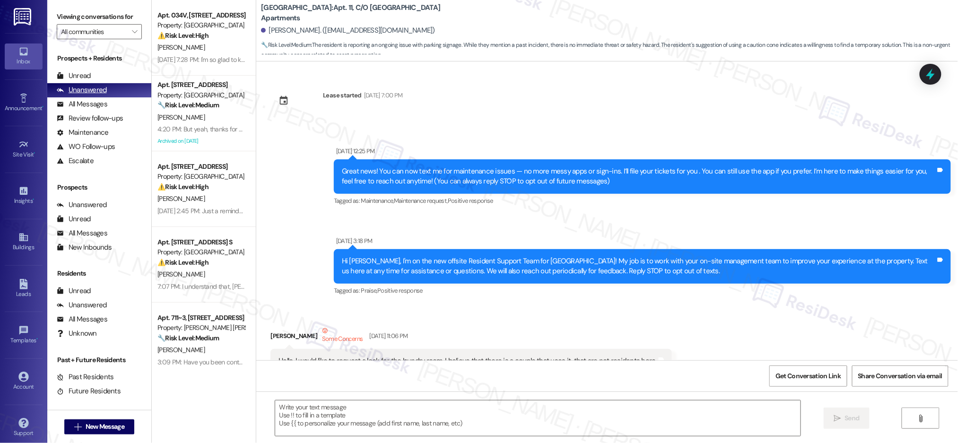
scroll to position [18548, 0]
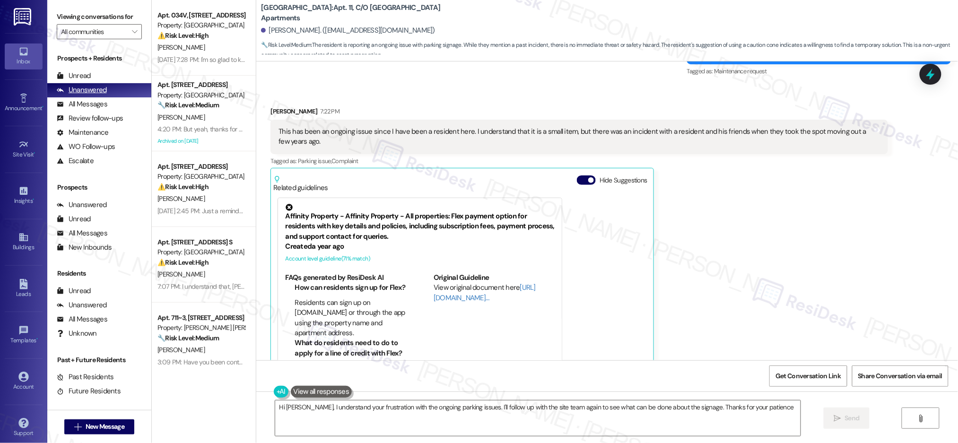
type textarea "Hi Paul, I understand your frustration with the ongoing parking issues. I'll fo…"
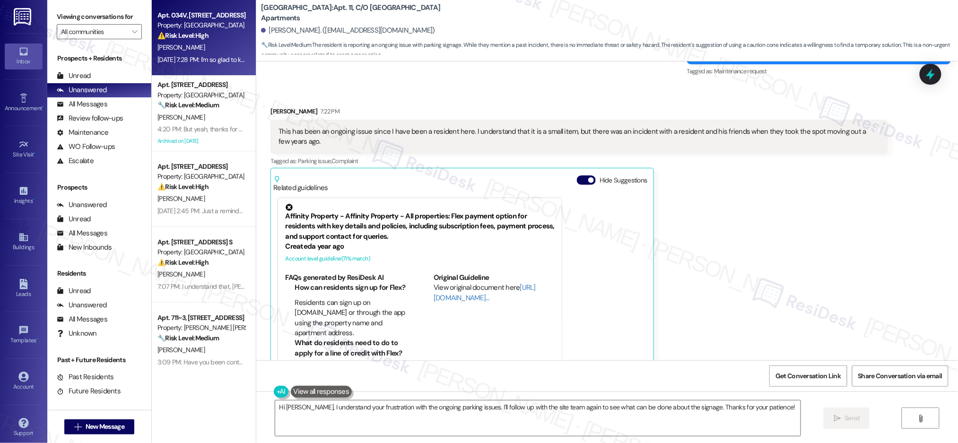
click at [180, 49] on div "[PERSON_NAME]" at bounding box center [200, 48] width 89 height 12
click at [179, 48] on div "[PERSON_NAME]" at bounding box center [200, 48] width 89 height 12
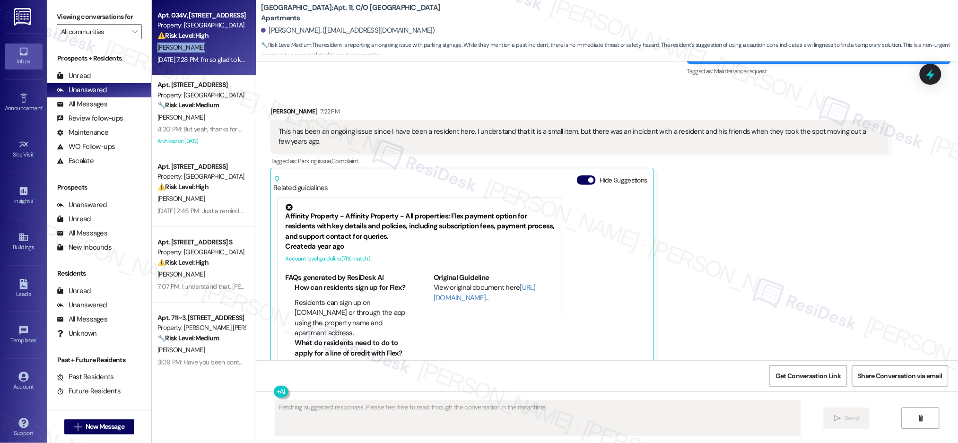
click at [181, 50] on div "[PERSON_NAME]" at bounding box center [200, 48] width 89 height 12
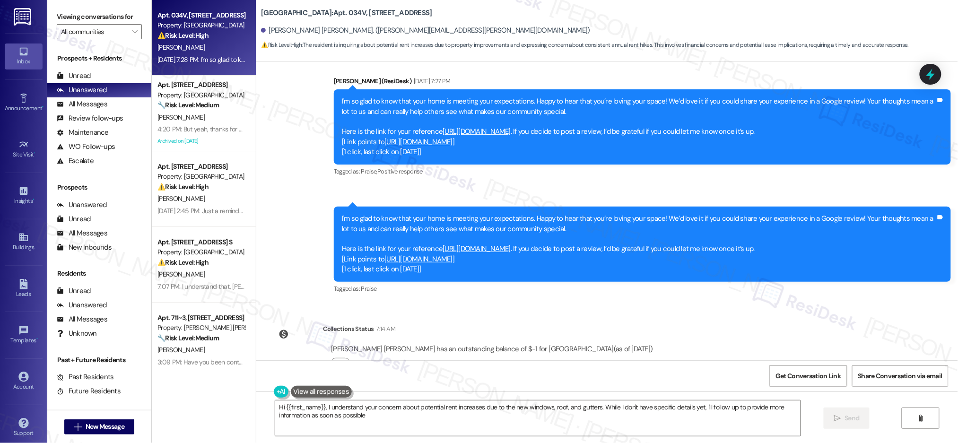
type textarea "Hi {{first_name}}, I understand your concern about potential rent increases due…"
click at [94, 76] on div "Unread (0)" at bounding box center [99, 76] width 104 height 14
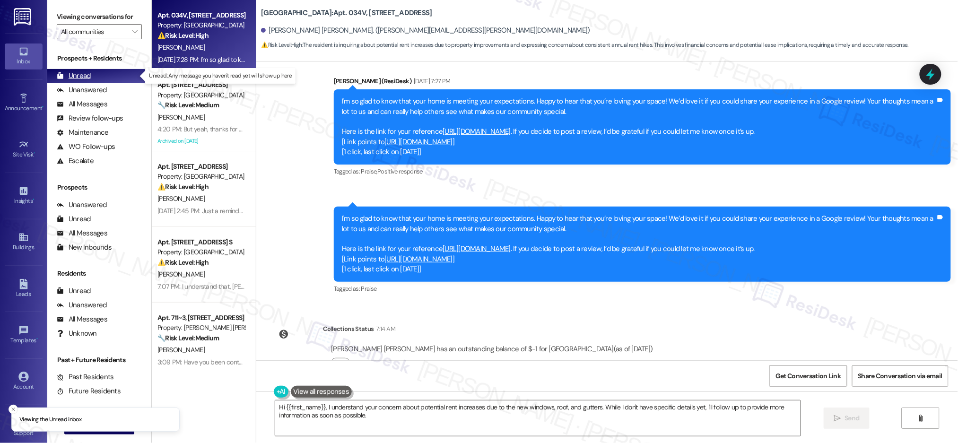
click at [94, 76] on div "Unread (0)" at bounding box center [99, 76] width 104 height 14
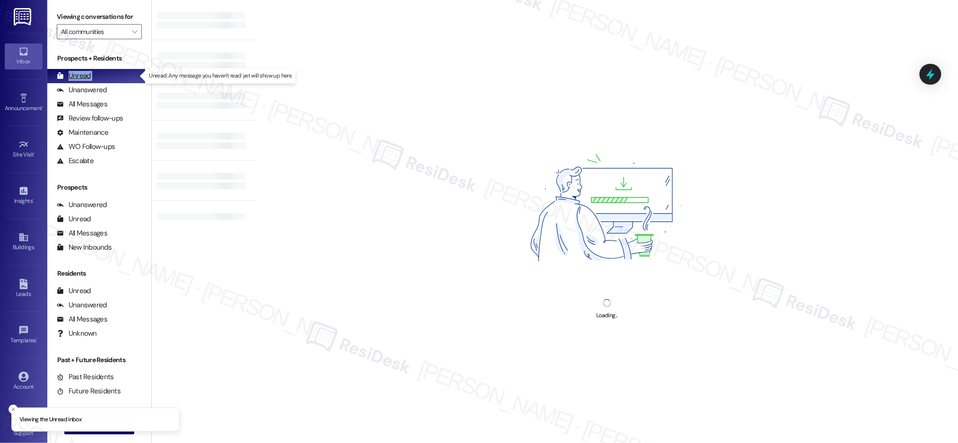
click at [94, 76] on div "Unread (0)" at bounding box center [99, 76] width 104 height 14
click at [92, 88] on div "Unanswered" at bounding box center [82, 90] width 50 height 10
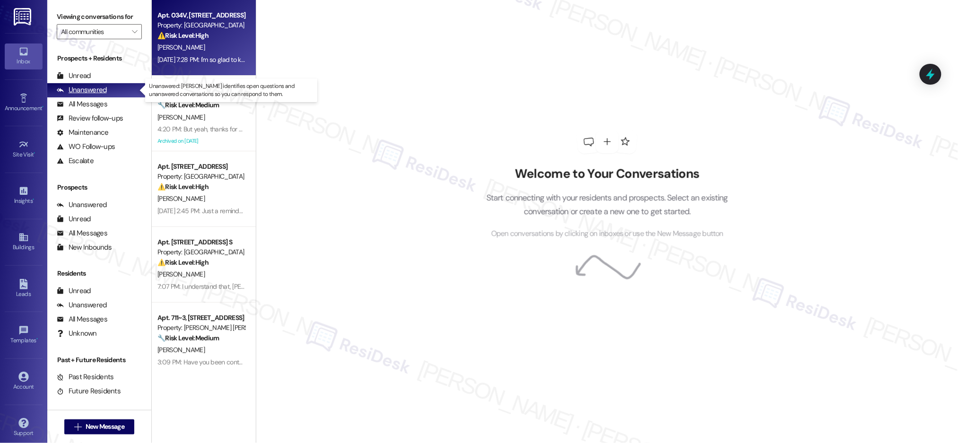
click at [92, 88] on div "Unanswered" at bounding box center [82, 90] width 50 height 10
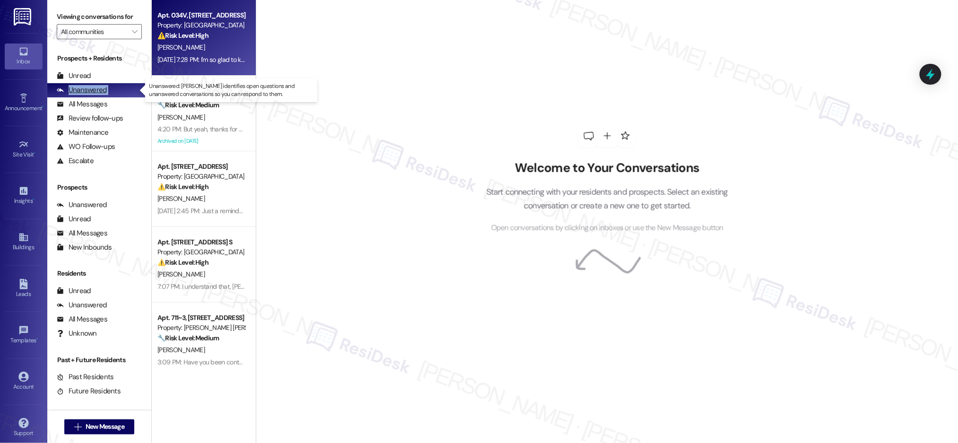
click at [92, 88] on div "Unanswered" at bounding box center [82, 90] width 50 height 10
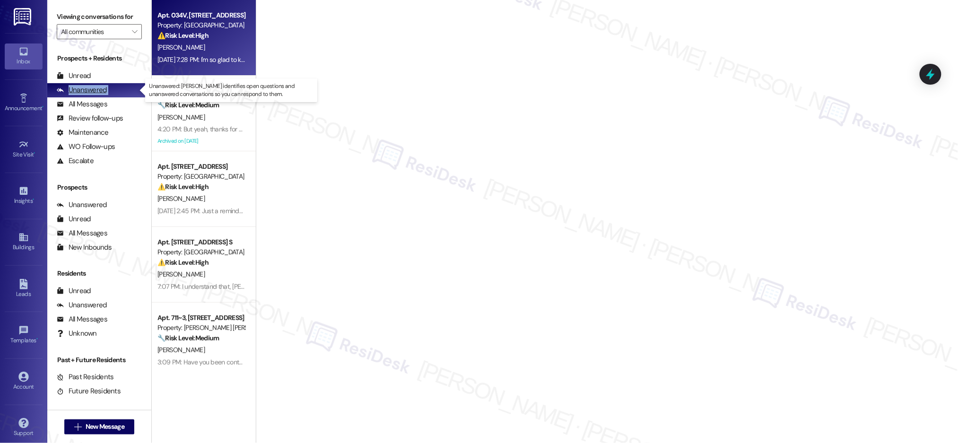
click at [93, 88] on div "Unanswered" at bounding box center [82, 90] width 50 height 10
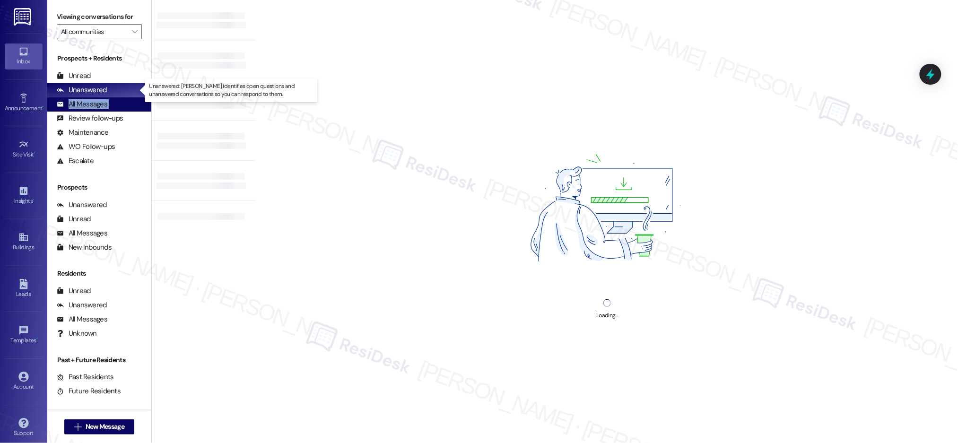
click at [92, 97] on div "All Messages (undefined)" at bounding box center [99, 104] width 104 height 14
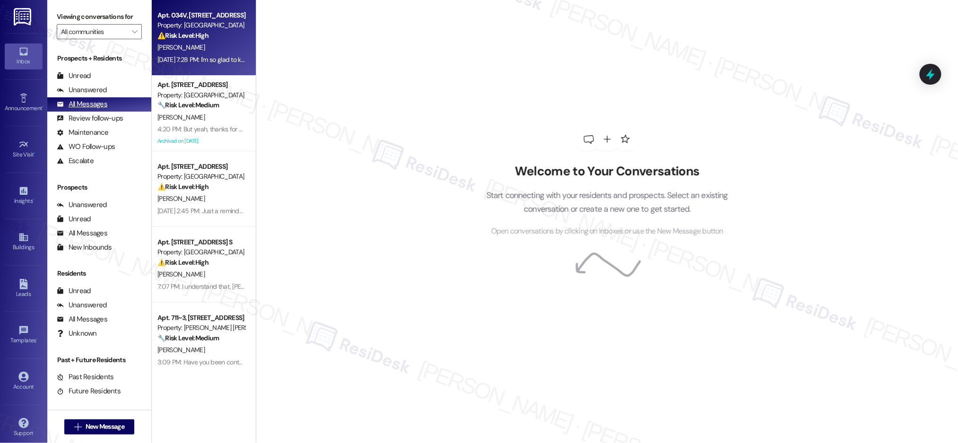
click at [98, 107] on div "All Messages" at bounding box center [82, 104] width 51 height 10
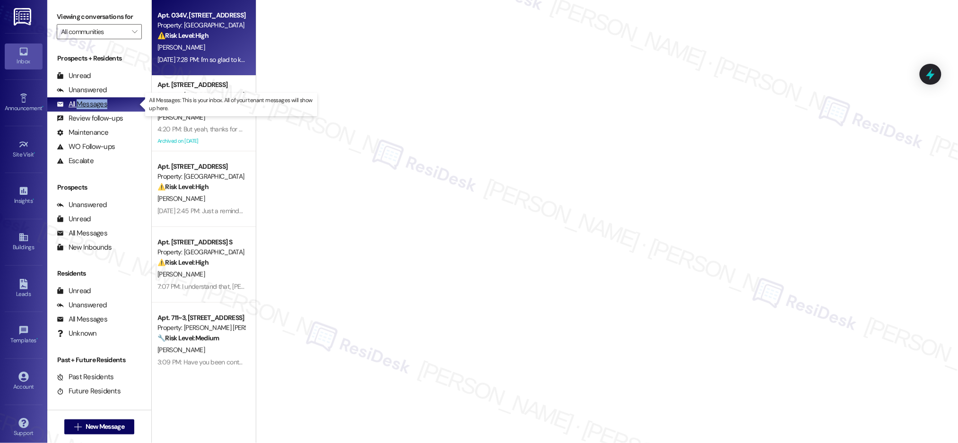
click at [98, 107] on div "All Messages" at bounding box center [82, 104] width 51 height 10
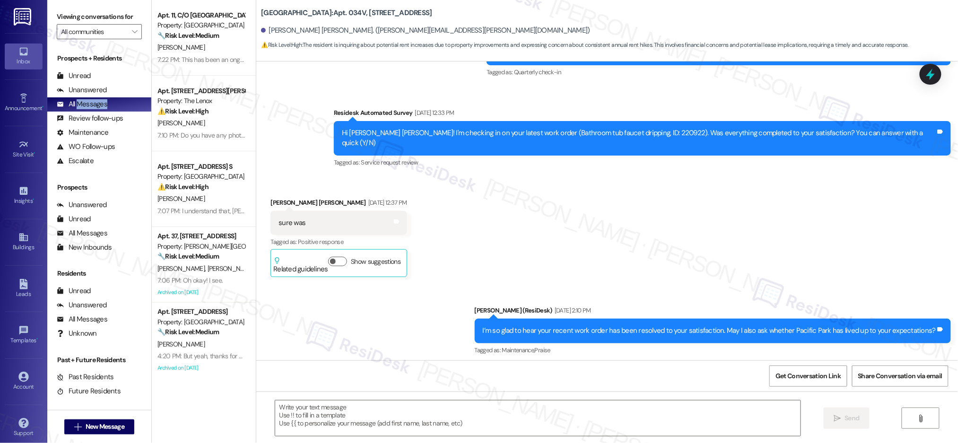
type textarea "Fetching suggested responses. Please feel free to read through the conversation…"
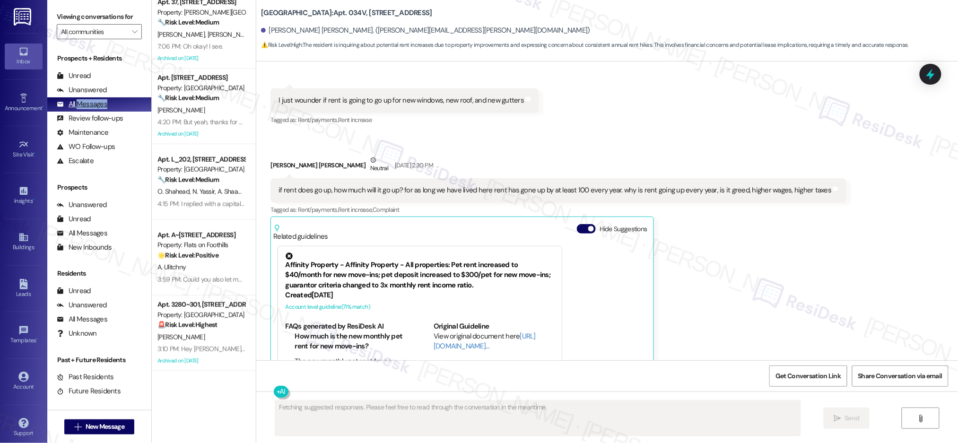
scroll to position [1837, 0]
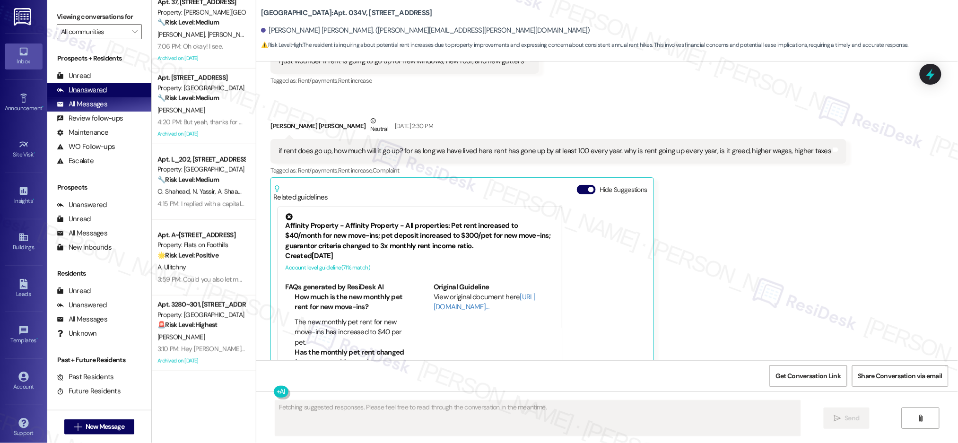
click at [87, 87] on div "Unanswered" at bounding box center [82, 90] width 50 height 10
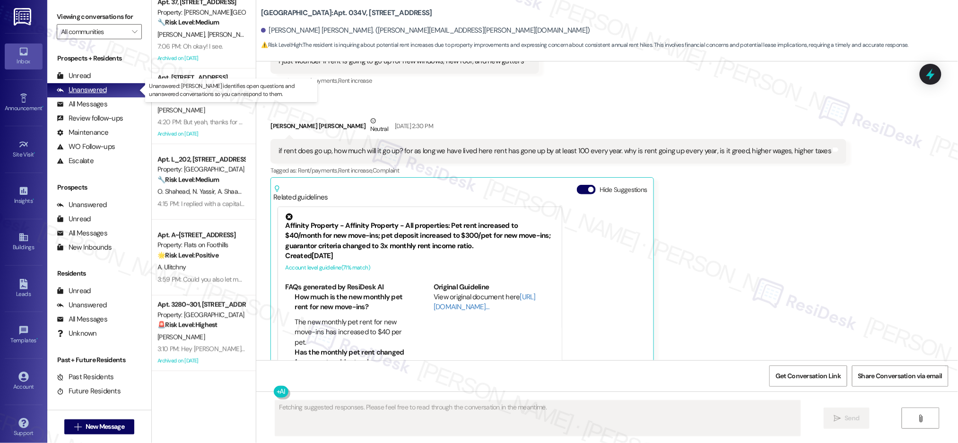
click at [87, 87] on div "Unanswered" at bounding box center [82, 90] width 50 height 10
click at [87, 88] on div "Unanswered" at bounding box center [82, 90] width 50 height 10
click at [88, 88] on div "Unanswered" at bounding box center [82, 89] width 50 height 10
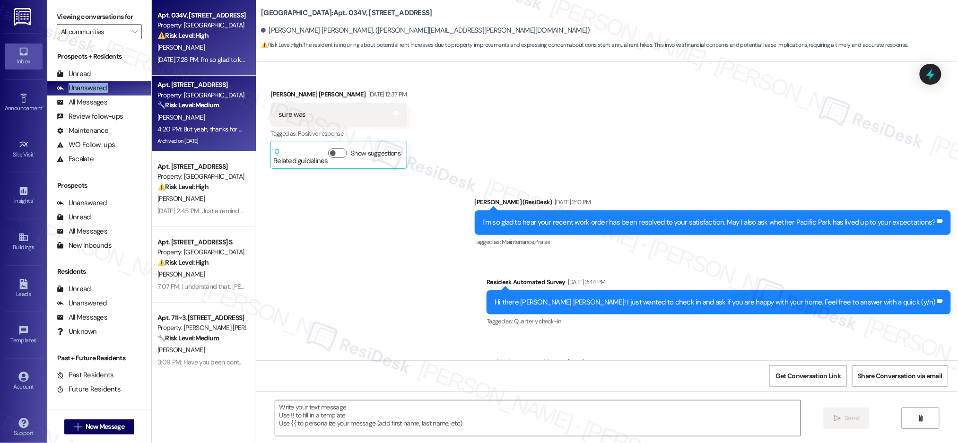
type textarea "Fetching suggested responses. Please feel free to read through the conversation…"
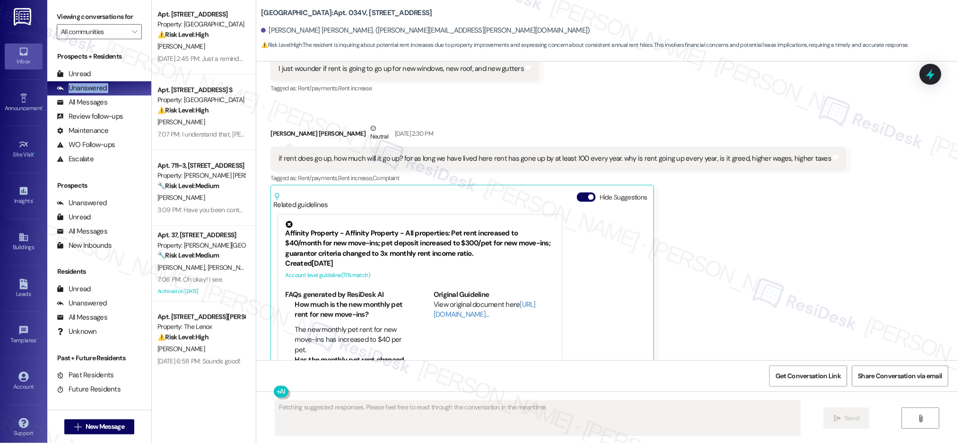
scroll to position [1837, 0]
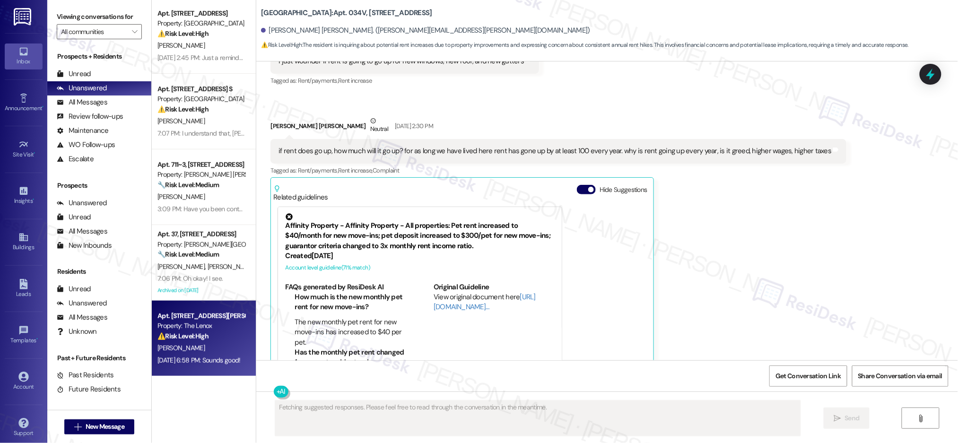
click at [193, 333] on strong "⚠️ Risk Level: High" at bounding box center [182, 336] width 51 height 9
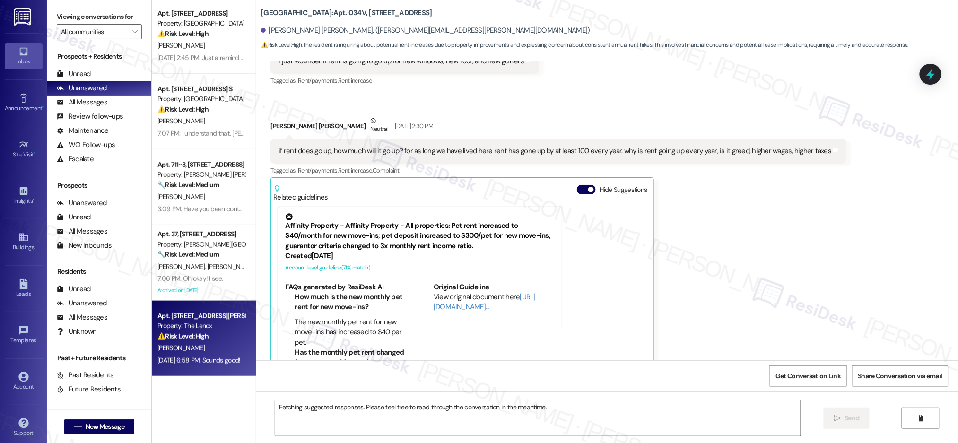
click at [193, 333] on strong "⚠️ Risk Level: High" at bounding box center [182, 336] width 51 height 9
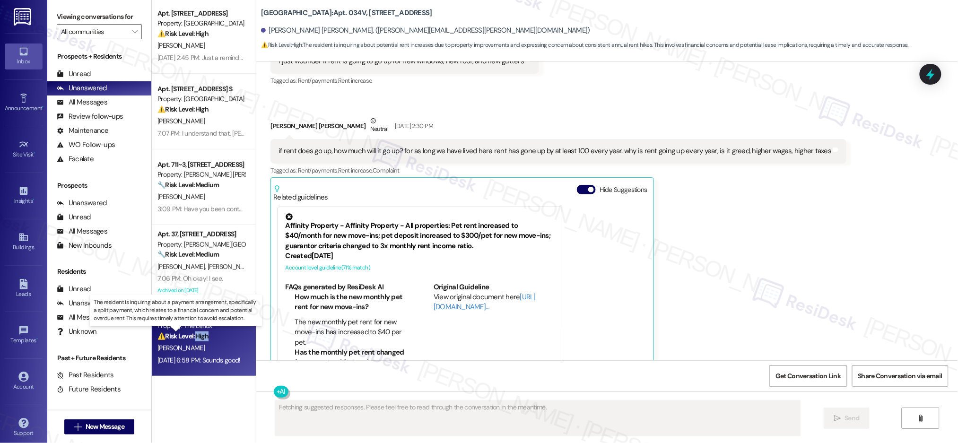
click at [193, 333] on strong "⚠️ Risk Level: High" at bounding box center [182, 336] width 51 height 9
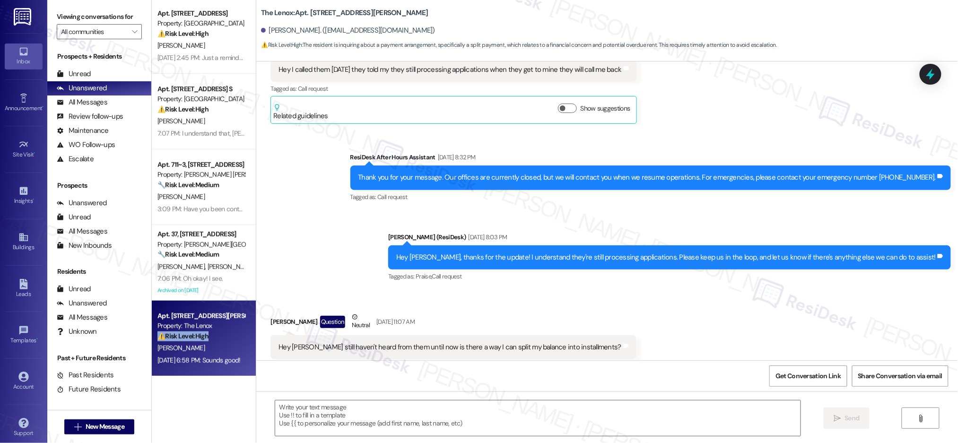
type textarea "Fetching suggested responses. Please feel free to read through the conversation…"
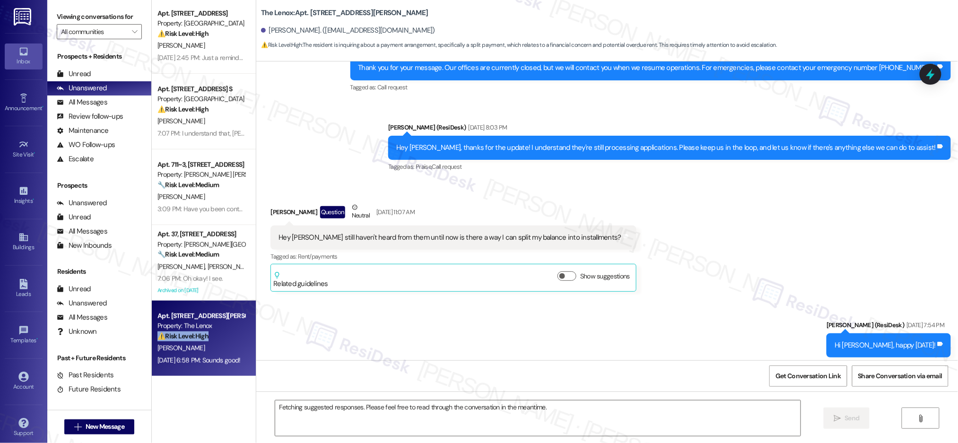
click at [193, 333] on strong "⚠️ Risk Level: High" at bounding box center [182, 336] width 51 height 9
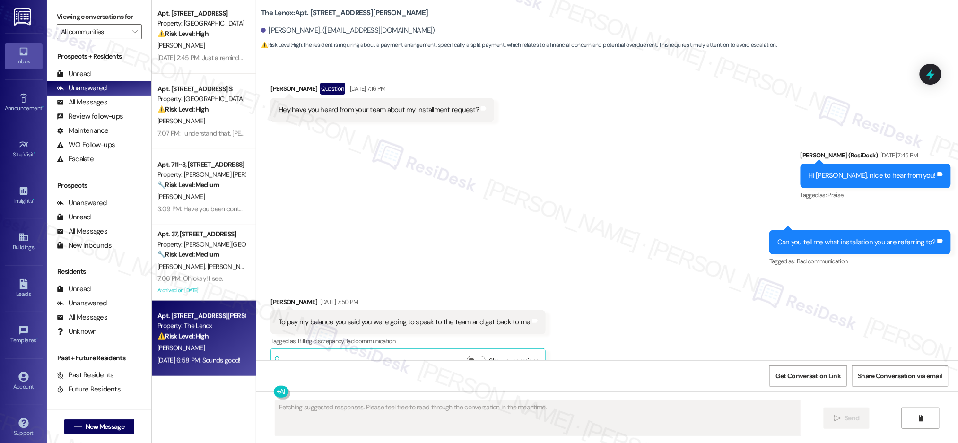
click at [193, 333] on strong "⚠️ Risk Level: High" at bounding box center [182, 336] width 51 height 9
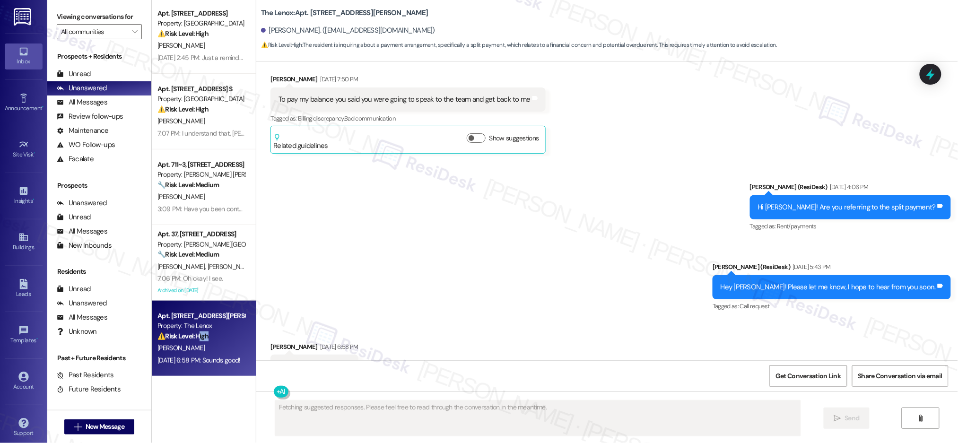
click at [193, 333] on strong "⚠️ Risk Level: High" at bounding box center [182, 336] width 51 height 9
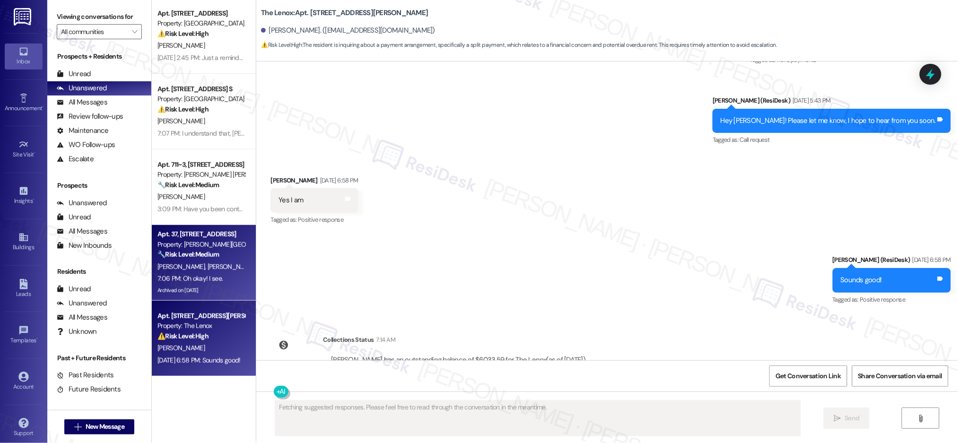
click at [179, 254] on strong "🔧 Risk Level: Medium" at bounding box center [187, 254] width 61 height 9
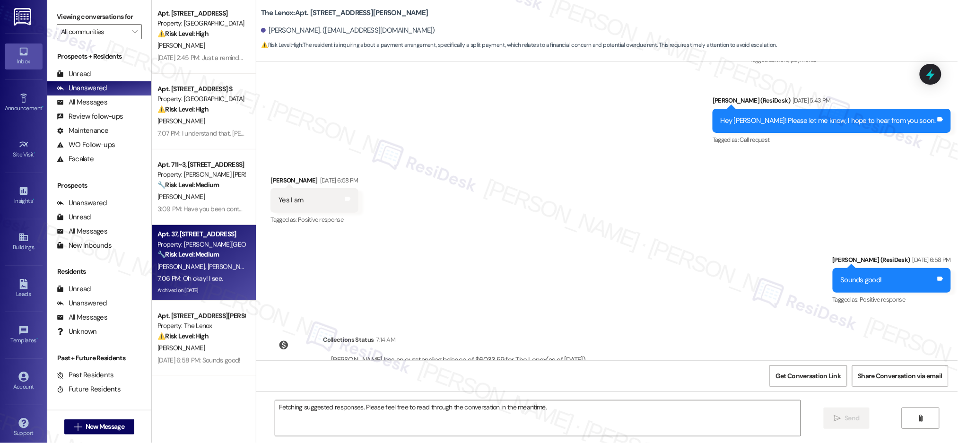
click at [180, 256] on strong "🔧 Risk Level: Medium" at bounding box center [187, 254] width 61 height 9
click at [180, 255] on strong "🔧 Risk Level: Medium" at bounding box center [187, 254] width 61 height 9
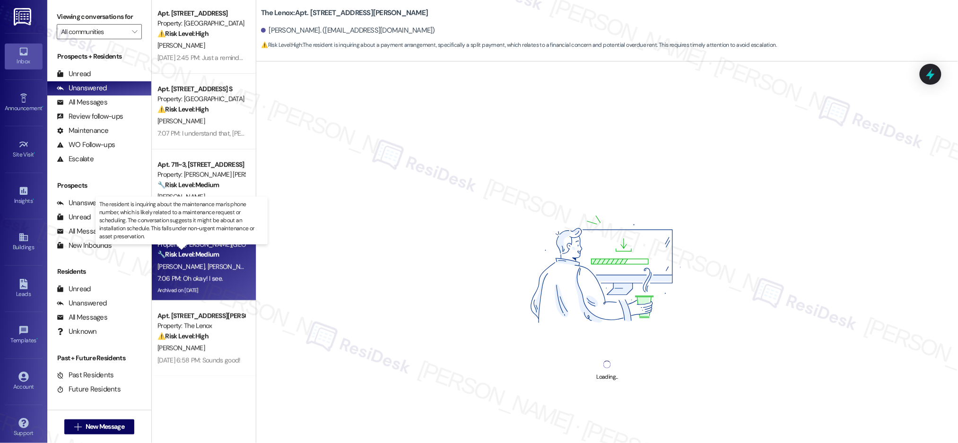
click at [188, 208] on p "The resident is inquiring about the maintenance man's phone number, which is li…" at bounding box center [181, 220] width 165 height 41
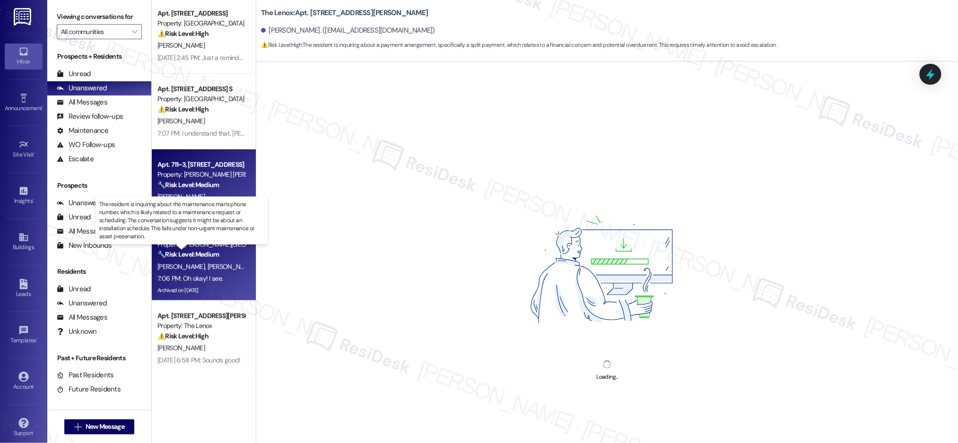
click at [192, 187] on strong "🔧 Risk Level: Medium" at bounding box center [187, 185] width 61 height 9
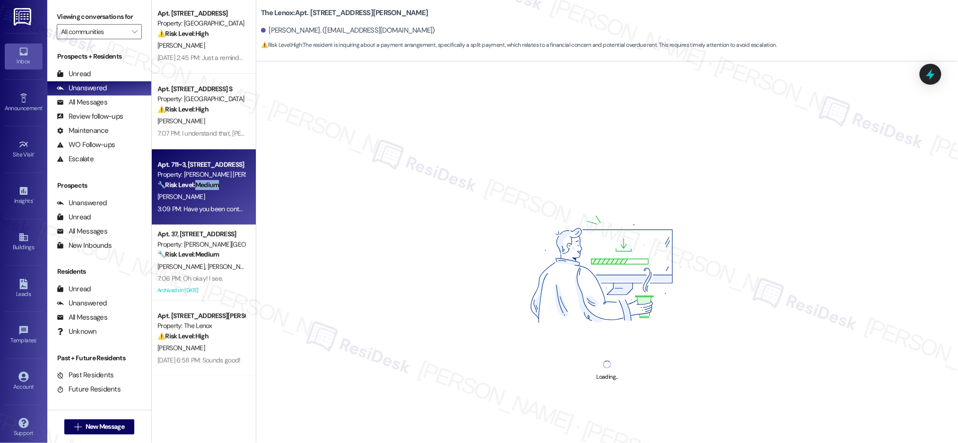
click at [192, 187] on strong "🔧 Risk Level: Medium" at bounding box center [187, 185] width 61 height 9
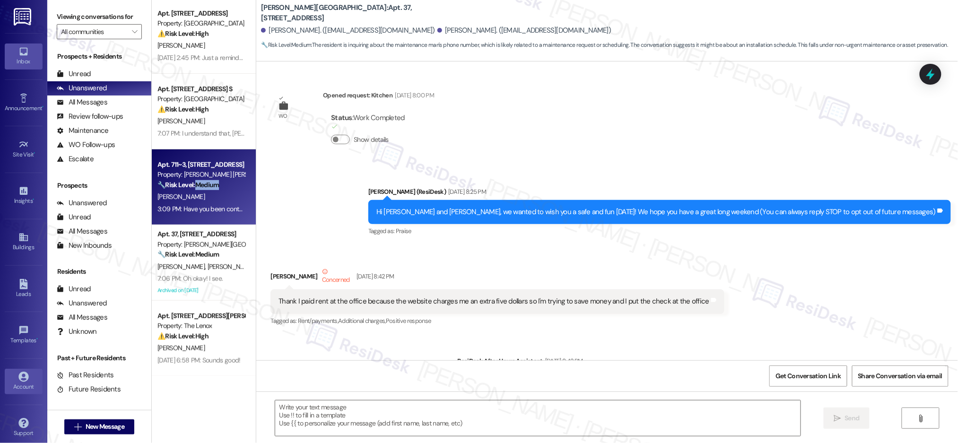
click at [28, 386] on div "Account" at bounding box center [23, 386] width 47 height 9
click at [28, 388] on div "Account" at bounding box center [23, 386] width 47 height 9
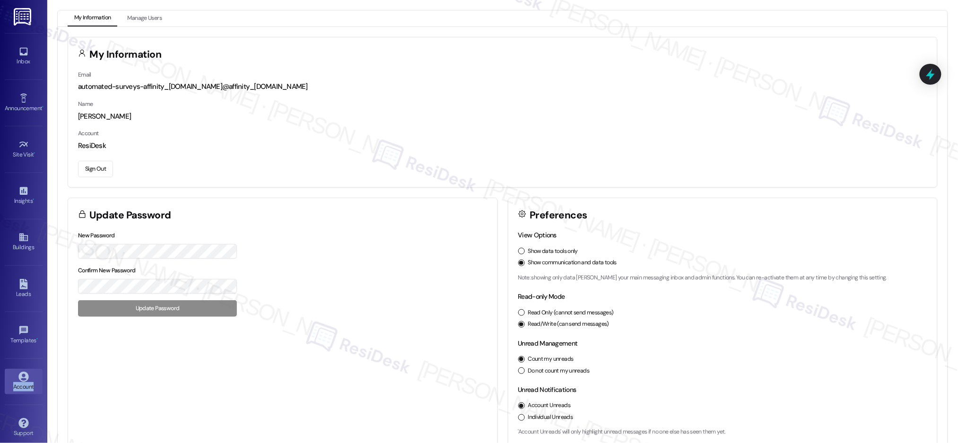
click at [92, 173] on button "Sign Out" at bounding box center [95, 169] width 35 height 17
click at [93, 172] on button "Sign Out" at bounding box center [95, 169] width 35 height 17
click at [94, 172] on button "Sign Out" at bounding box center [95, 169] width 35 height 17
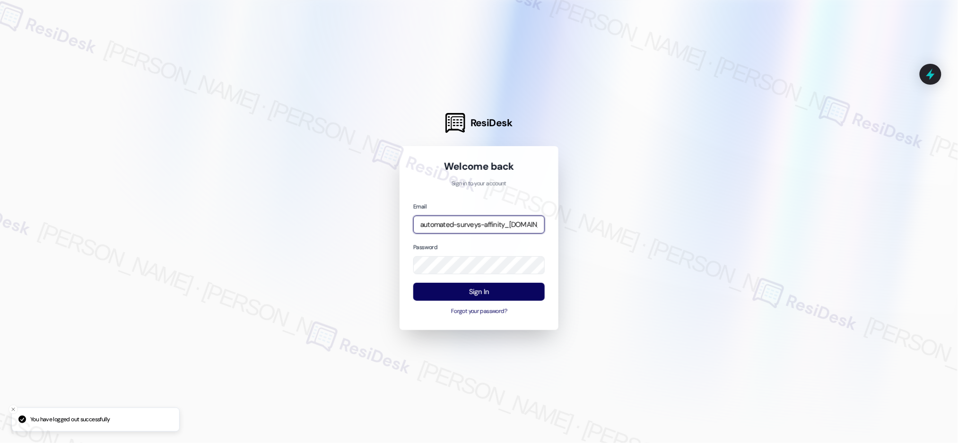
click at [504, 225] on input "automated-surveys-affinity_property-resen.seven@affinity_property.com" at bounding box center [478, 225] width 131 height 18
type input "automated-surveys-cardinal-nikki.ronelia@cardinal.com"
click at [502, 289] on button "Sign In" at bounding box center [478, 292] width 131 height 18
